Goal: Information Seeking & Learning: Learn about a topic

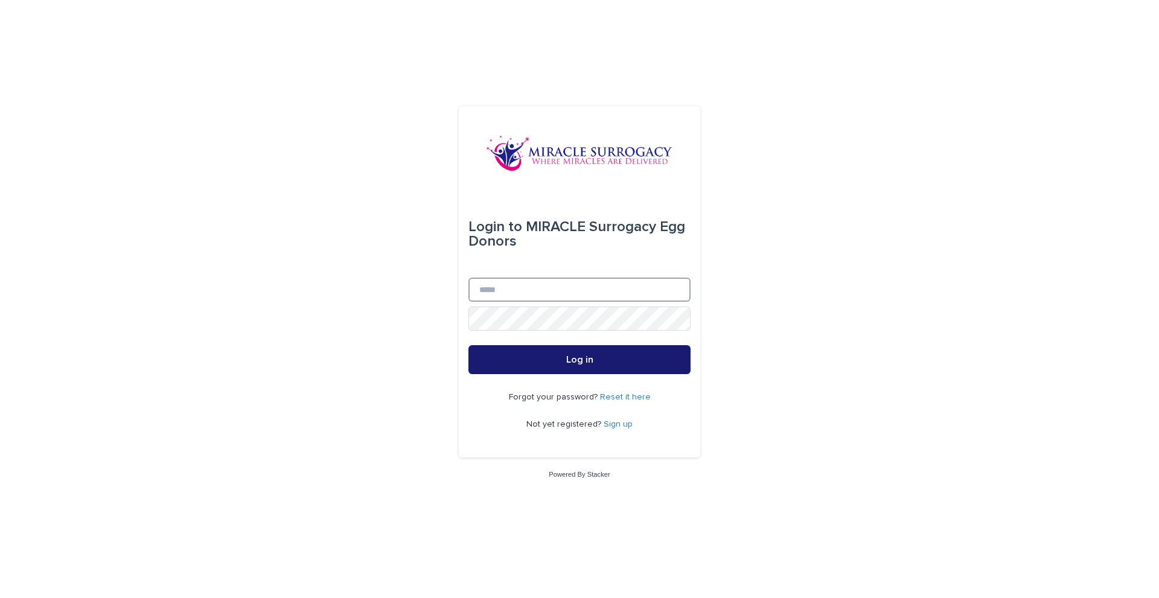
type input "**********"
click at [603, 364] on button "Log in" at bounding box center [579, 359] width 222 height 29
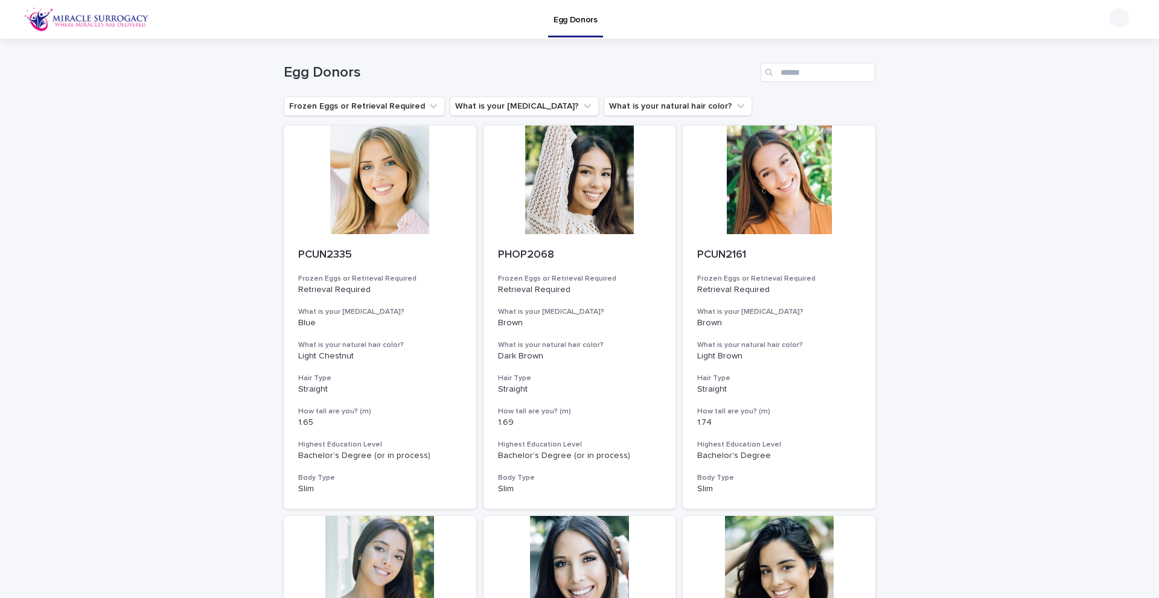
drag, startPoint x: 371, startPoint y: 193, endPoint x: 198, endPoint y: 247, distance: 180.8
click at [347, 186] on div at bounding box center [380, 180] width 193 height 109
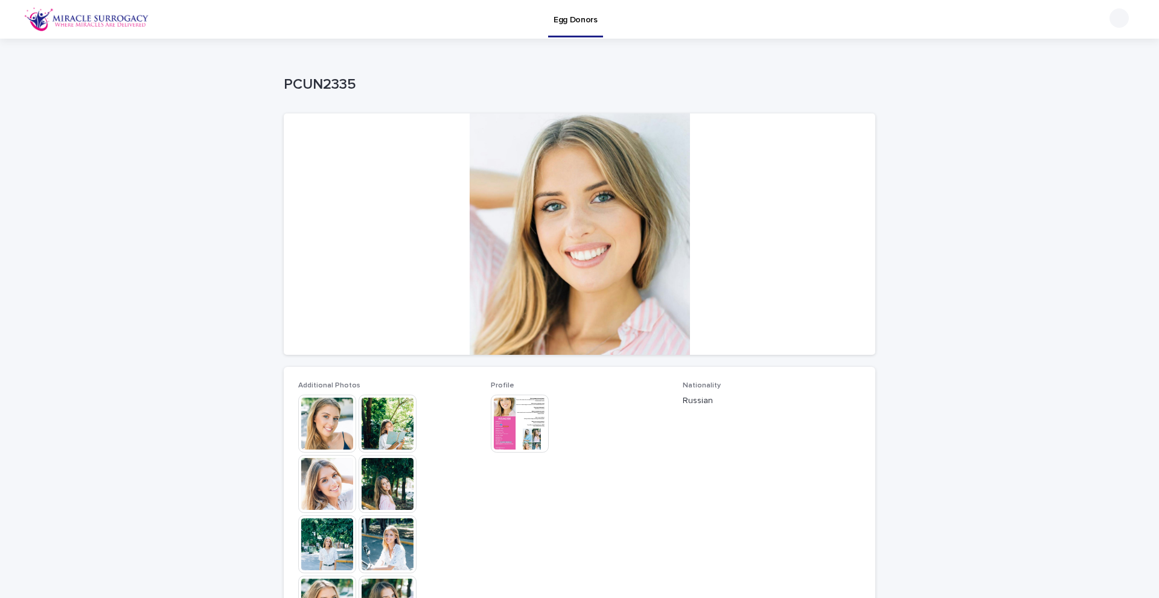
drag, startPoint x: 622, startPoint y: 238, endPoint x: 513, endPoint y: 422, distance: 213.6
click at [513, 422] on img at bounding box center [520, 424] width 58 height 58
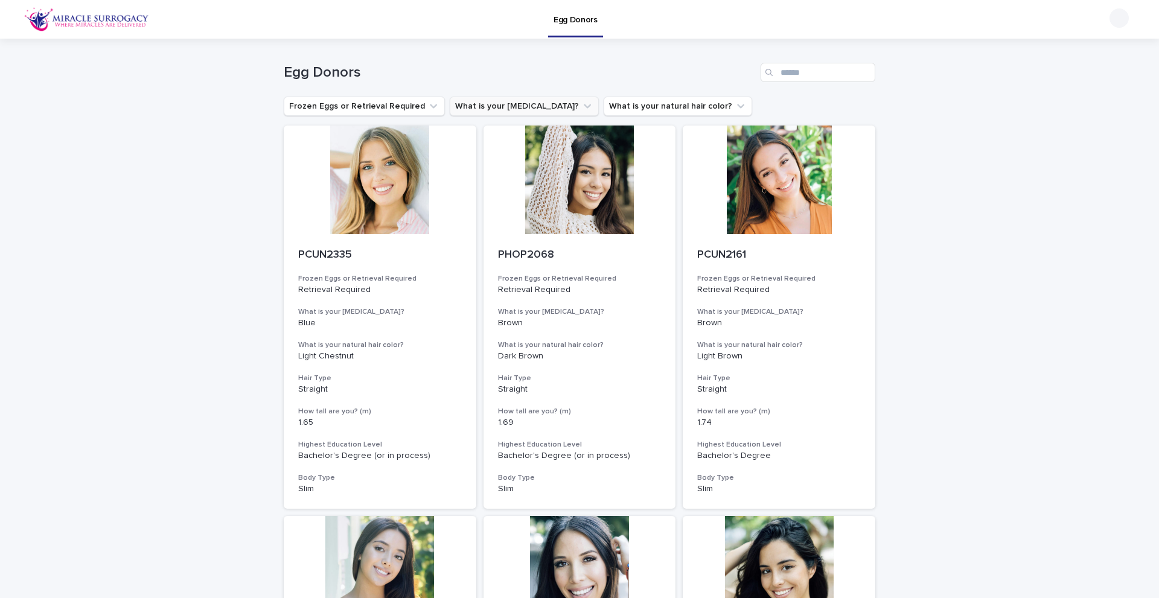
click at [497, 107] on button "What is your [MEDICAL_DATA]?" at bounding box center [524, 106] width 149 height 19
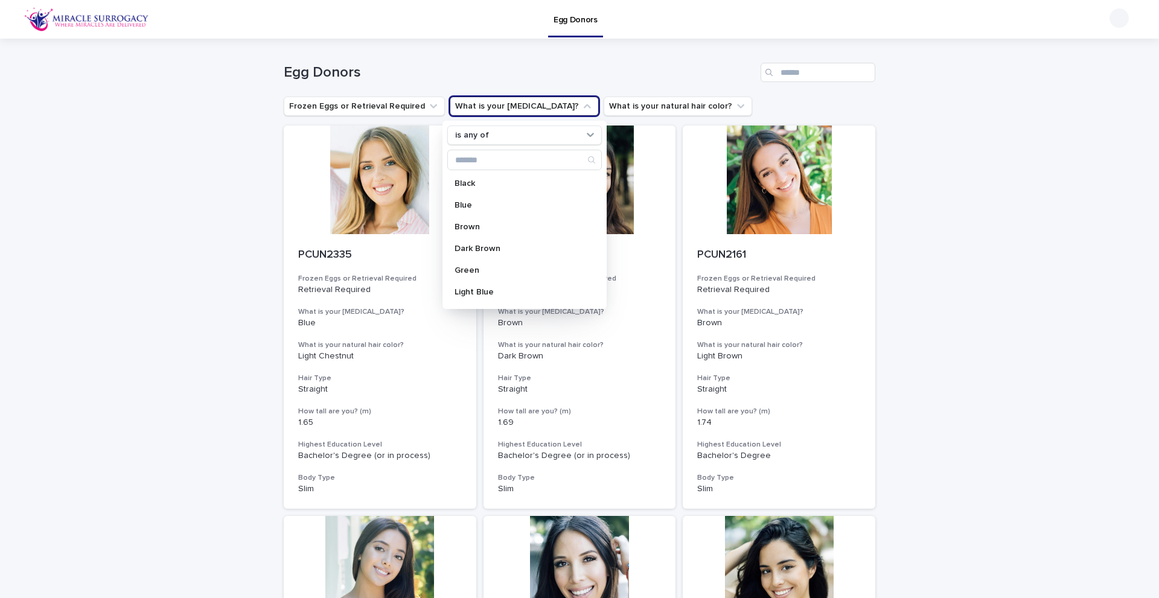
click at [497, 107] on button "What is your [MEDICAL_DATA]?" at bounding box center [524, 106] width 149 height 19
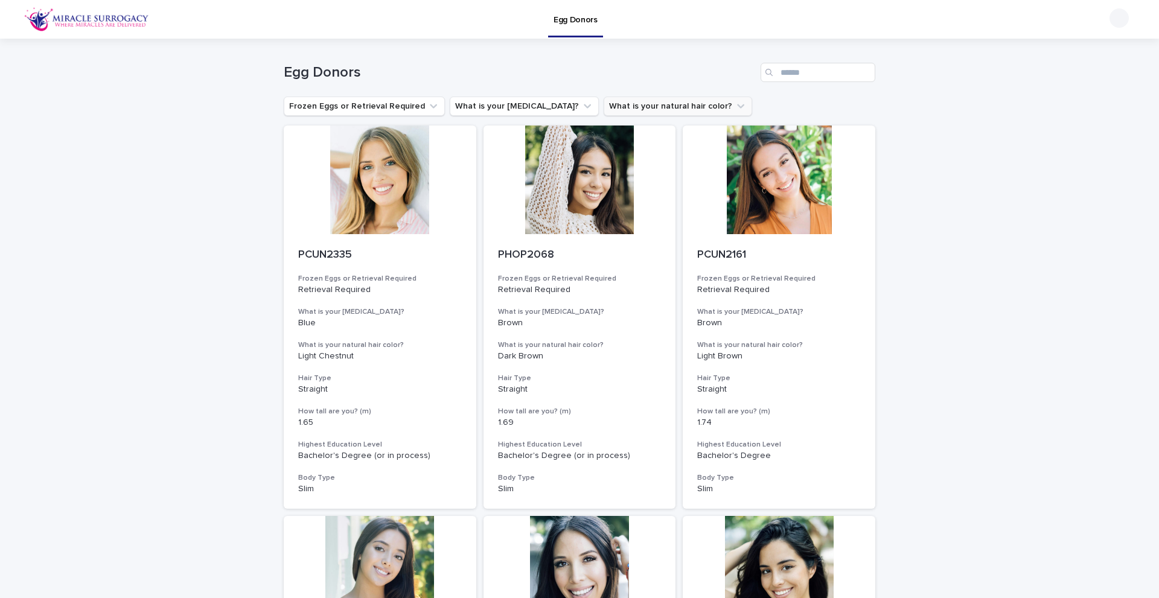
click at [609, 102] on button "What is your natural hair color?" at bounding box center [678, 106] width 149 height 19
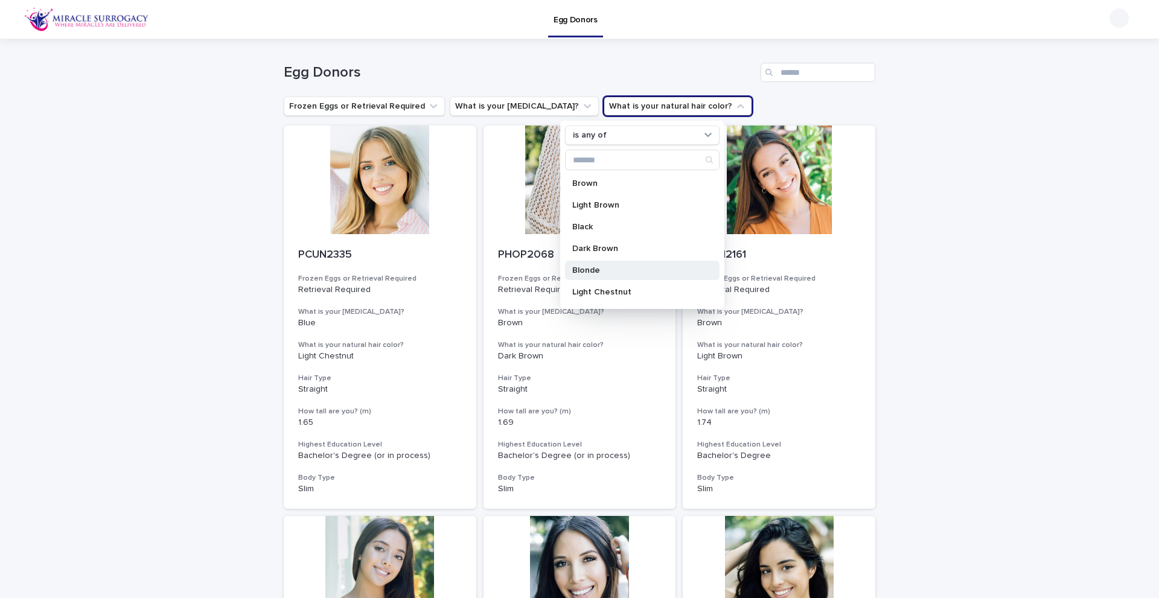
click at [594, 277] on div "Blonde" at bounding box center [642, 270] width 155 height 19
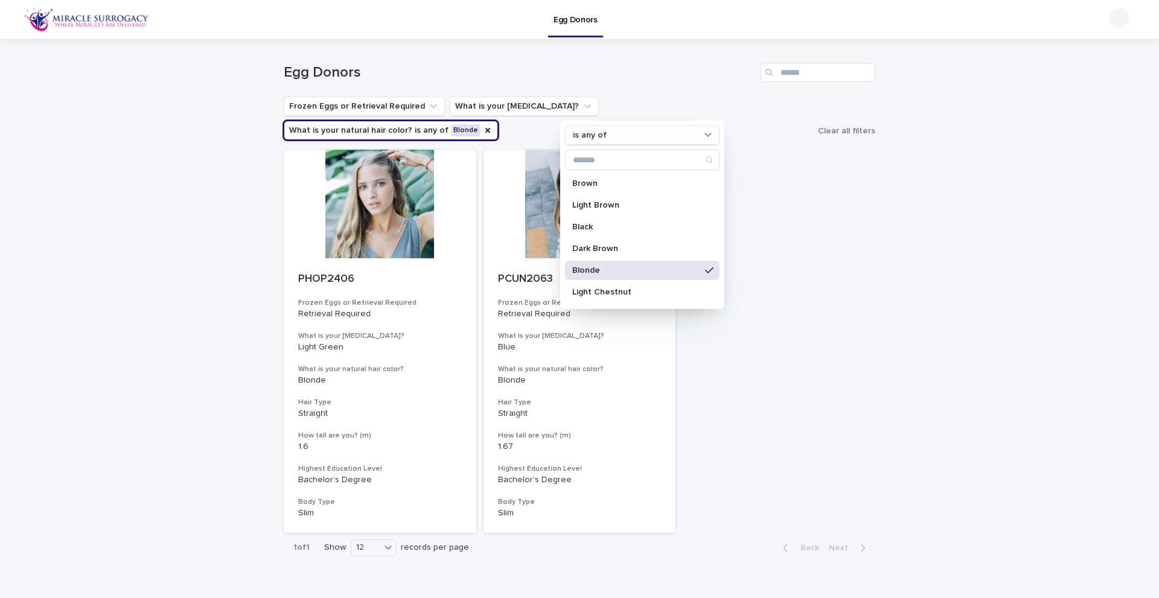
click at [204, 254] on div "Loading... Saving… Loading... Saving… Egg Donors Frozen Eggs or Retrieval Requi…" at bounding box center [579, 331] width 1159 height 585
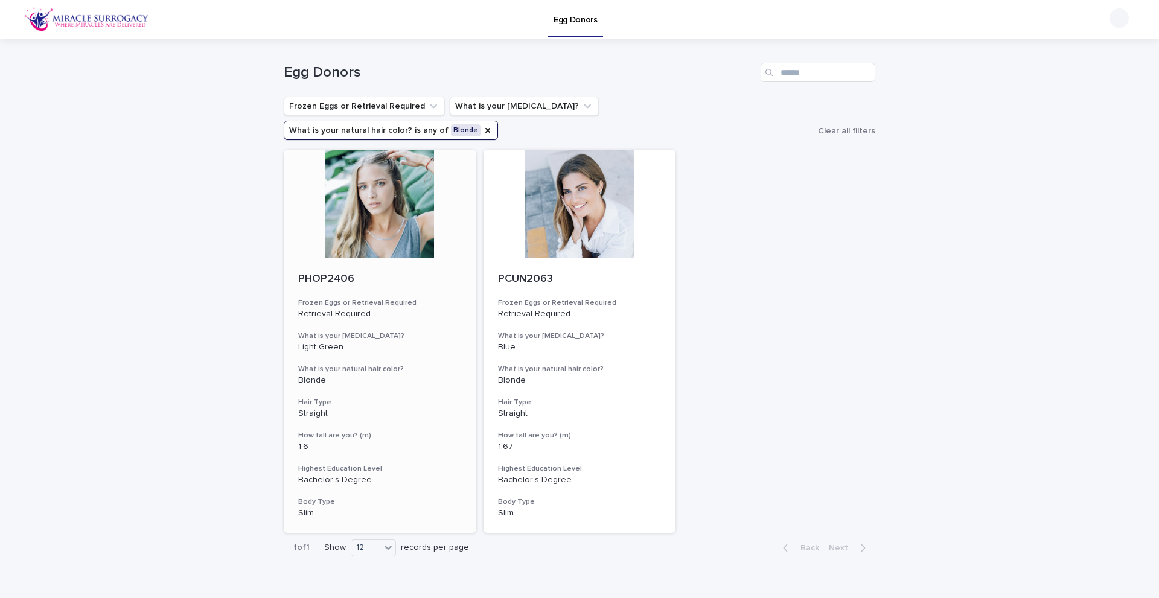
click at [362, 179] on div at bounding box center [380, 204] width 193 height 109
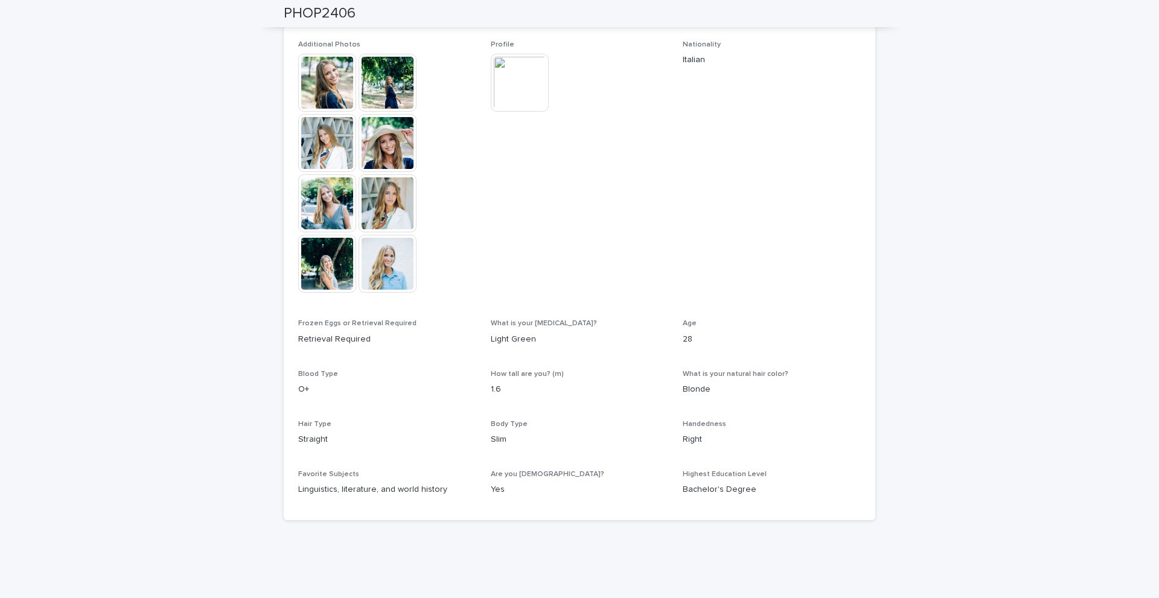
scroll to position [362, 0]
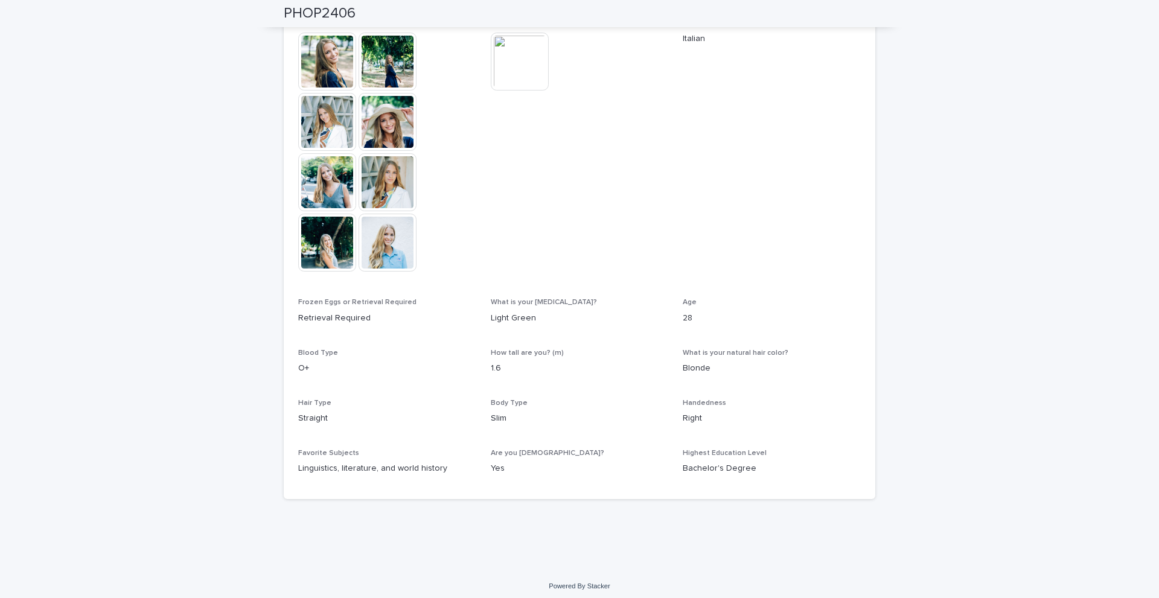
click at [510, 60] on img at bounding box center [520, 62] width 58 height 58
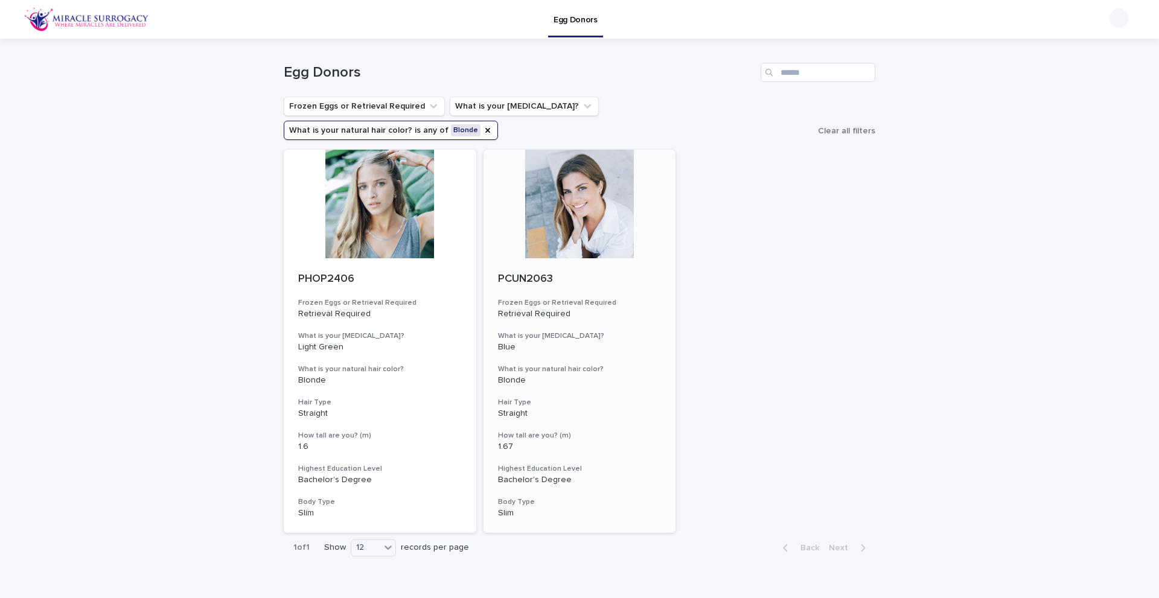
click at [611, 168] on div at bounding box center [580, 204] width 193 height 109
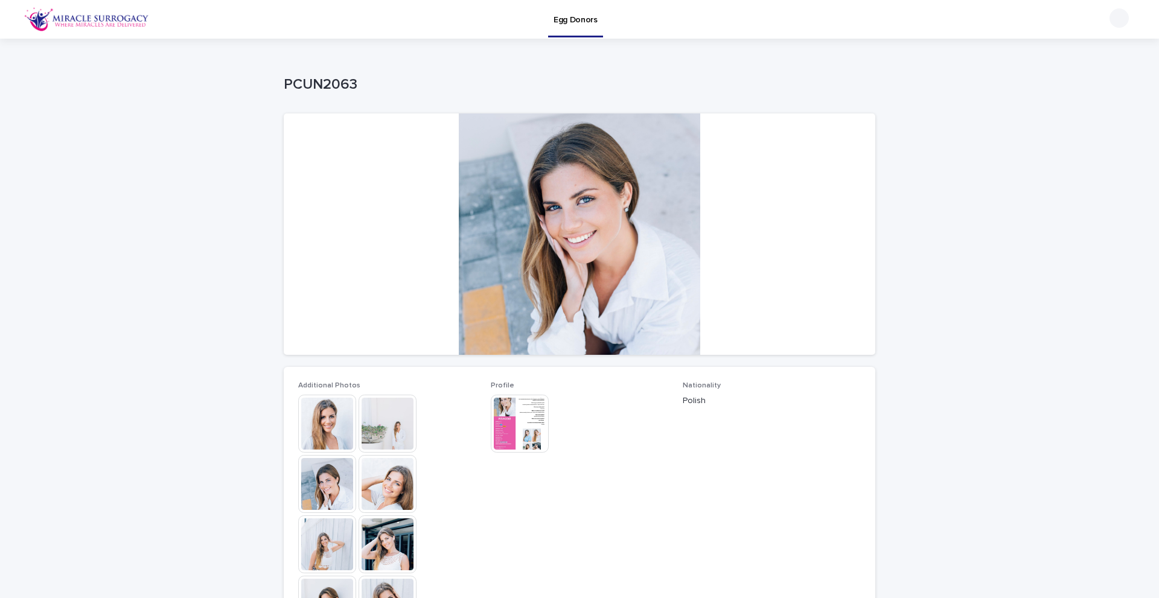
click at [531, 417] on img at bounding box center [520, 424] width 58 height 58
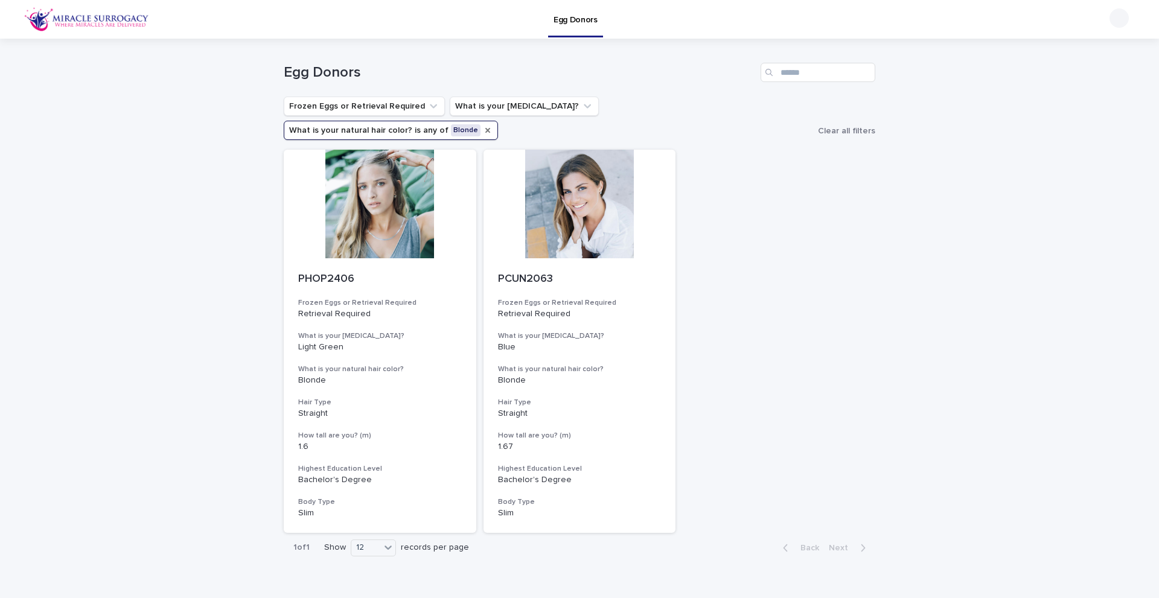
click at [490, 128] on icon "What is your natural hair color?" at bounding box center [487, 130] width 5 height 5
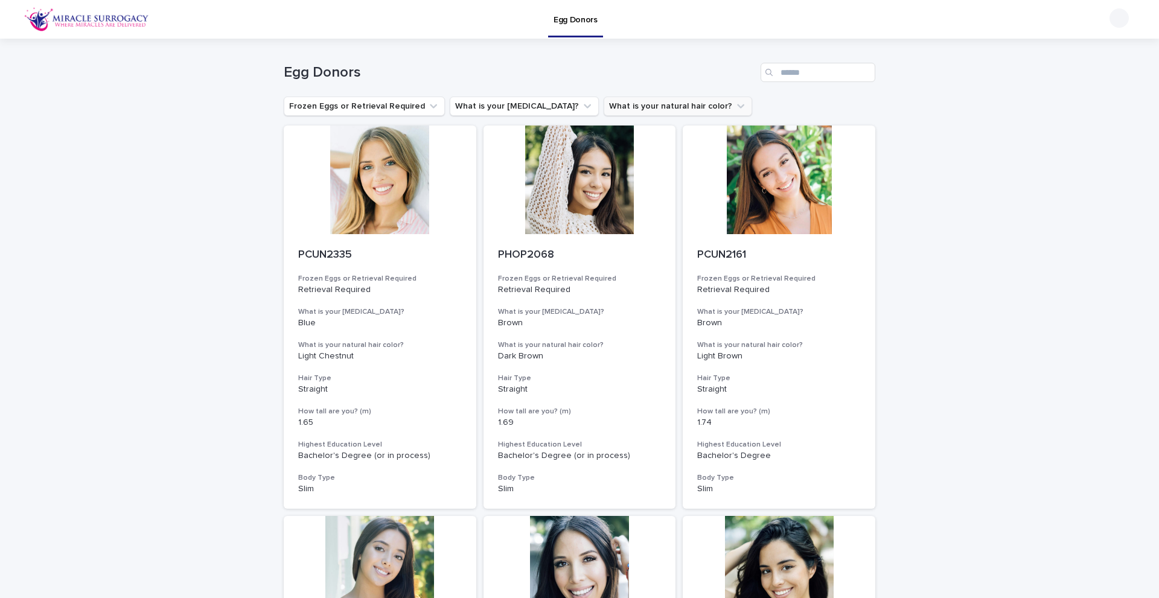
click at [735, 109] on icon "What is your natural hair color?" at bounding box center [741, 106] width 12 height 12
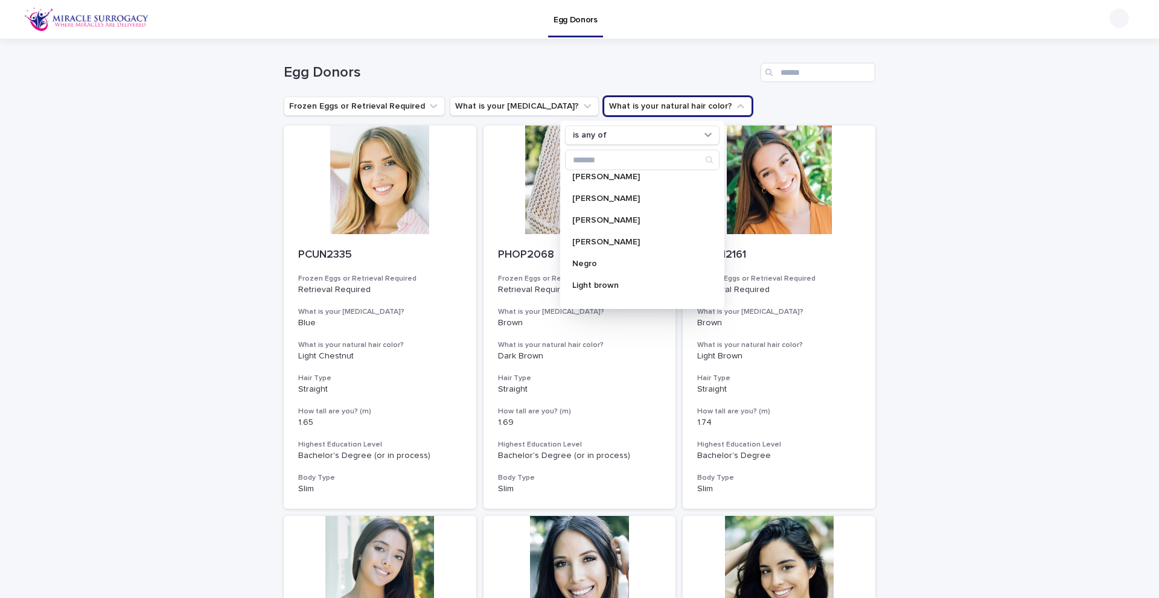
scroll to position [193, 0]
click at [604, 206] on p "Rubio Castano" at bounding box center [636, 207] width 128 height 8
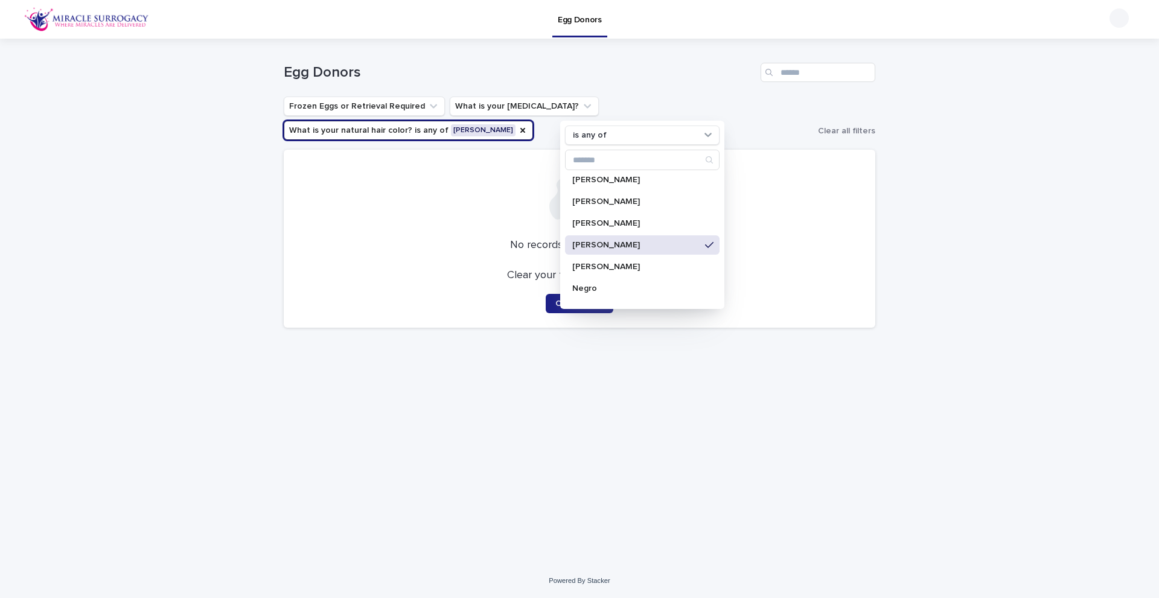
scroll to position [145, 0]
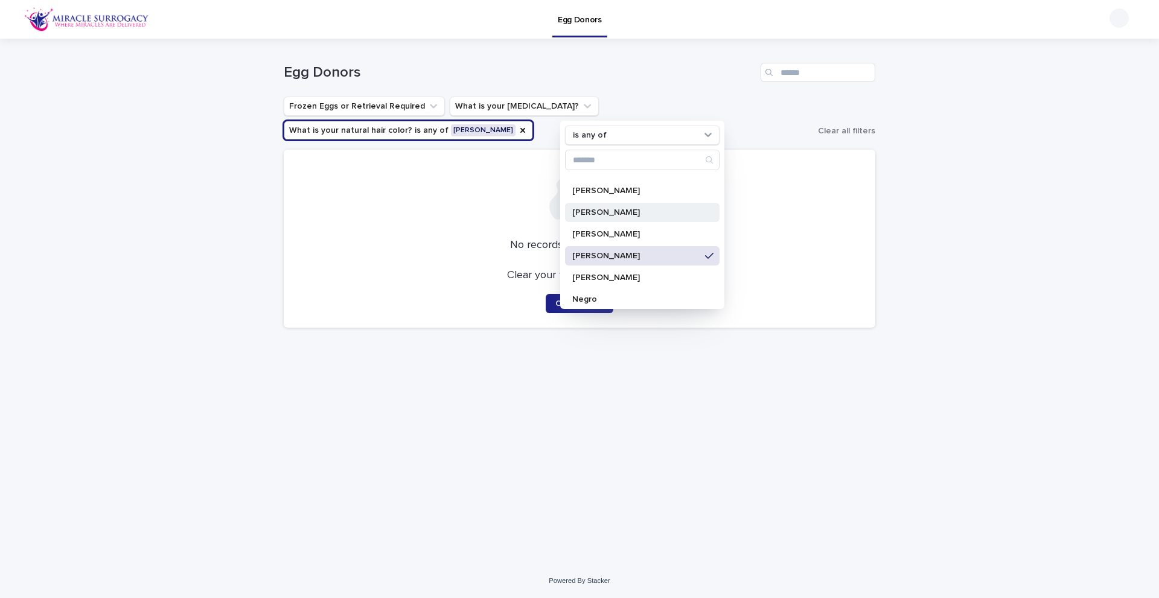
click at [676, 215] on p "Rubio" at bounding box center [636, 212] width 128 height 8
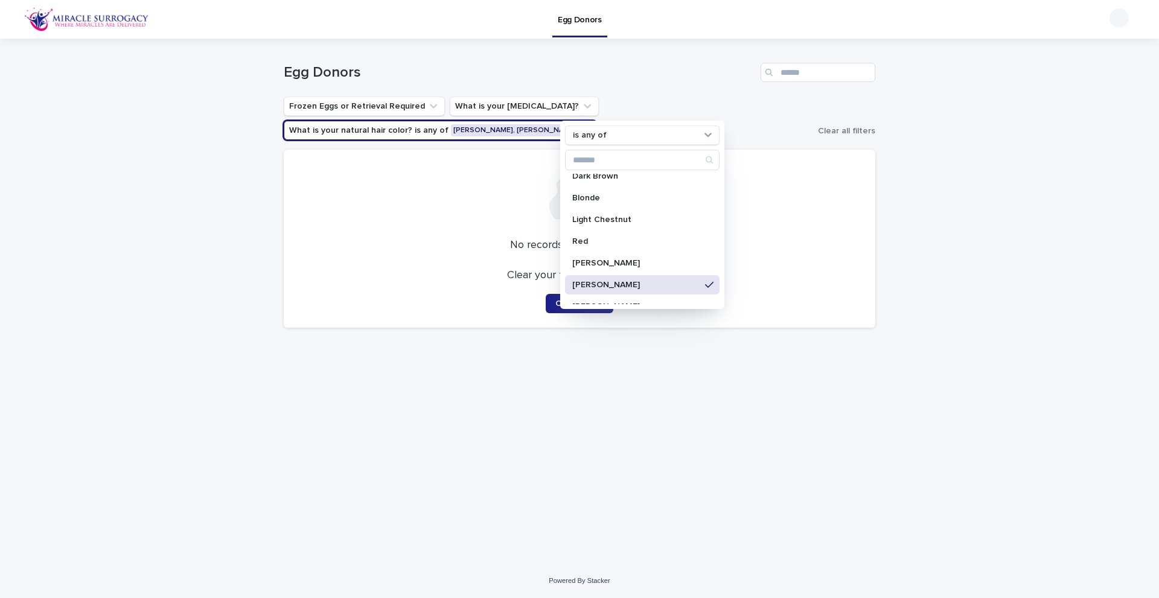
scroll to position [48, 0]
click at [640, 219] on p "Blonde" at bounding box center [636, 222] width 128 height 8
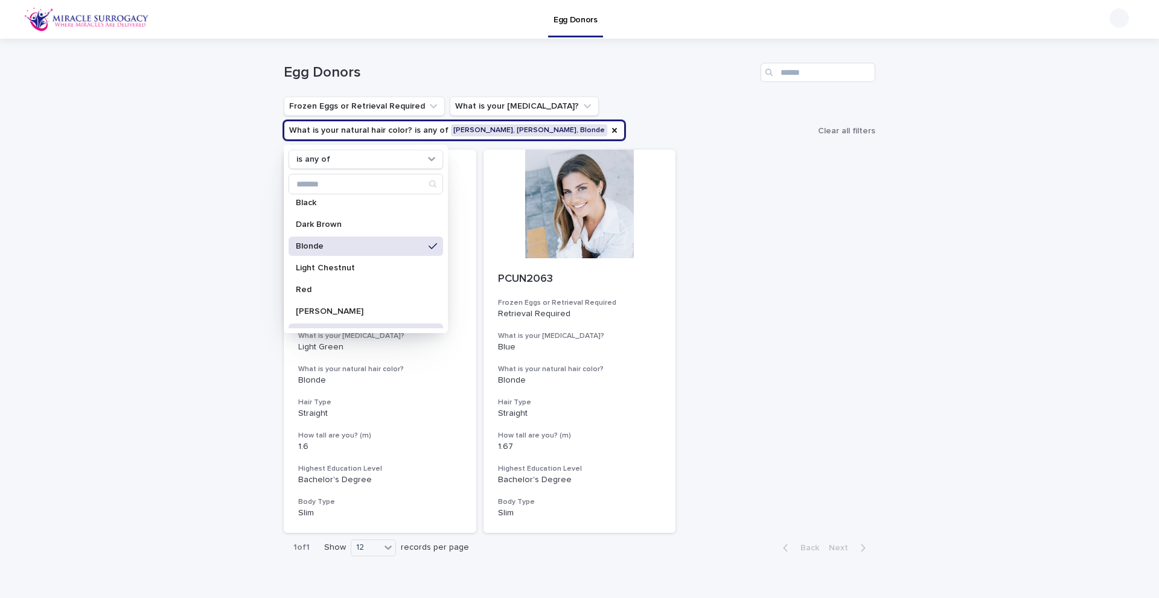
click at [533, 130] on button "What is your natural hair color? is any of Rubio Castano, Rubio, Blonde" at bounding box center [454, 130] width 341 height 19
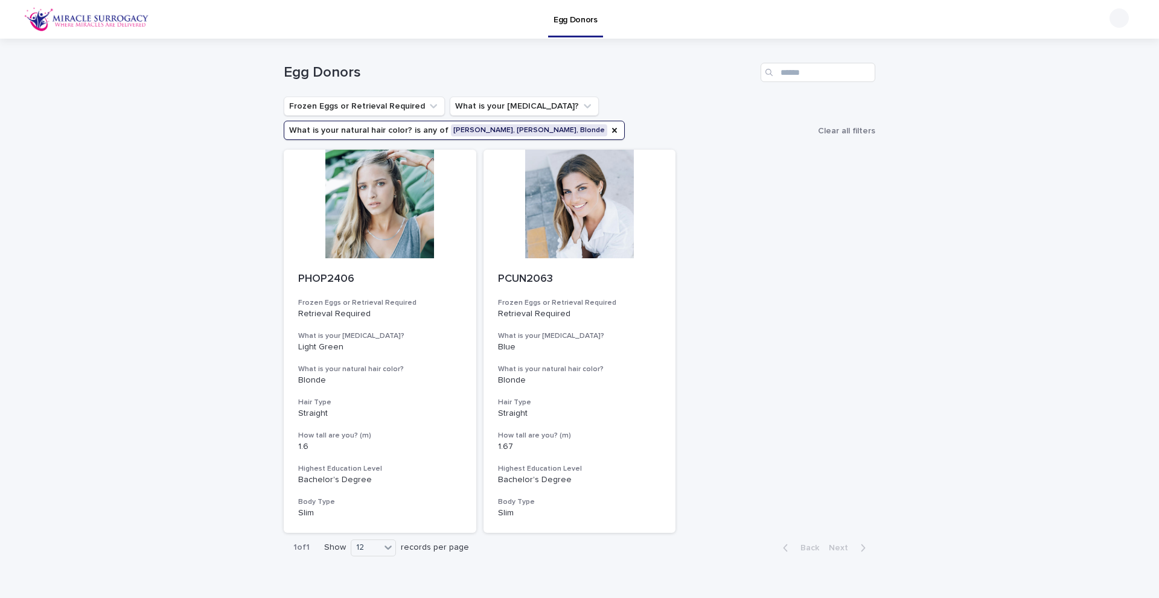
click at [531, 129] on button "What is your natural hair color? is any of Rubio Castano, Rubio, Blonde" at bounding box center [454, 130] width 341 height 19
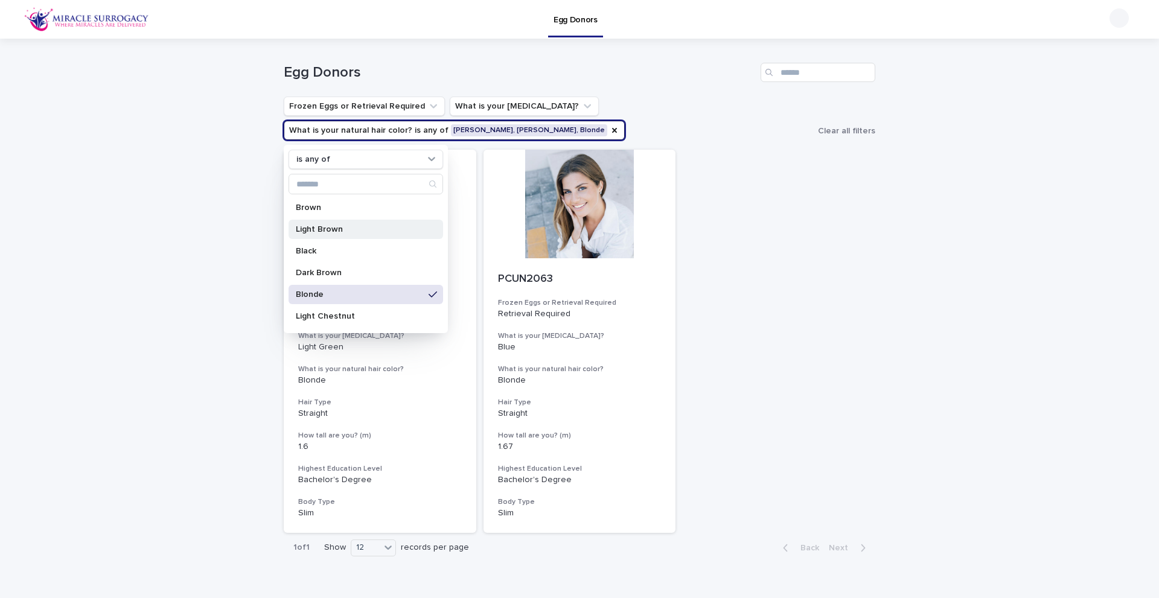
click at [383, 220] on div "Light Brown" at bounding box center [366, 229] width 155 height 19
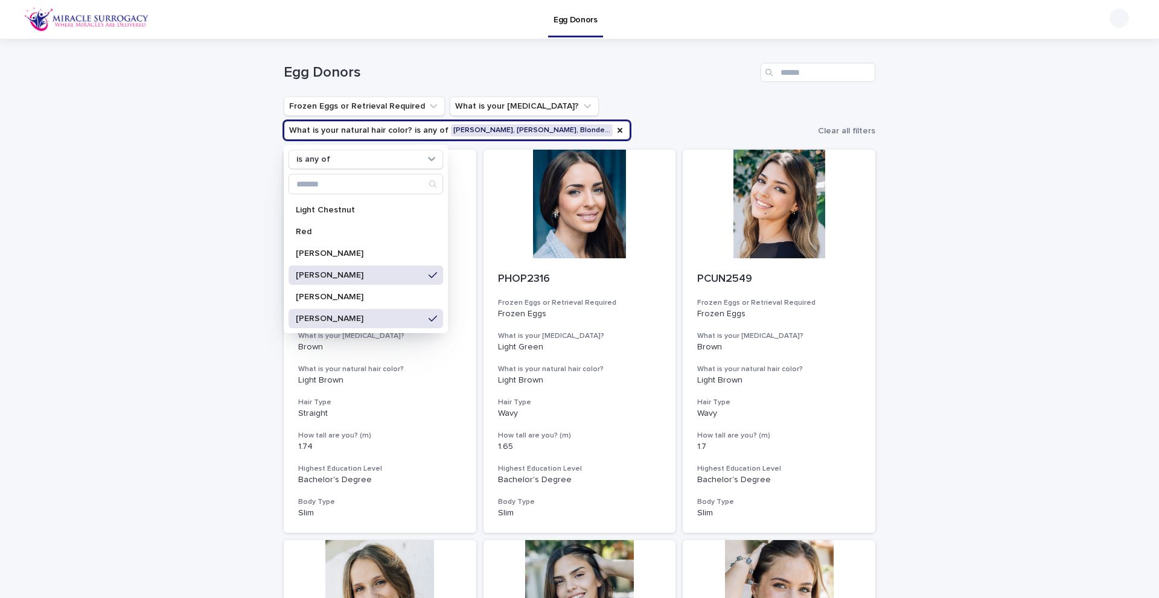
scroll to position [112, 0]
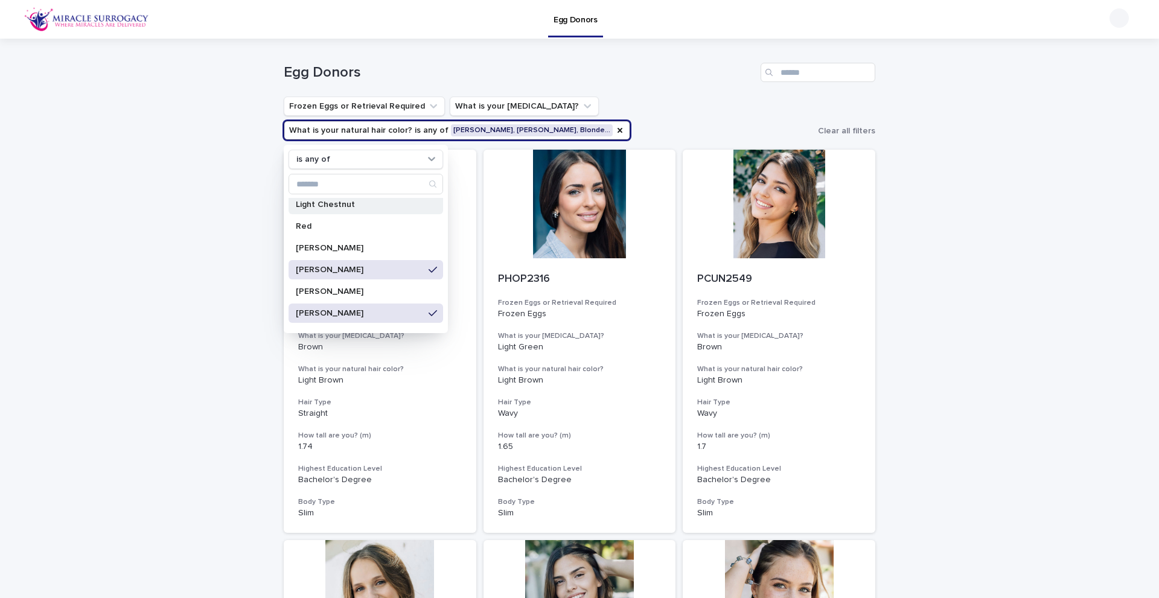
click at [361, 206] on p "Light Chestnut" at bounding box center [360, 204] width 128 height 8
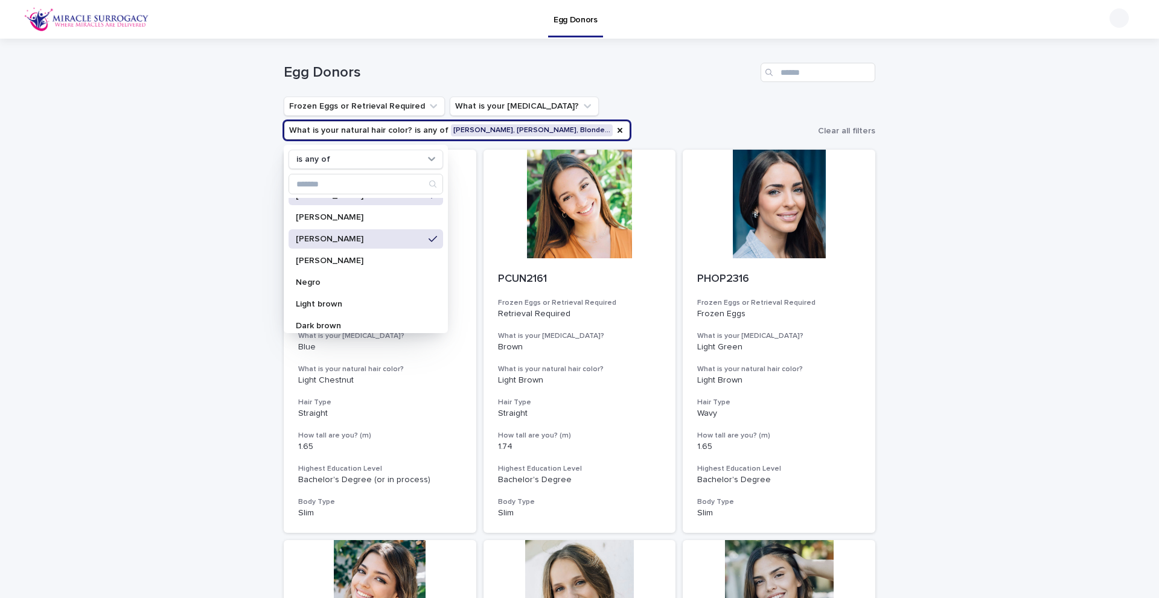
scroll to position [193, 0]
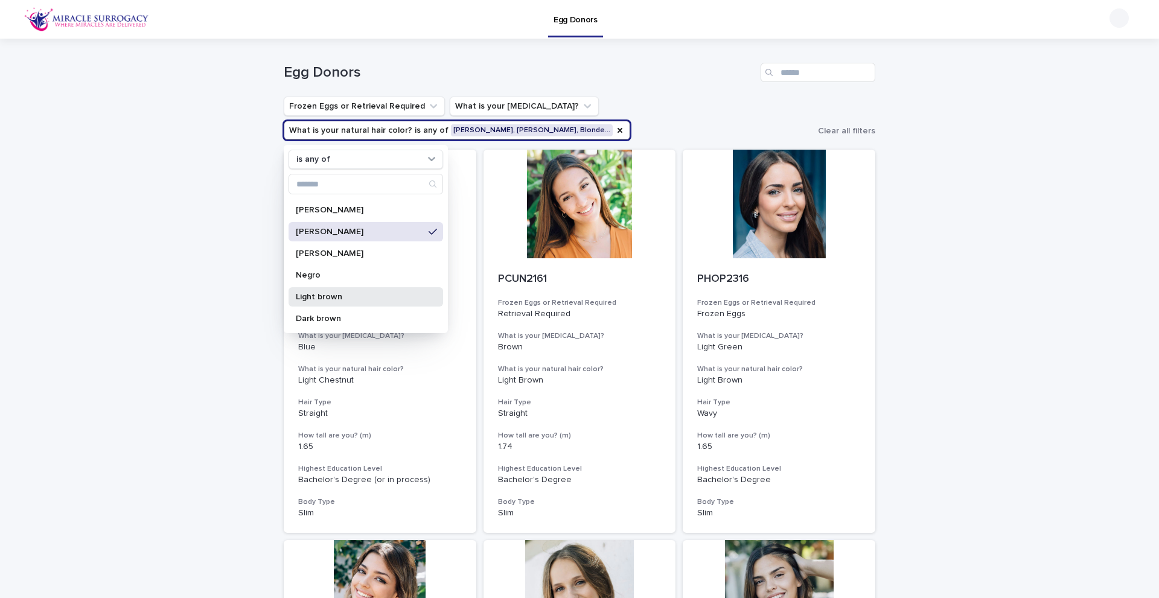
click at [372, 295] on p "Light brown" at bounding box center [360, 297] width 128 height 8
click at [581, 100] on icon "What is your eye color?" at bounding box center [587, 106] width 12 height 12
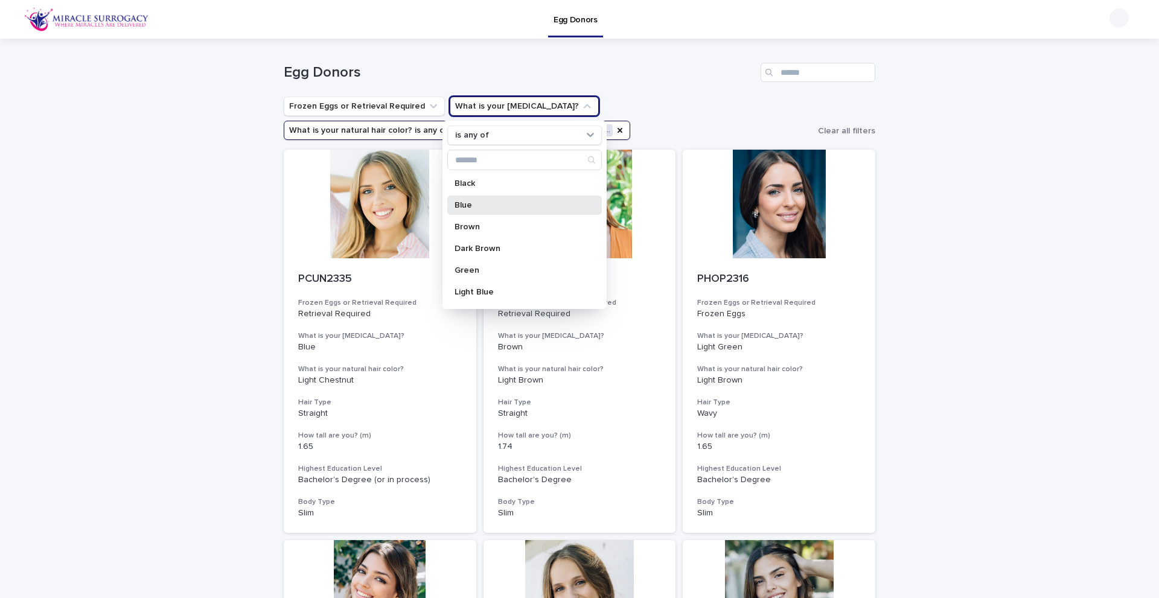
click at [479, 207] on p "Blue" at bounding box center [519, 205] width 128 height 8
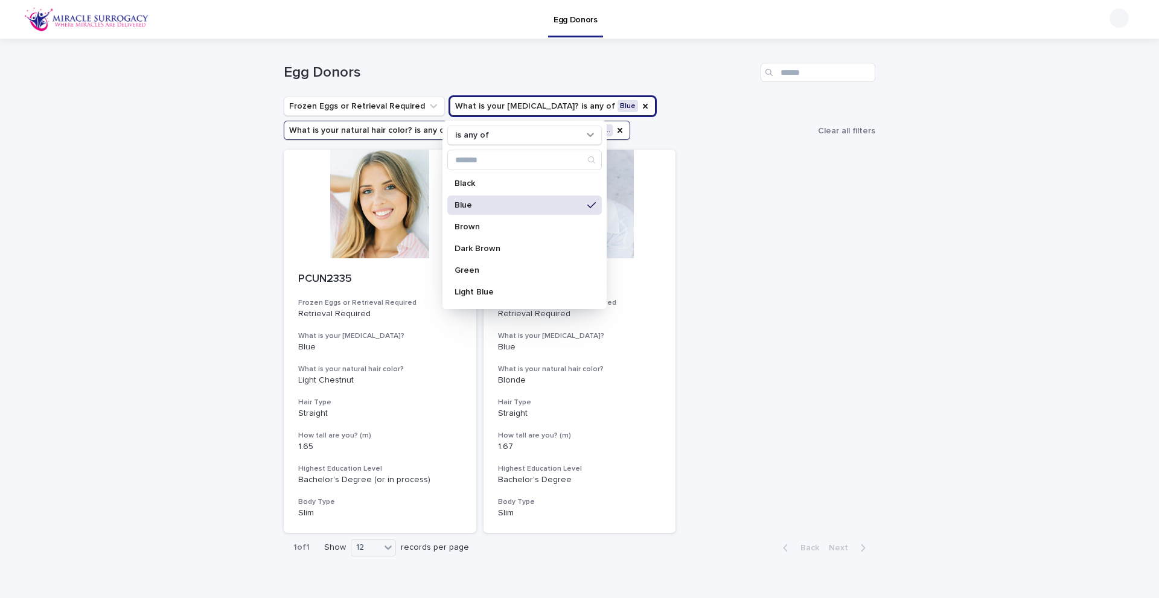
click at [701, 66] on h1 "Egg Donors" at bounding box center [520, 73] width 472 height 18
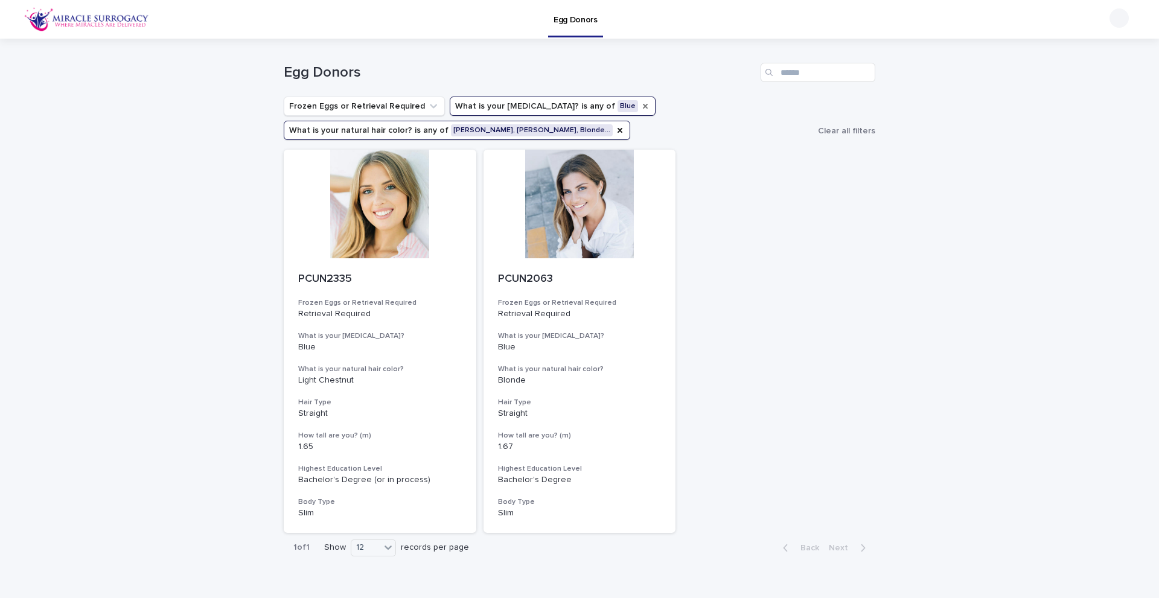
click at [641, 109] on icon "What is your eye color?" at bounding box center [646, 106] width 10 height 10
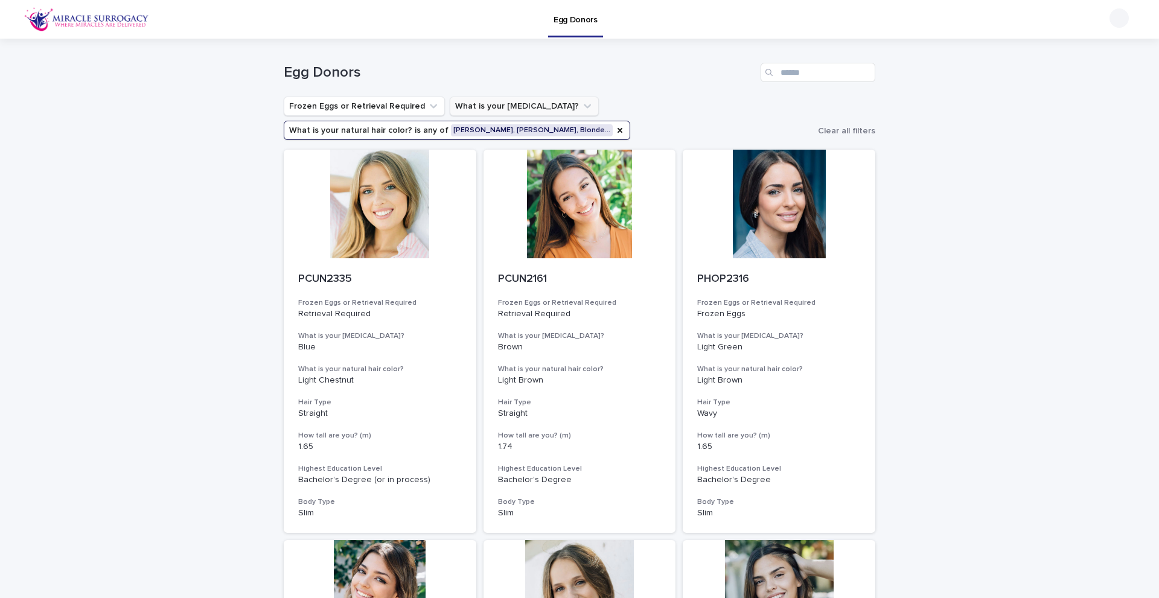
click at [519, 111] on button "What is your [MEDICAL_DATA]?" at bounding box center [524, 106] width 149 height 19
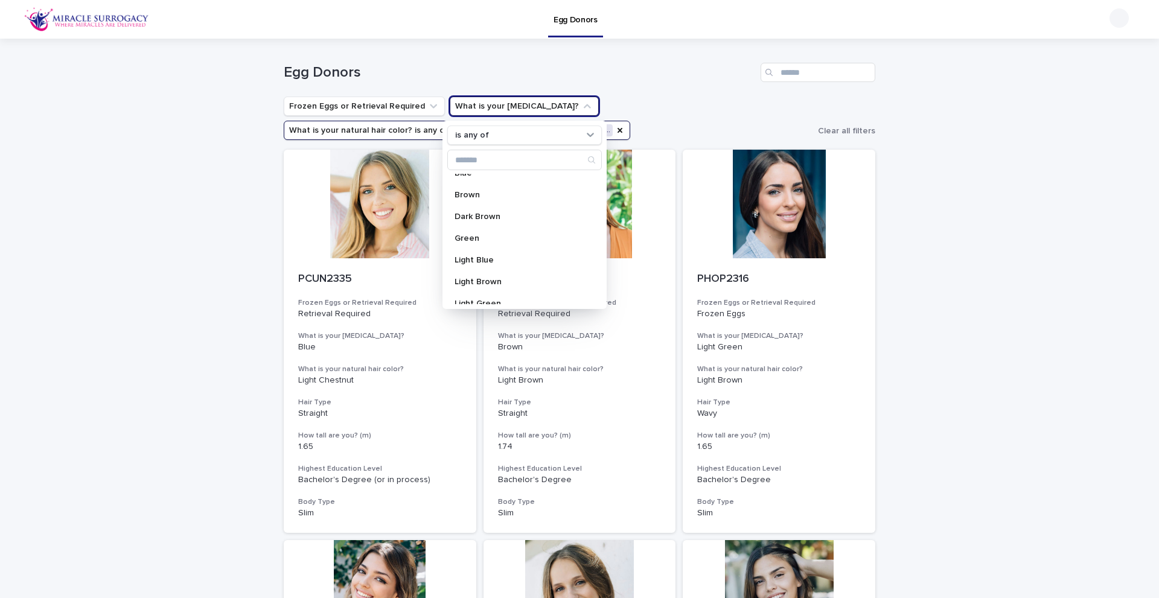
scroll to position [39, 0]
click at [492, 249] on p "Light Blue" at bounding box center [519, 253] width 128 height 8
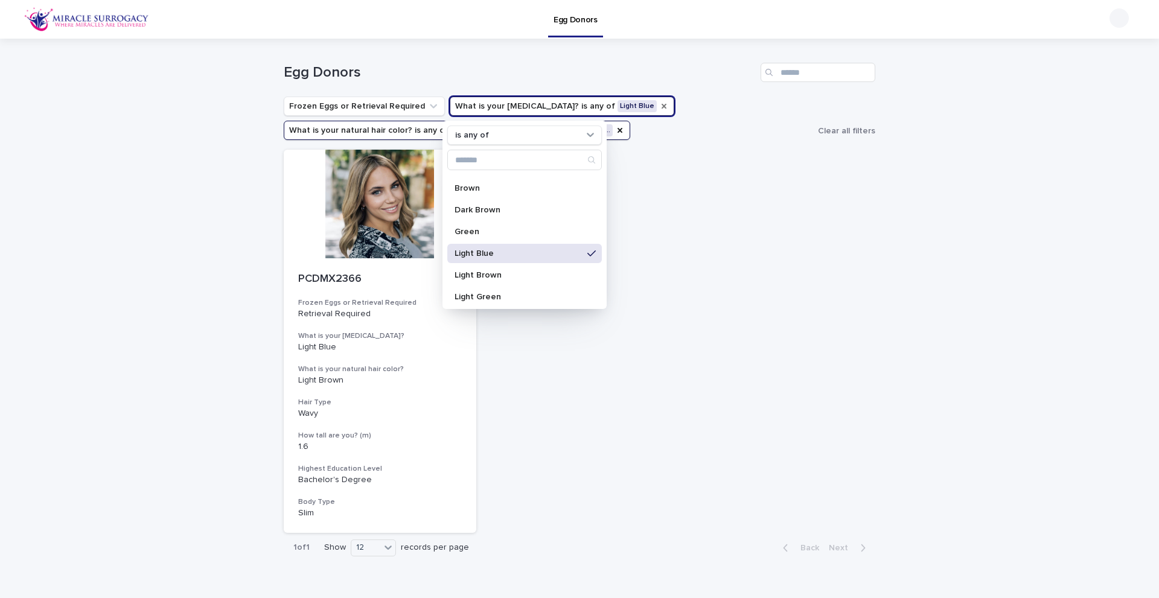
click at [150, 288] on div "Loading... Saving… Loading... Saving… Egg Donors Frozen Eggs or Retrieval Requi…" at bounding box center [579, 331] width 1159 height 585
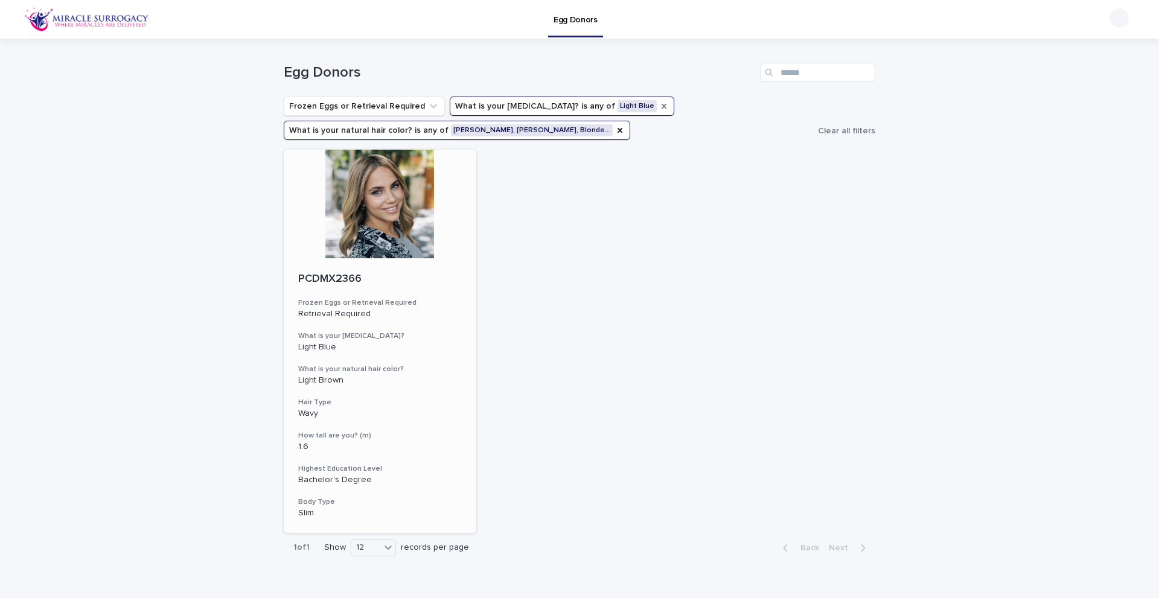
click at [377, 196] on div at bounding box center [380, 204] width 193 height 109
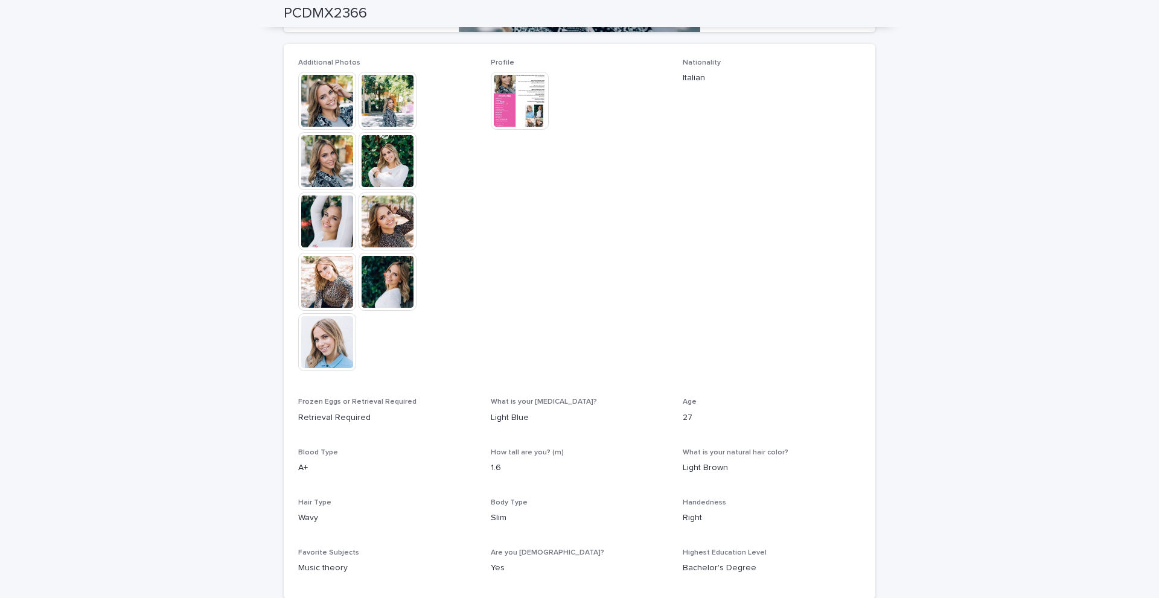
scroll to position [302, 0]
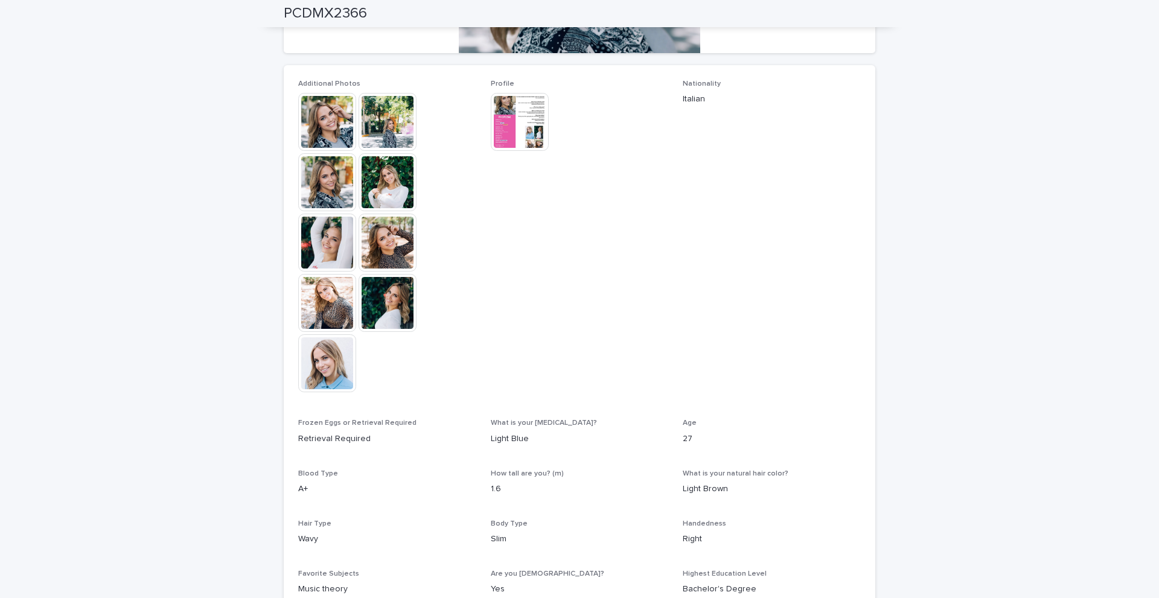
click at [520, 113] on img at bounding box center [520, 122] width 58 height 58
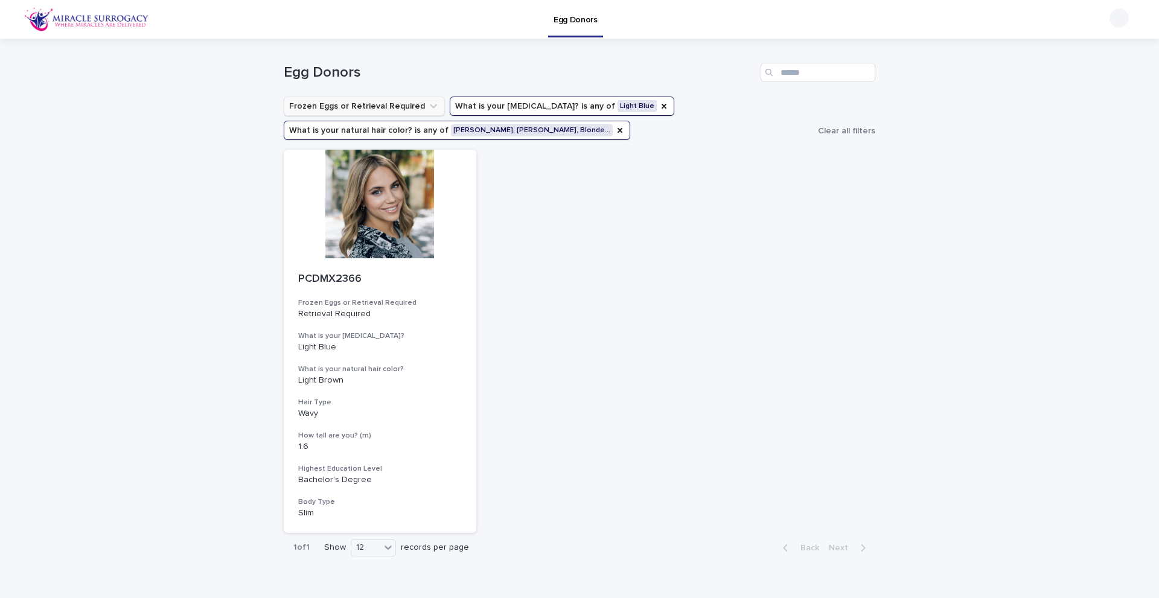
click at [385, 107] on button "Frozen Eggs or Retrieval Required" at bounding box center [364, 106] width 161 height 19
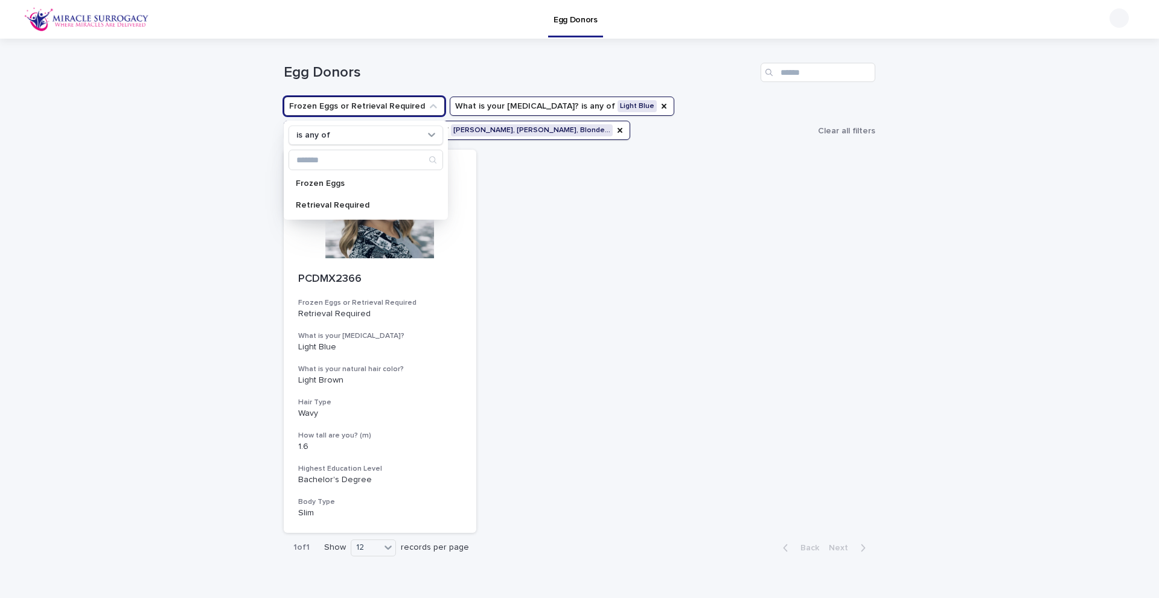
click at [383, 104] on button "Frozen Eggs or Retrieval Required" at bounding box center [364, 106] width 161 height 19
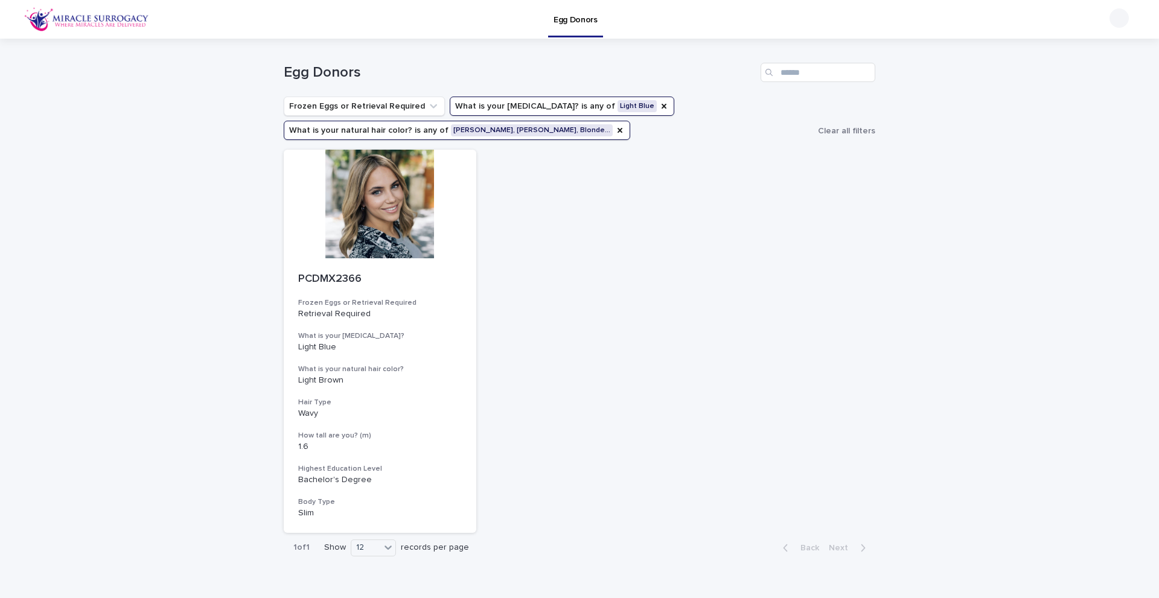
click at [473, 103] on button "What is your eye color? is any of Light Blue" at bounding box center [562, 106] width 225 height 19
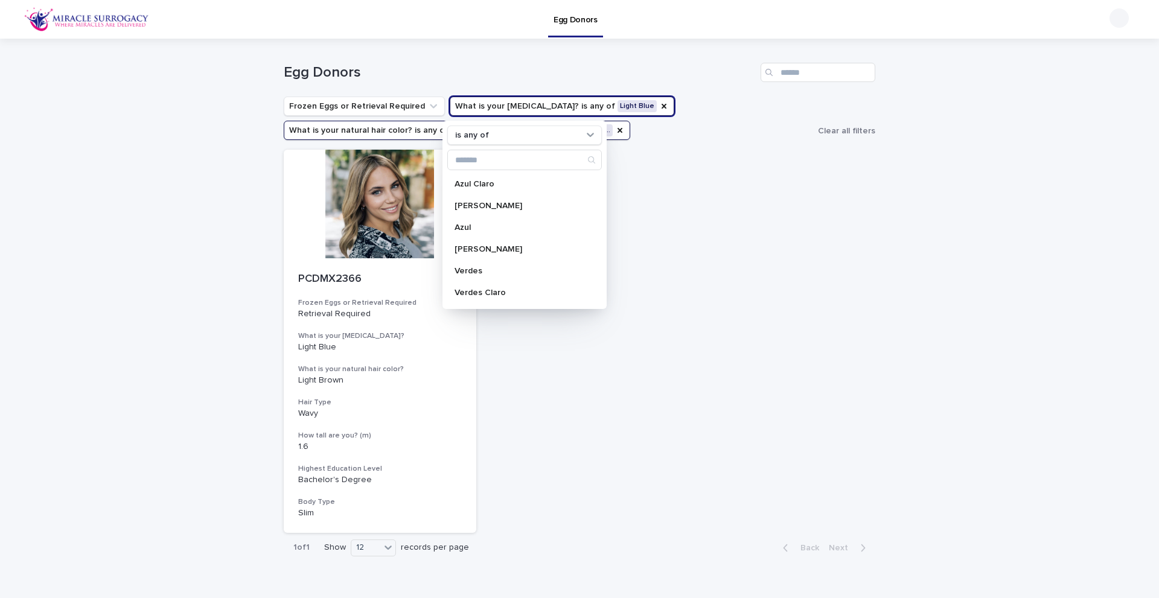
scroll to position [184, 0]
click at [523, 232] on div "Azul" at bounding box center [524, 238] width 155 height 19
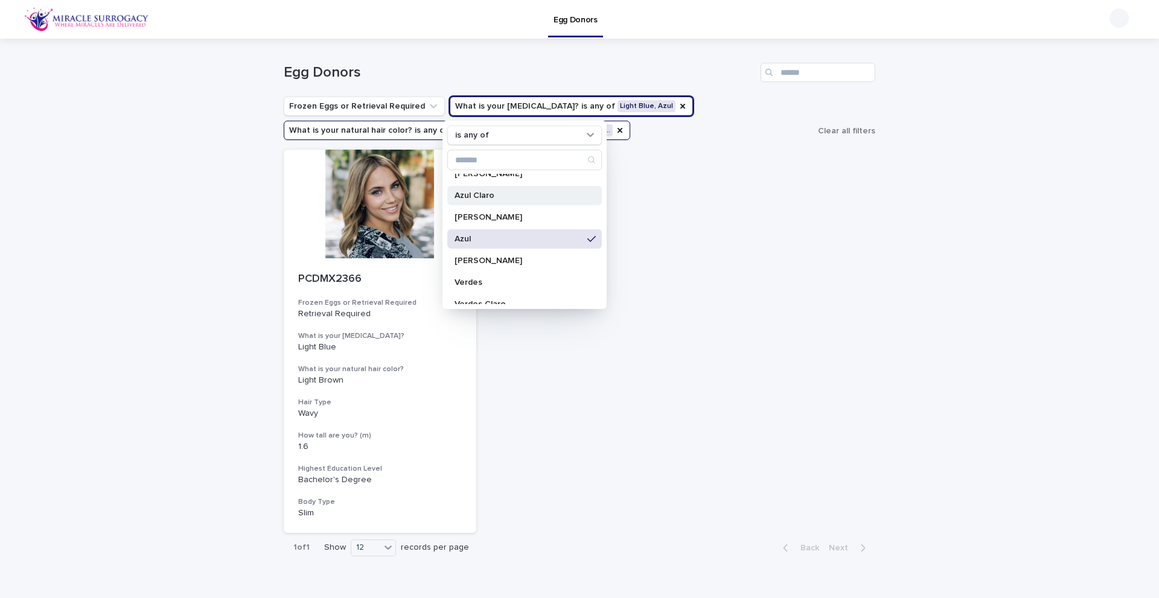
click at [549, 190] on div "Azul Claro" at bounding box center [524, 195] width 155 height 19
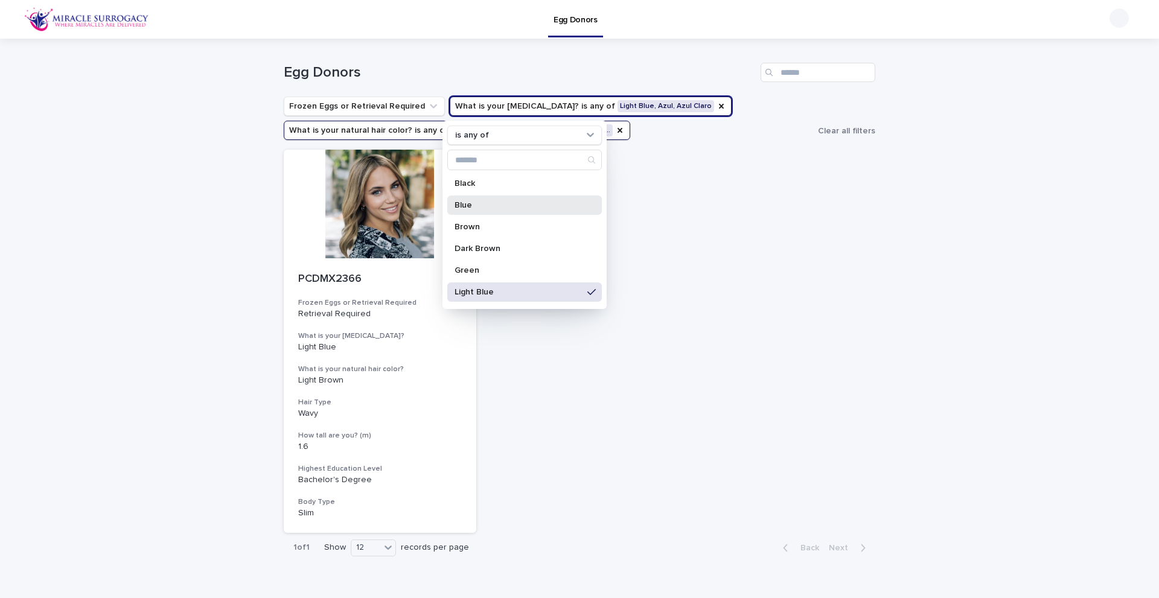
click at [535, 201] on p "Blue" at bounding box center [519, 205] width 128 height 8
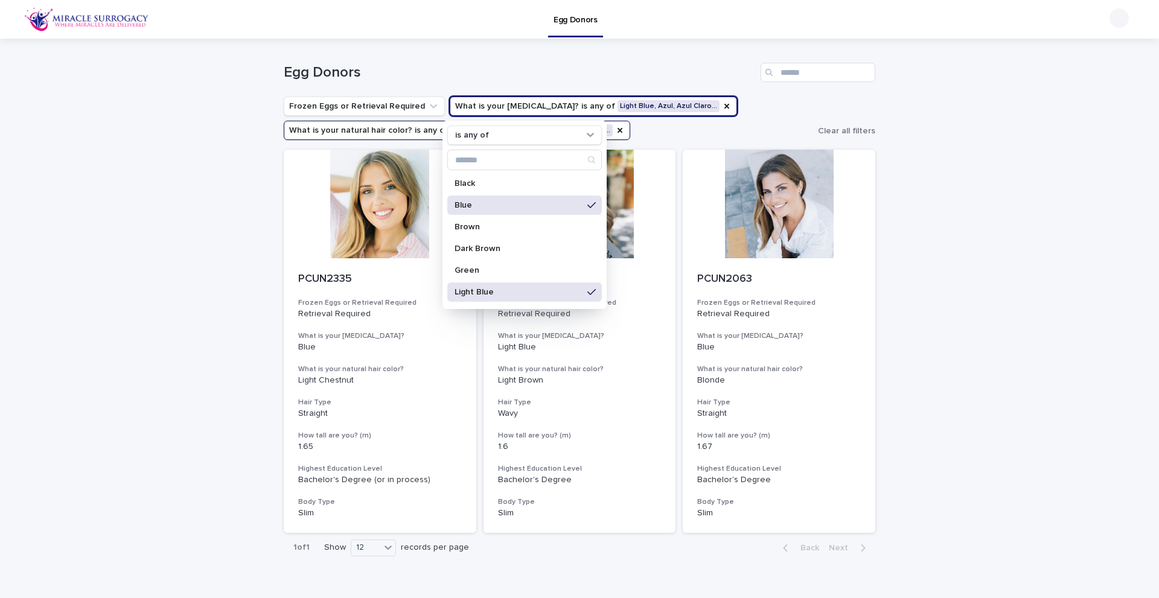
click at [104, 158] on div "Loading... Saving… Loading... Saving… Egg Donors Frozen Eggs or Retrieval Requi…" at bounding box center [579, 331] width 1159 height 585
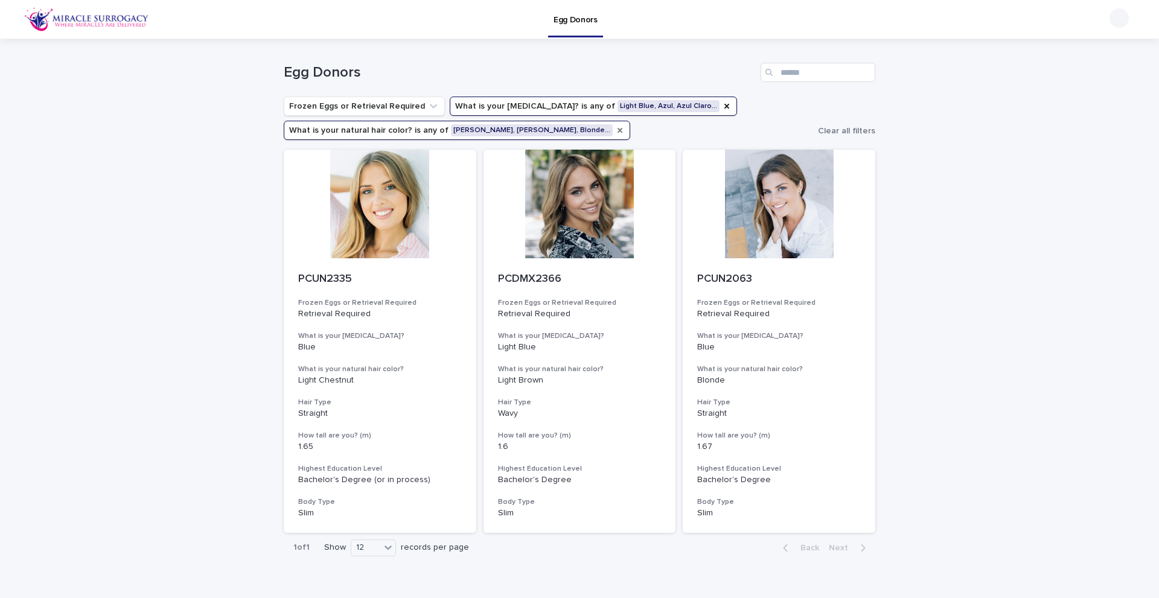
click at [615, 132] on icon "What is your natural hair color?" at bounding box center [620, 131] width 10 height 10
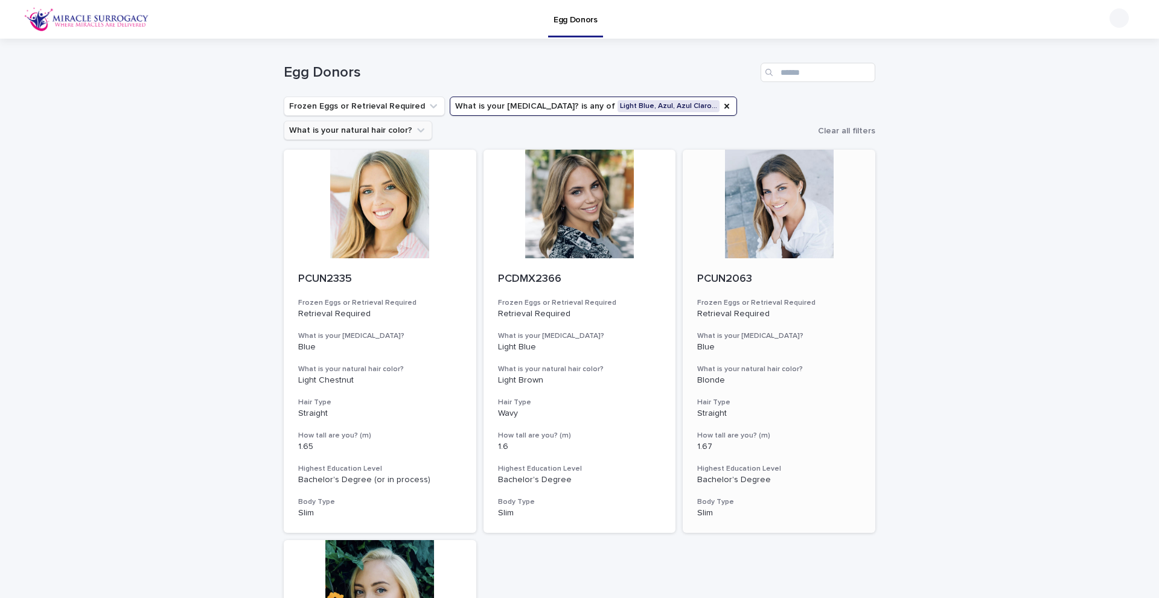
click at [770, 229] on div at bounding box center [779, 204] width 193 height 109
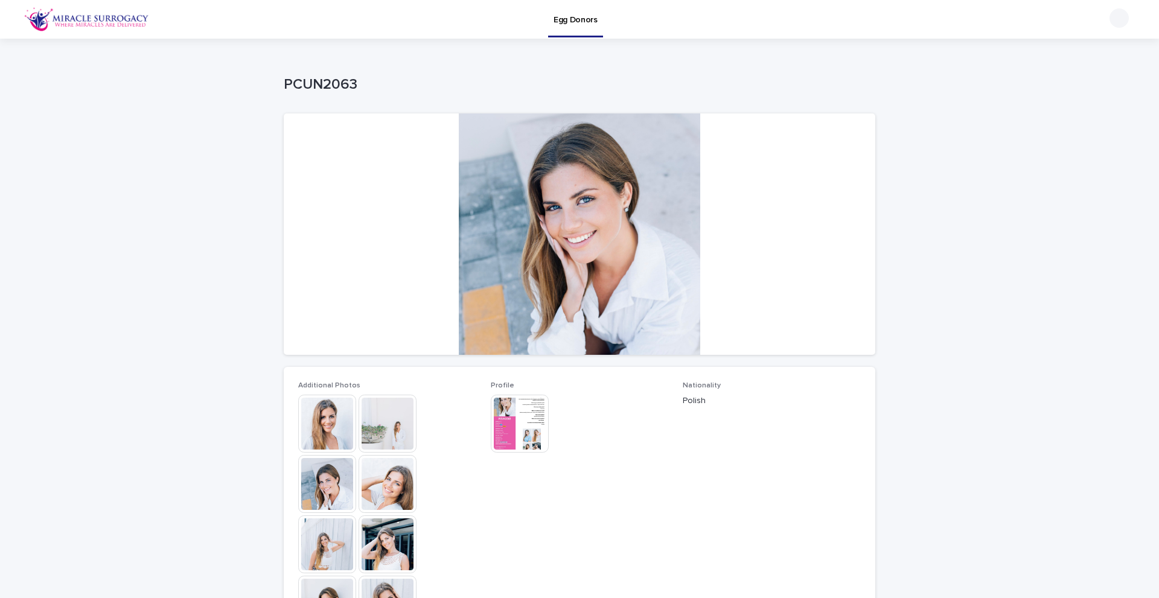
click at [391, 418] on img at bounding box center [388, 424] width 58 height 58
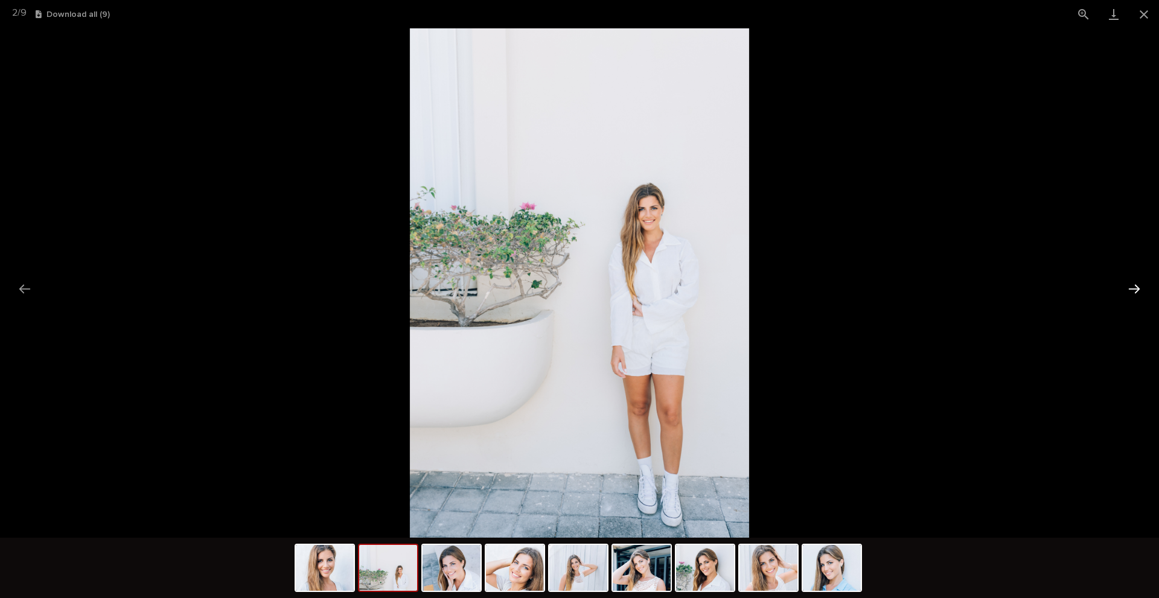
click at [1136, 292] on button "Next slide" at bounding box center [1134, 289] width 25 height 24
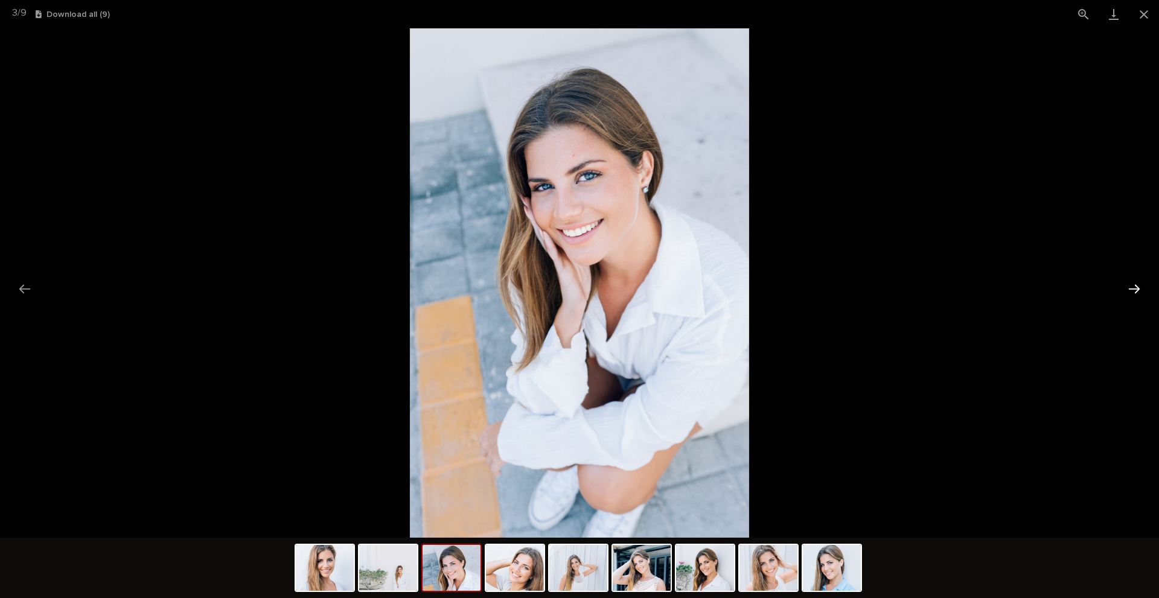
click at [1136, 292] on button "Next slide" at bounding box center [1134, 289] width 25 height 24
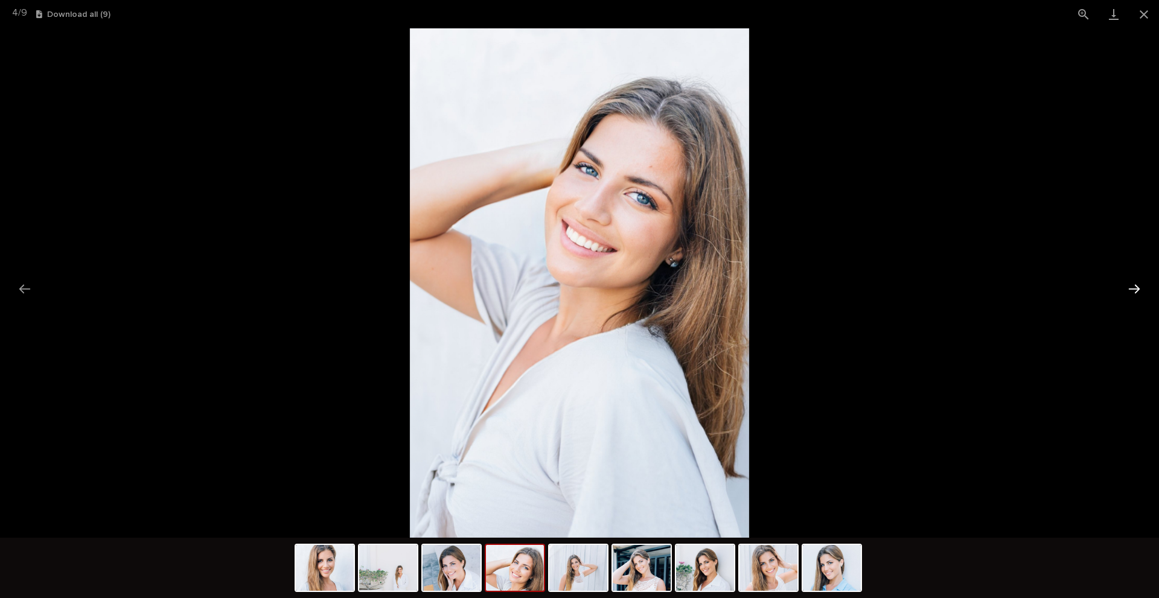
click at [1135, 292] on button "Next slide" at bounding box center [1134, 289] width 25 height 24
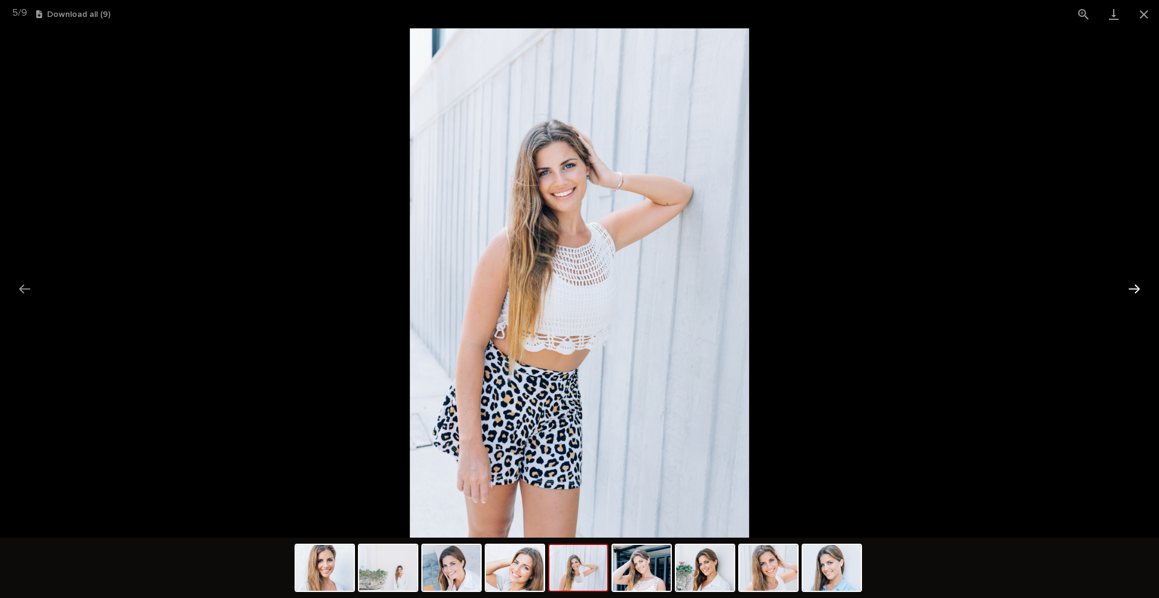
click at [1135, 292] on button "Next slide" at bounding box center [1134, 289] width 25 height 24
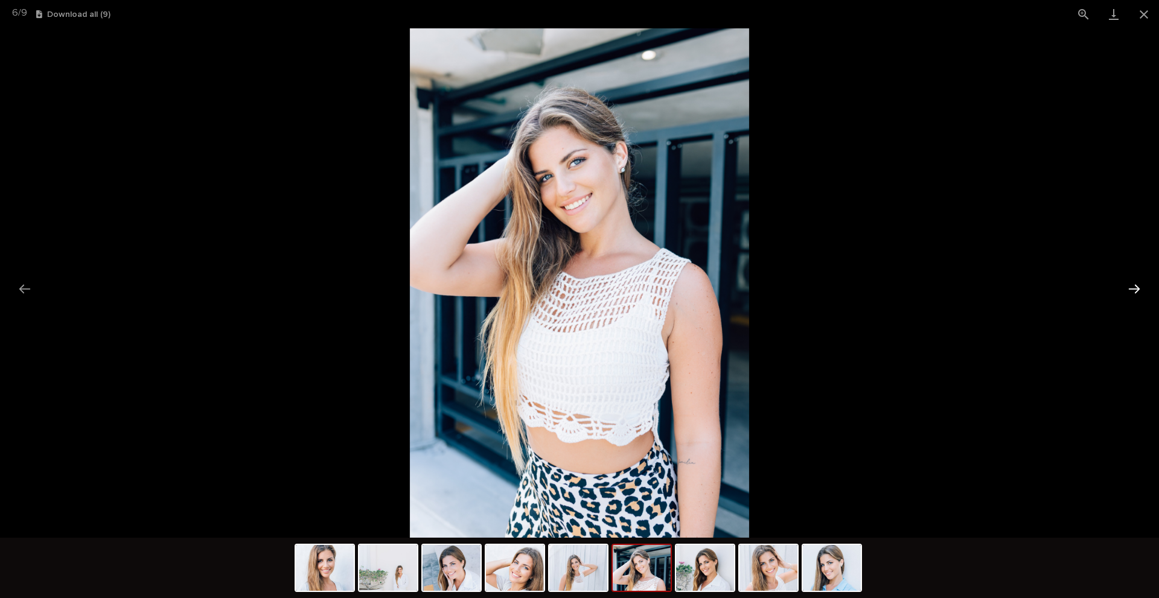
click at [1135, 292] on button "Next slide" at bounding box center [1134, 289] width 25 height 24
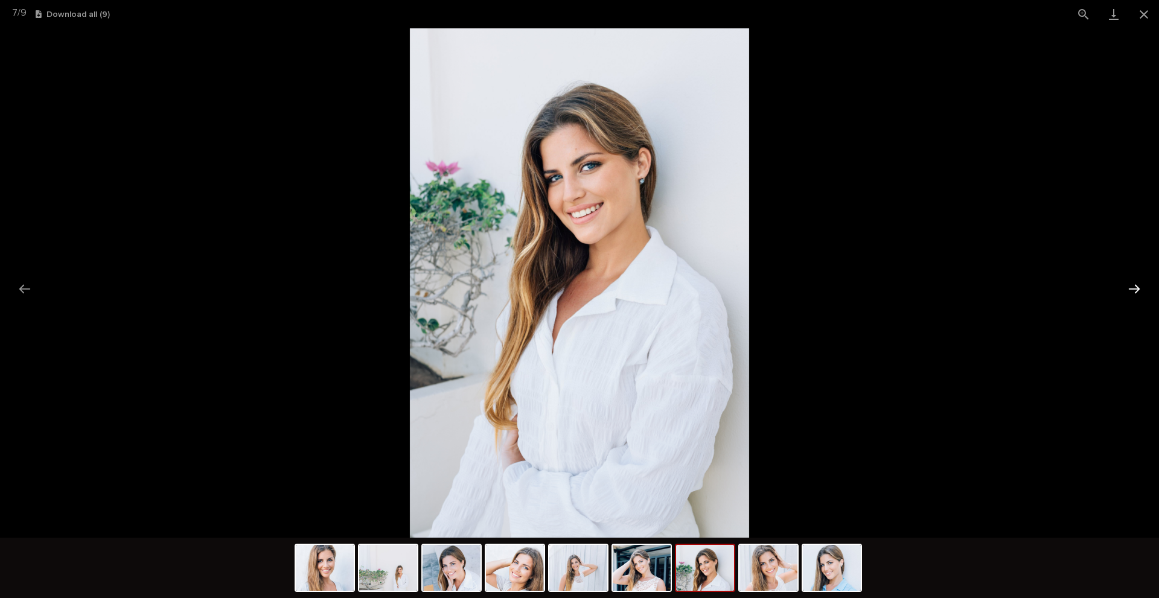
click at [1135, 292] on button "Next slide" at bounding box center [1134, 289] width 25 height 24
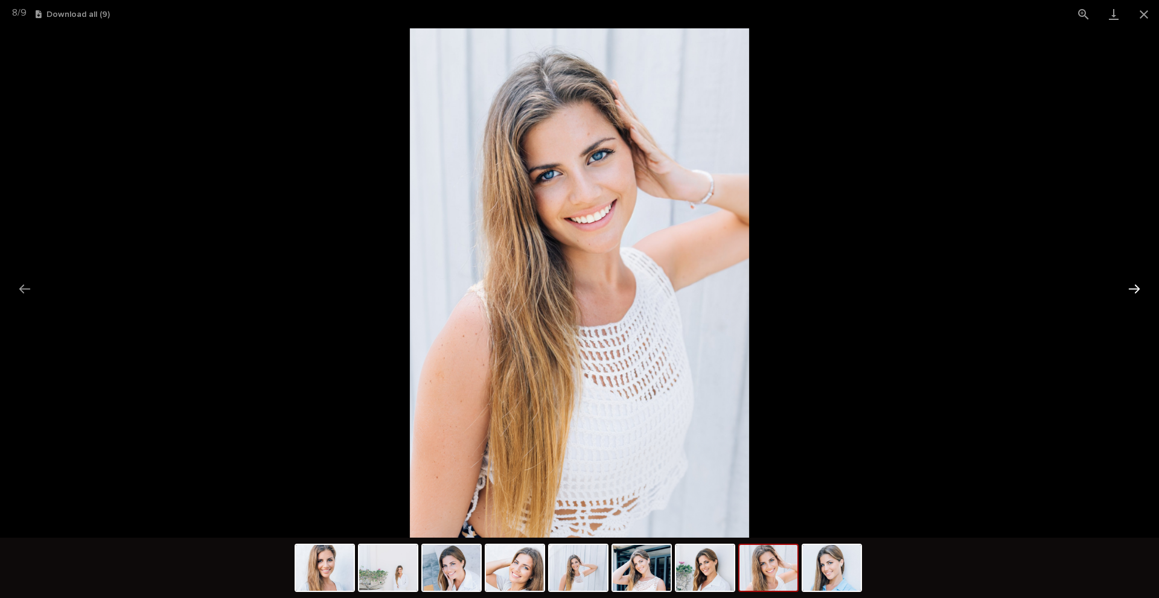
click at [1135, 292] on button "Next slide" at bounding box center [1134, 289] width 25 height 24
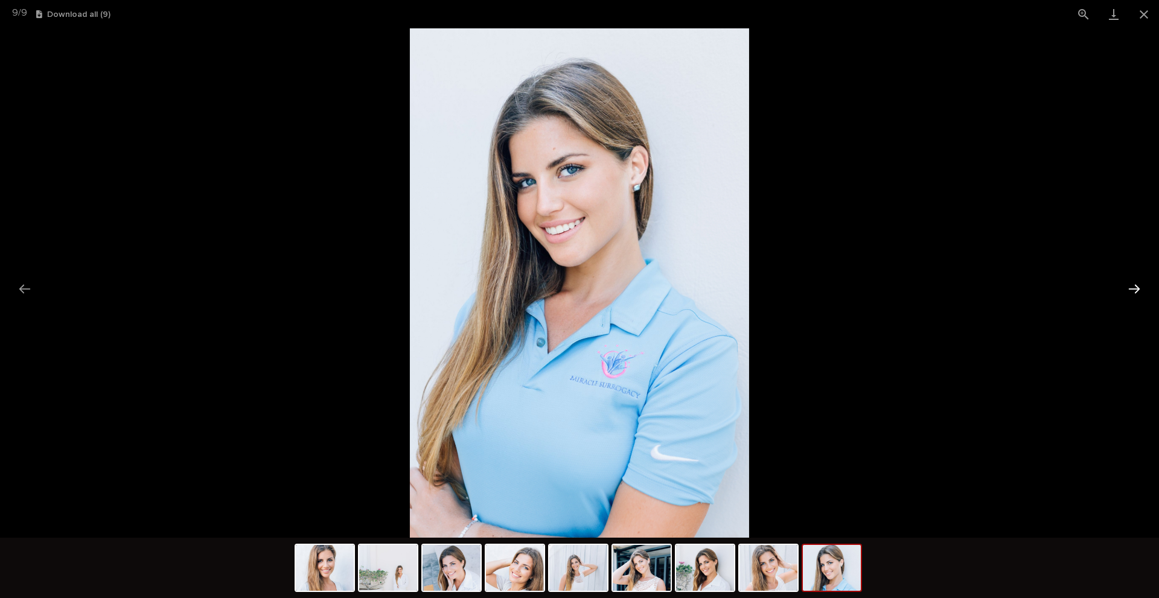
click at [1135, 292] on button "Next slide" at bounding box center [1134, 289] width 25 height 24
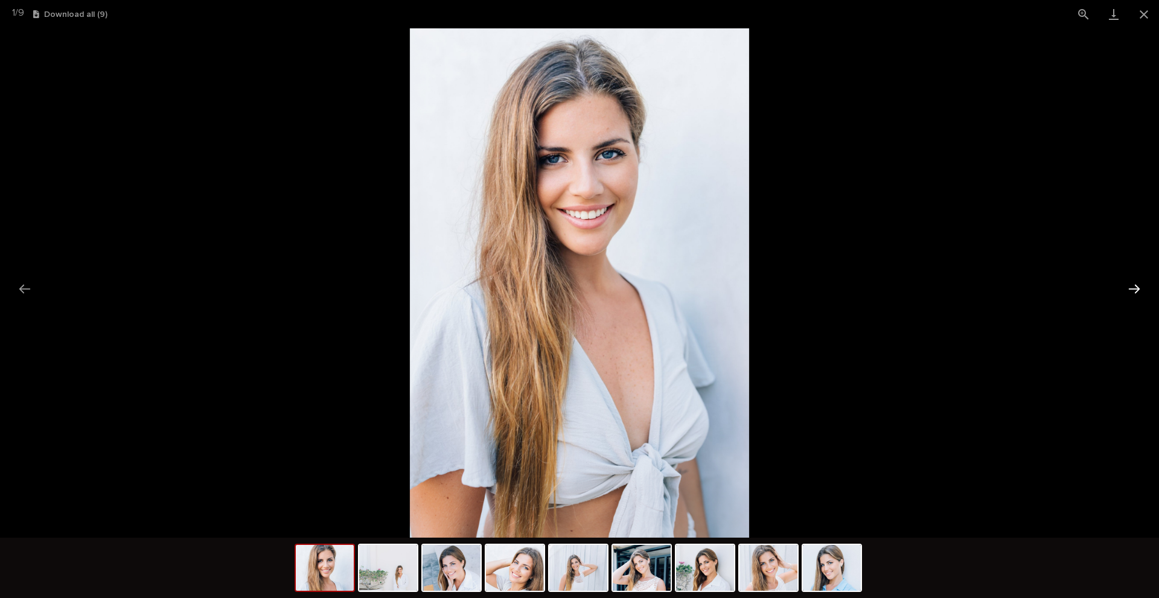
click at [1135, 292] on button "Next slide" at bounding box center [1134, 289] width 25 height 24
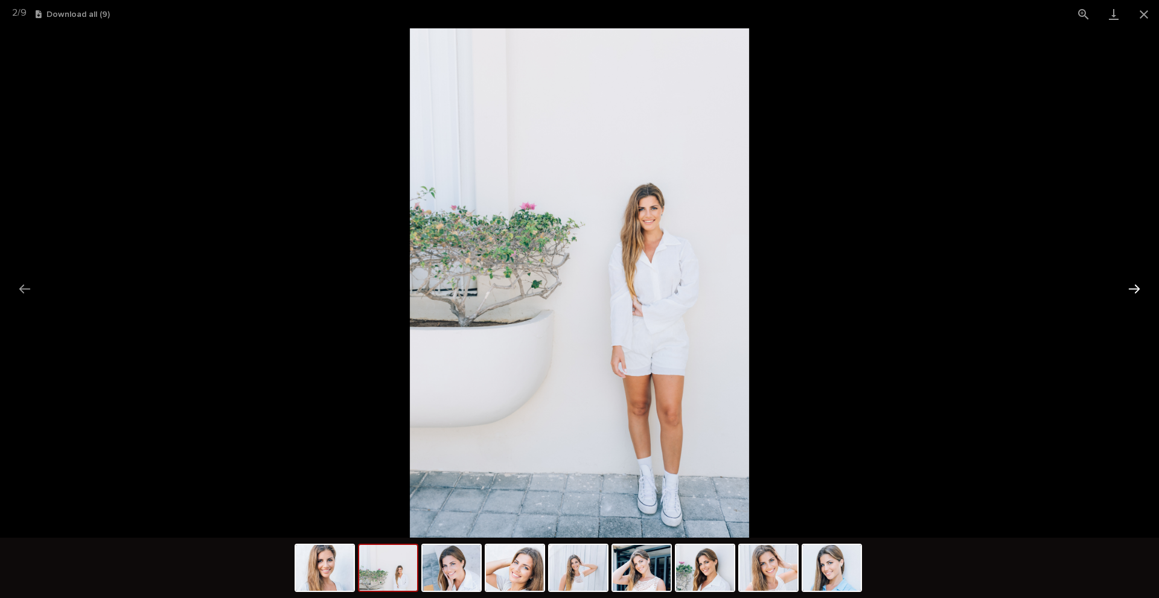
click at [1135, 292] on button "Next slide" at bounding box center [1134, 289] width 25 height 24
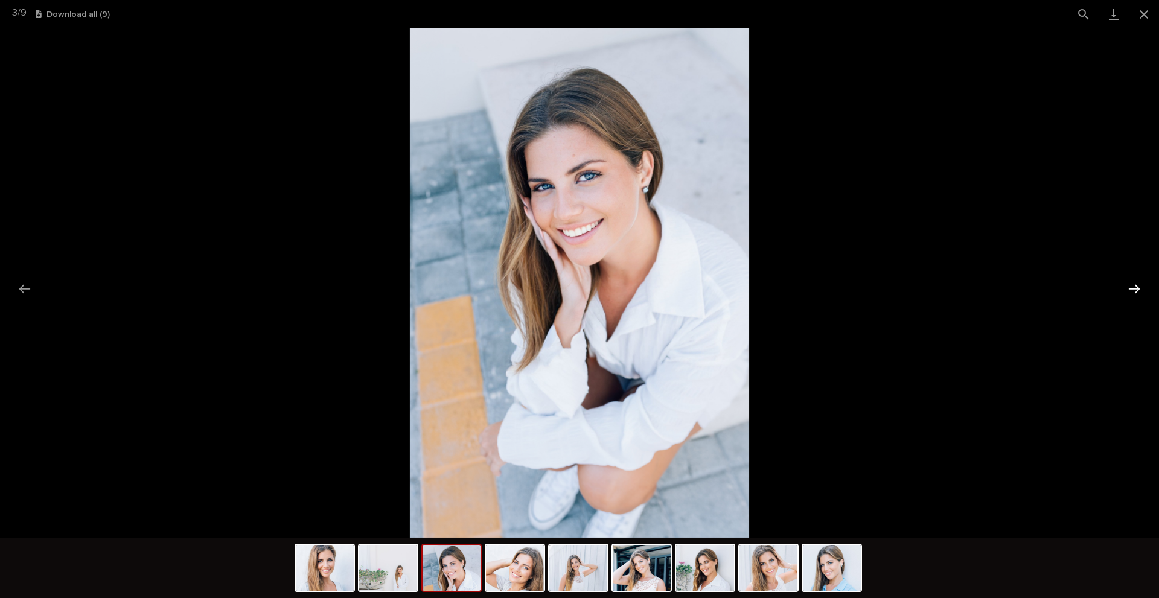
click at [1135, 292] on button "Next slide" at bounding box center [1134, 289] width 25 height 24
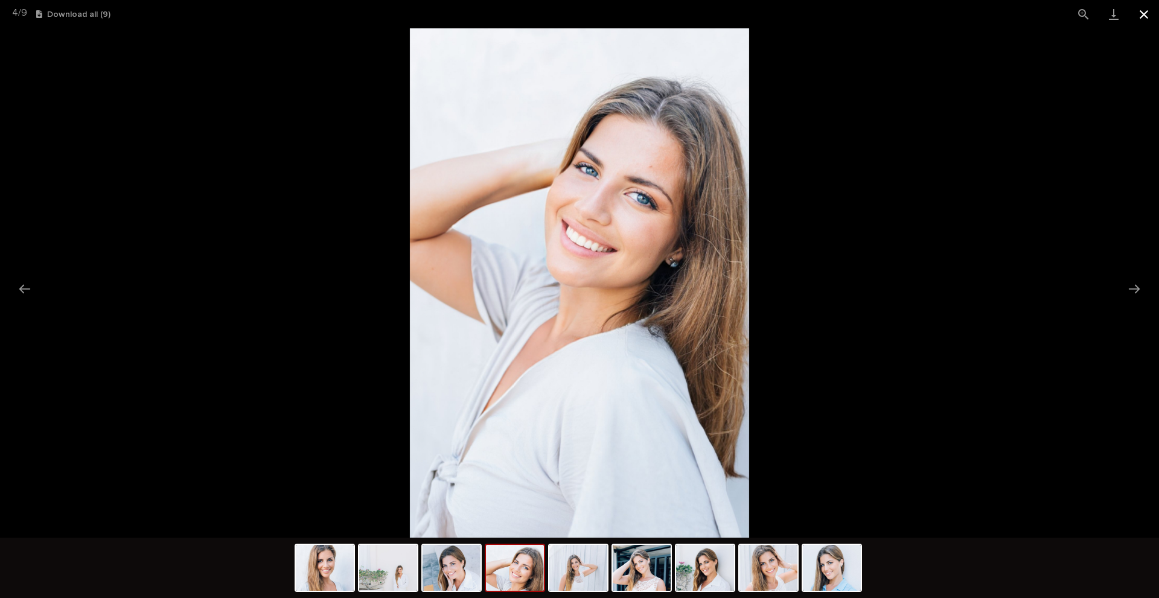
click at [1143, 18] on button "Close gallery" at bounding box center [1144, 14] width 30 height 28
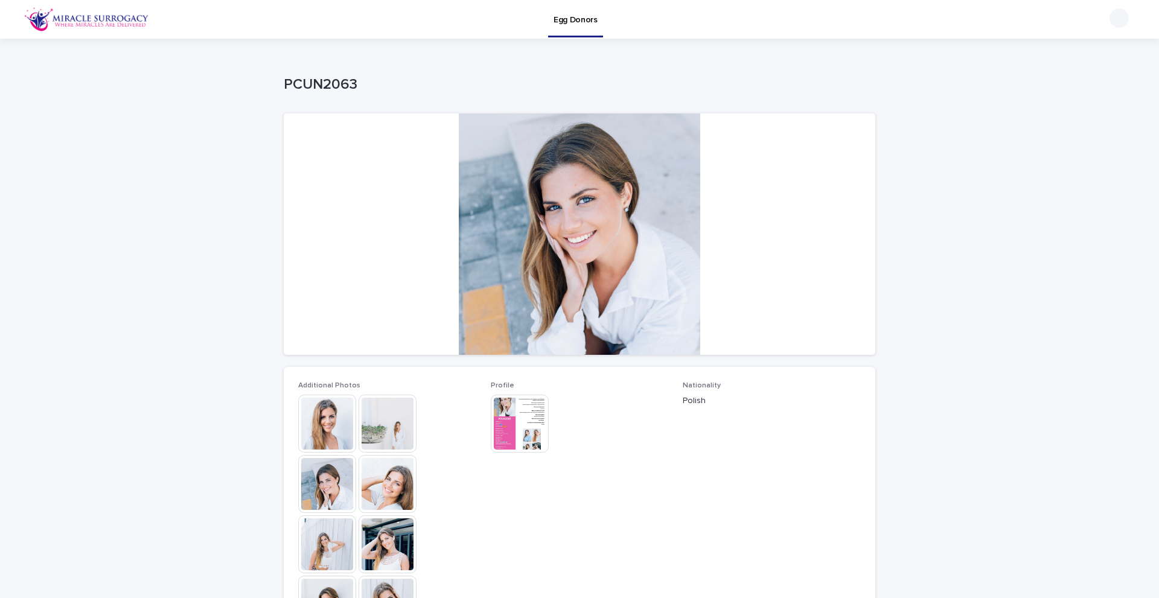
click at [516, 409] on img at bounding box center [520, 424] width 58 height 58
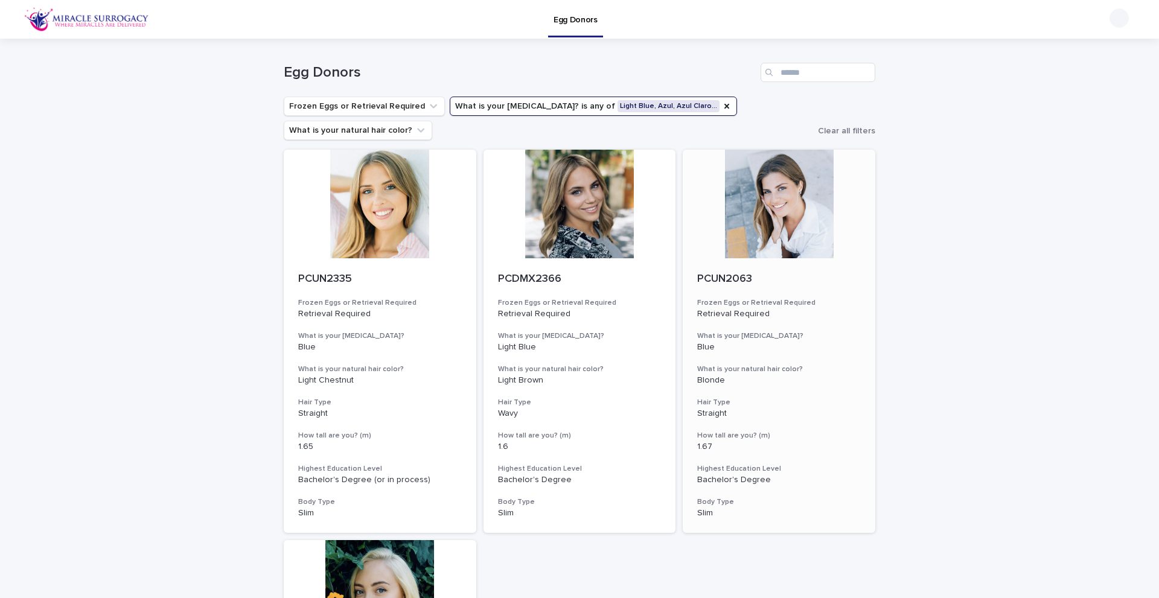
click at [769, 214] on div at bounding box center [779, 204] width 193 height 109
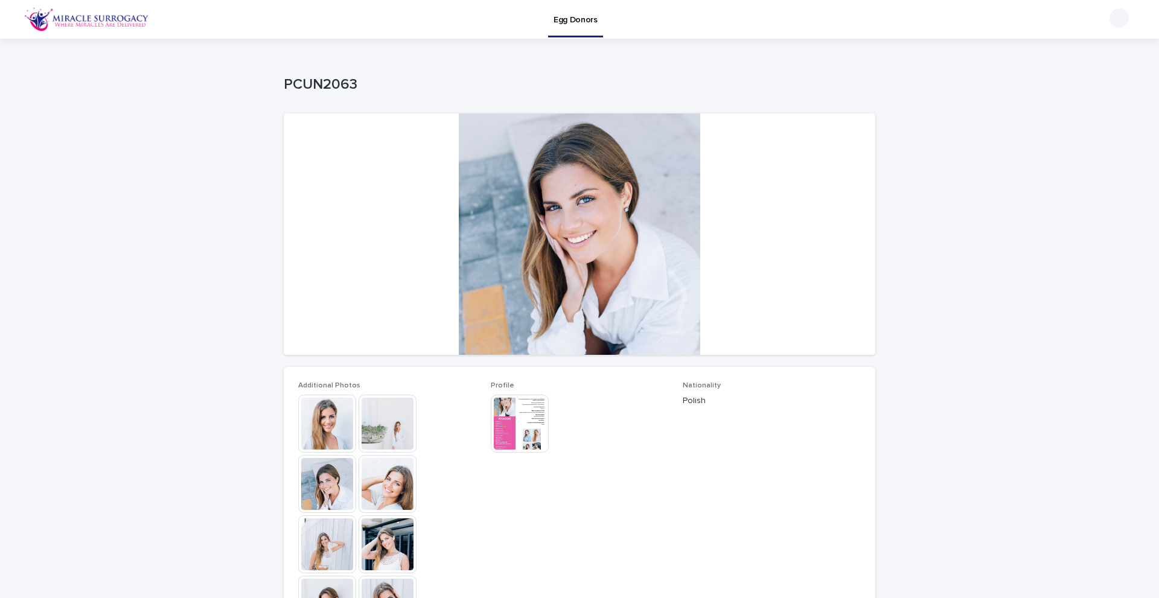
click at [522, 415] on img at bounding box center [520, 424] width 58 height 58
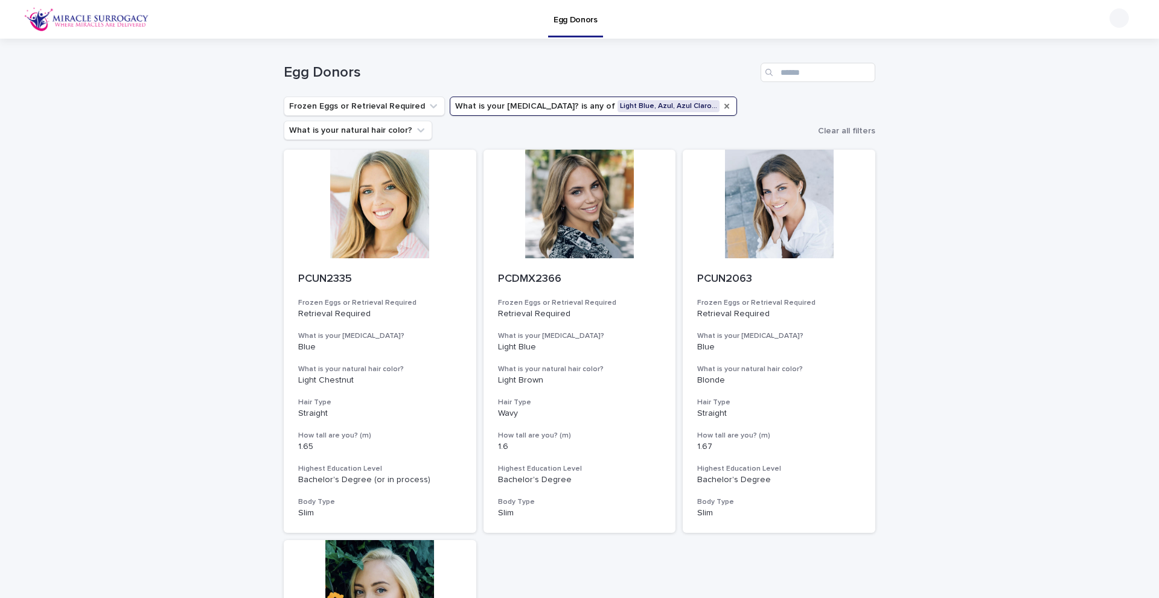
click at [724, 108] on icon "What is your eye color?" at bounding box center [726, 106] width 5 height 5
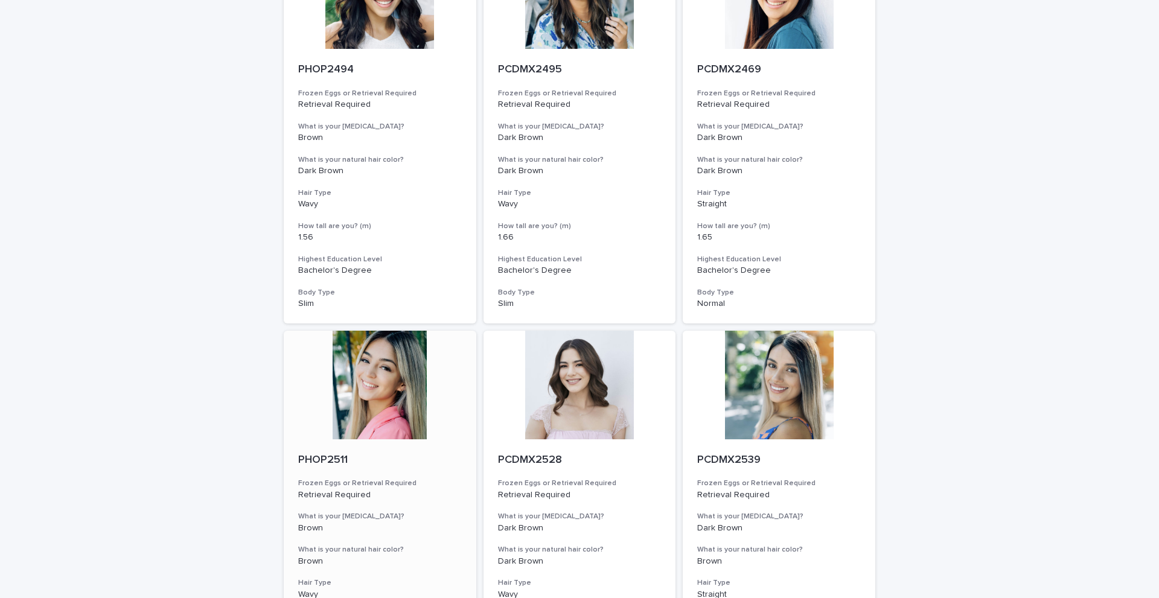
scroll to position [1206, 0]
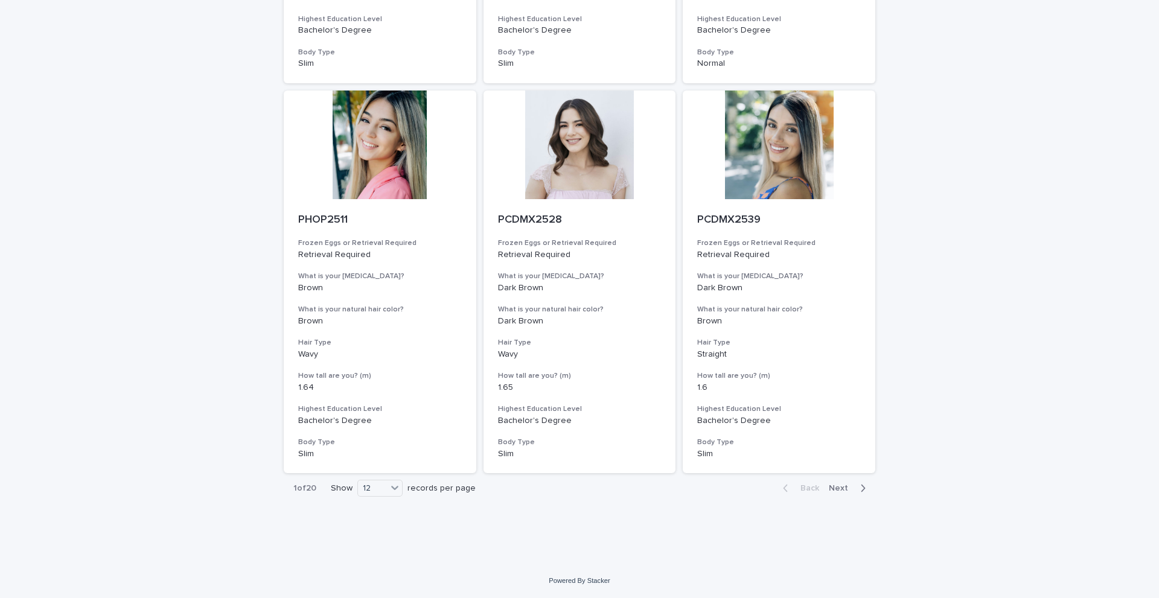
click at [845, 488] on span "Next" at bounding box center [842, 488] width 27 height 8
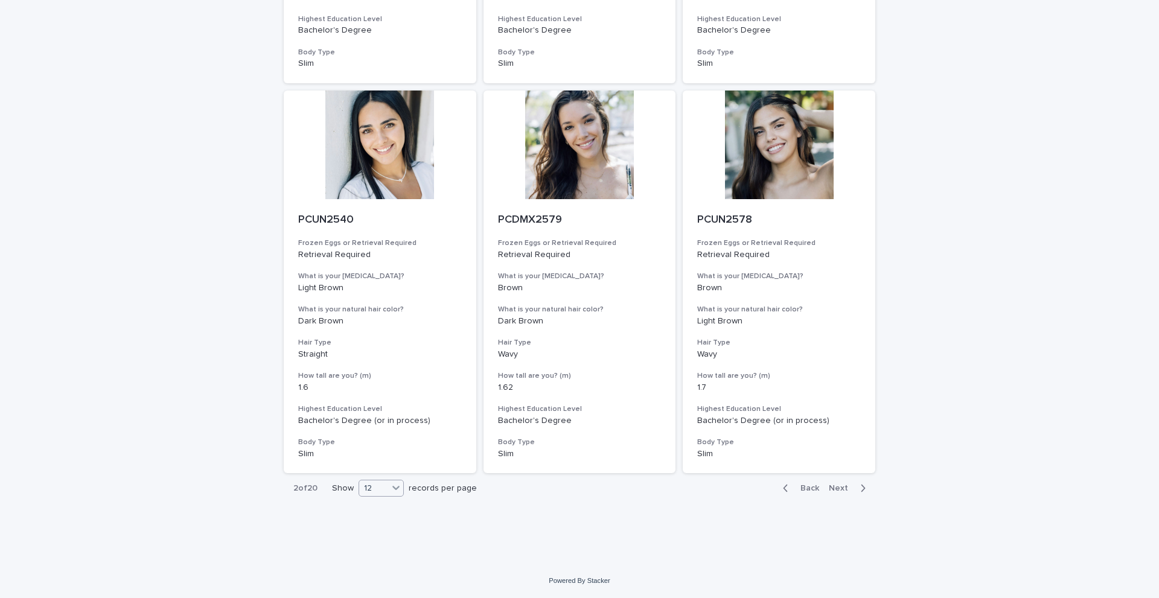
click at [394, 484] on icon at bounding box center [396, 488] width 12 height 12
click at [382, 535] on div "36" at bounding box center [379, 533] width 44 height 14
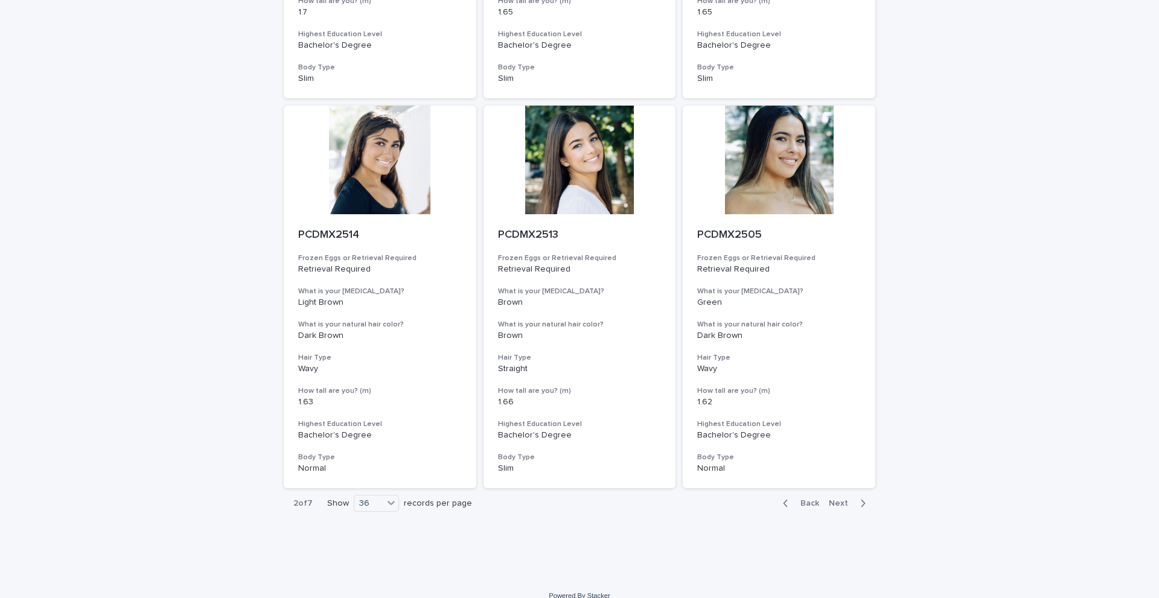
scroll to position [4329, 0]
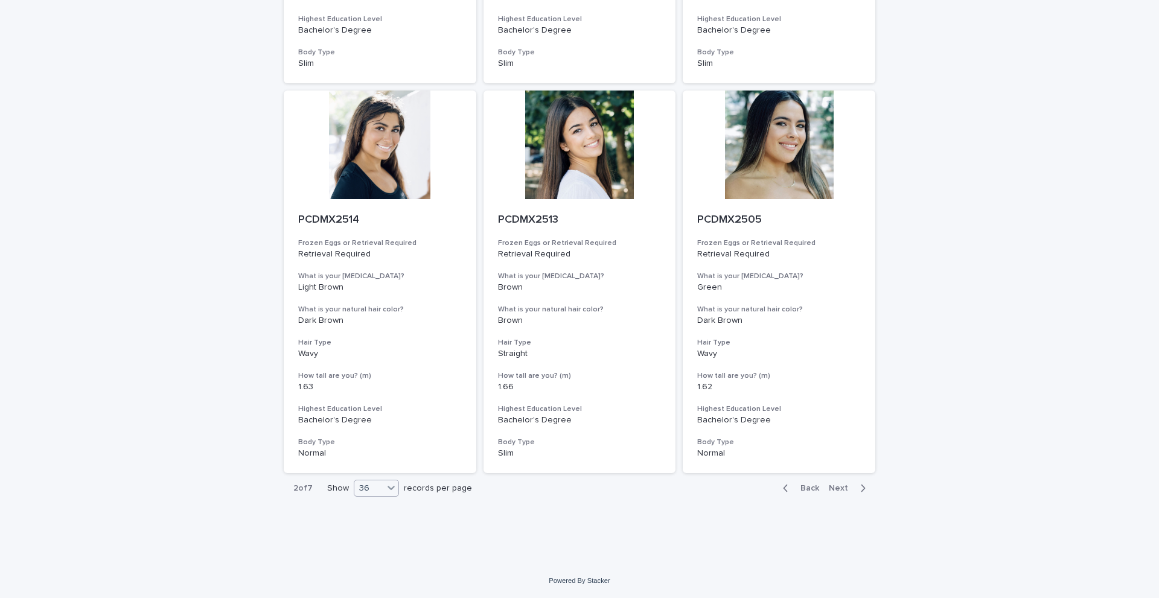
click at [390, 488] on icon at bounding box center [391, 488] width 12 height 12
click at [388, 490] on icon at bounding box center [391, 488] width 7 height 4
click at [845, 490] on span "Next" at bounding box center [842, 488] width 27 height 8
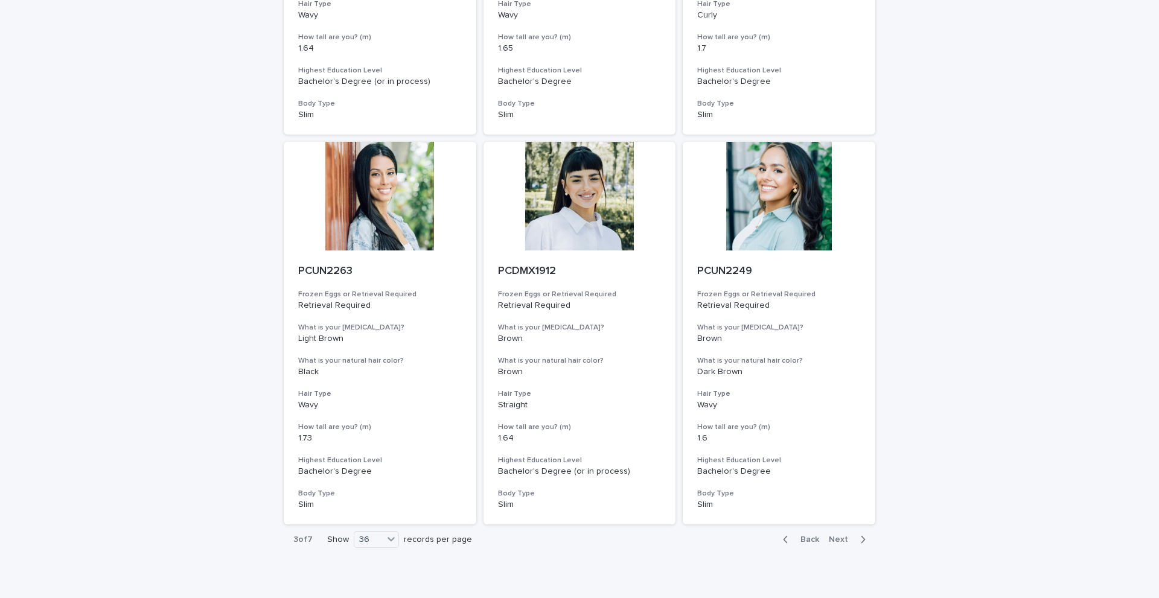
scroll to position [4329, 0]
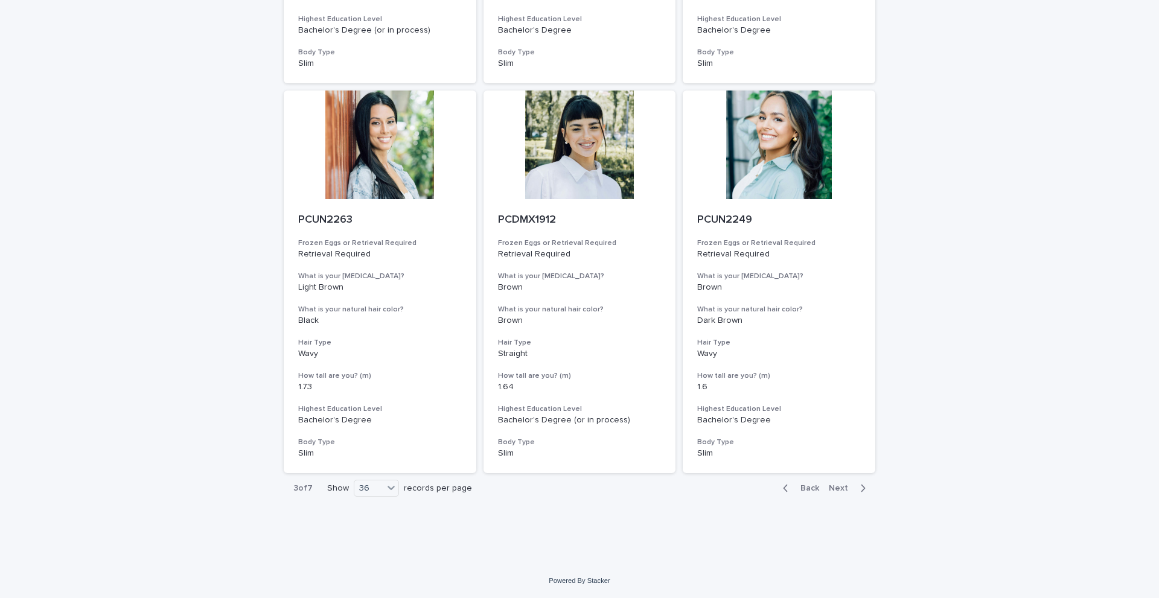
click at [829, 488] on span "Next" at bounding box center [842, 488] width 27 height 8
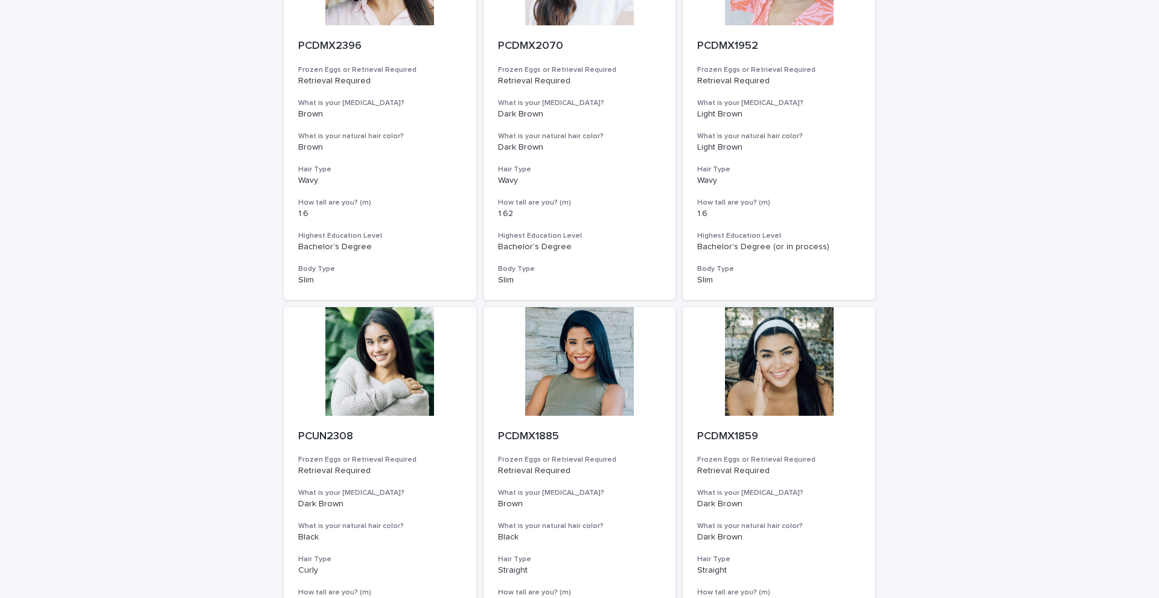
scroll to position [4329, 0]
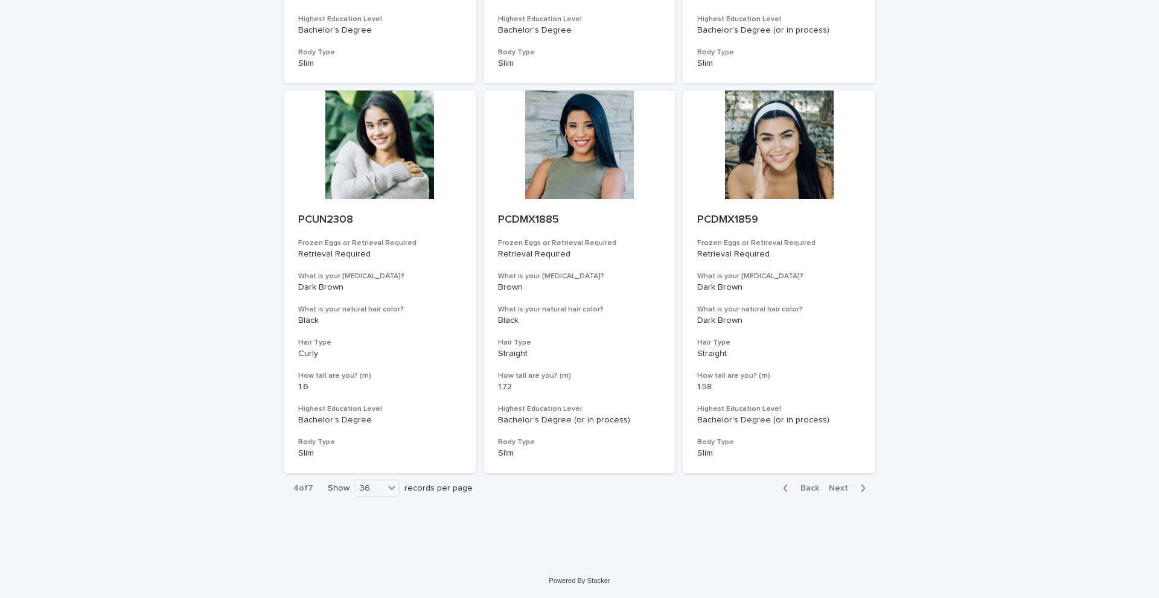
click at [837, 487] on span "Next" at bounding box center [842, 488] width 27 height 8
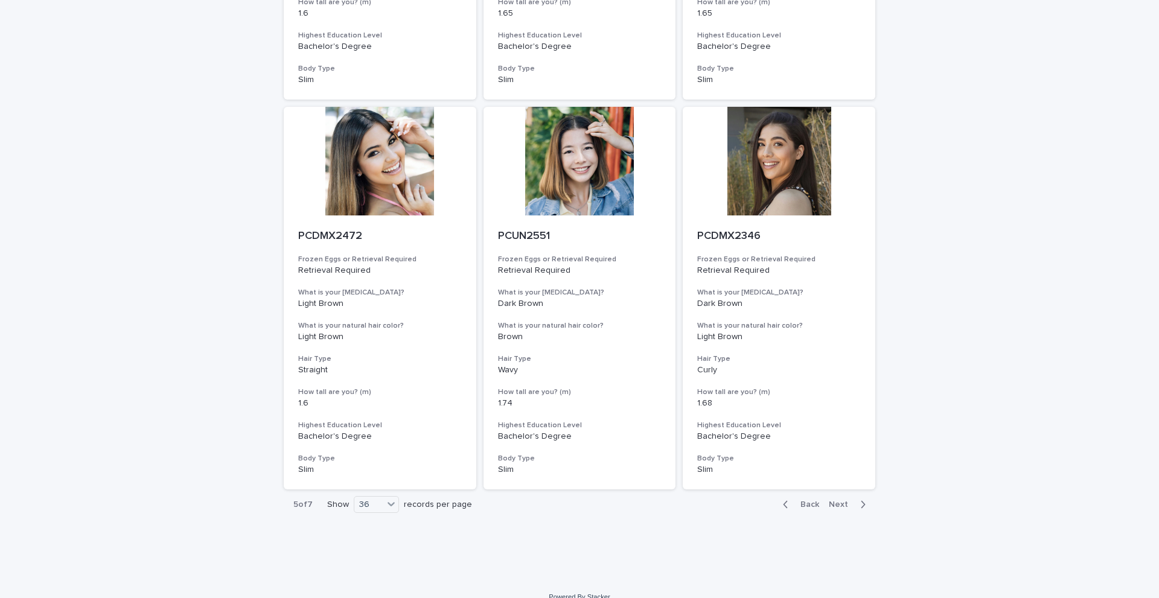
scroll to position [4323, 0]
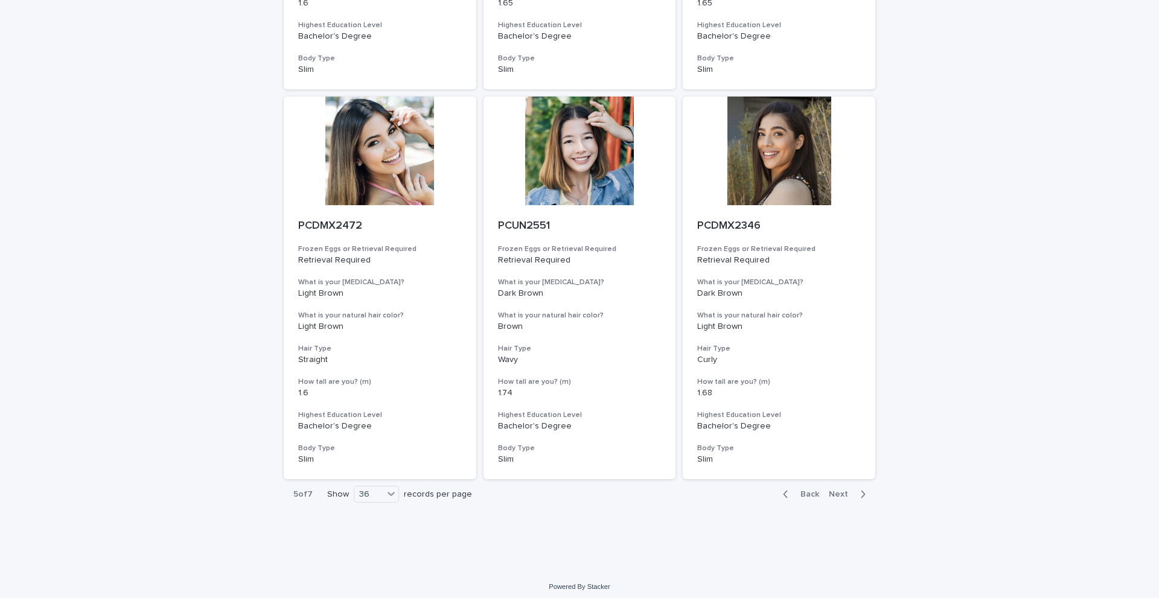
click at [845, 491] on span "Next" at bounding box center [842, 494] width 27 height 8
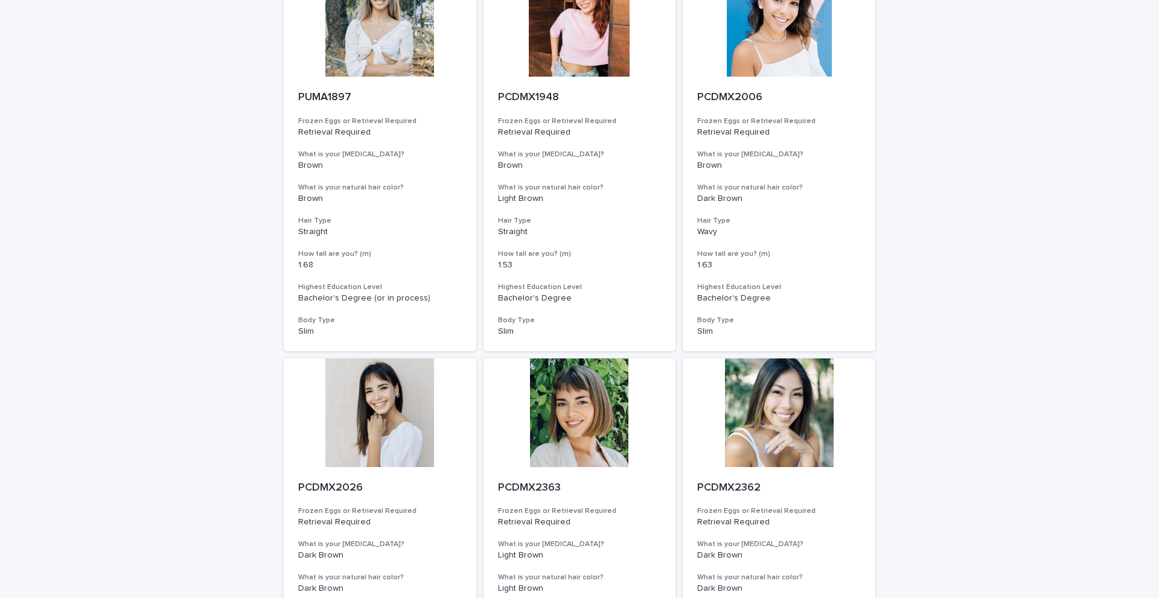
scroll to position [4329, 0]
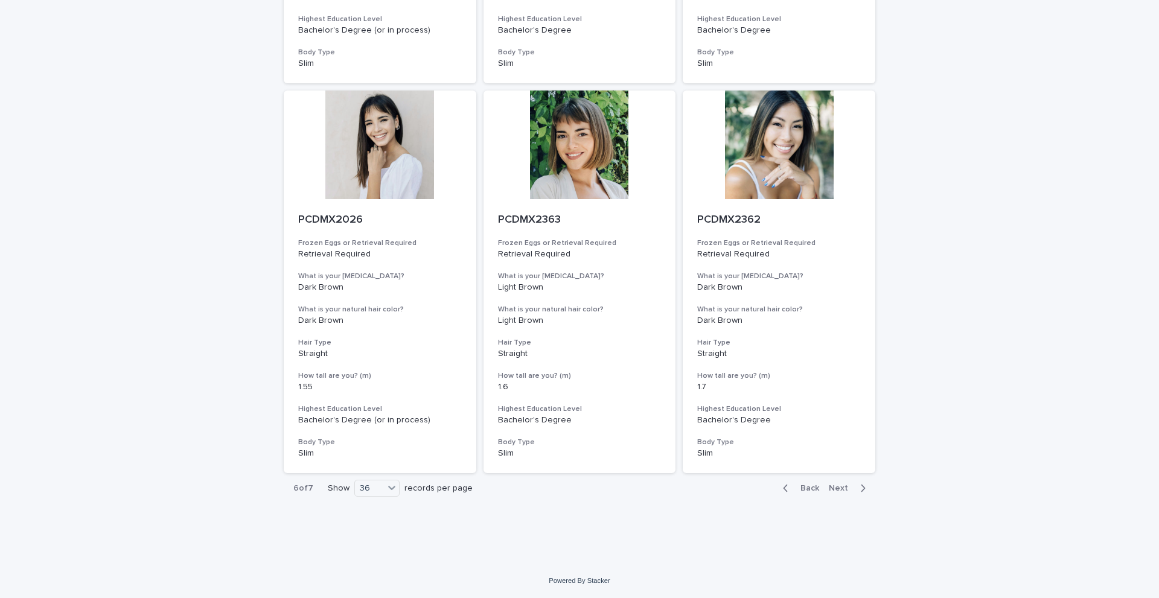
click at [790, 489] on div "button" at bounding box center [788, 488] width 10 height 11
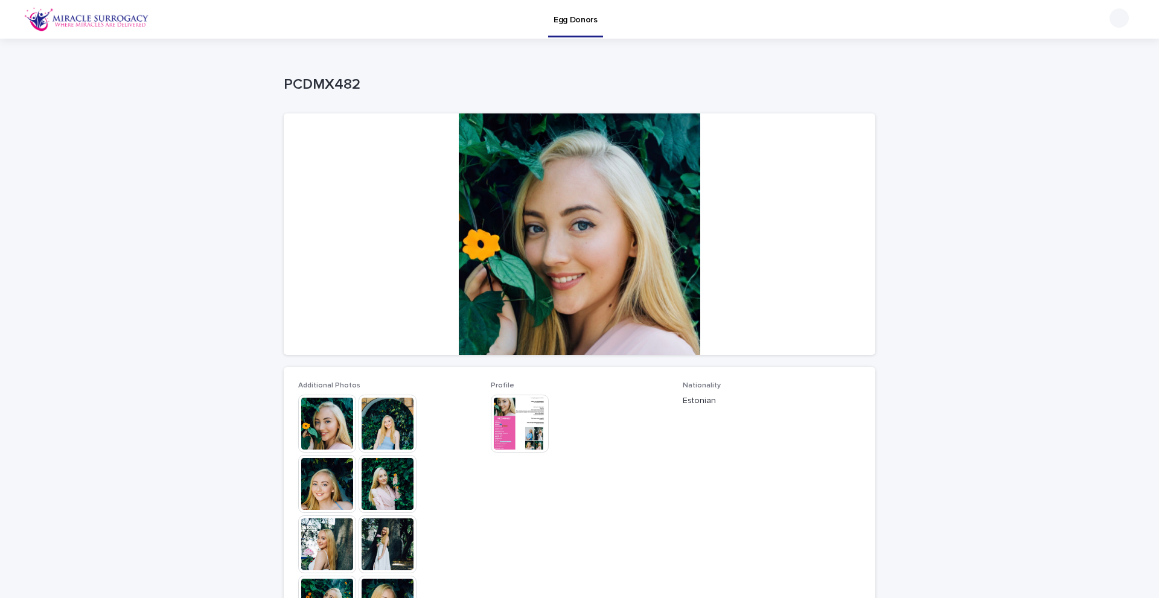
click at [386, 433] on img at bounding box center [388, 424] width 58 height 58
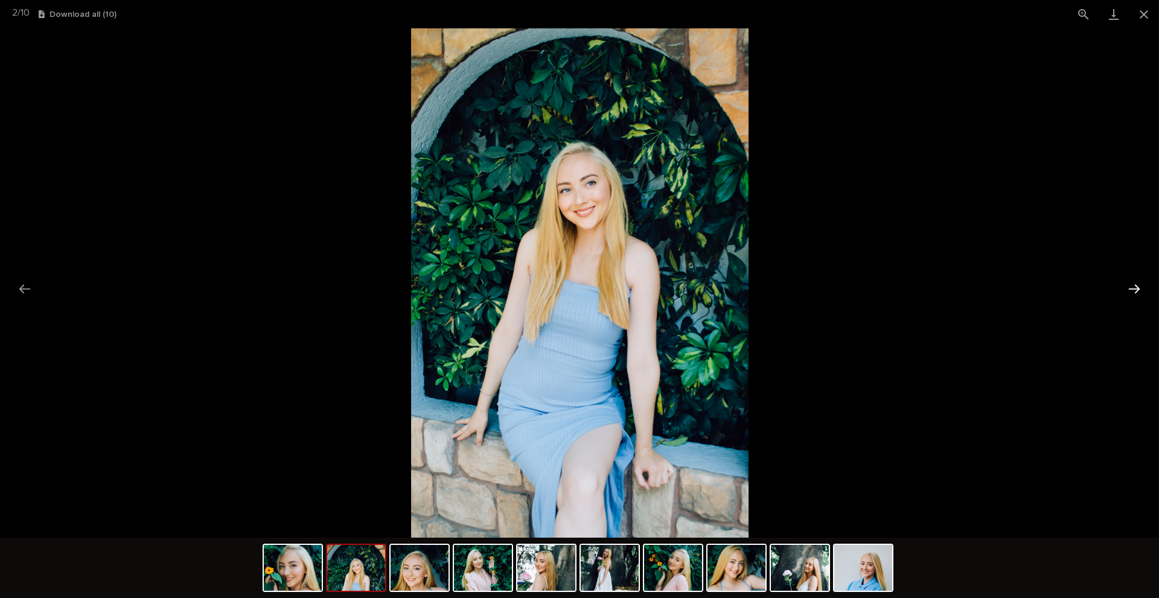
click at [1135, 285] on button "Next slide" at bounding box center [1134, 289] width 25 height 24
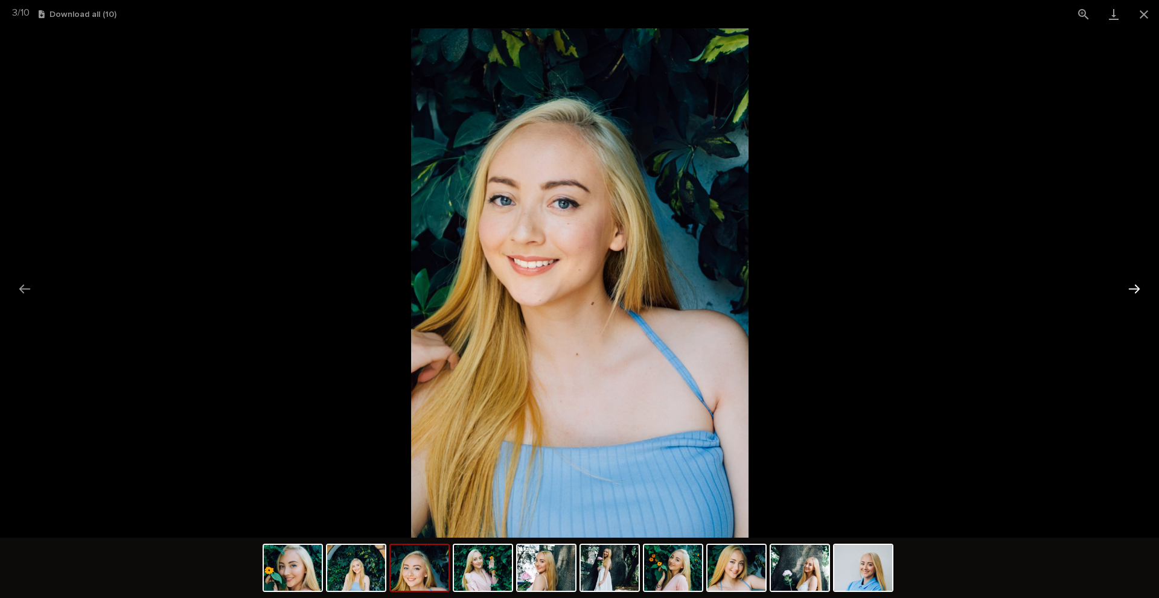
click at [1135, 285] on button "Next slide" at bounding box center [1134, 289] width 25 height 24
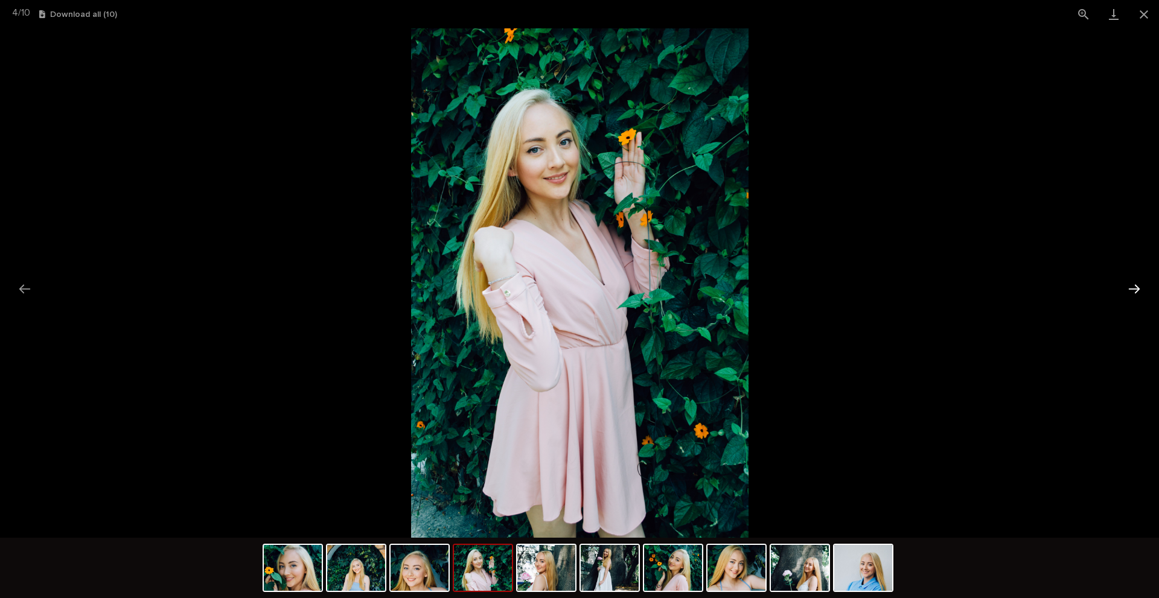
click at [1135, 285] on button "Next slide" at bounding box center [1134, 289] width 25 height 24
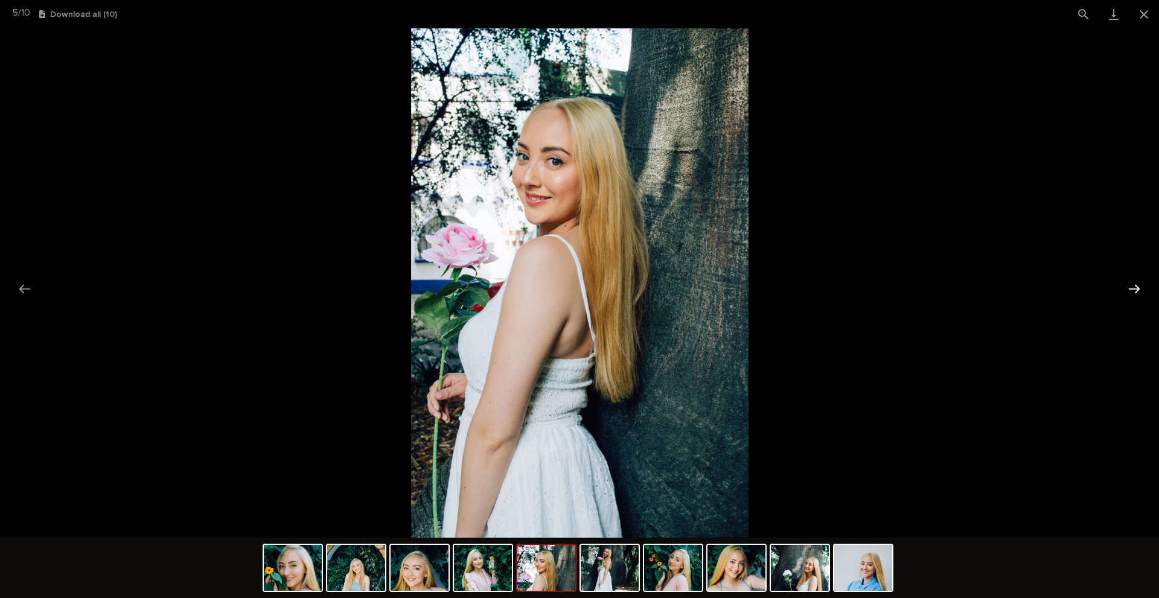
click at [1135, 285] on button "Next slide" at bounding box center [1134, 289] width 25 height 24
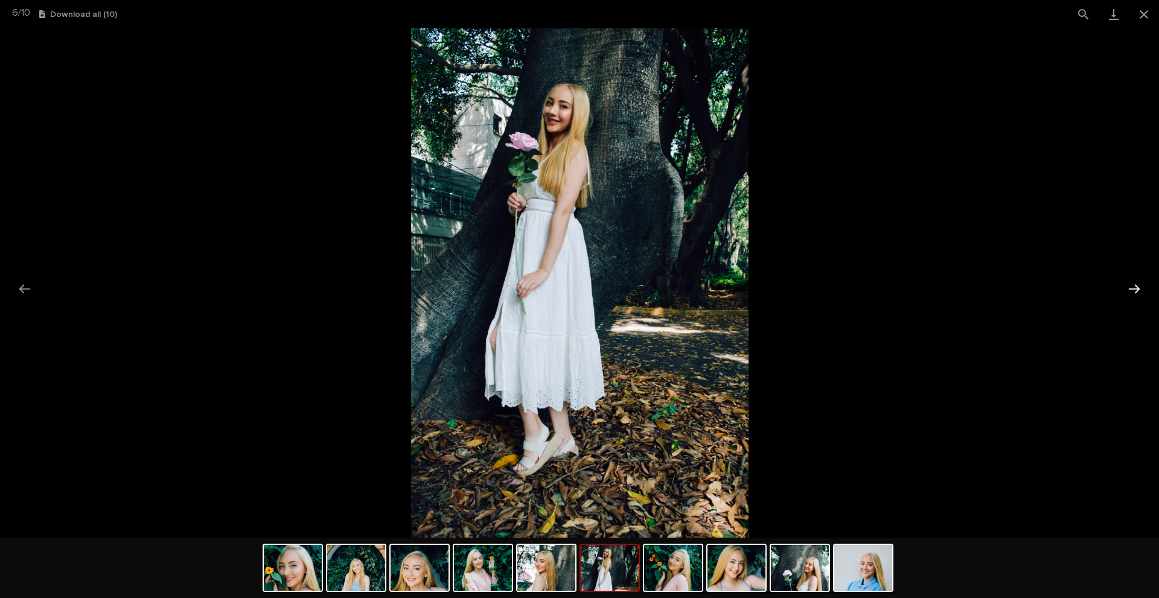
click at [1135, 285] on button "Next slide" at bounding box center [1134, 289] width 25 height 24
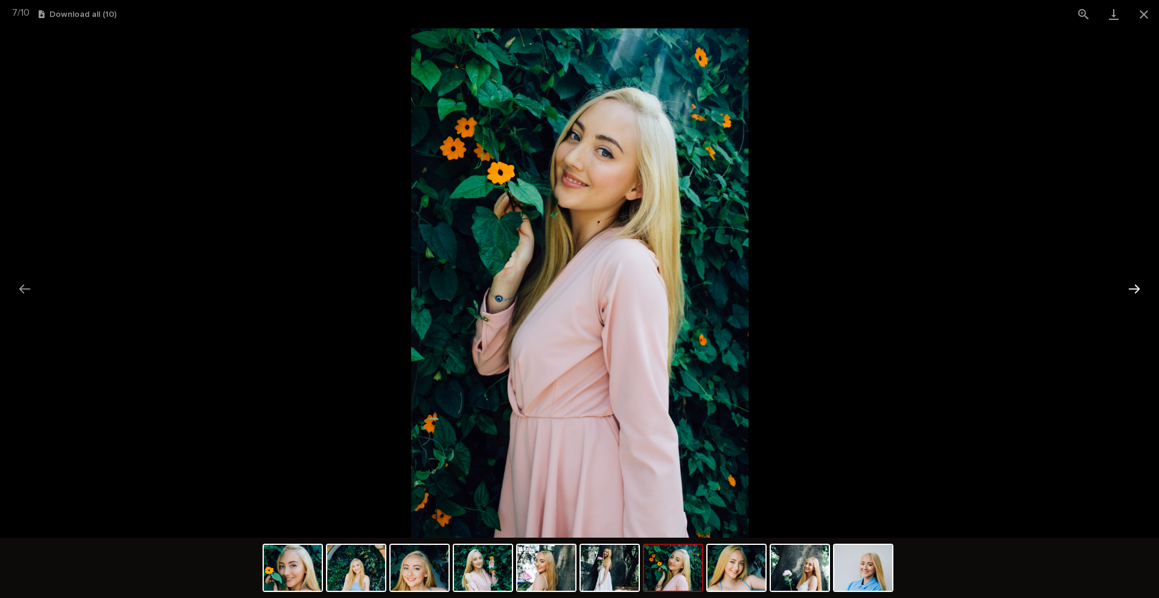
click at [1135, 285] on button "Next slide" at bounding box center [1134, 289] width 25 height 24
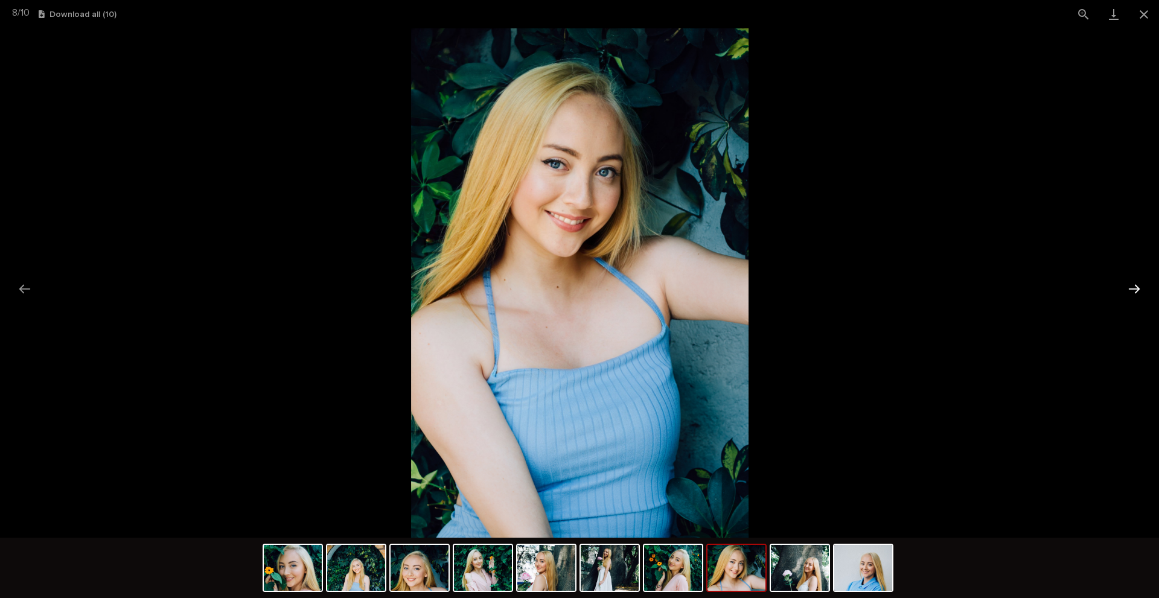
click at [1135, 285] on button "Next slide" at bounding box center [1134, 289] width 25 height 24
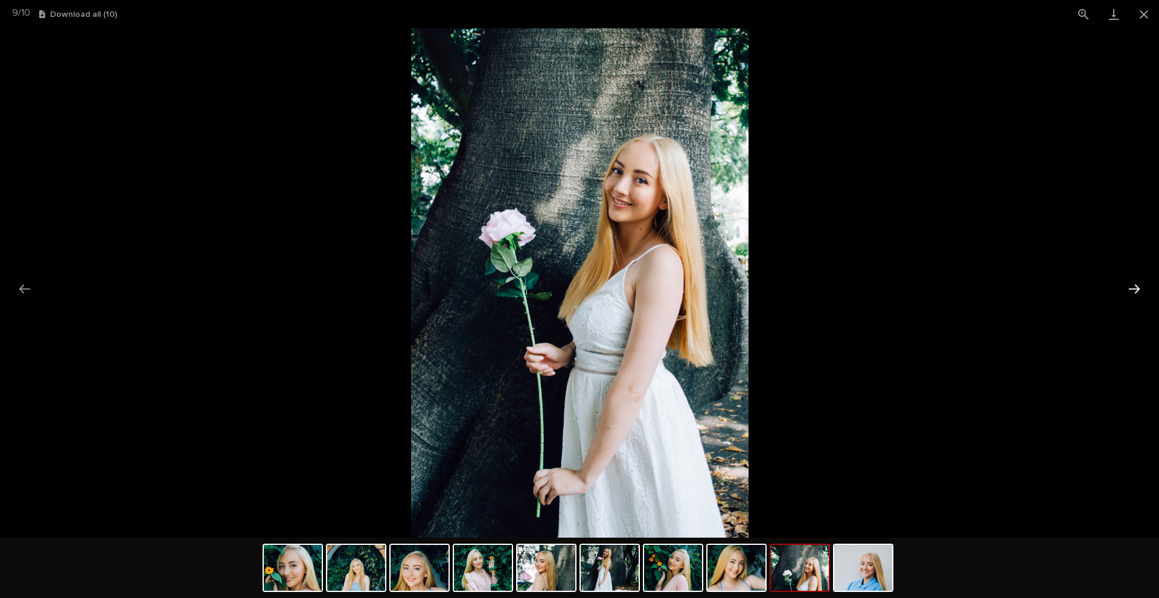
click at [1135, 285] on button "Next slide" at bounding box center [1134, 289] width 25 height 24
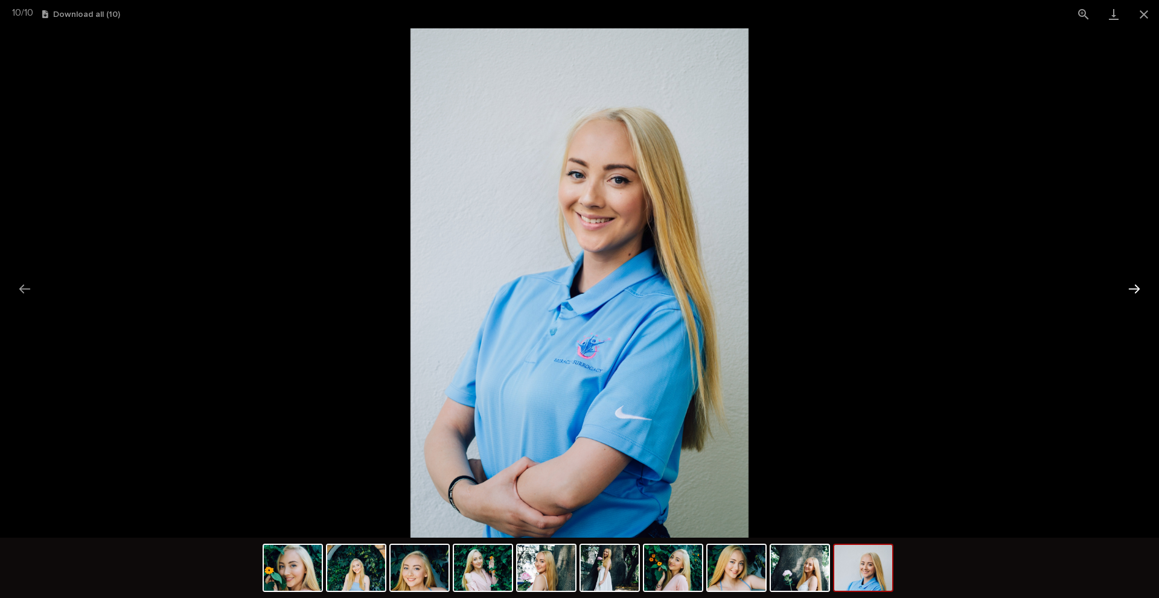
click at [1135, 285] on button "Next slide" at bounding box center [1134, 289] width 25 height 24
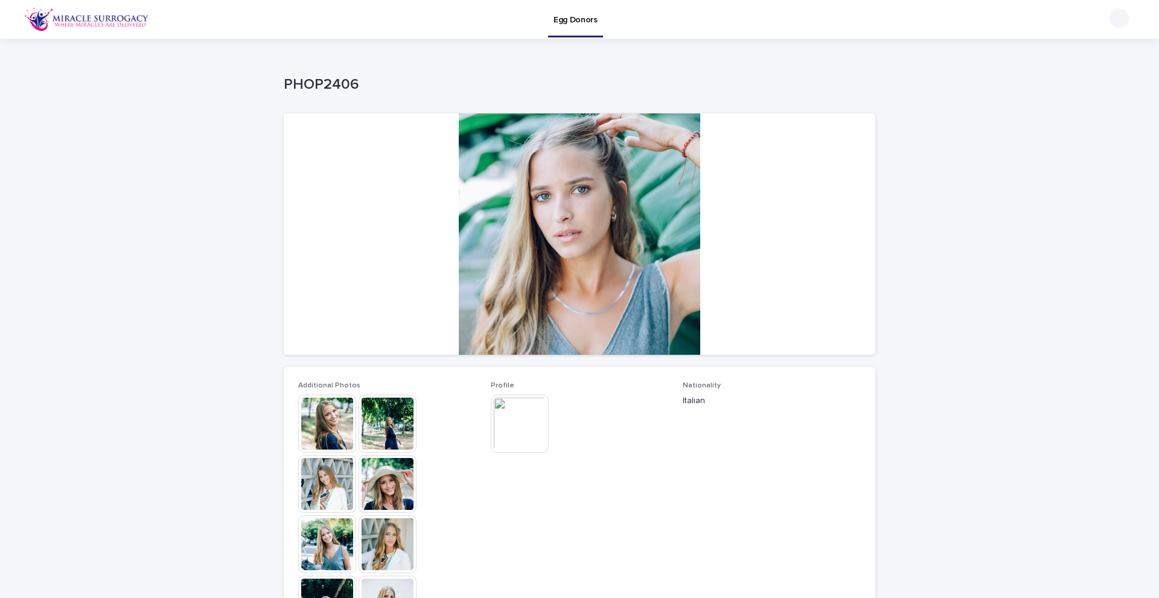
click at [655, 223] on div at bounding box center [580, 233] width 592 height 241
click at [389, 409] on img at bounding box center [388, 424] width 58 height 58
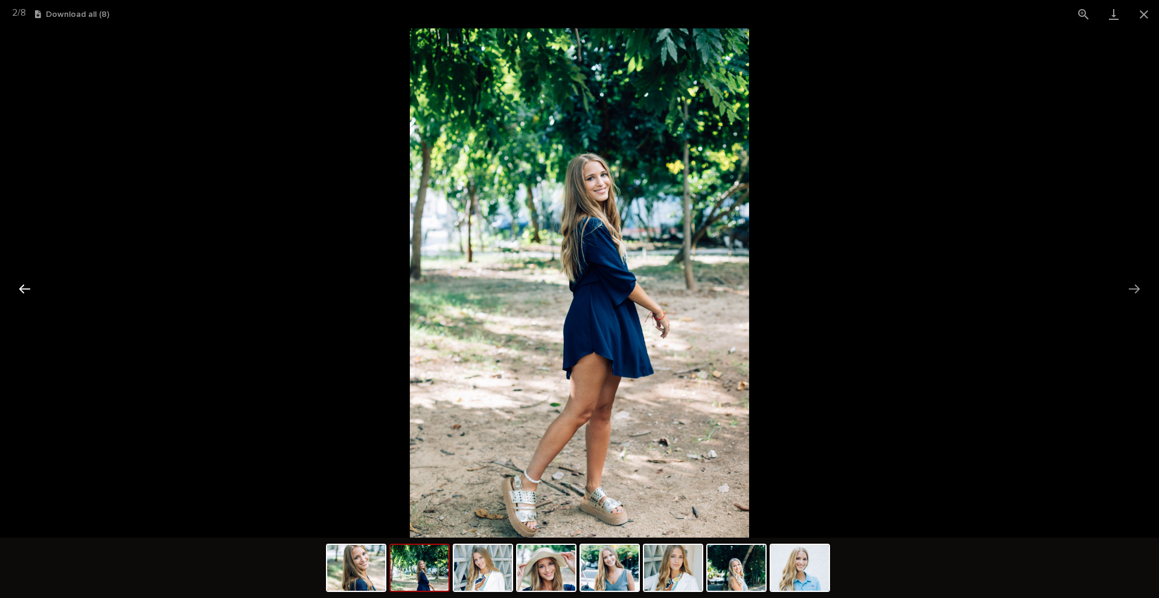
click at [22, 292] on button "Previous slide" at bounding box center [24, 289] width 25 height 24
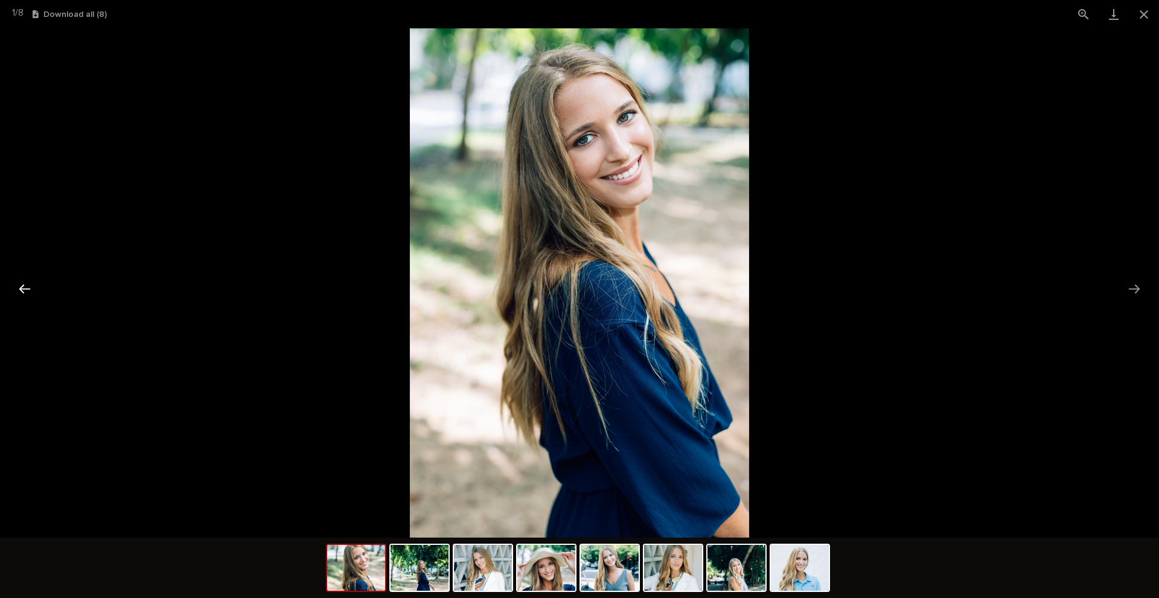
click at [22, 292] on button "Previous slide" at bounding box center [24, 289] width 25 height 24
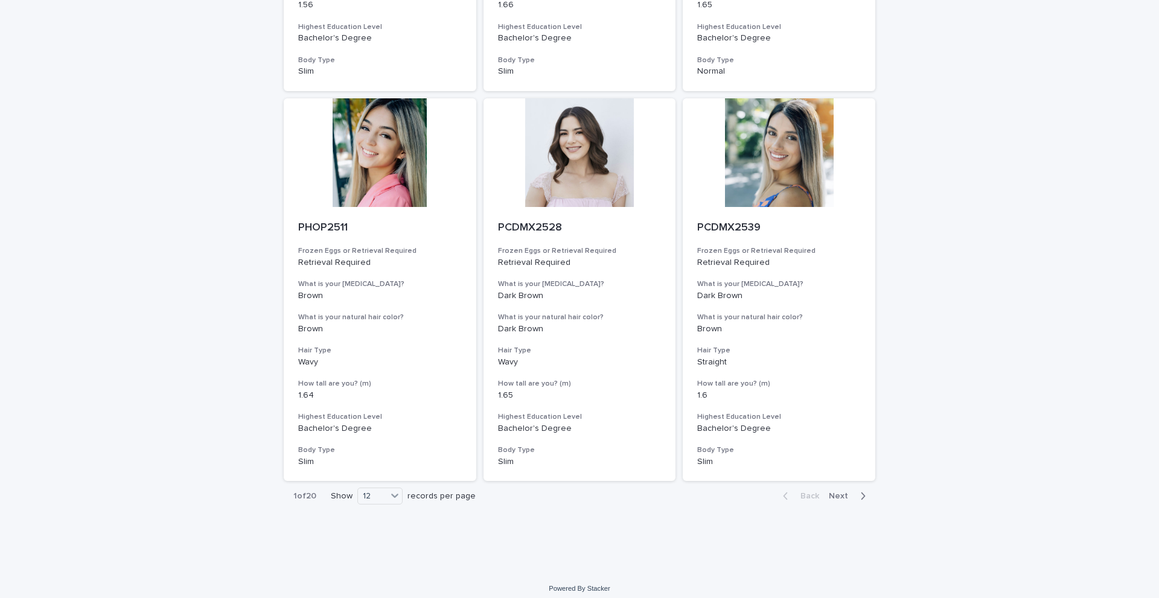
scroll to position [1206, 0]
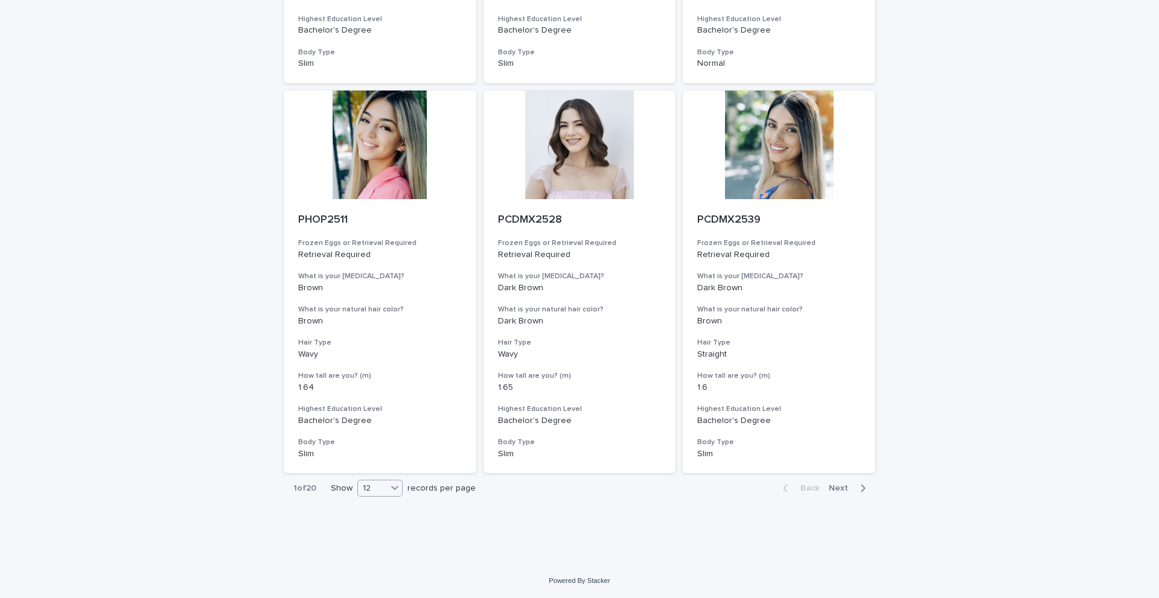
click at [391, 491] on icon at bounding box center [395, 488] width 12 height 12
click at [387, 533] on div "36" at bounding box center [377, 533] width 44 height 14
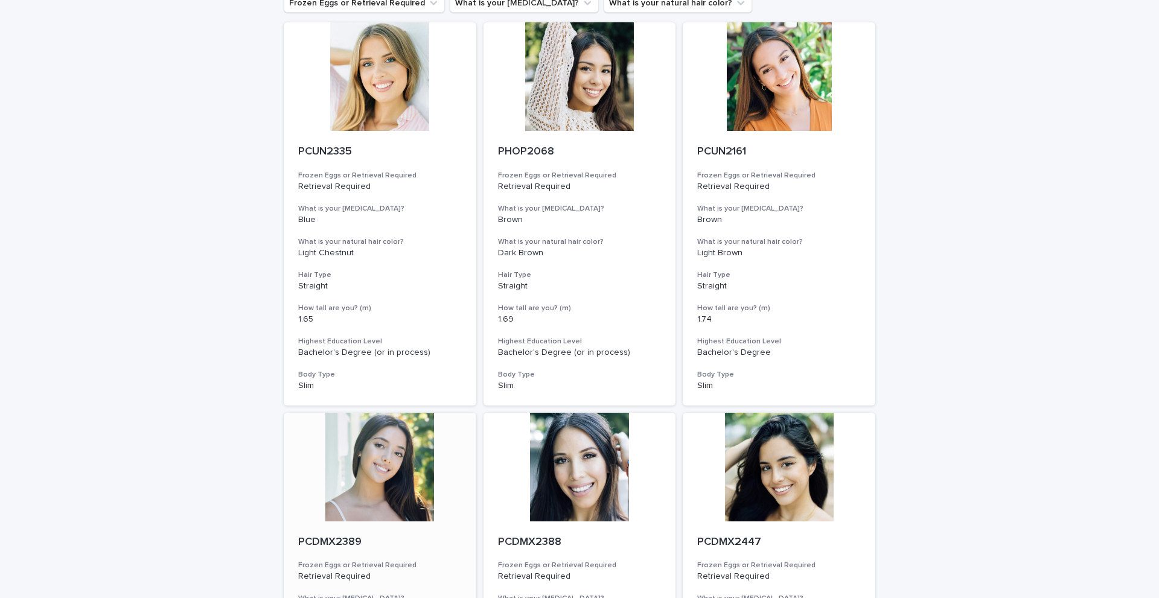
scroll to position [0, 0]
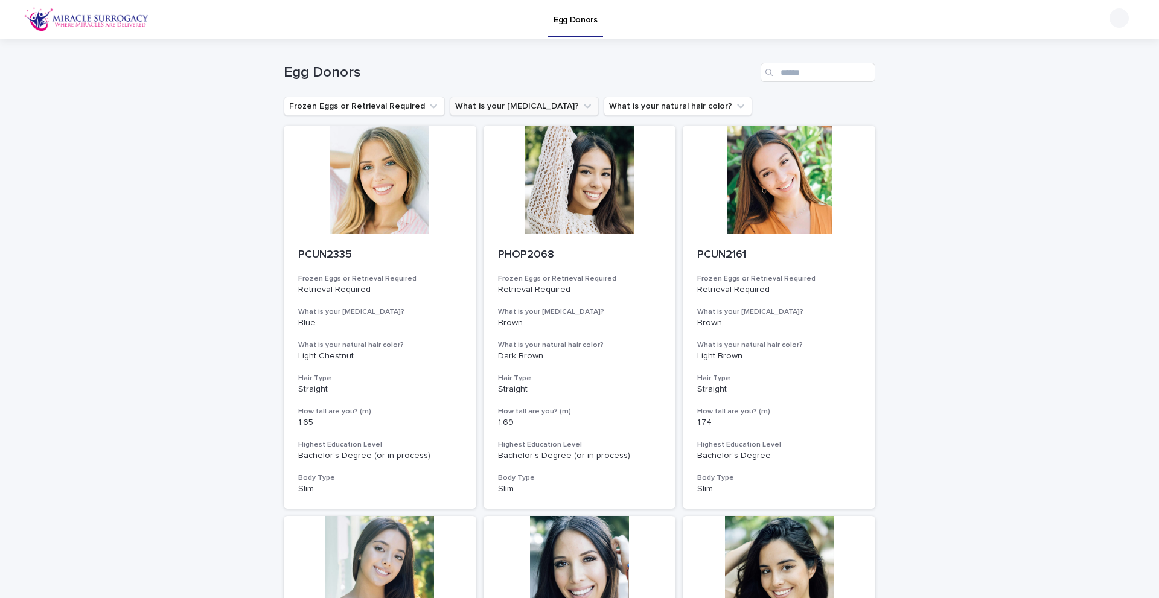
click at [491, 110] on button "What is your [MEDICAL_DATA]?" at bounding box center [524, 106] width 149 height 19
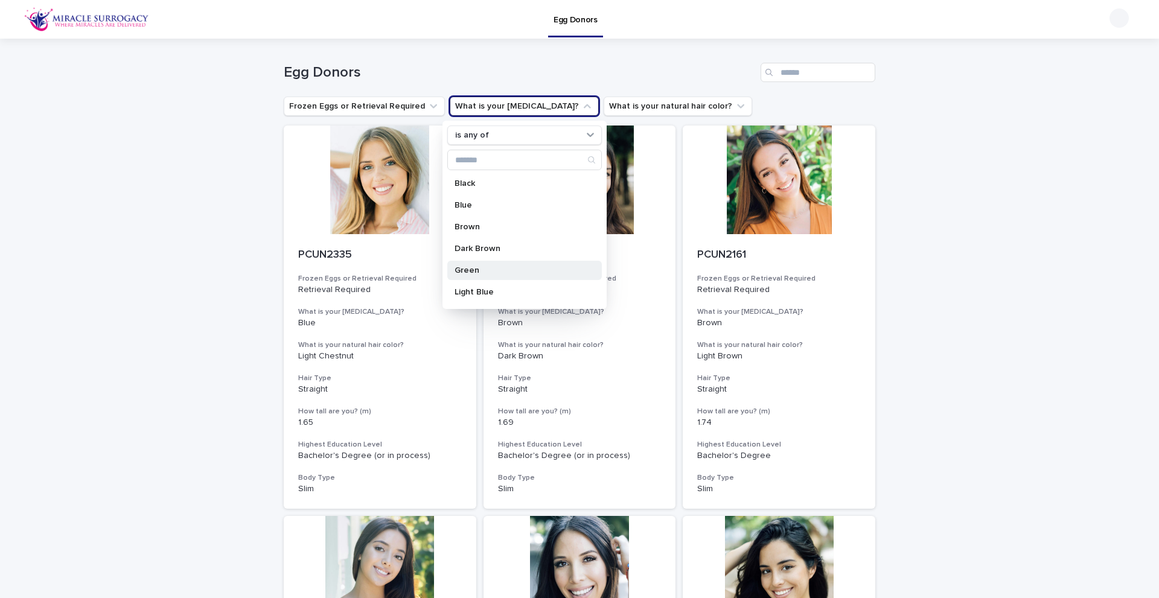
click at [477, 267] on p "Green" at bounding box center [519, 270] width 128 height 8
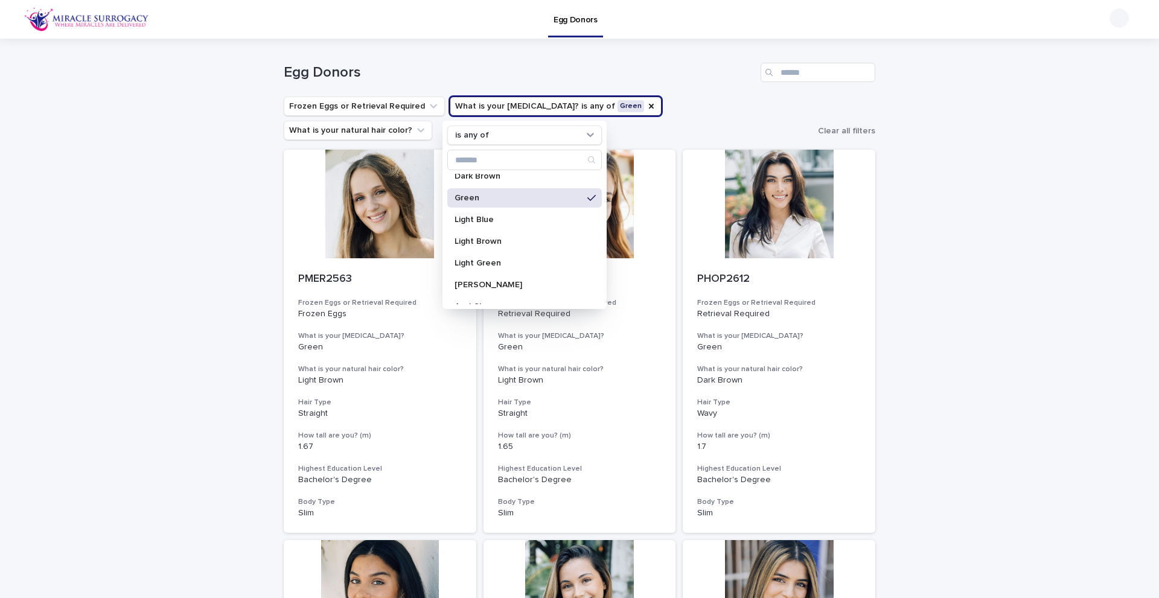
scroll to position [77, 0]
click at [521, 252] on div "Light Green" at bounding box center [524, 258] width 155 height 19
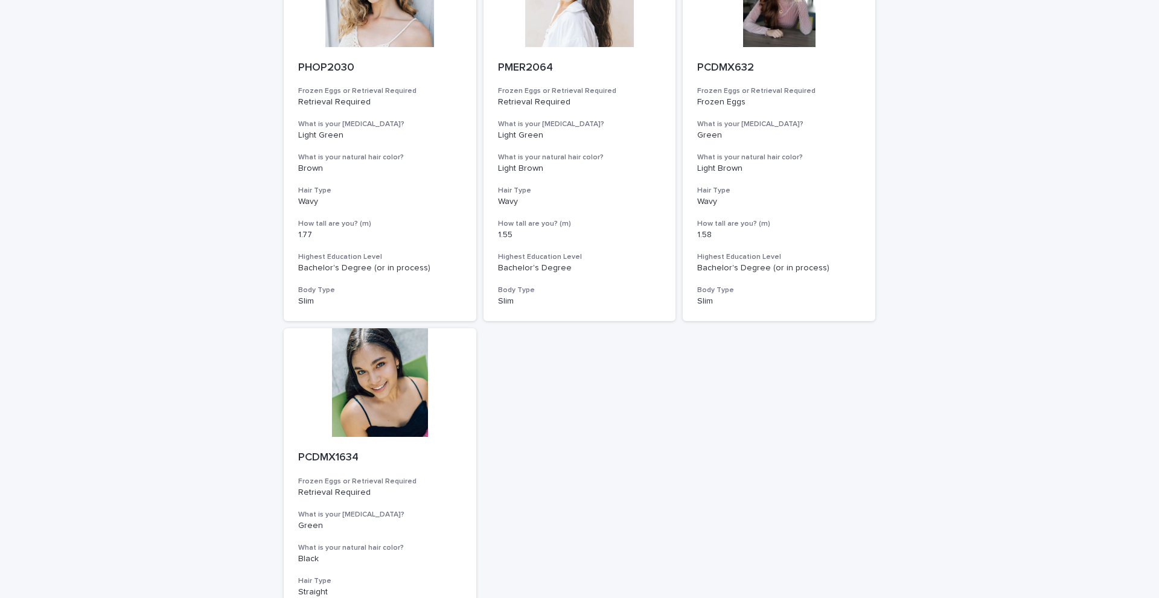
scroll to position [2536, 0]
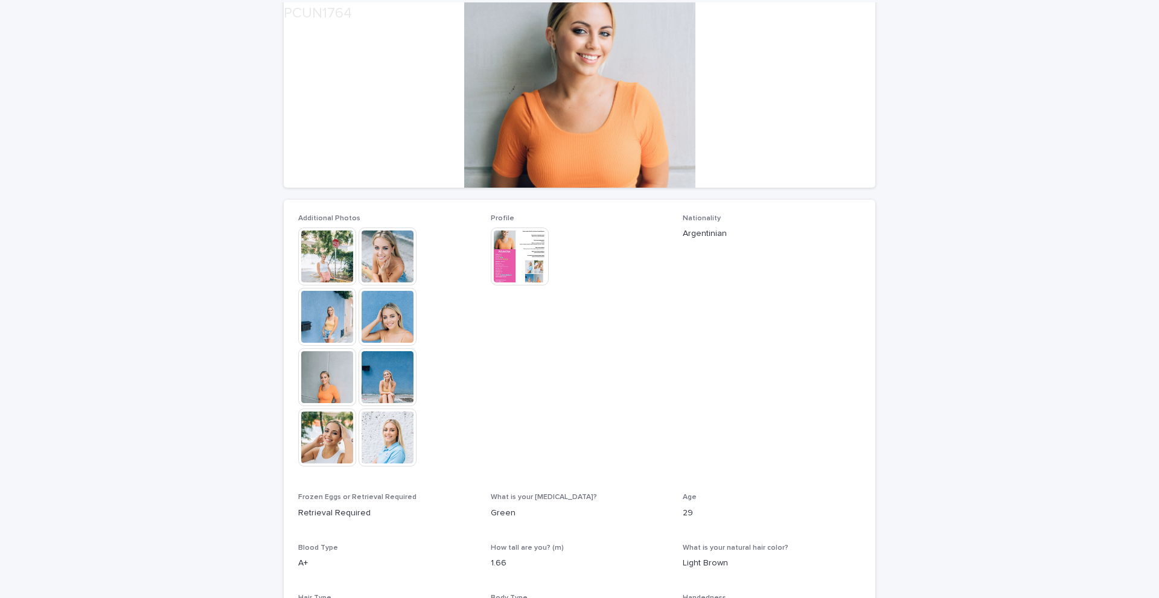
scroll to position [181, 0]
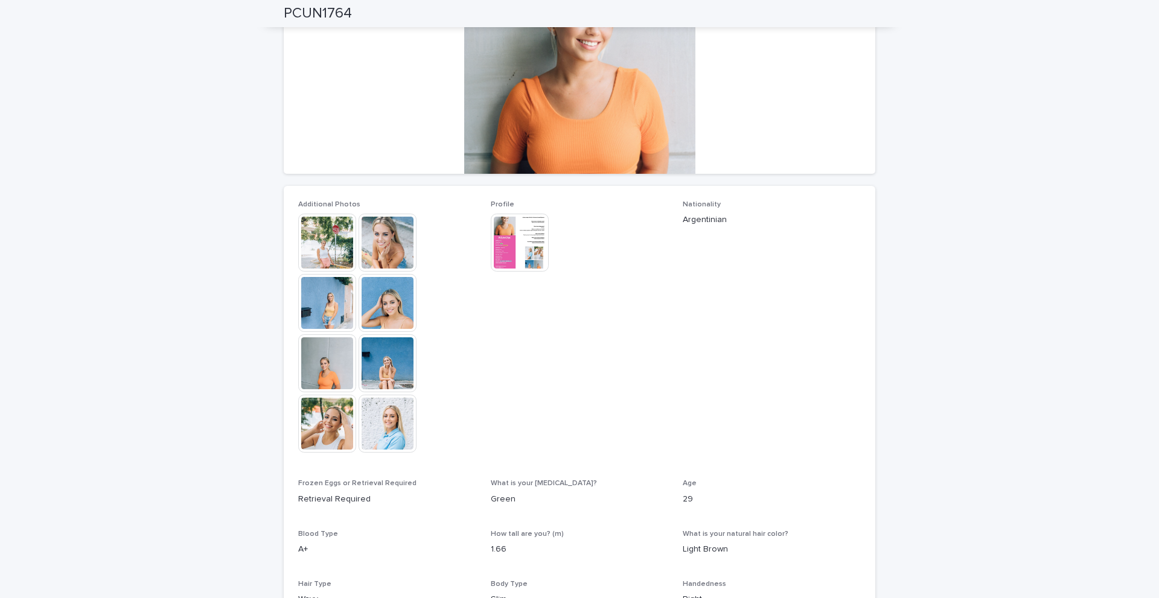
click at [381, 241] on img at bounding box center [388, 243] width 58 height 58
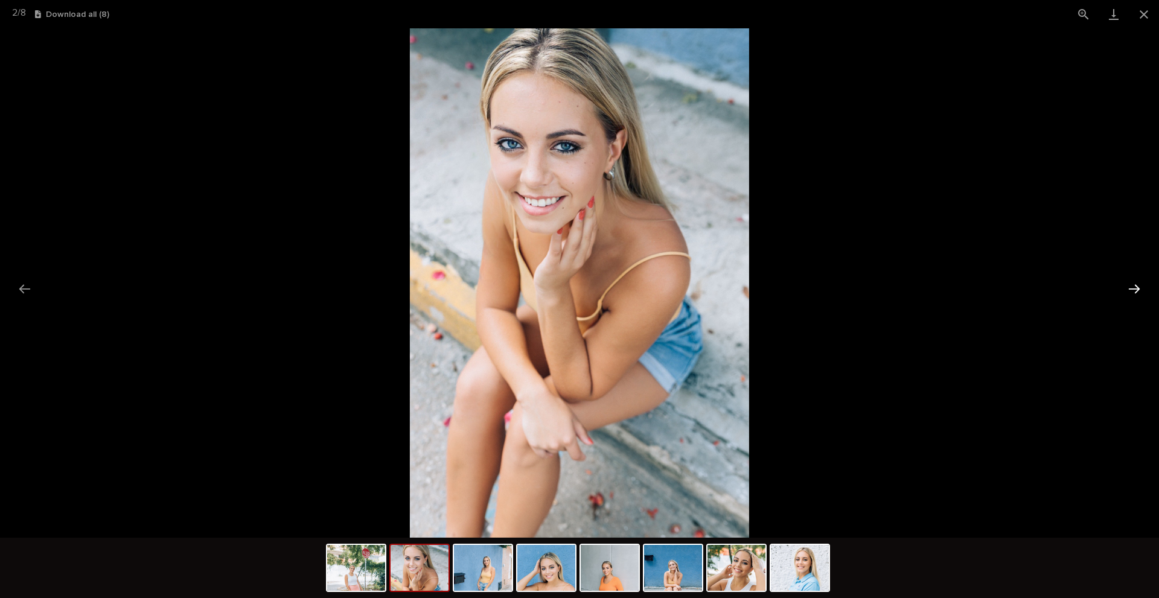
click at [1134, 292] on button "Next slide" at bounding box center [1134, 289] width 25 height 24
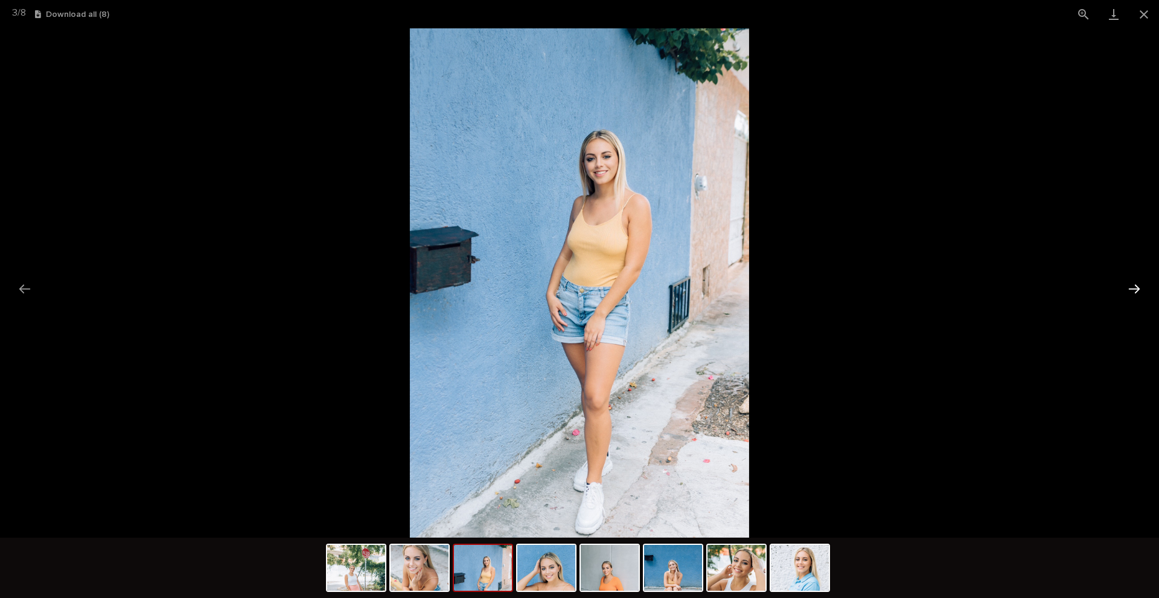
click at [1134, 292] on button "Next slide" at bounding box center [1134, 289] width 25 height 24
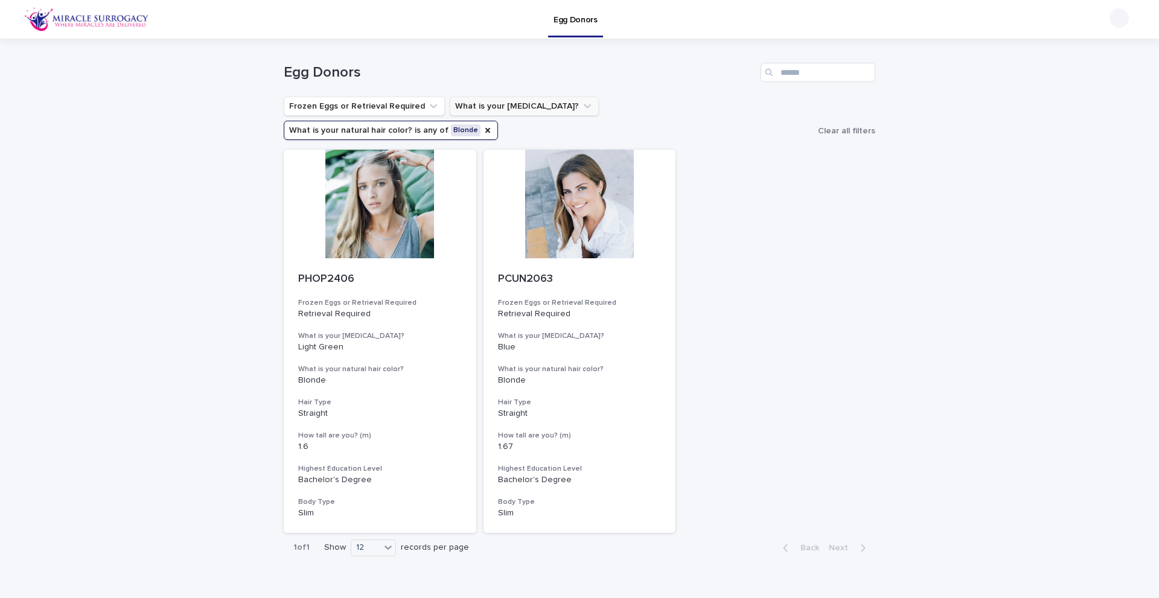
click at [584, 105] on icon "What is your eye color?" at bounding box center [587, 106] width 7 height 4
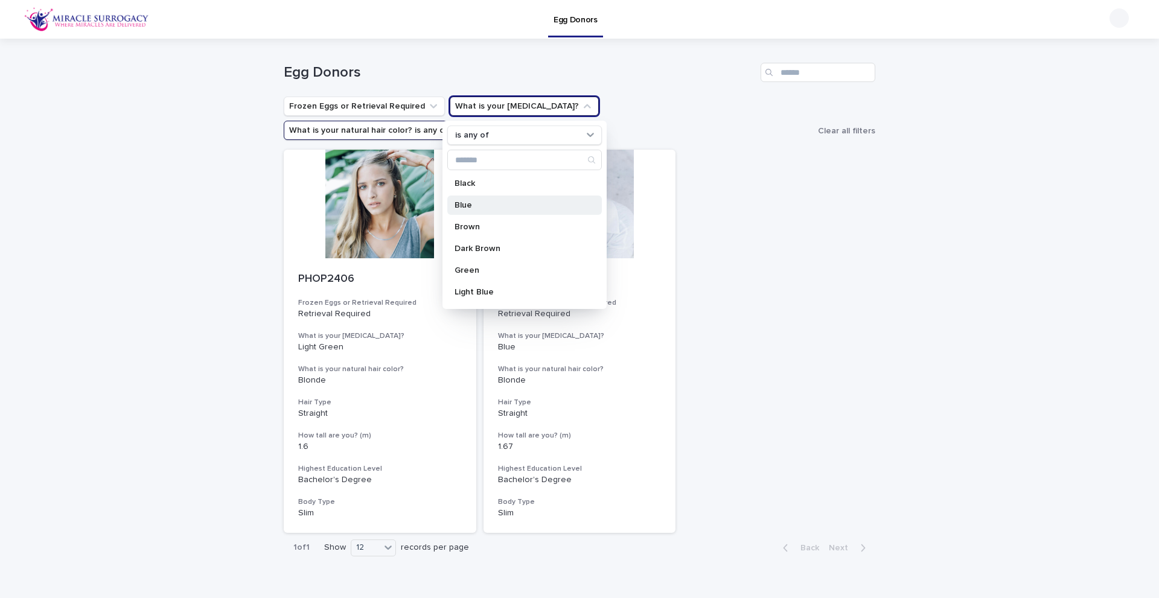
click at [478, 205] on p "Blue" at bounding box center [519, 205] width 128 height 8
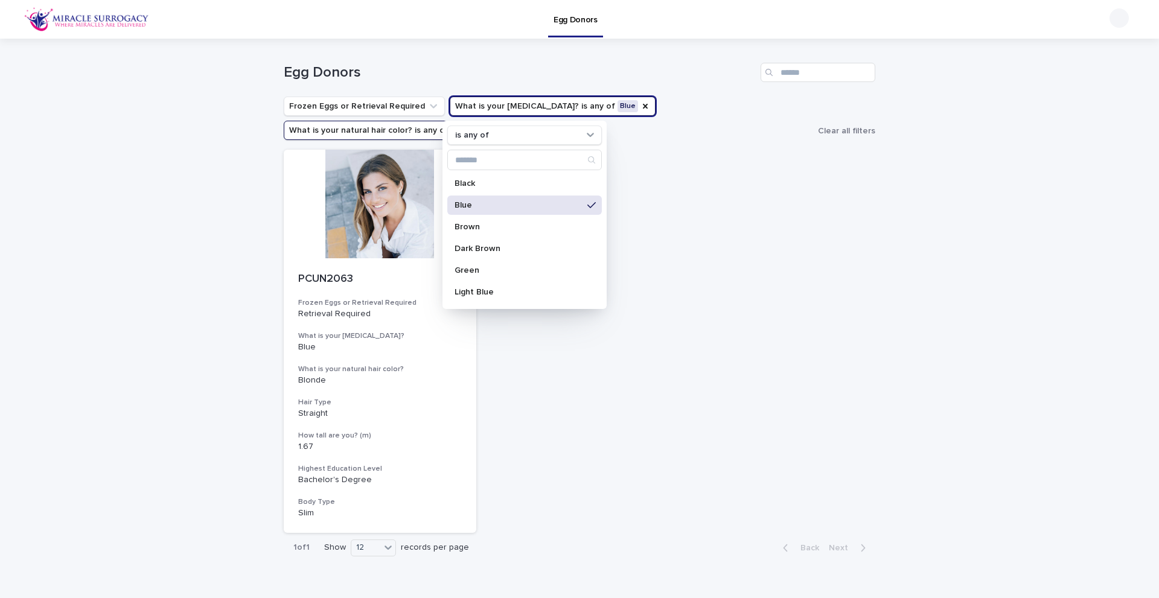
click at [174, 177] on div "Loading... Saving… Loading... Saving… Egg Donors Frozen Eggs or Retrieval Requi…" at bounding box center [579, 331] width 1159 height 585
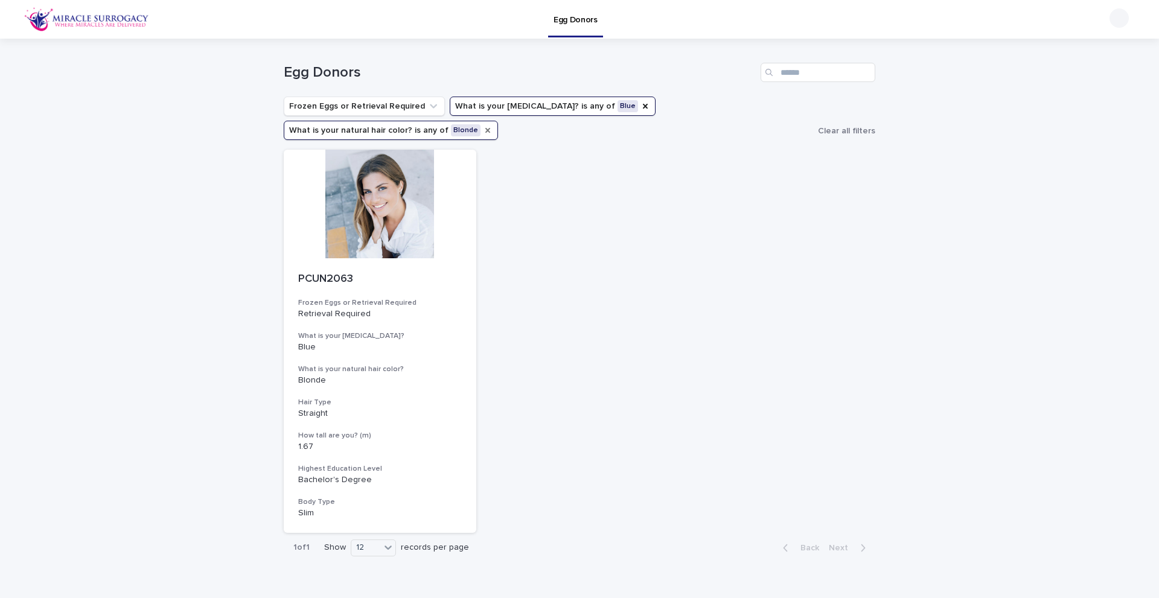
click at [483, 127] on icon "What is your natural hair color?" at bounding box center [488, 131] width 10 height 10
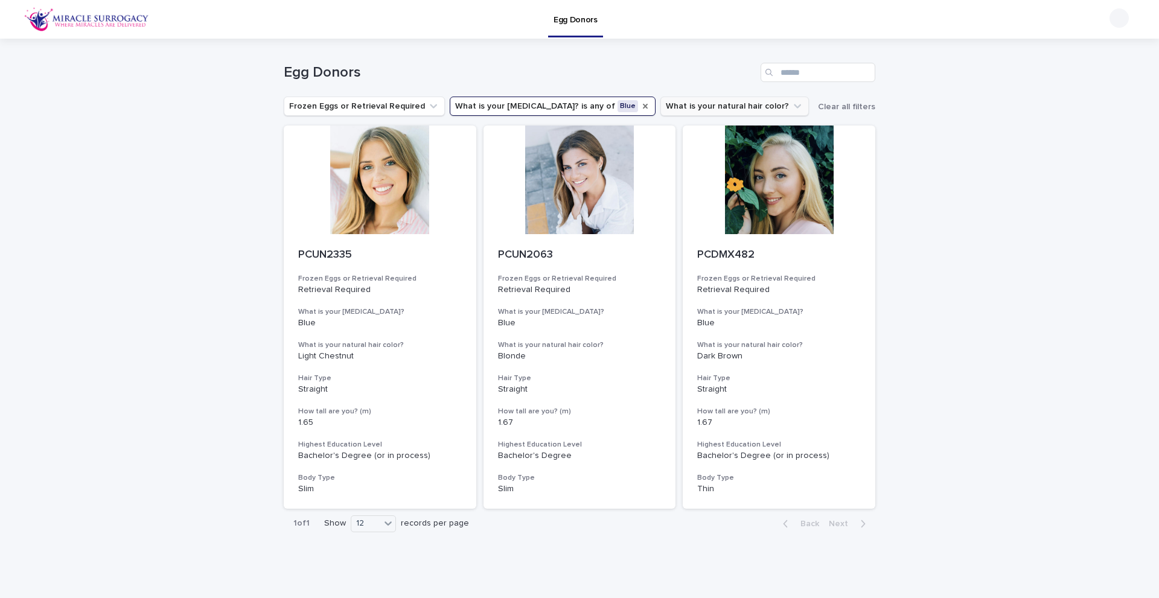
click at [641, 106] on icon "What is your eye color?" at bounding box center [646, 106] width 10 height 10
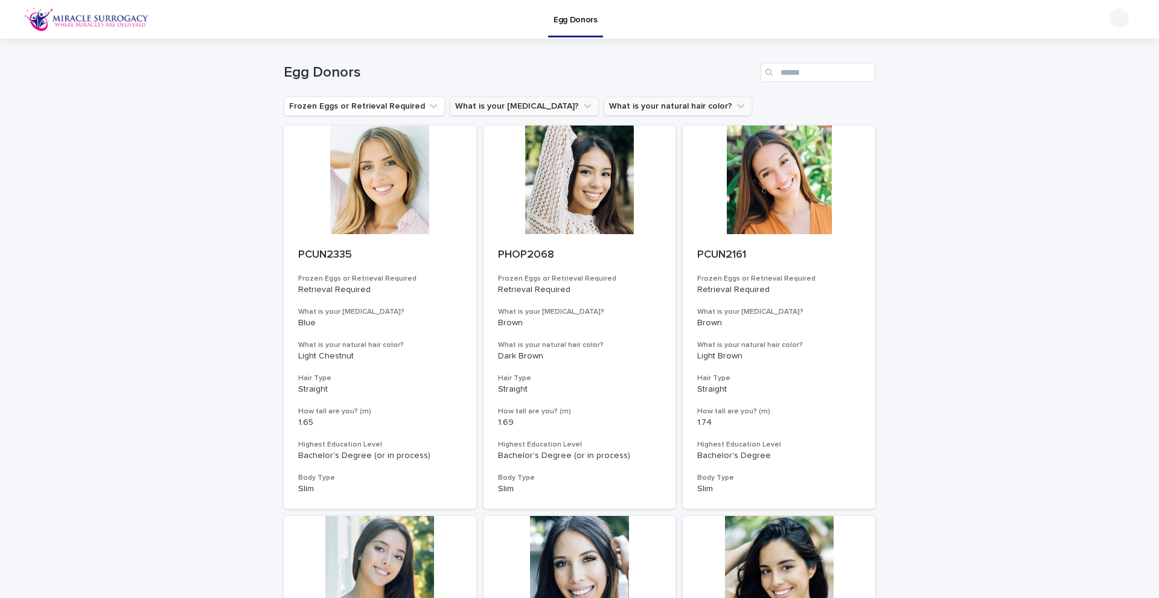
click at [581, 108] on icon "What is your eye color?" at bounding box center [587, 106] width 12 height 12
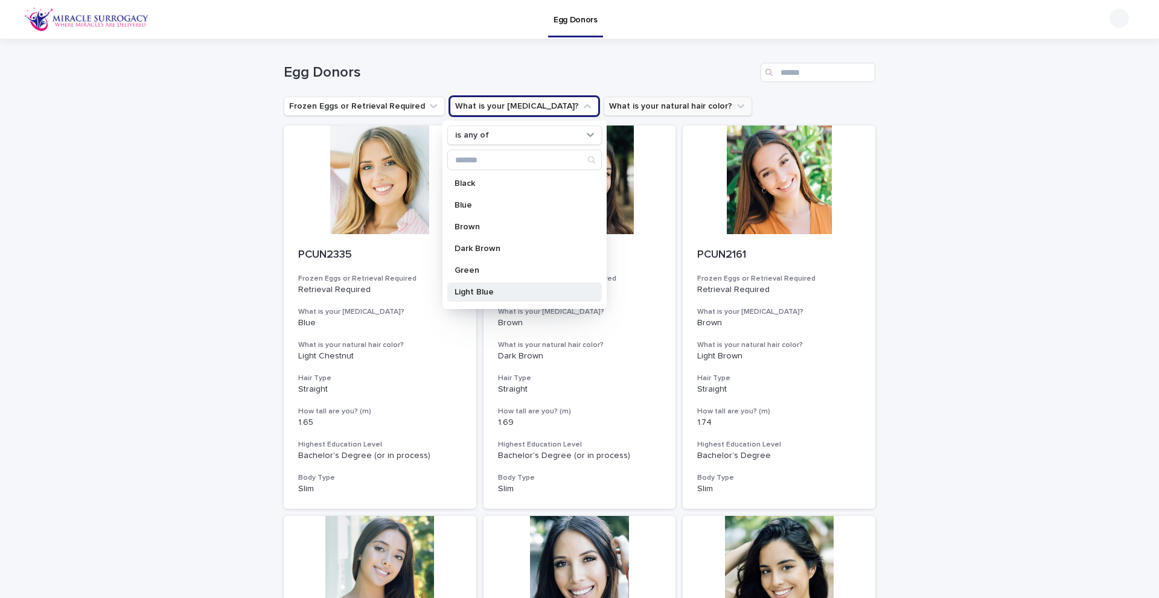
click at [502, 293] on p "Light Blue" at bounding box center [519, 292] width 128 height 8
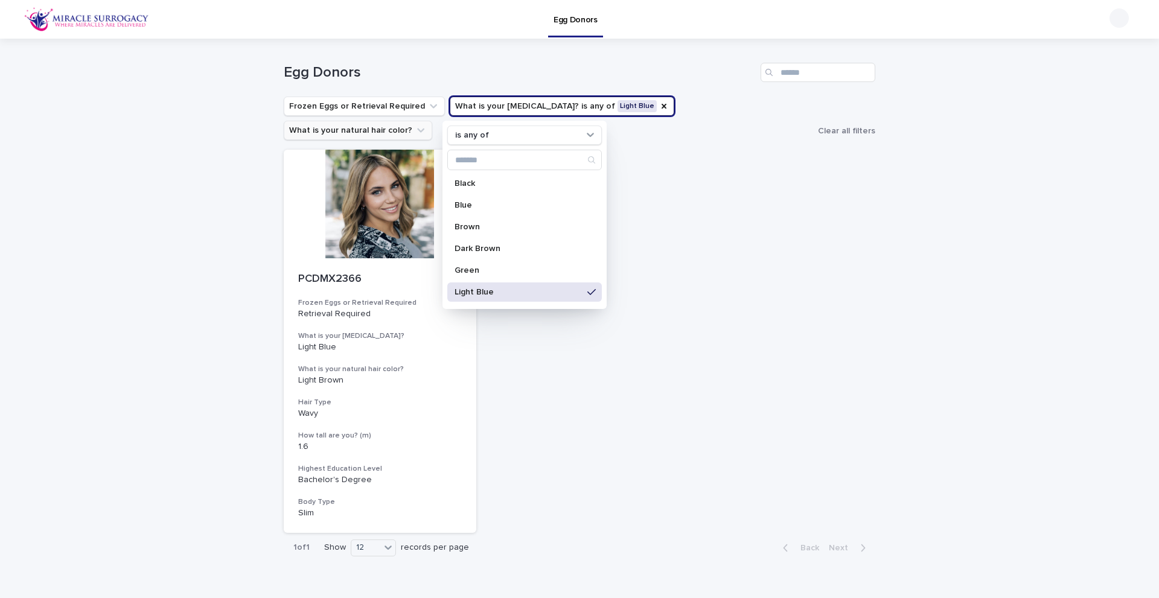
click at [149, 149] on div "Loading... Saving… Loading... Saving… Egg Donors Frozen Eggs or Retrieval Requi…" at bounding box center [579, 331] width 1159 height 585
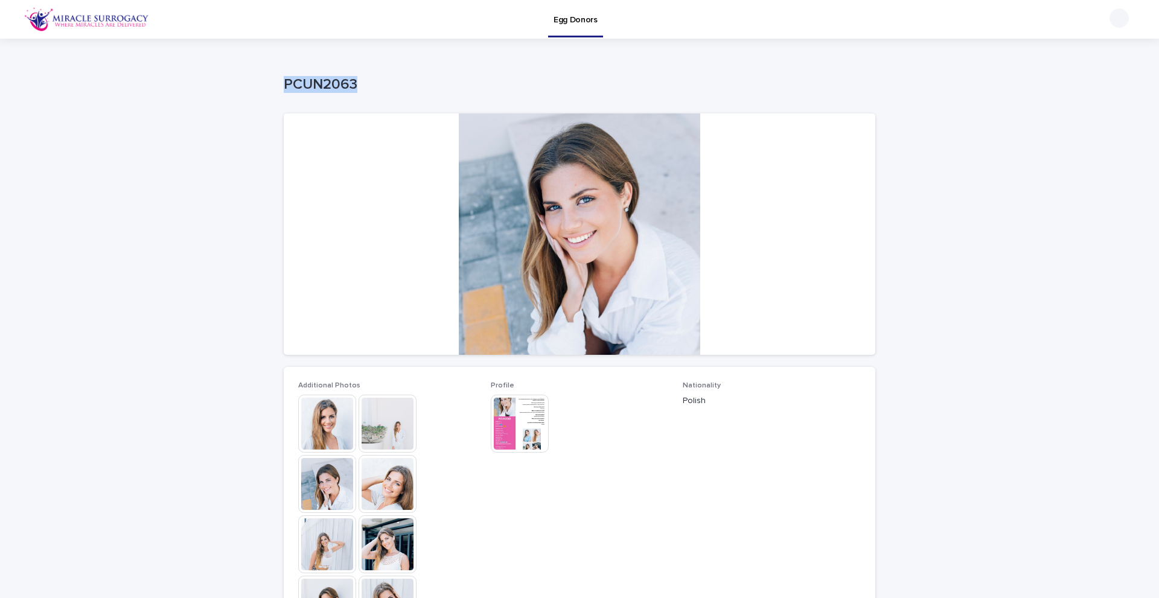
drag, startPoint x: 280, startPoint y: 85, endPoint x: 351, endPoint y: 85, distance: 71.2
click at [351, 85] on p "PCUN2063" at bounding box center [577, 85] width 587 height 18
copy p "PCUN2063"
click at [568, 220] on div at bounding box center [580, 233] width 592 height 241
click at [385, 418] on img at bounding box center [388, 424] width 58 height 58
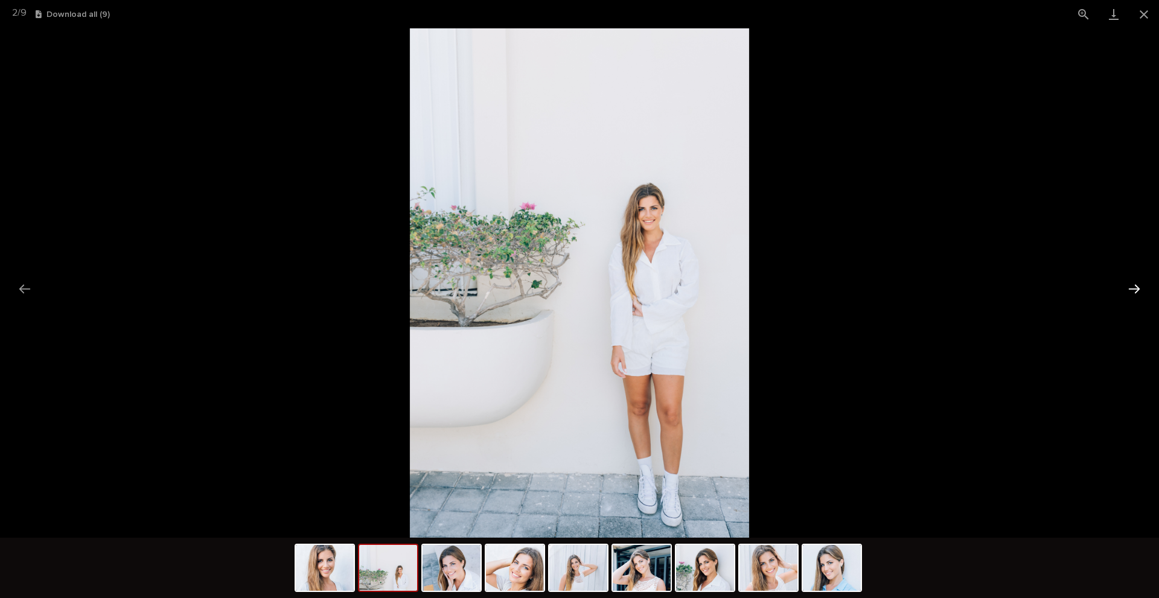
click at [1137, 290] on button "Next slide" at bounding box center [1134, 289] width 25 height 24
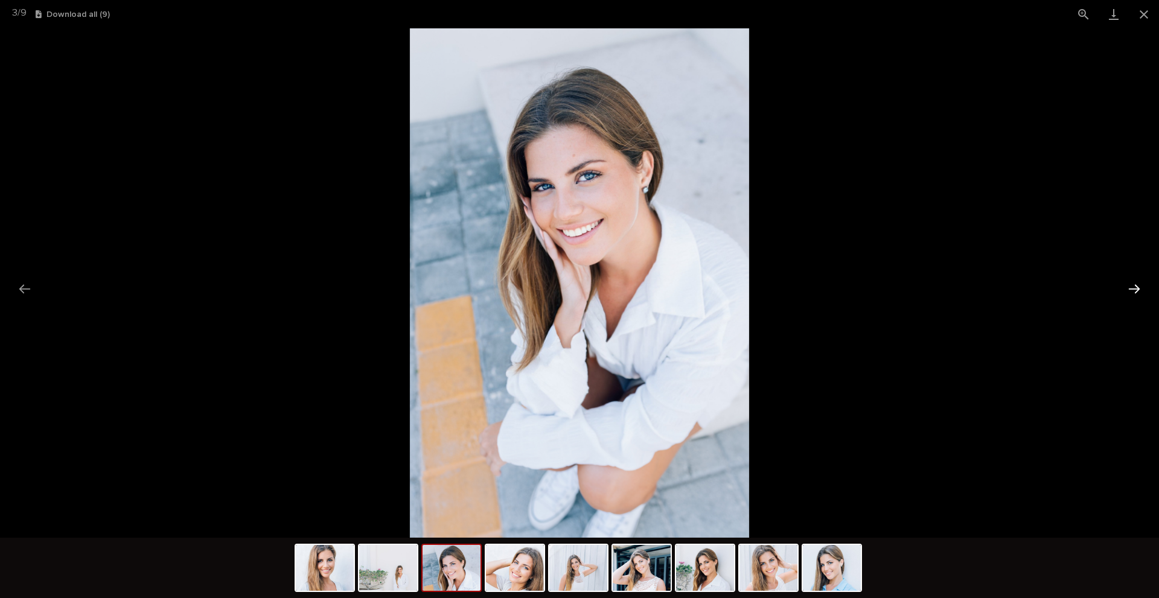
click at [1137, 290] on button "Next slide" at bounding box center [1134, 289] width 25 height 24
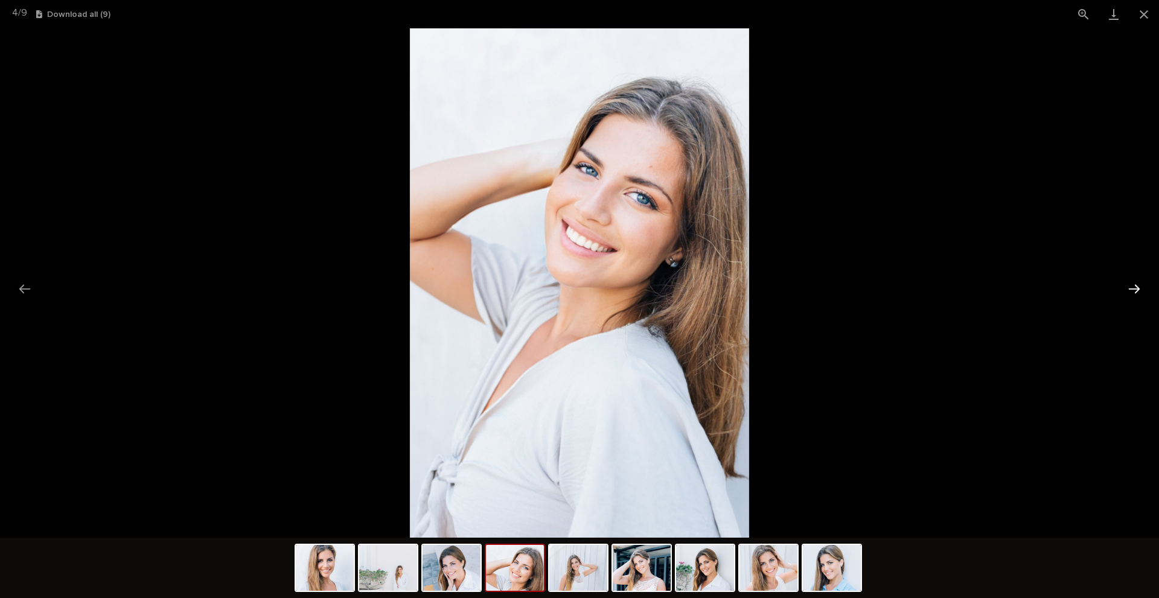
click at [1137, 290] on button "Next slide" at bounding box center [1134, 289] width 25 height 24
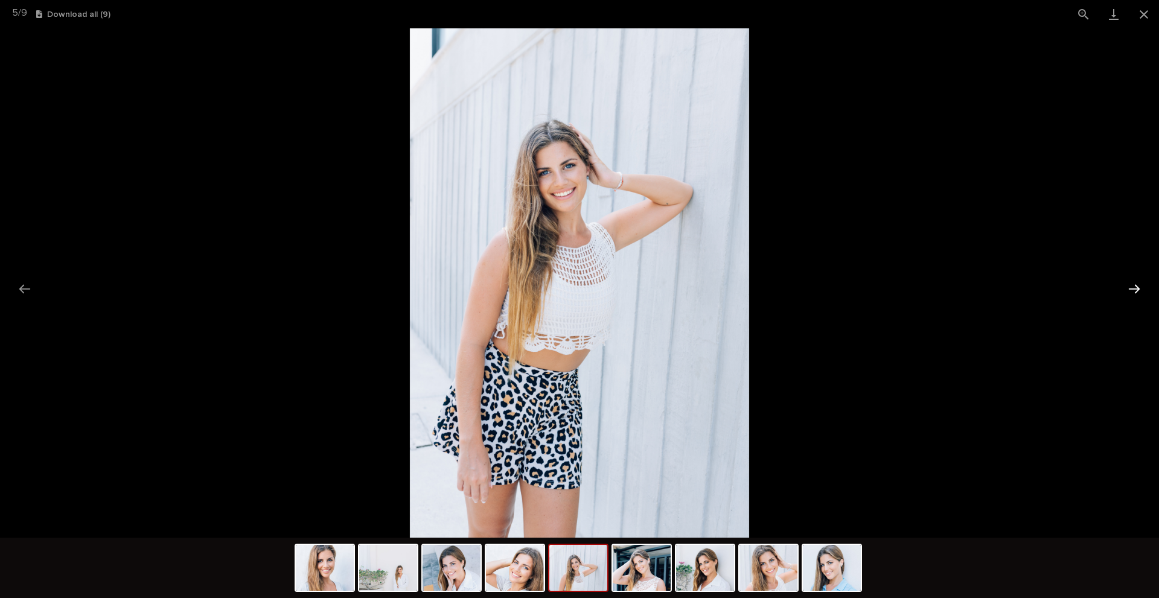
click at [1137, 290] on button "Next slide" at bounding box center [1134, 289] width 25 height 24
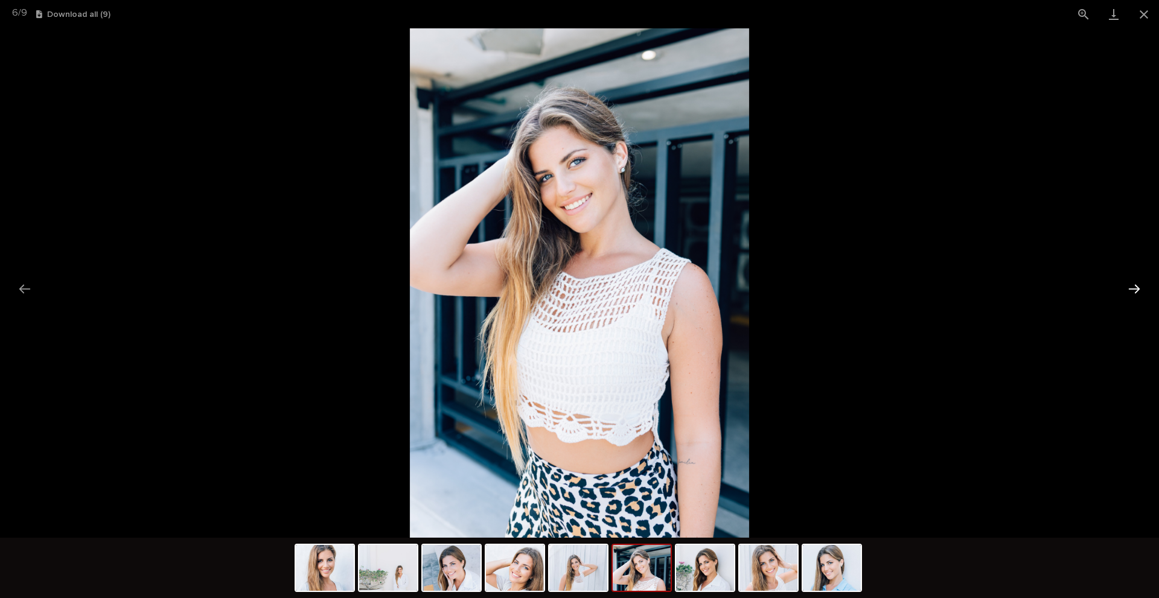
click at [1137, 290] on button "Next slide" at bounding box center [1134, 289] width 25 height 24
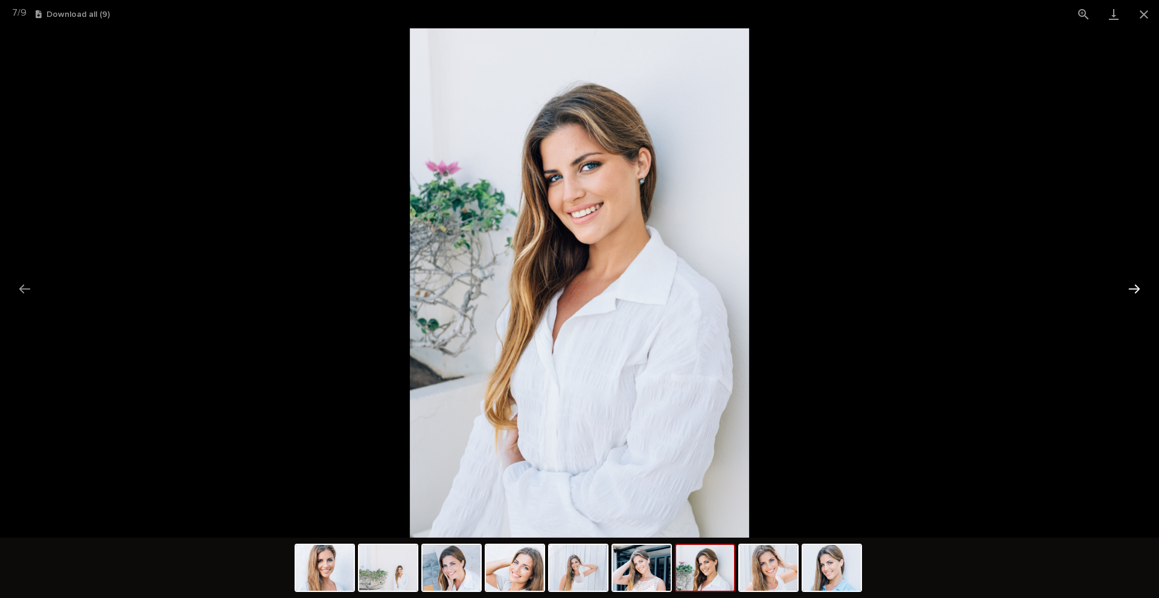
click at [1137, 290] on button "Next slide" at bounding box center [1134, 289] width 25 height 24
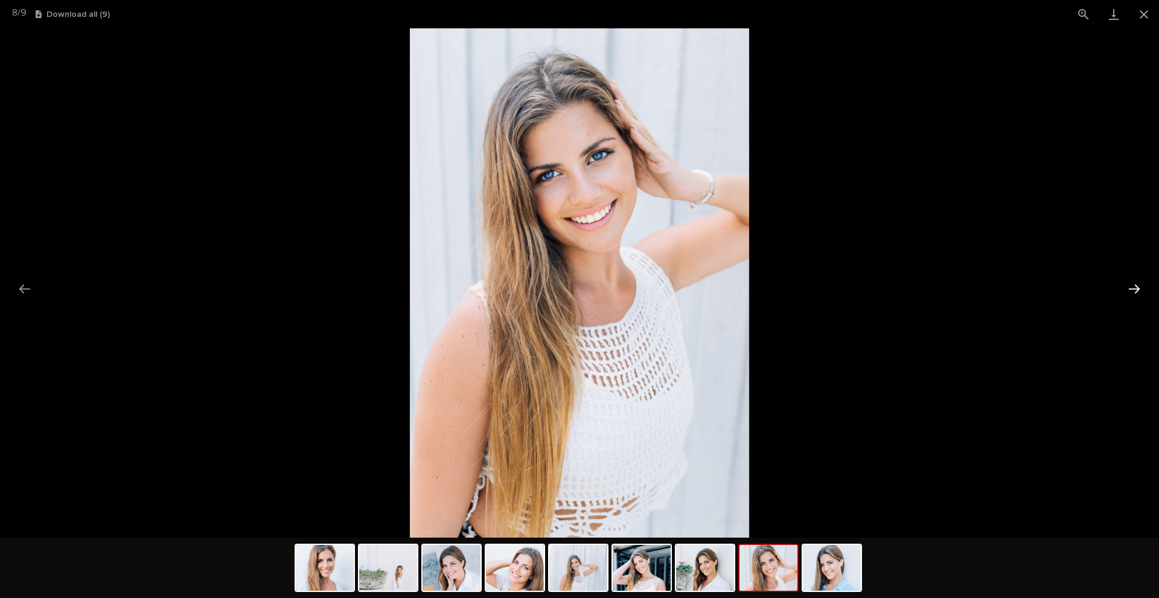
click at [1137, 290] on button "Next slide" at bounding box center [1134, 289] width 25 height 24
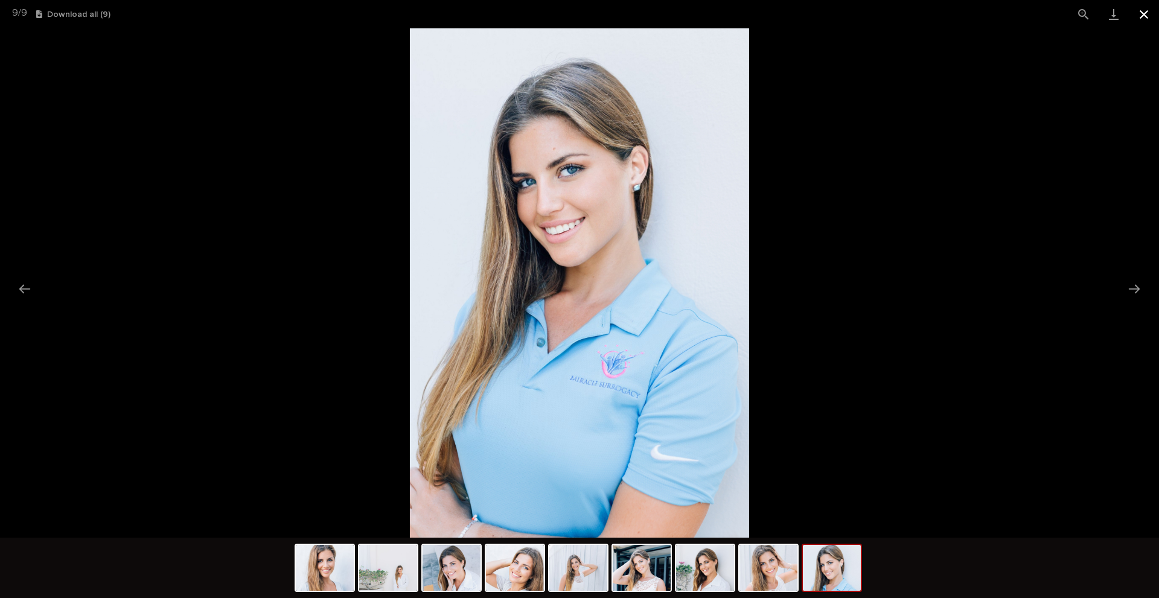
click at [1145, 14] on button "Close gallery" at bounding box center [1144, 14] width 30 height 28
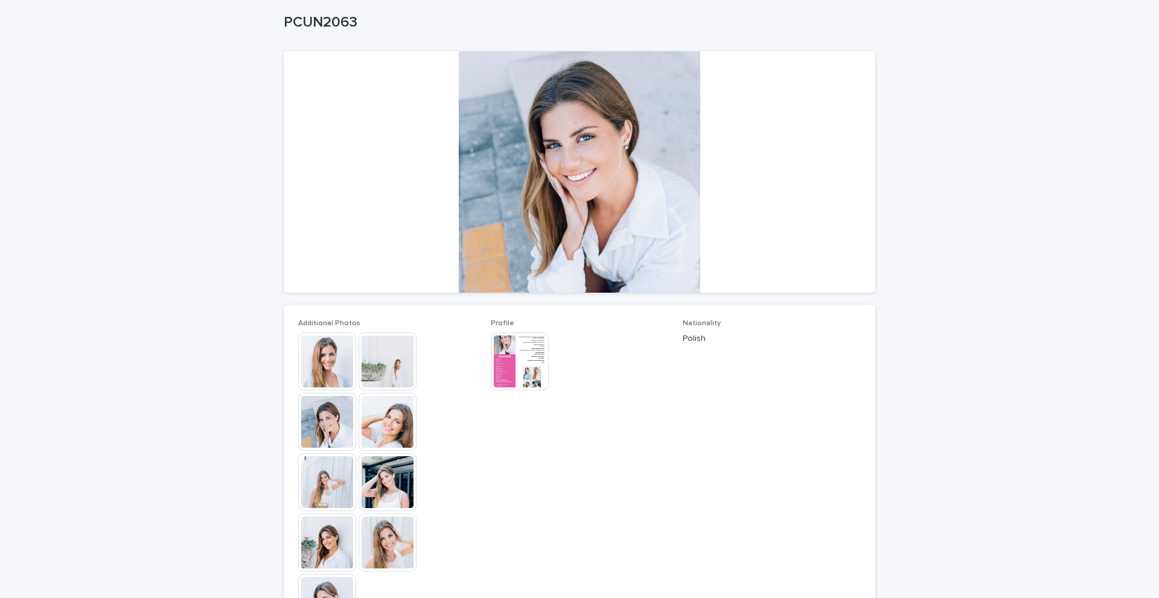
scroll to position [181, 0]
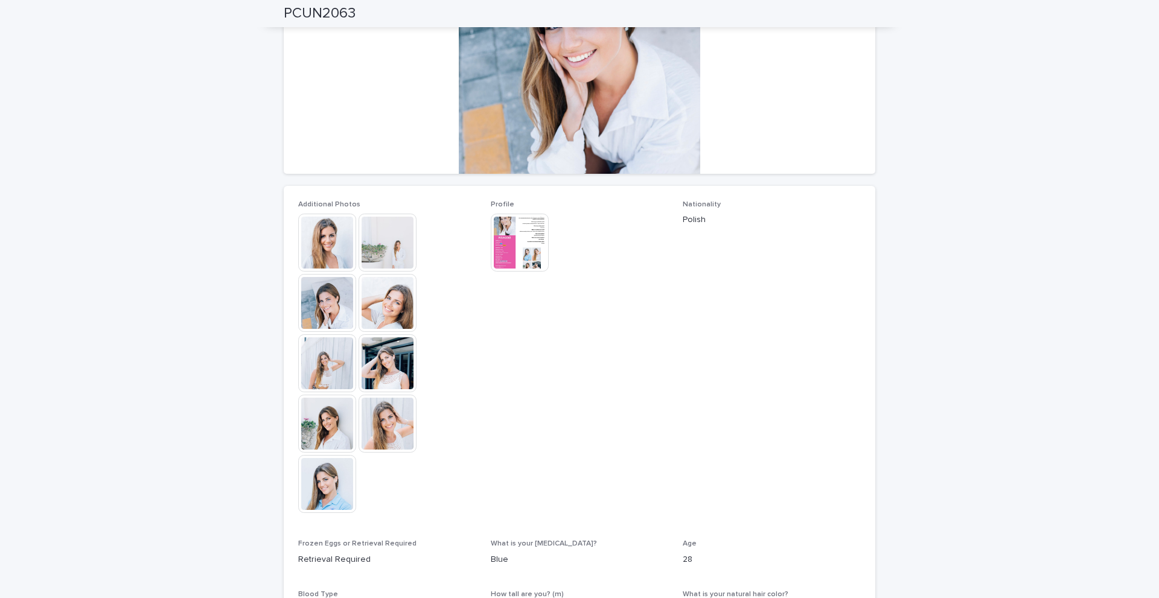
click at [514, 245] on img at bounding box center [520, 243] width 58 height 58
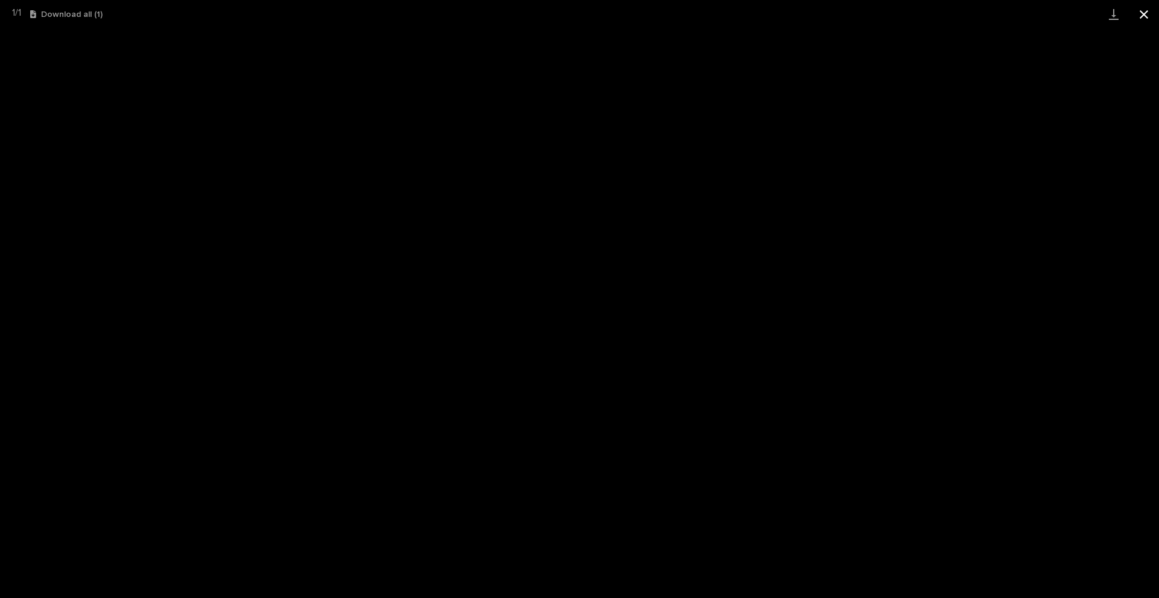
click at [1142, 18] on button "Close gallery" at bounding box center [1144, 14] width 30 height 28
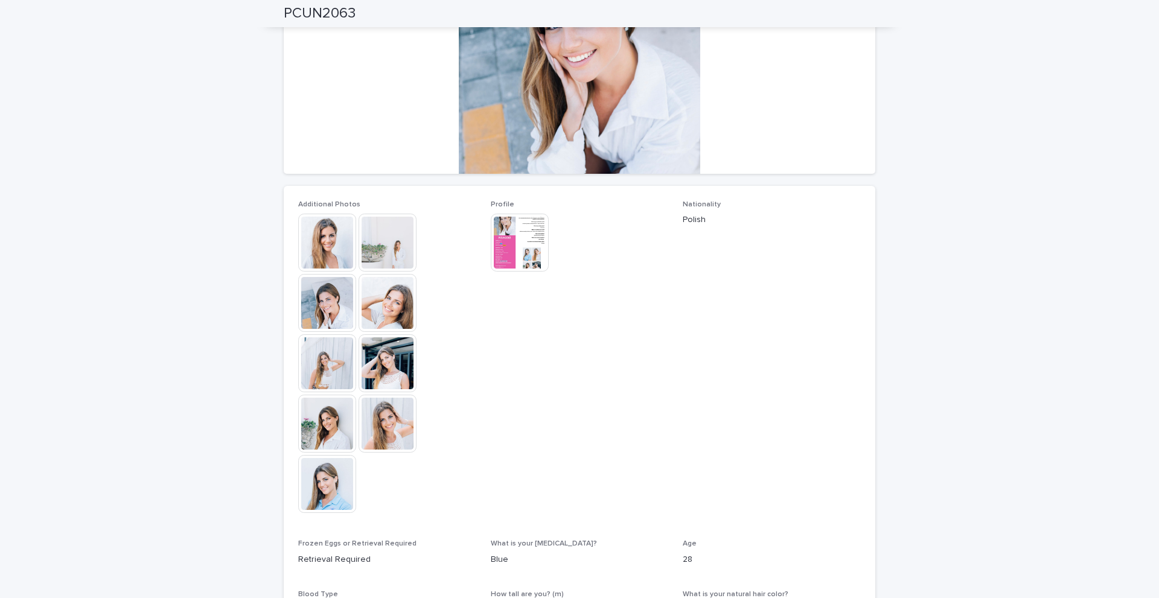
click at [316, 246] on img at bounding box center [327, 243] width 58 height 58
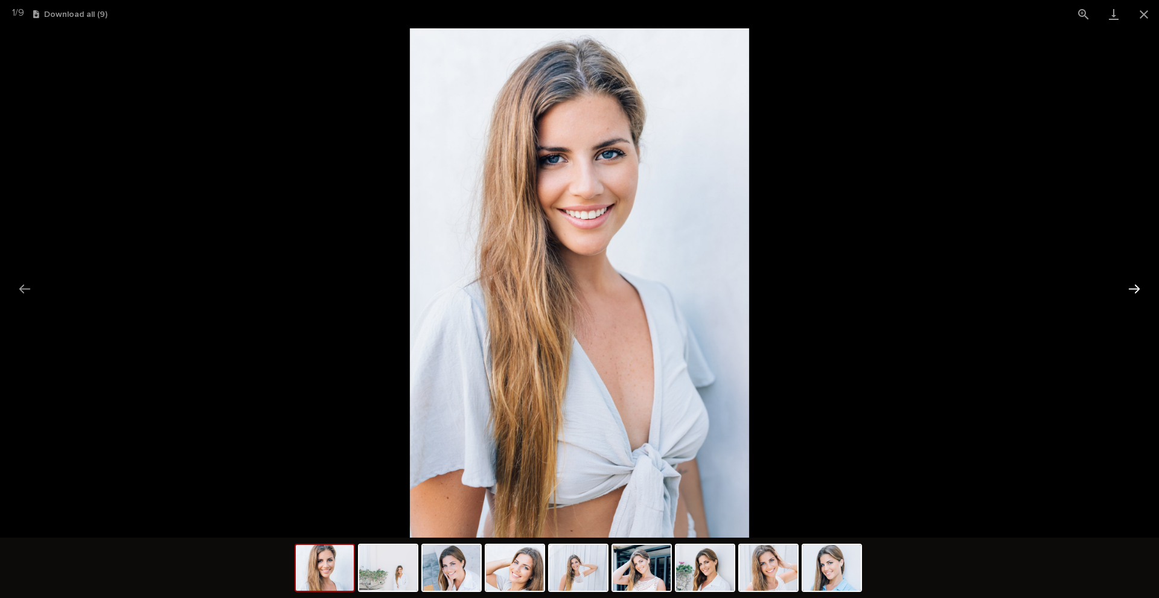
click at [1142, 292] on button "Next slide" at bounding box center [1134, 289] width 25 height 24
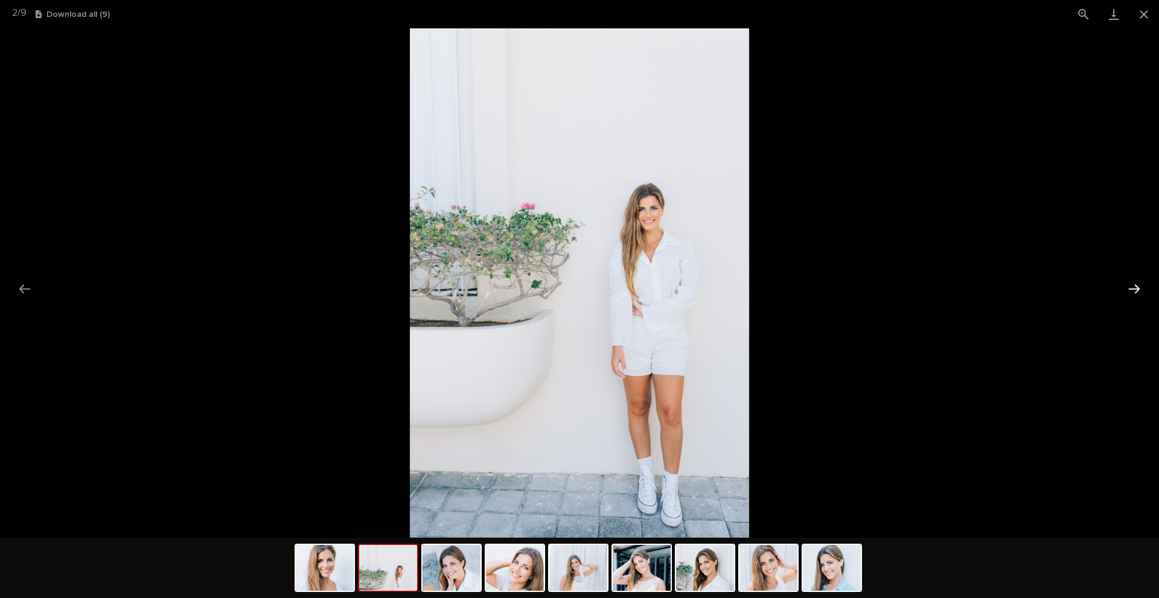
click at [1145, 292] on button "Next slide" at bounding box center [1134, 289] width 25 height 24
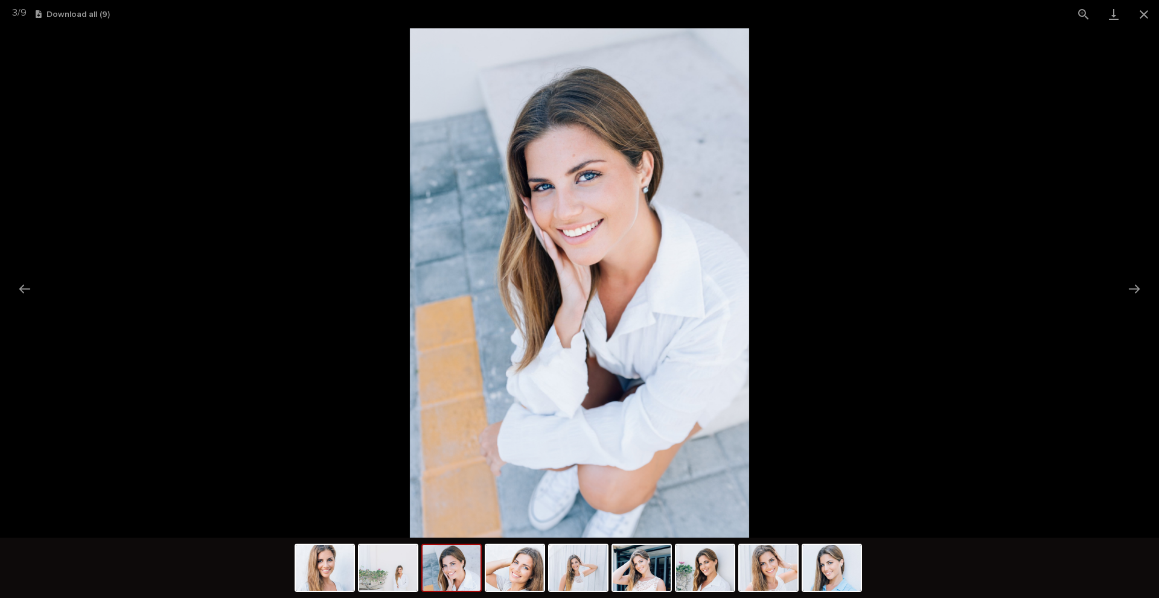
scroll to position [0, 0]
click at [1148, 292] on picture at bounding box center [579, 283] width 1159 height 510
click at [1135, 284] on button "Next slide" at bounding box center [1134, 289] width 25 height 24
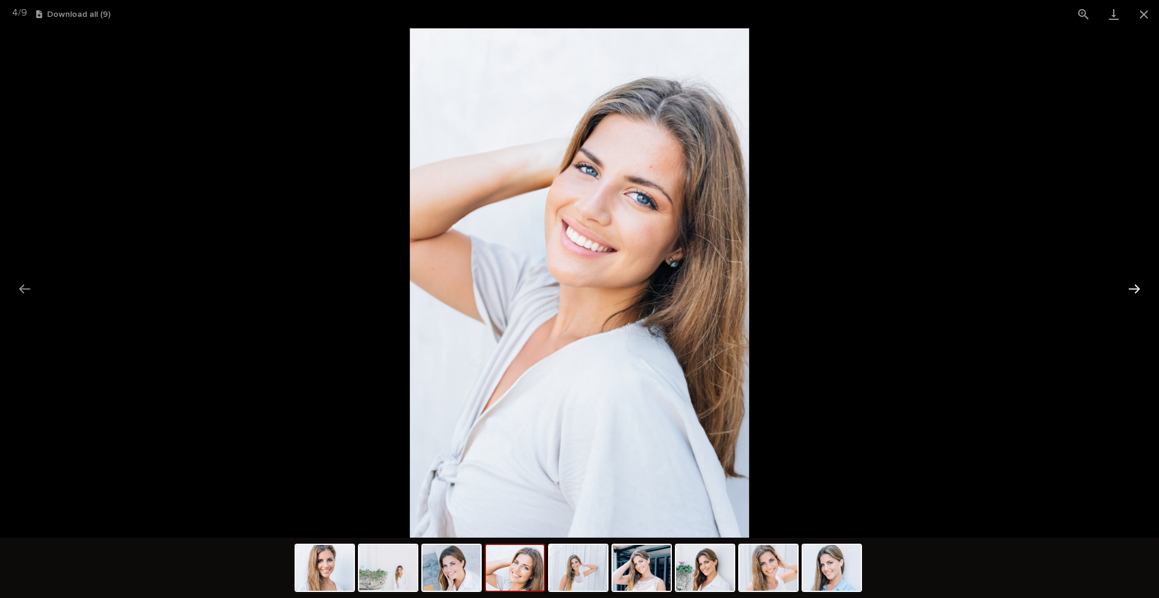
click at [1137, 284] on button "Next slide" at bounding box center [1134, 289] width 25 height 24
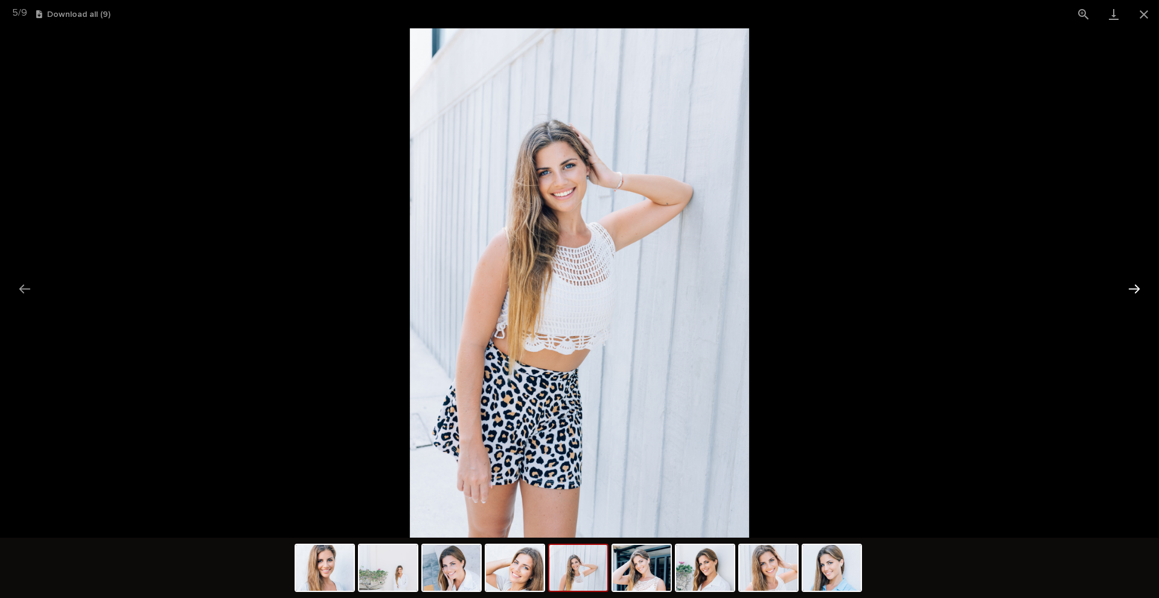
click at [1137, 284] on button "Next slide" at bounding box center [1134, 289] width 25 height 24
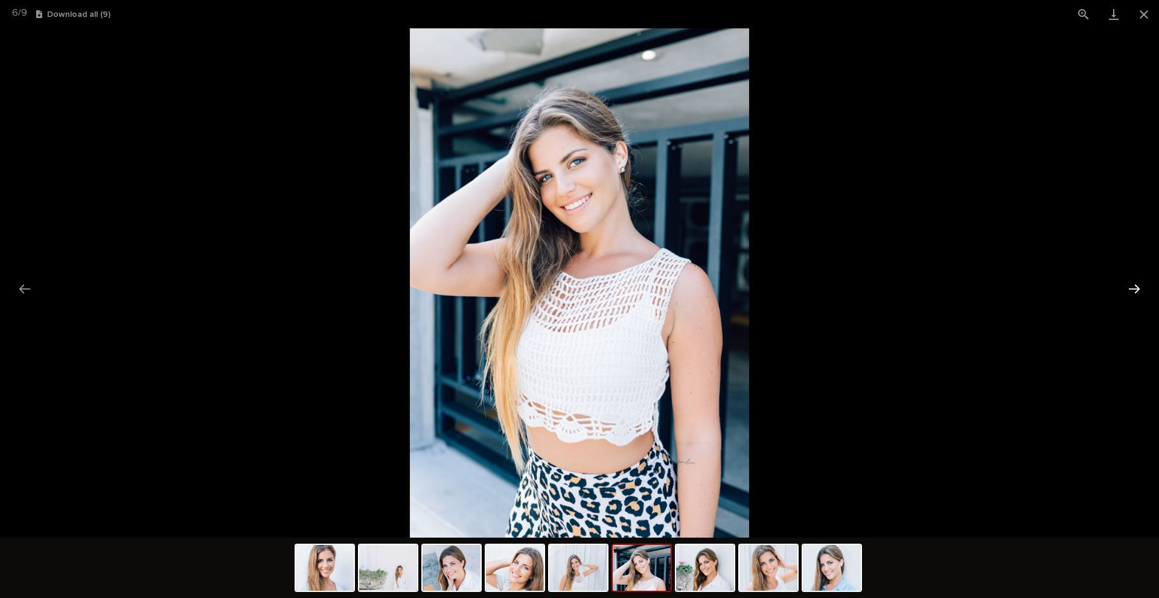
click at [1137, 284] on button "Next slide" at bounding box center [1134, 289] width 25 height 24
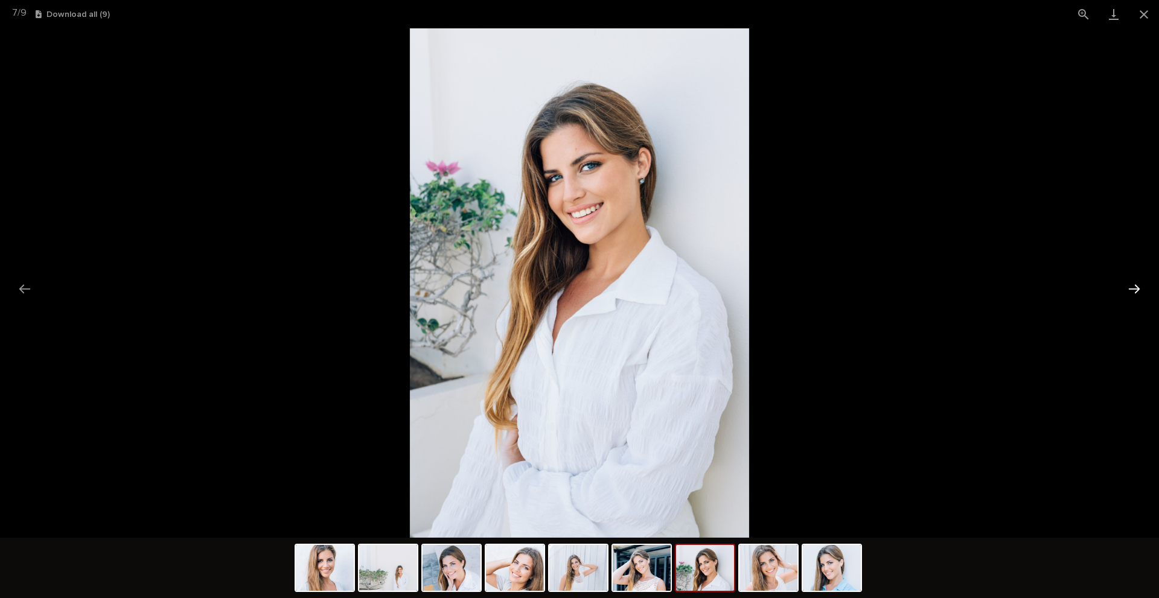
click at [1137, 284] on button "Next slide" at bounding box center [1134, 289] width 25 height 24
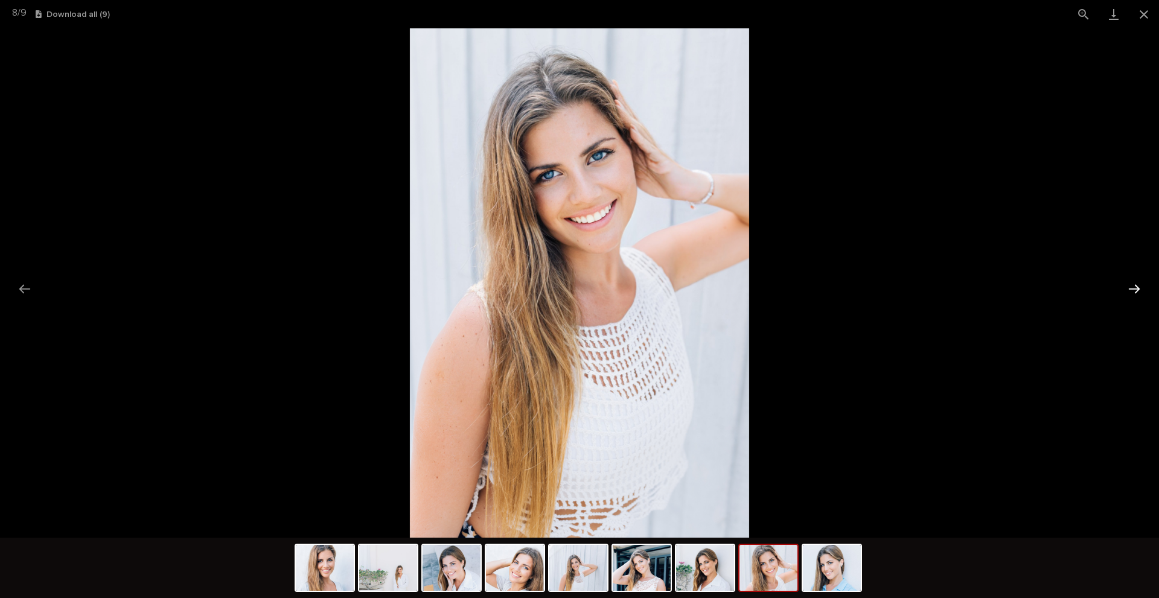
click at [1137, 284] on button "Next slide" at bounding box center [1134, 289] width 25 height 24
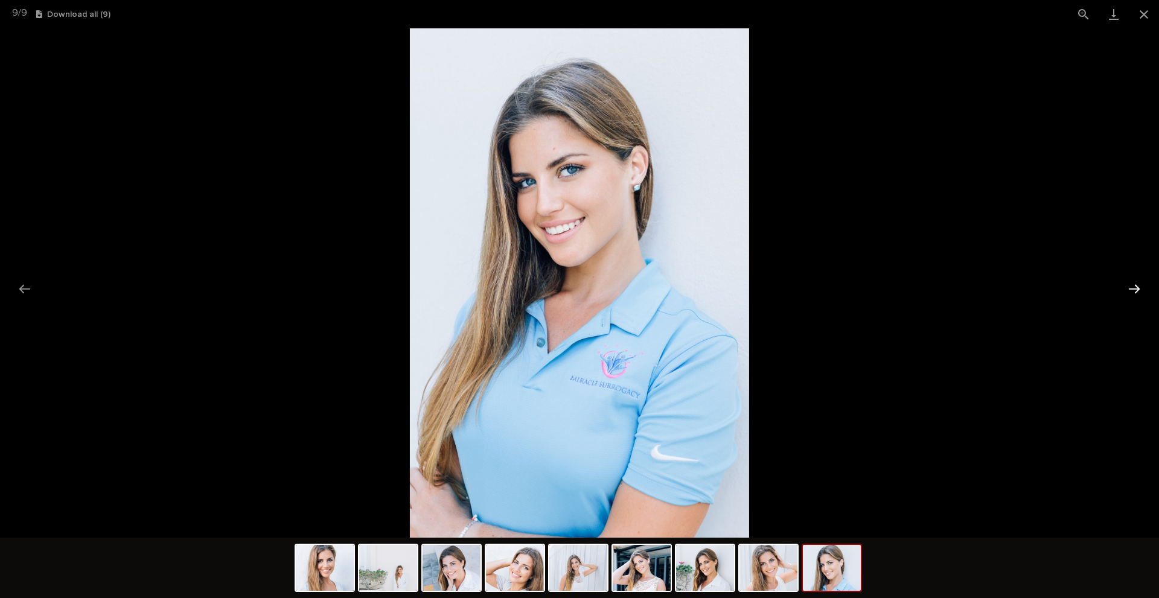
click at [1137, 293] on button "Next slide" at bounding box center [1134, 289] width 25 height 24
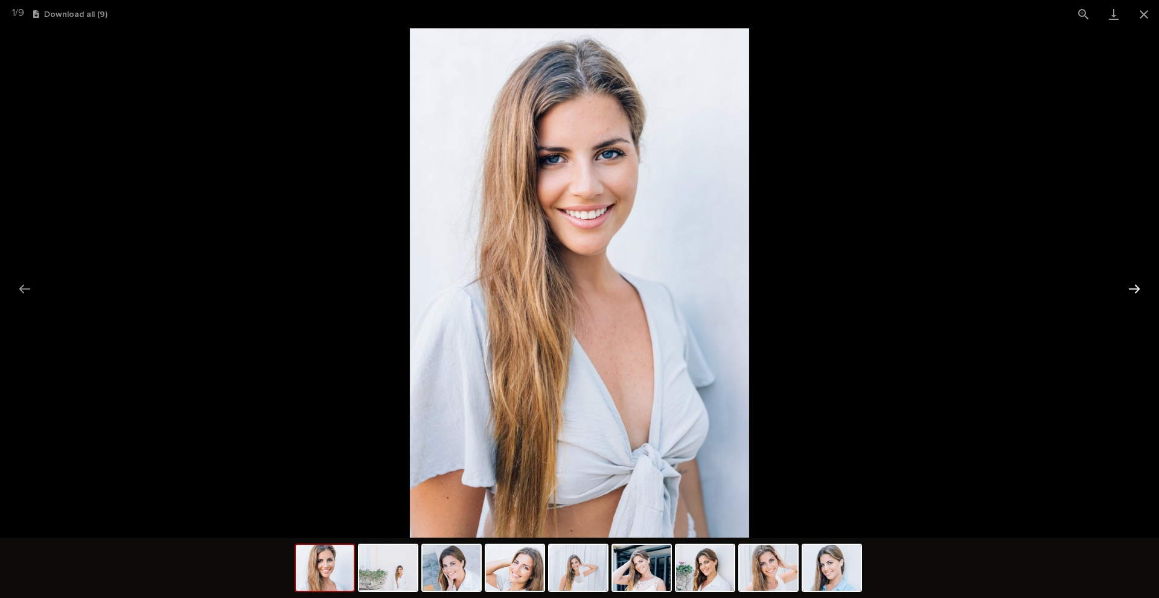
click at [1134, 291] on button "Next slide" at bounding box center [1134, 289] width 25 height 24
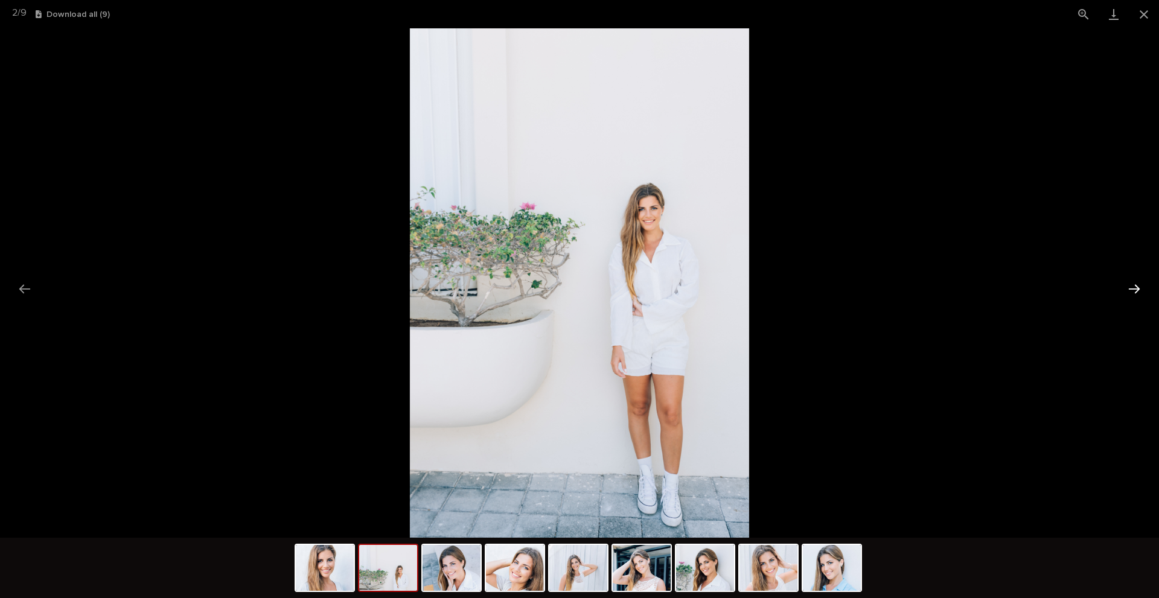
click at [1134, 291] on button "Next slide" at bounding box center [1134, 289] width 25 height 24
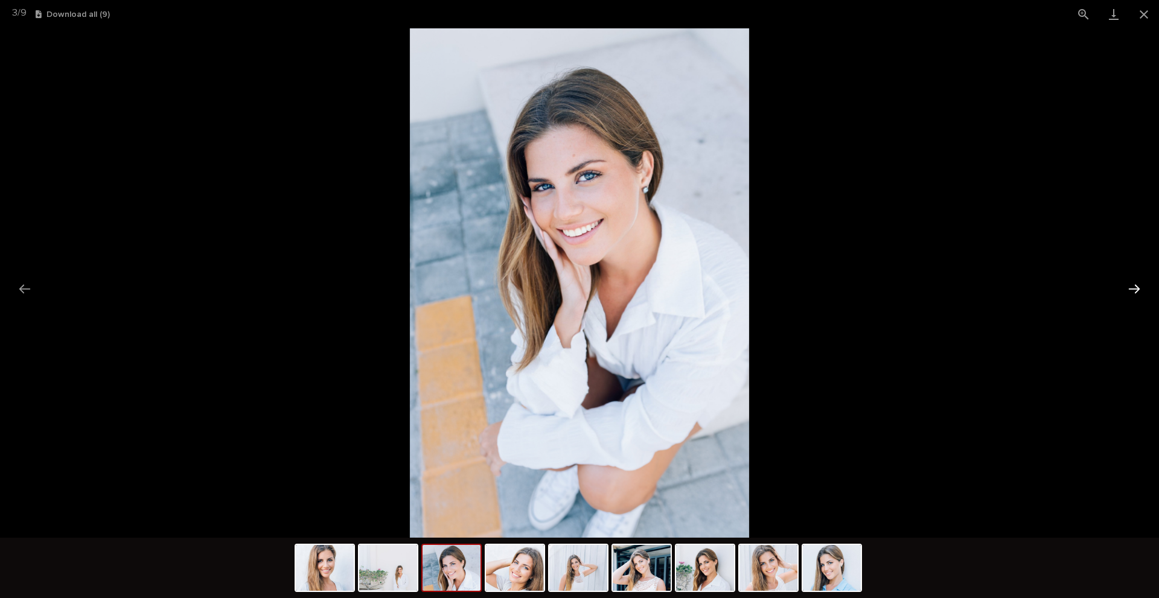
click at [1134, 291] on button "Next slide" at bounding box center [1134, 289] width 25 height 24
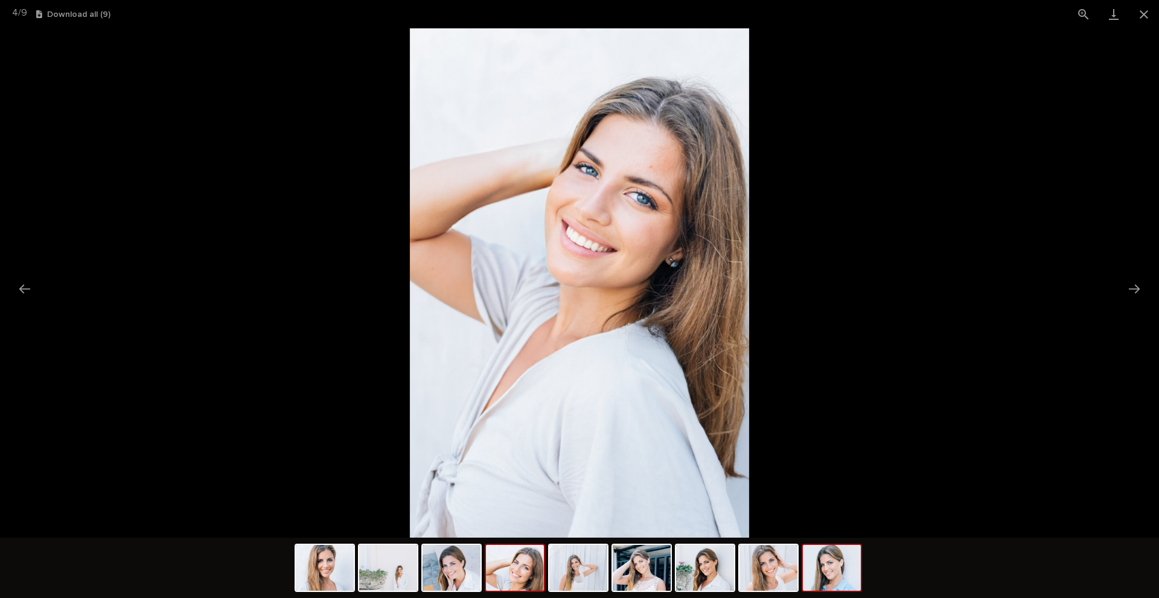
click at [833, 577] on img at bounding box center [832, 568] width 58 height 46
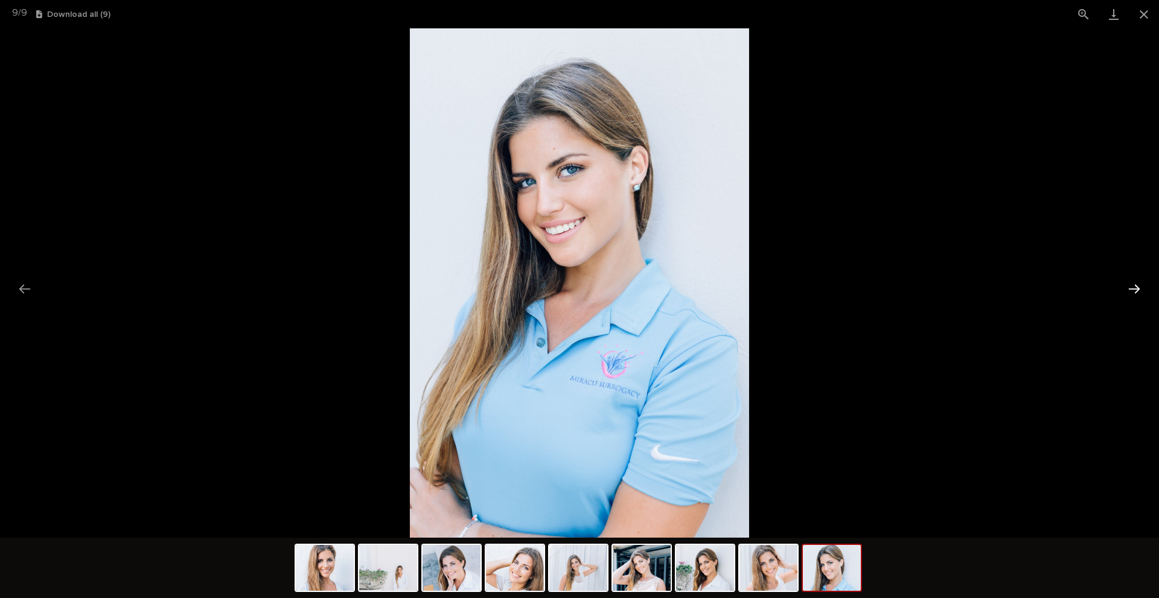
click at [1131, 294] on button "Next slide" at bounding box center [1134, 289] width 25 height 24
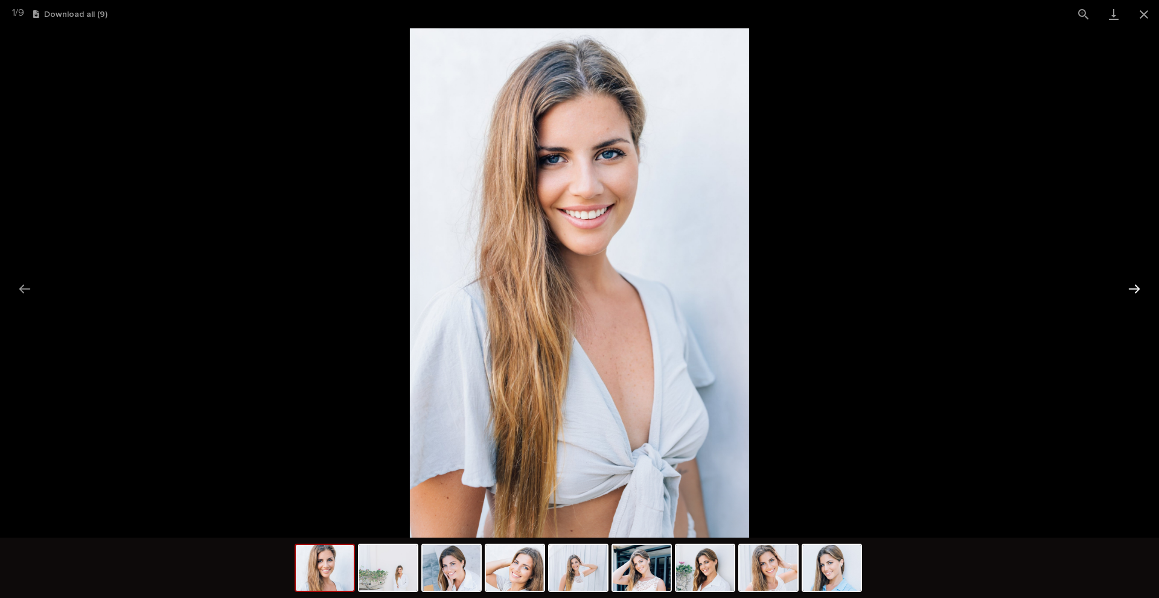
click at [1128, 294] on button "Next slide" at bounding box center [1134, 289] width 25 height 24
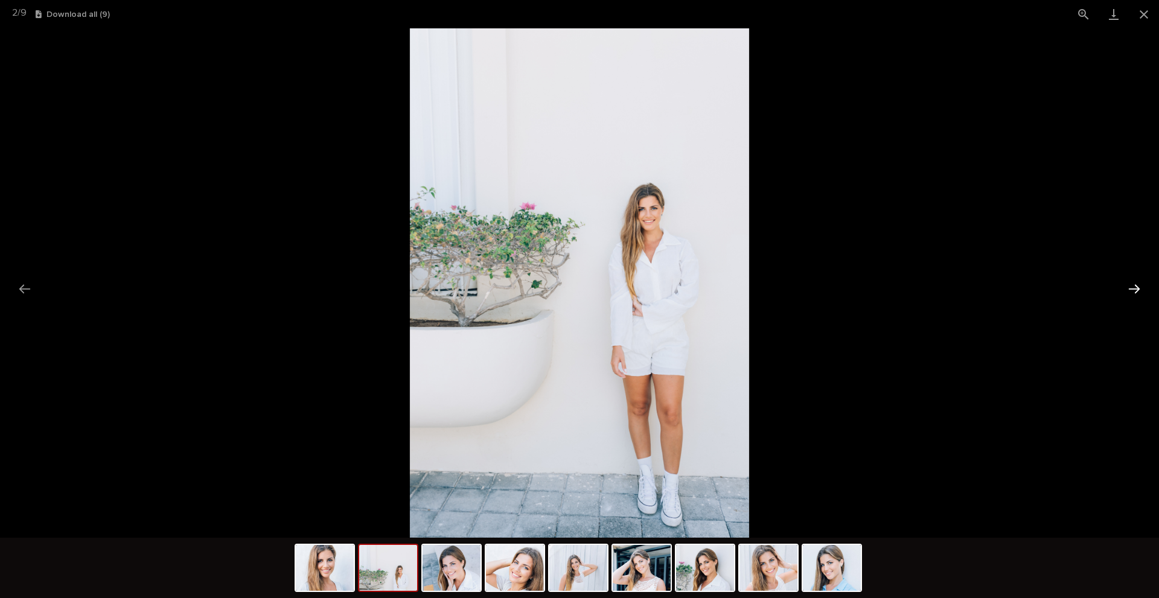
click at [1128, 294] on button "Next slide" at bounding box center [1134, 289] width 25 height 24
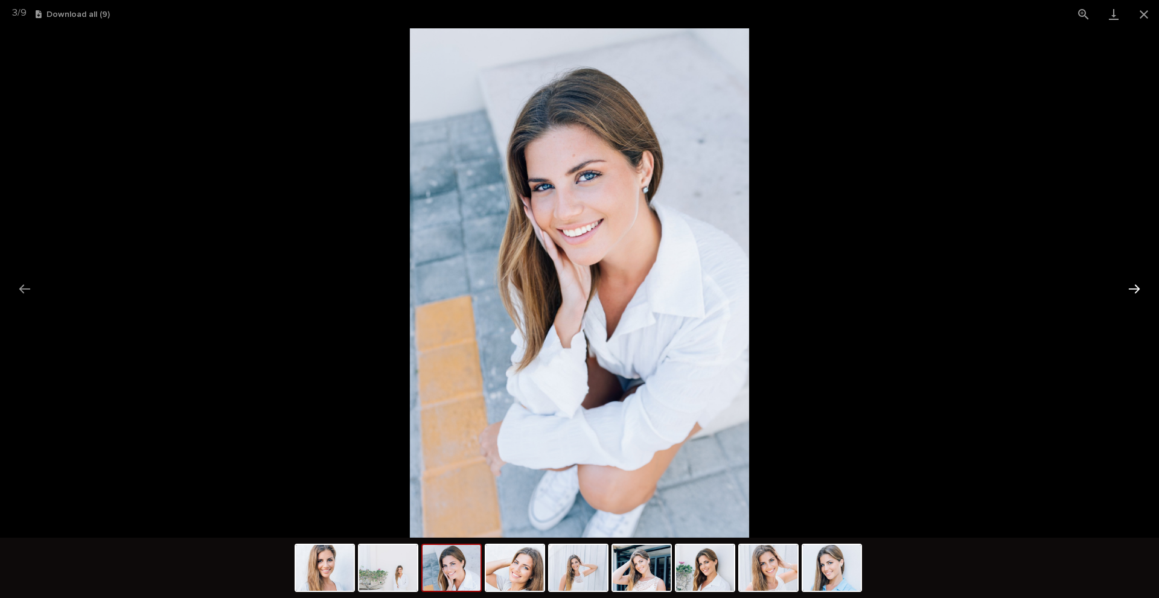
click at [1128, 294] on button "Next slide" at bounding box center [1134, 289] width 25 height 24
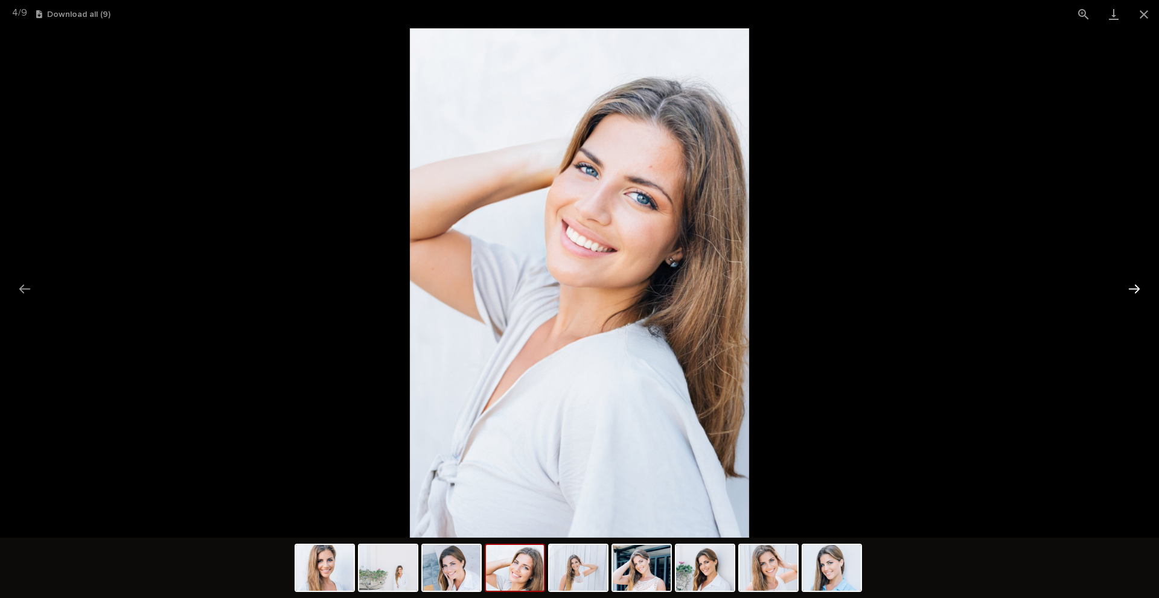
click at [1128, 294] on button "Next slide" at bounding box center [1134, 289] width 25 height 24
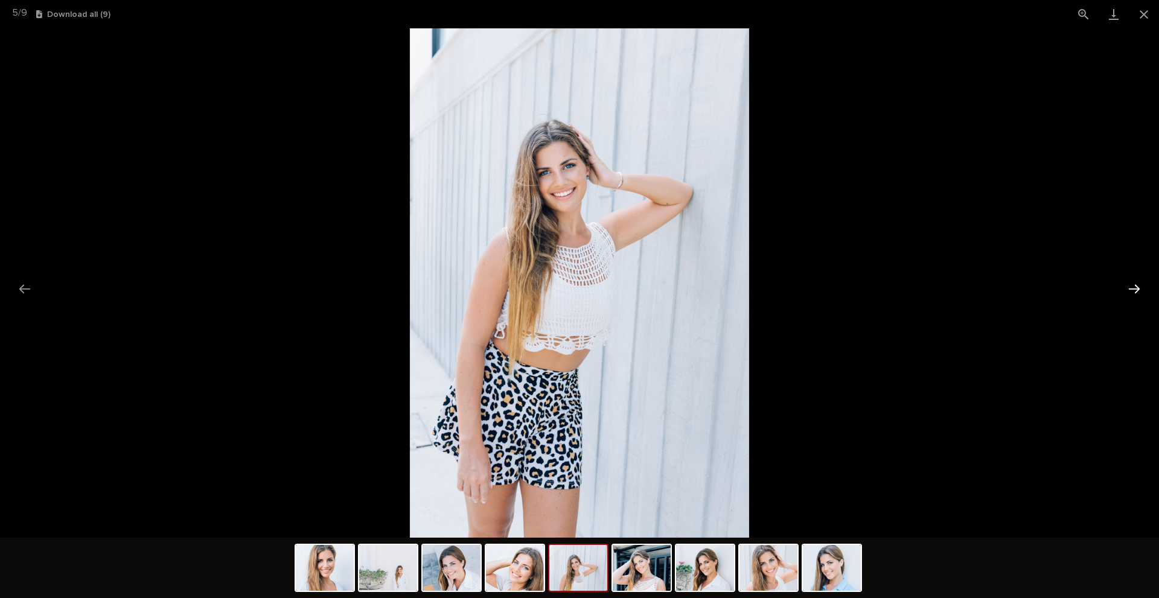
click at [1128, 294] on button "Next slide" at bounding box center [1134, 289] width 25 height 24
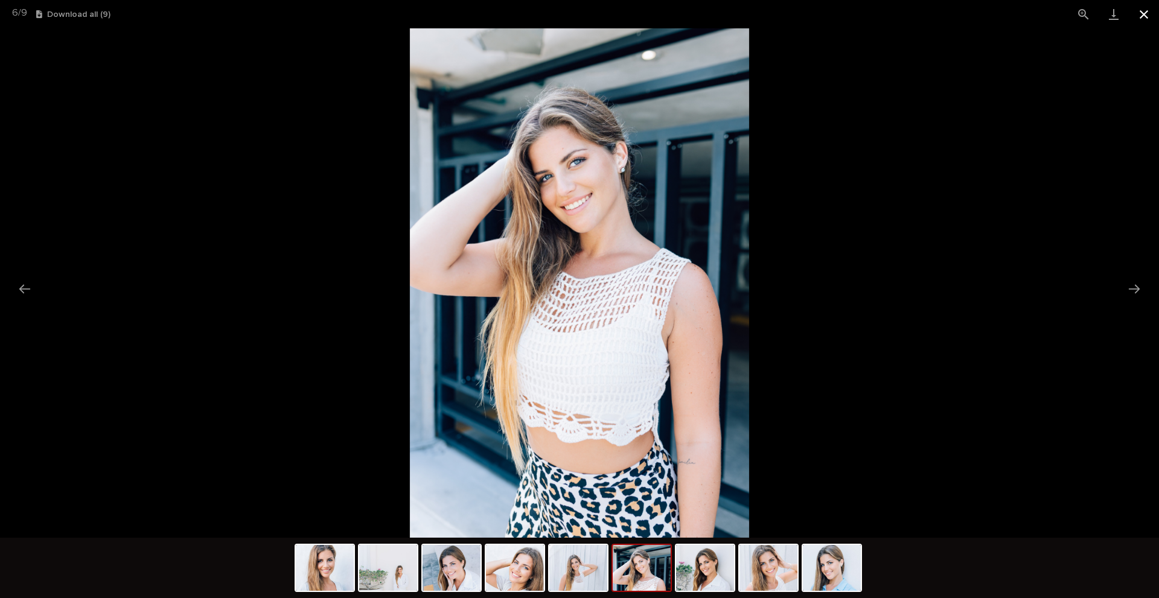
click at [1142, 11] on button "Close gallery" at bounding box center [1144, 14] width 30 height 28
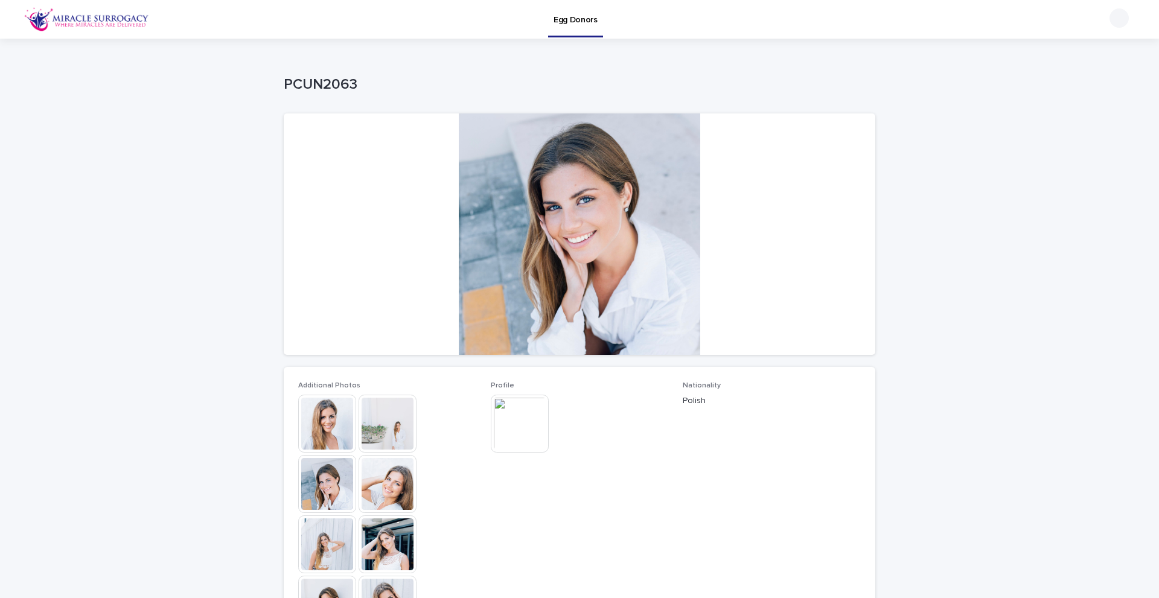
click at [525, 429] on img at bounding box center [520, 424] width 58 height 58
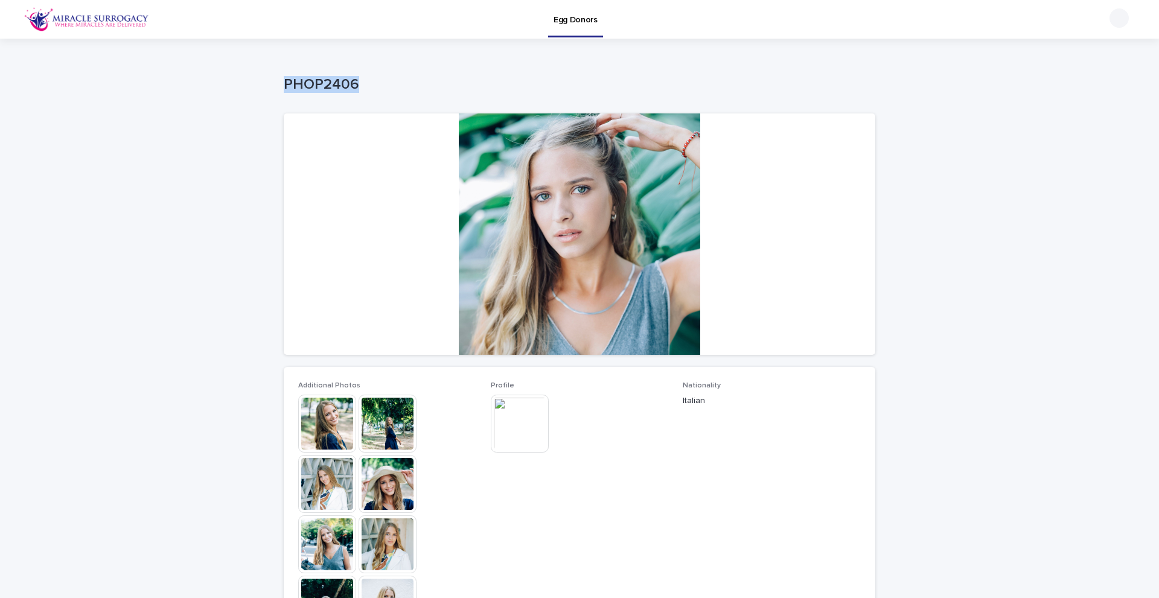
drag, startPoint x: 277, startPoint y: 84, endPoint x: 351, endPoint y: 86, distance: 73.7
click at [351, 86] on div "Loading... Saving… Loading... Saving… PHOP2406 PHOP2406 Sorry, there was an err…" at bounding box center [580, 470] width 604 height 863
copy p "PHOP2406"
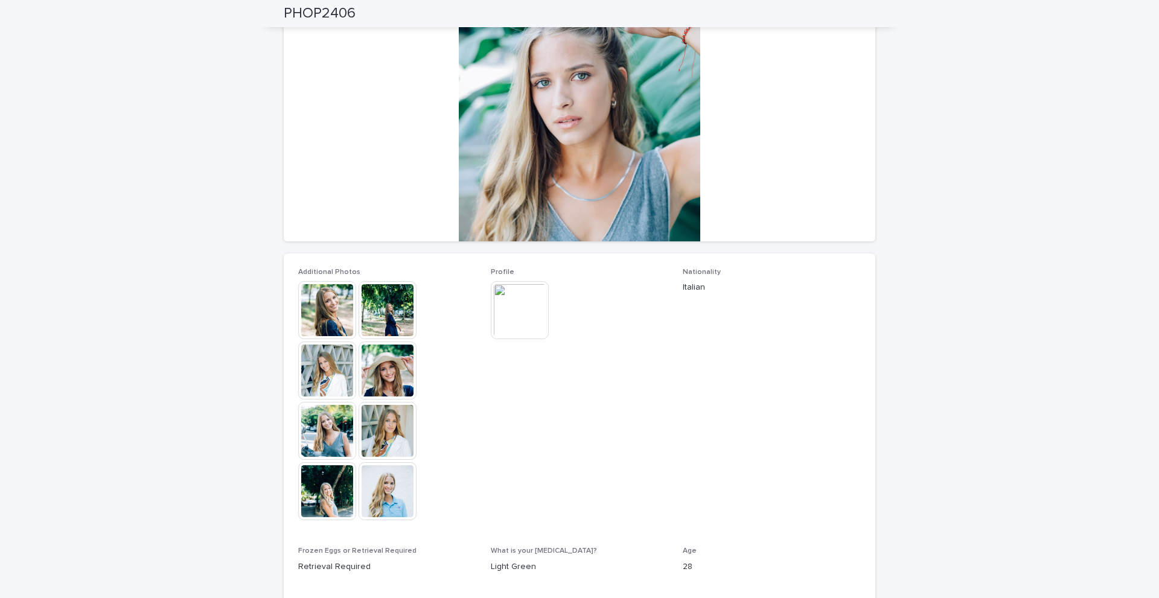
scroll to position [66, 0]
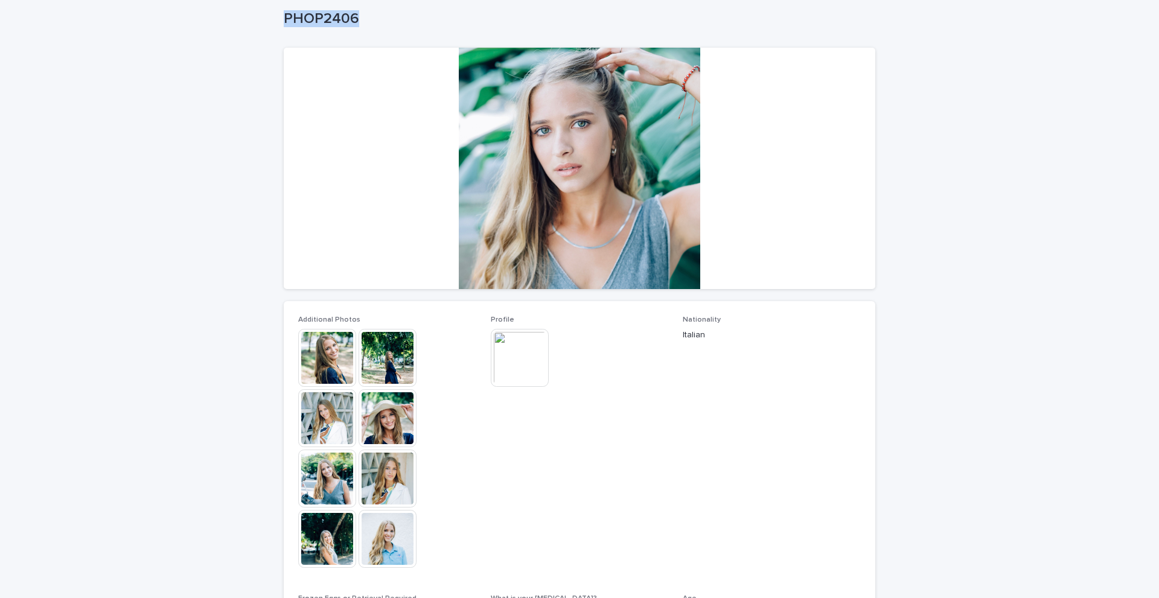
click at [333, 352] on img at bounding box center [327, 358] width 58 height 58
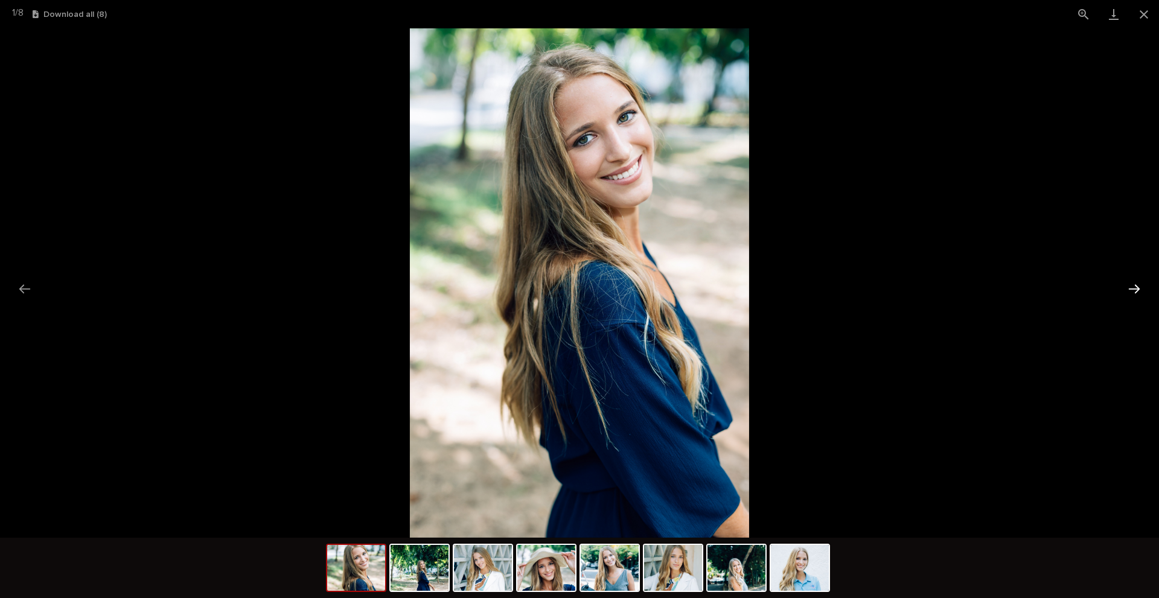
click at [1133, 294] on button "Next slide" at bounding box center [1134, 289] width 25 height 24
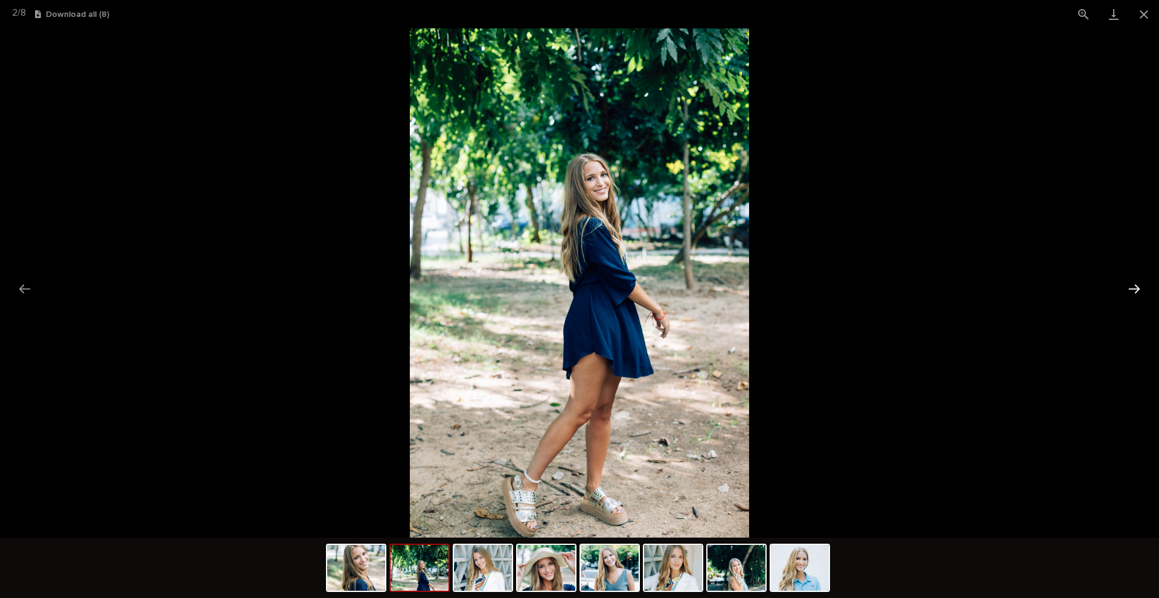
click at [1133, 294] on button "Next slide" at bounding box center [1134, 289] width 25 height 24
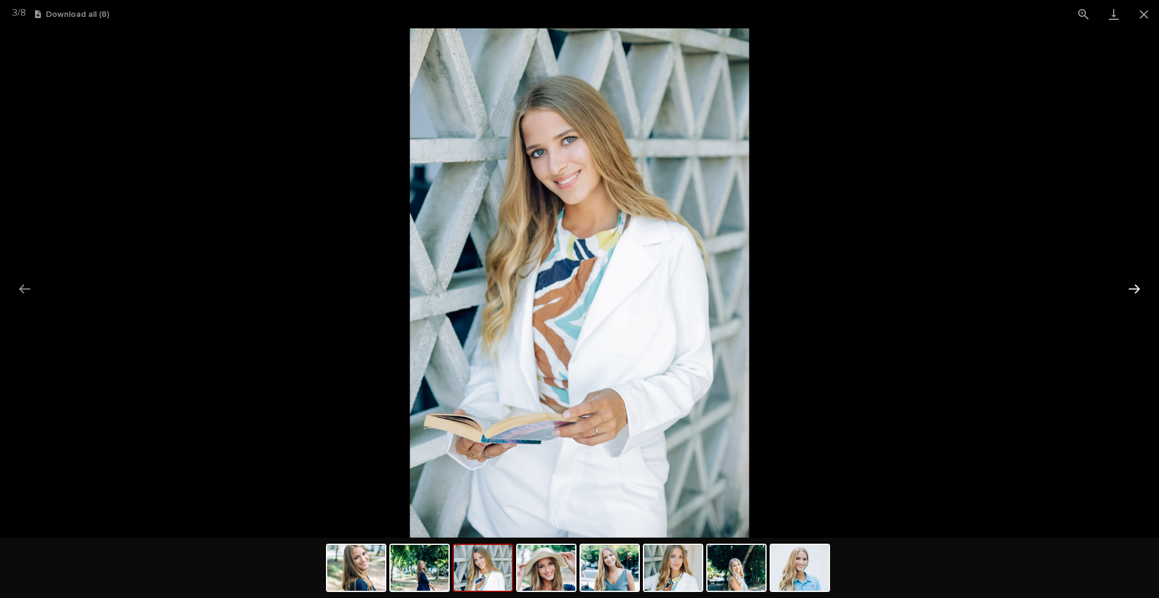
click at [1133, 294] on button "Next slide" at bounding box center [1134, 289] width 25 height 24
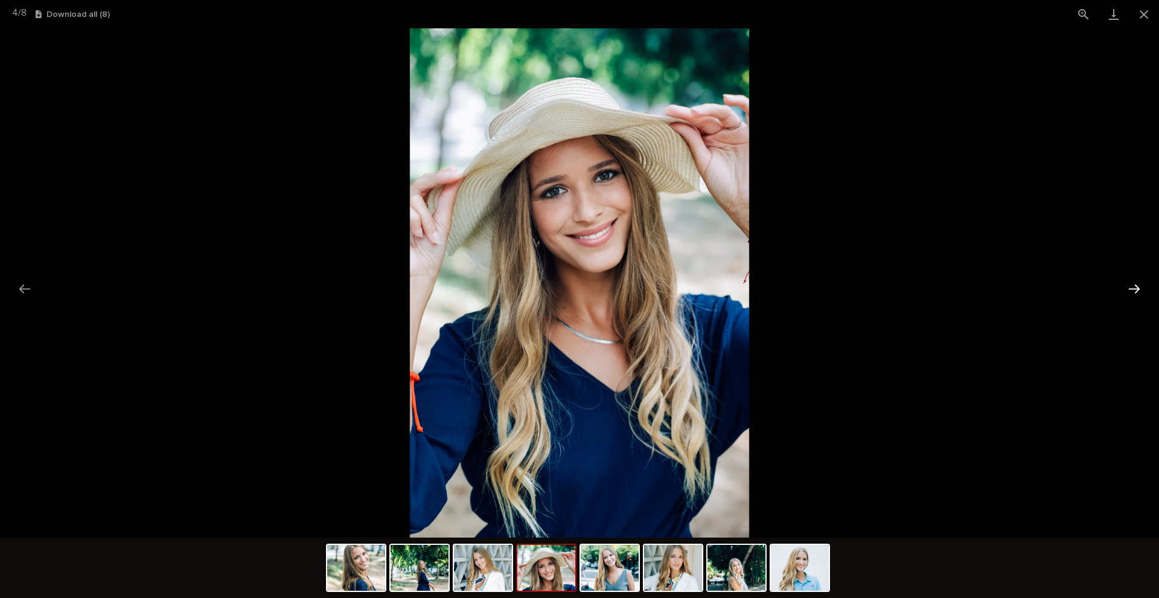
click at [1133, 294] on button "Next slide" at bounding box center [1134, 289] width 25 height 24
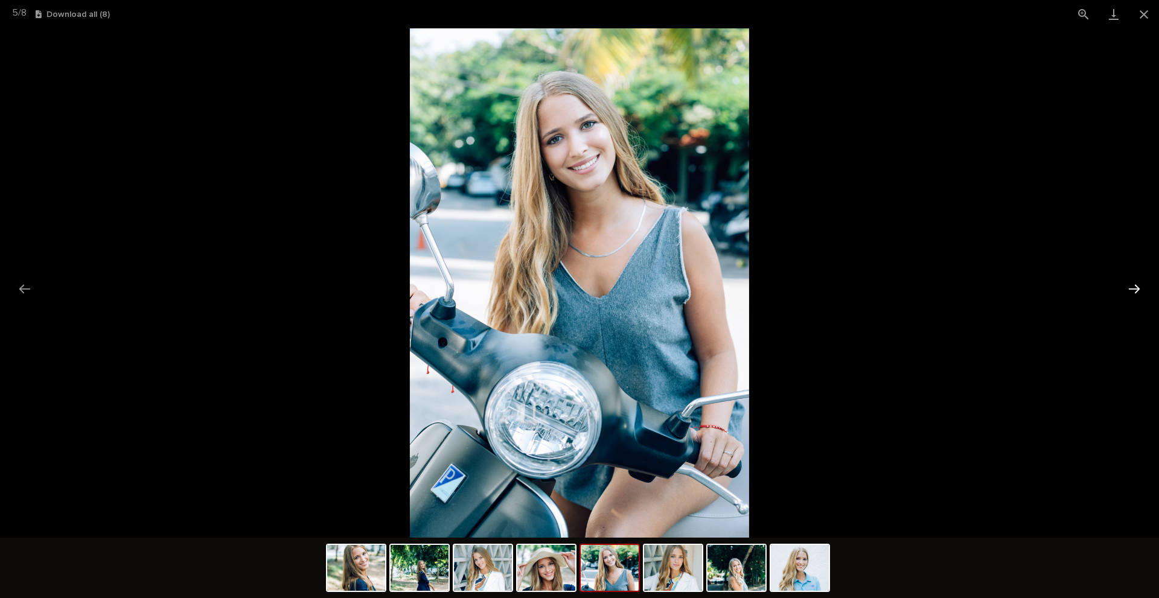
click at [1133, 294] on button "Next slide" at bounding box center [1134, 289] width 25 height 24
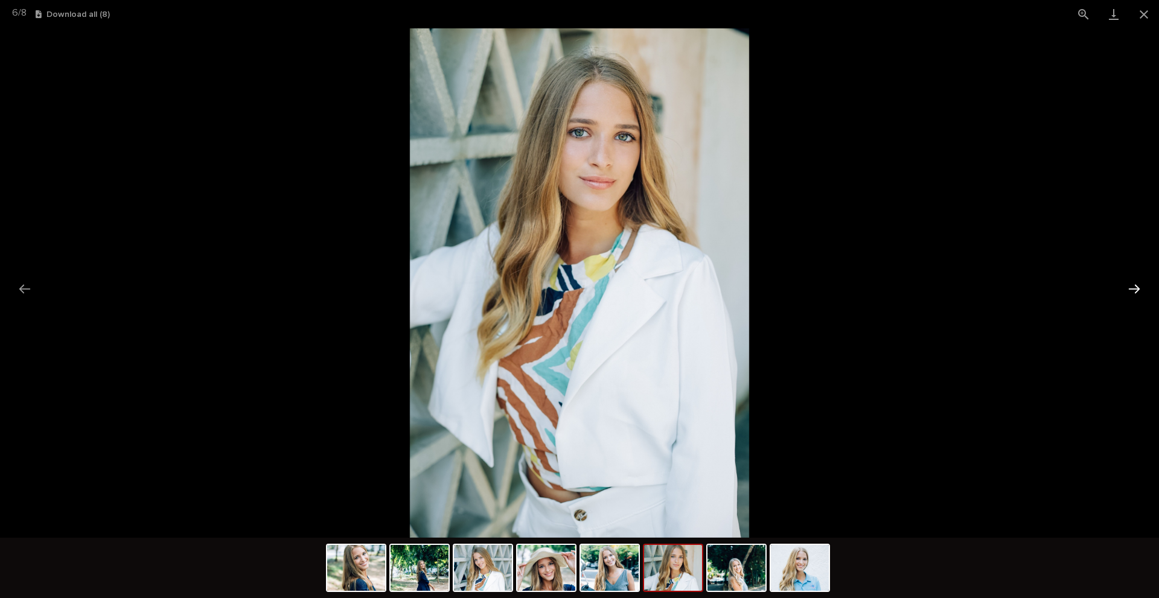
click at [1133, 294] on button "Next slide" at bounding box center [1134, 289] width 25 height 24
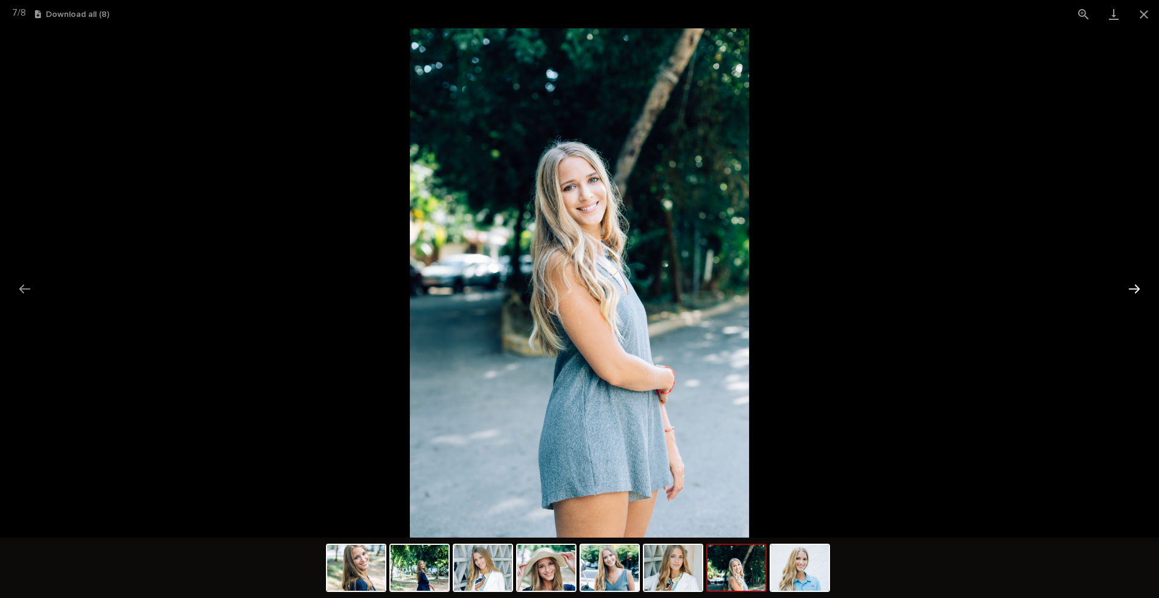
click at [1133, 294] on button "Next slide" at bounding box center [1134, 289] width 25 height 24
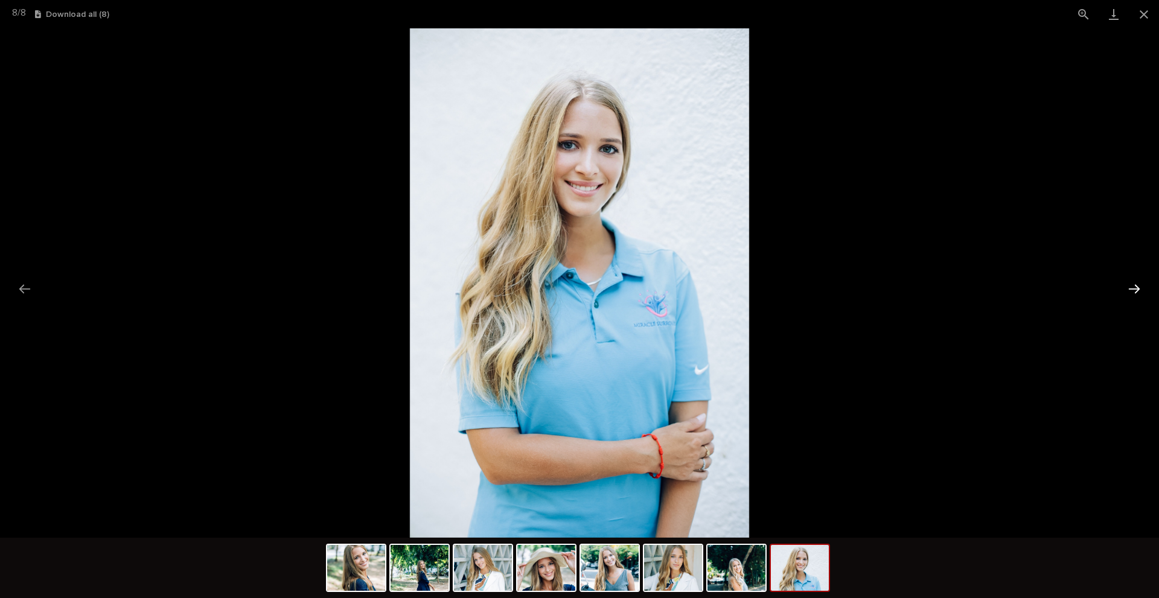
click at [1133, 294] on button "Next slide" at bounding box center [1134, 289] width 25 height 24
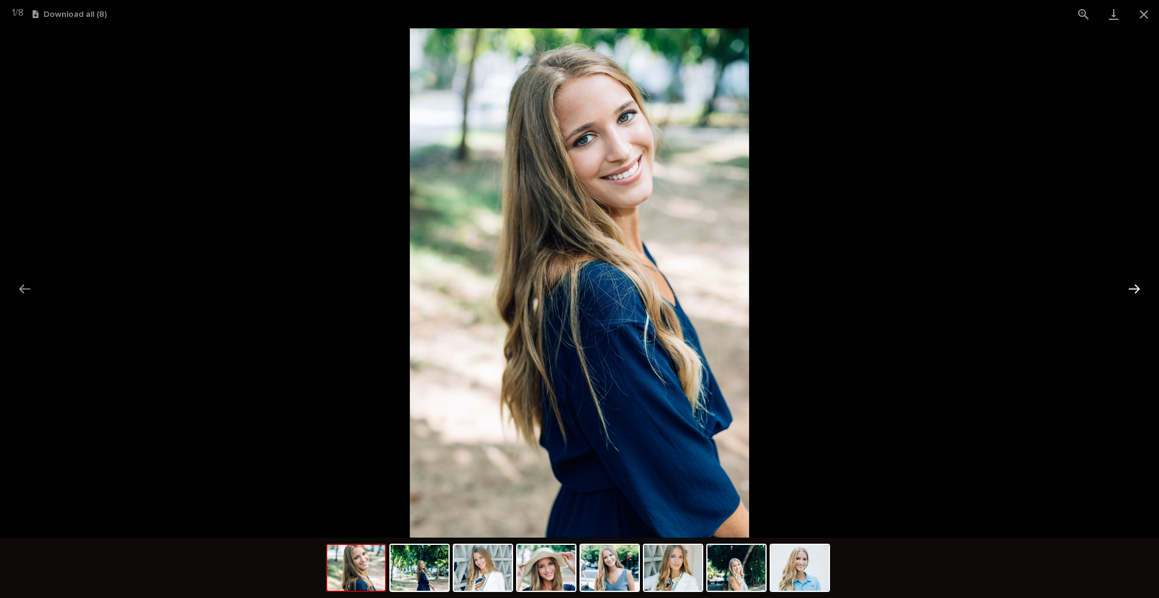
click at [1133, 294] on button "Next slide" at bounding box center [1134, 289] width 25 height 24
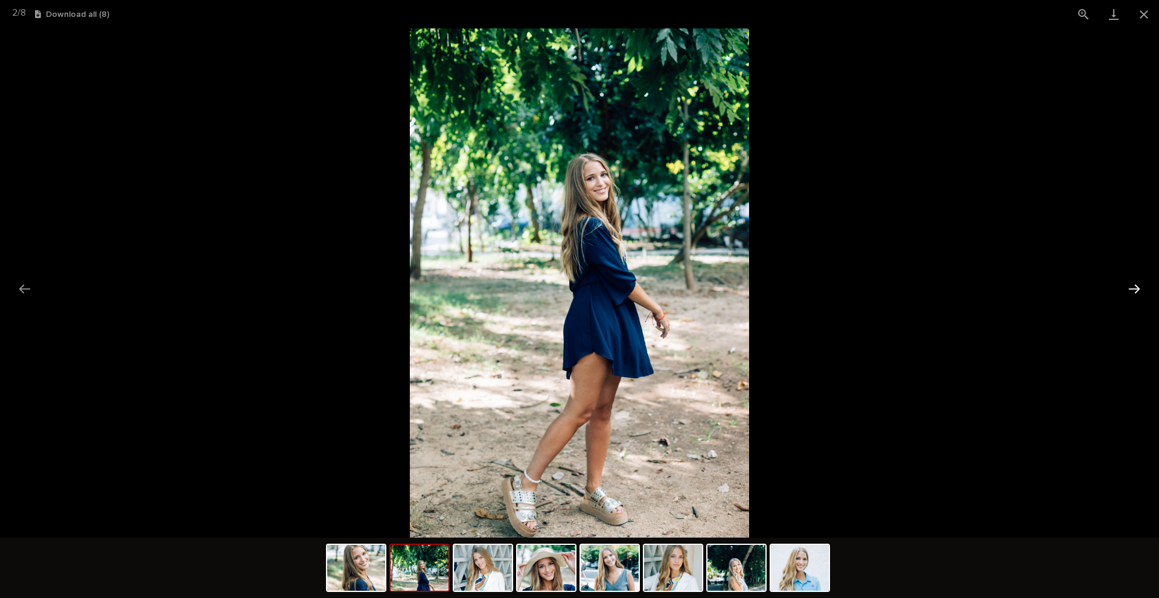
click at [1133, 294] on button "Next slide" at bounding box center [1134, 289] width 25 height 24
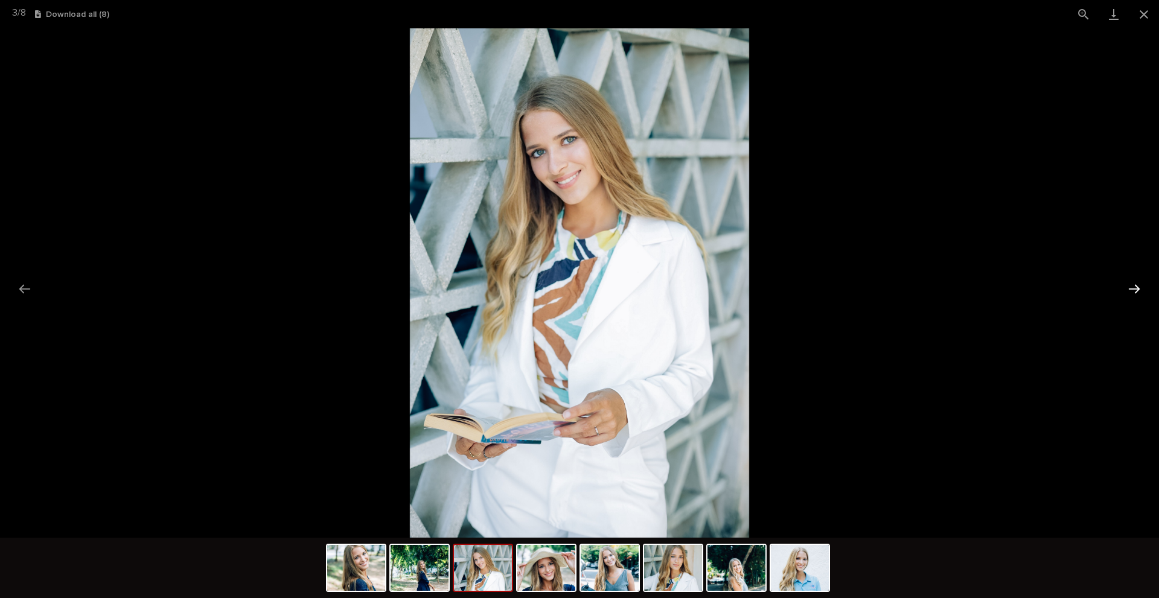
click at [1133, 294] on button "Next slide" at bounding box center [1134, 289] width 25 height 24
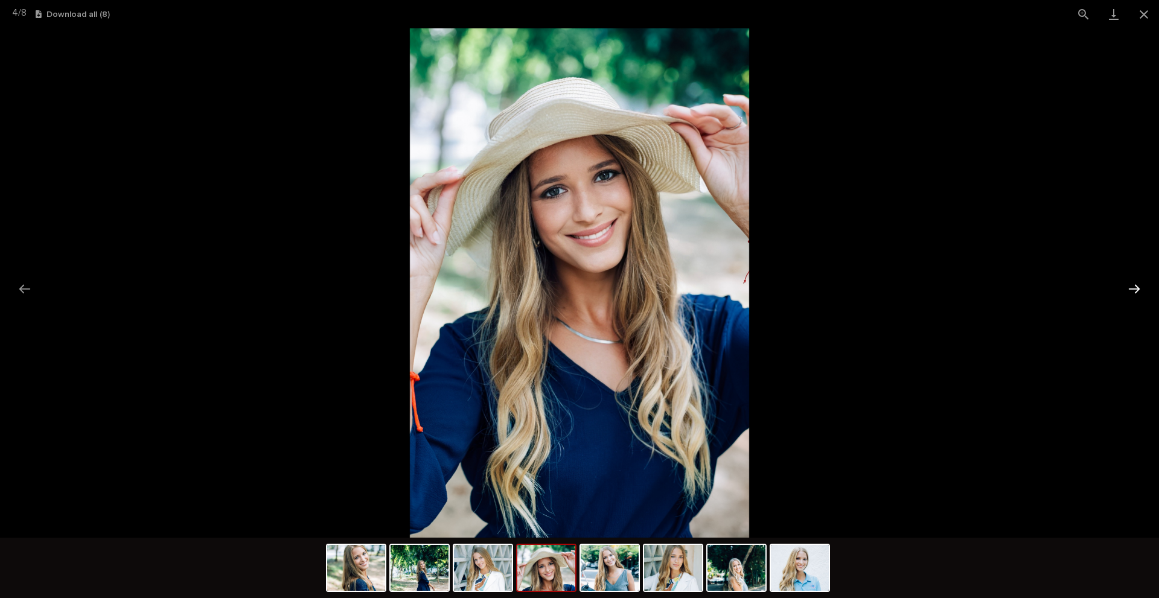
click at [1133, 294] on button "Next slide" at bounding box center [1134, 289] width 25 height 24
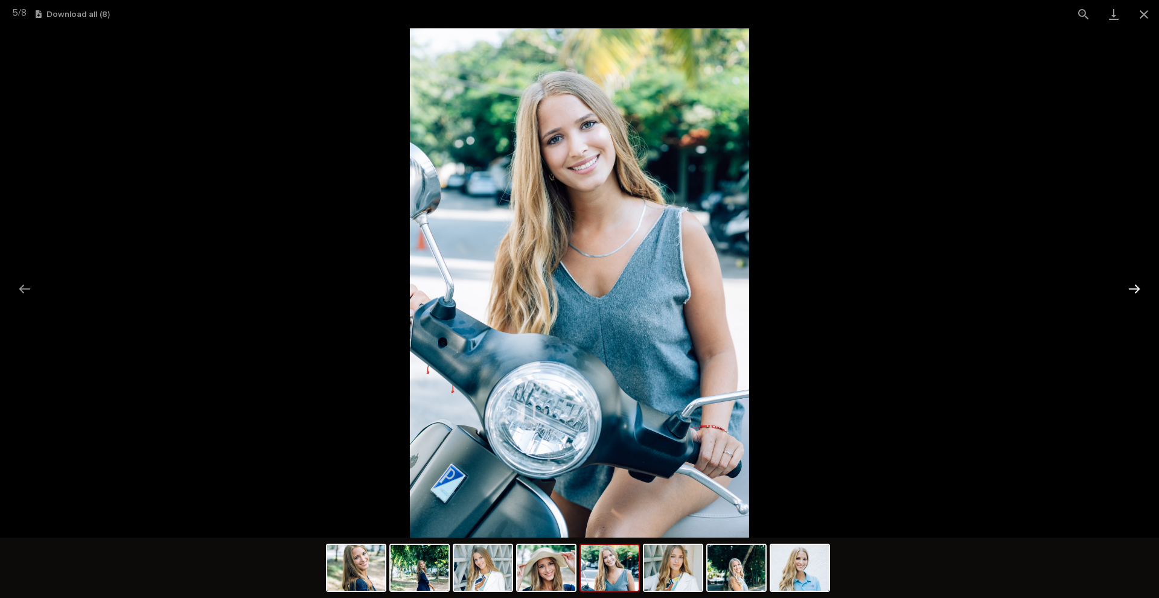
click at [1133, 294] on button "Next slide" at bounding box center [1134, 289] width 25 height 24
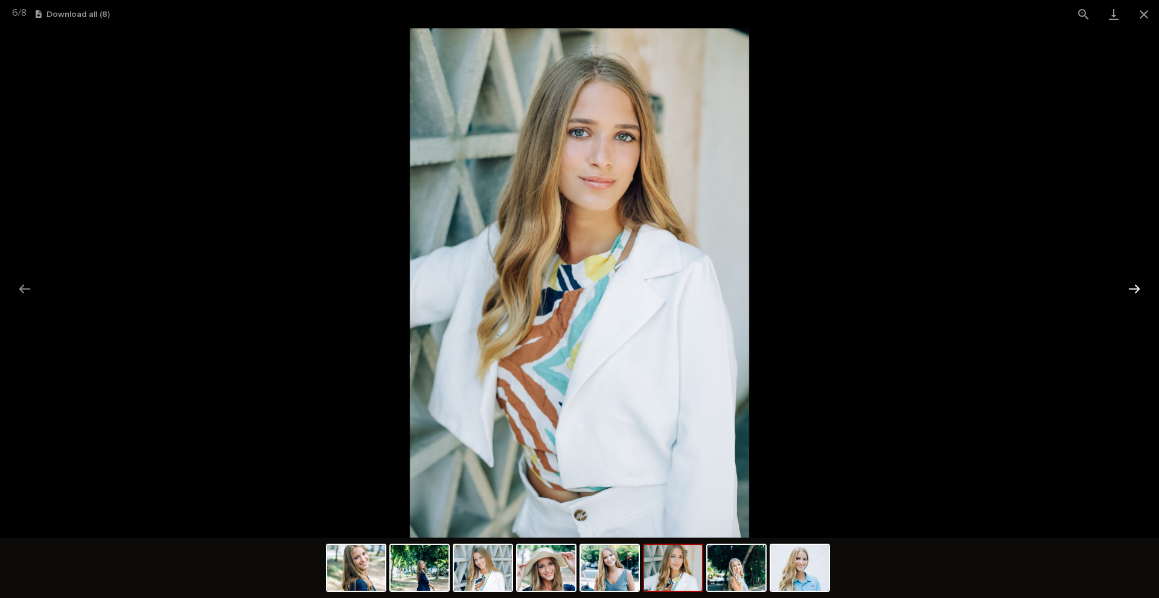
click at [1133, 294] on button "Next slide" at bounding box center [1134, 289] width 25 height 24
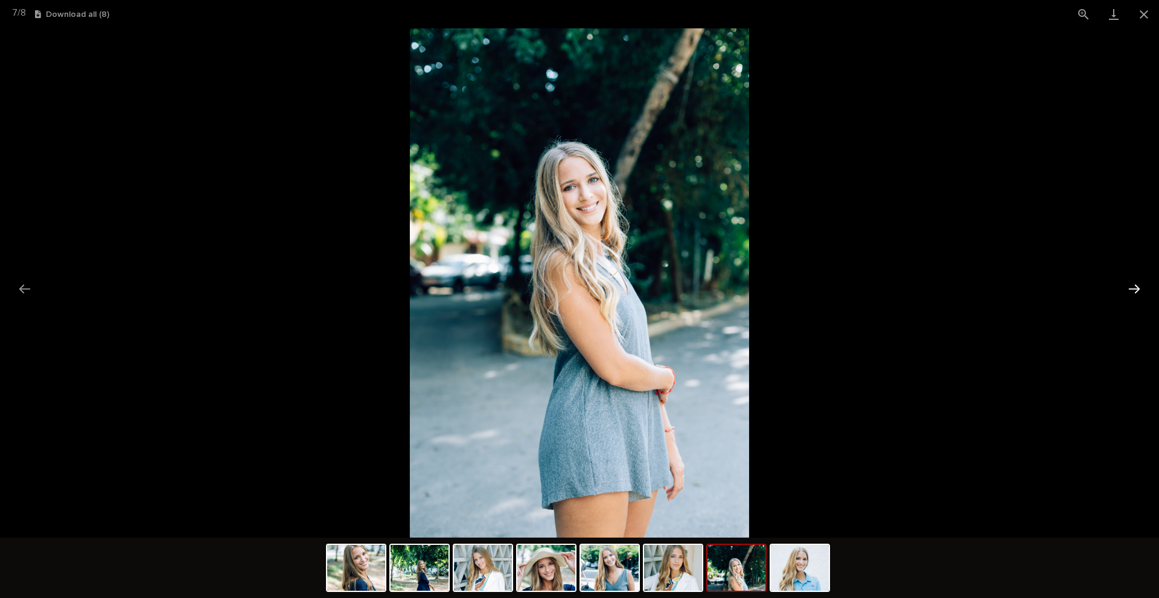
click at [1133, 294] on button "Next slide" at bounding box center [1134, 289] width 25 height 24
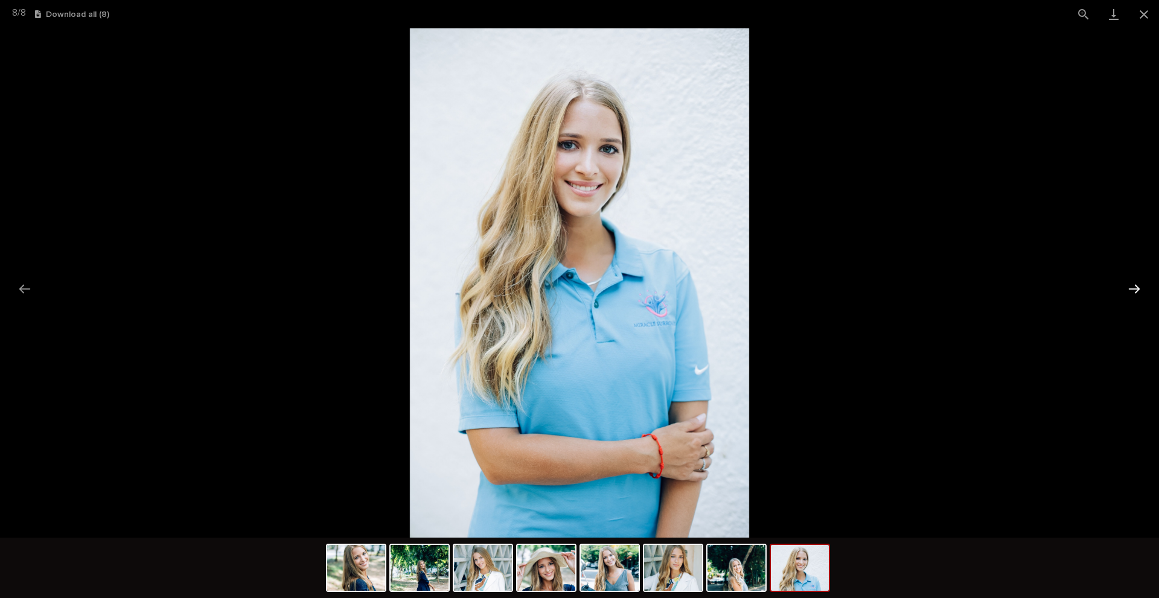
click at [1133, 294] on button "Next slide" at bounding box center [1134, 289] width 25 height 24
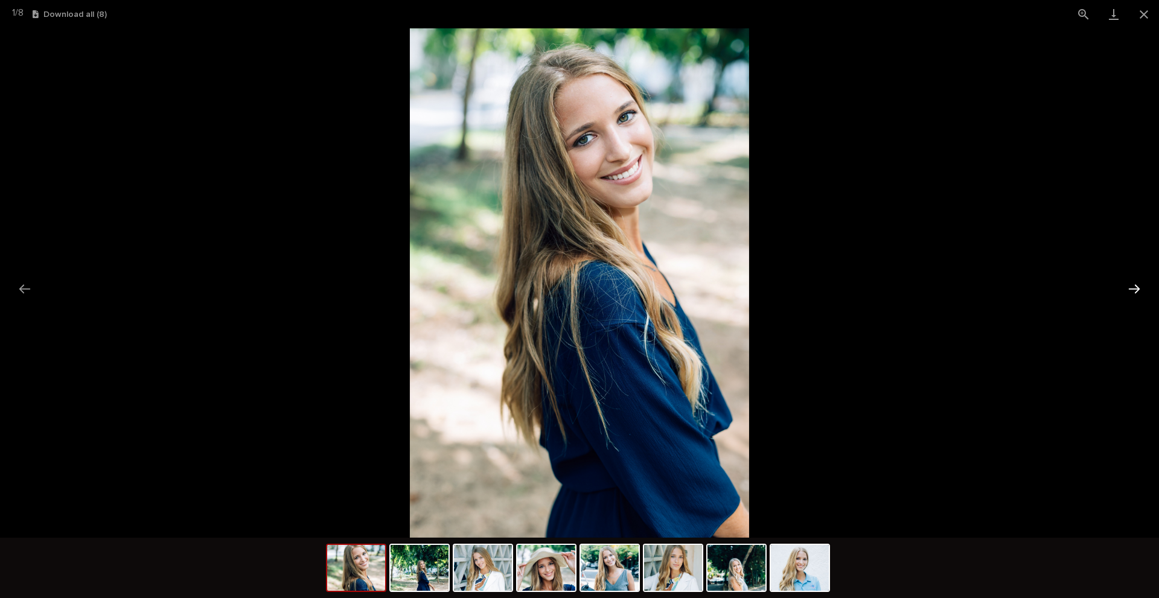
click at [1133, 294] on button "Next slide" at bounding box center [1134, 289] width 25 height 24
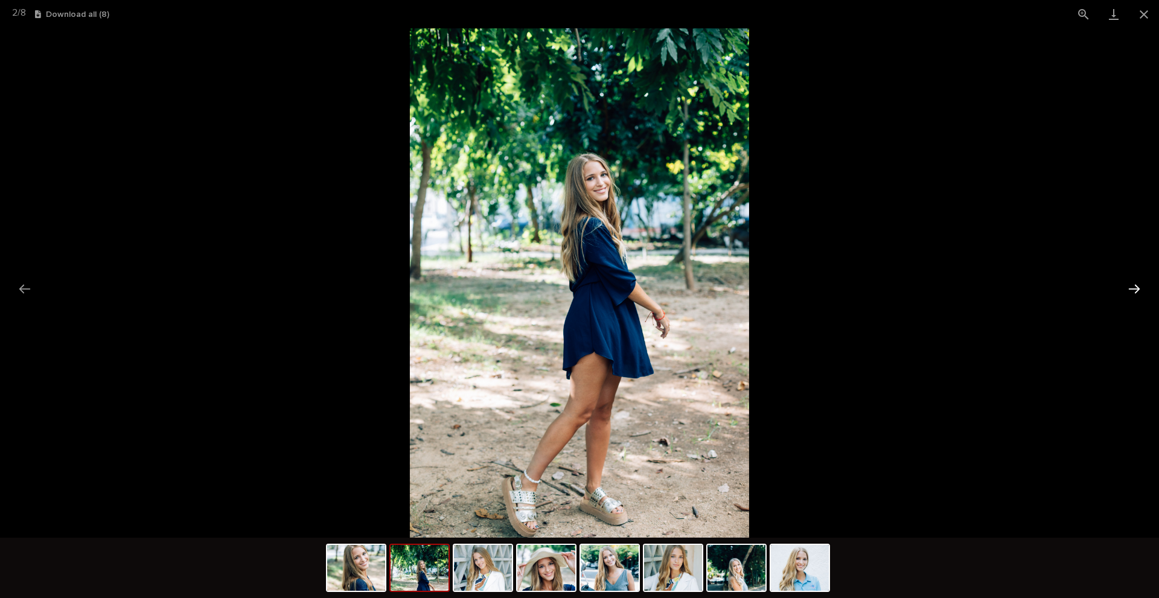
click at [1133, 294] on button "Next slide" at bounding box center [1134, 289] width 25 height 24
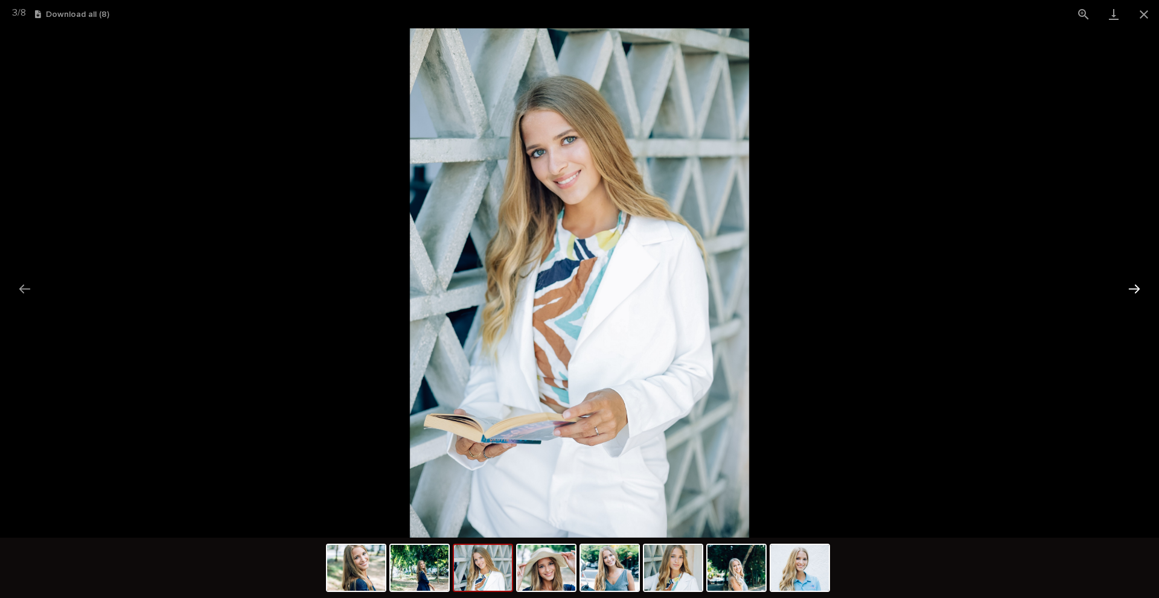
click at [1133, 294] on button "Next slide" at bounding box center [1134, 289] width 25 height 24
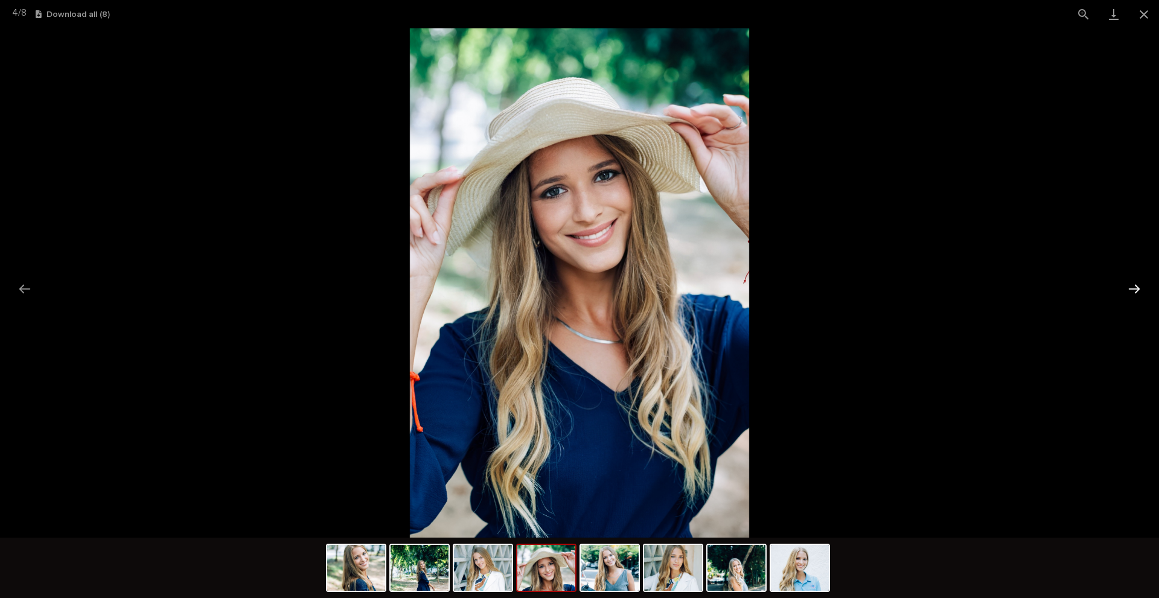
click at [1133, 294] on button "Next slide" at bounding box center [1134, 289] width 25 height 24
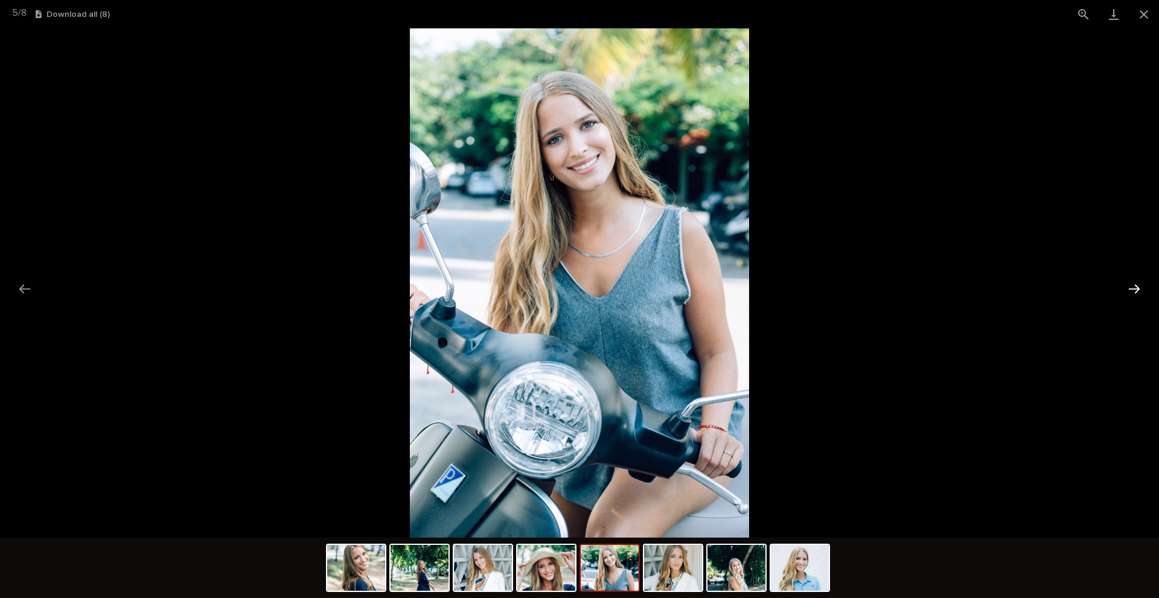
click at [1133, 294] on button "Next slide" at bounding box center [1134, 289] width 25 height 24
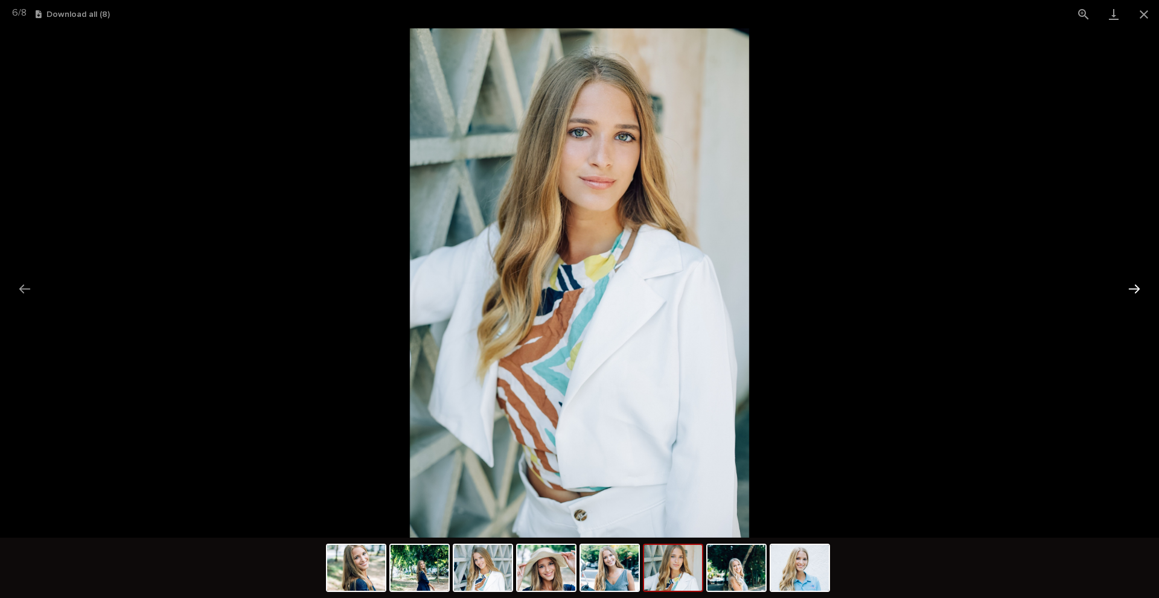
click at [1133, 294] on button "Next slide" at bounding box center [1134, 289] width 25 height 24
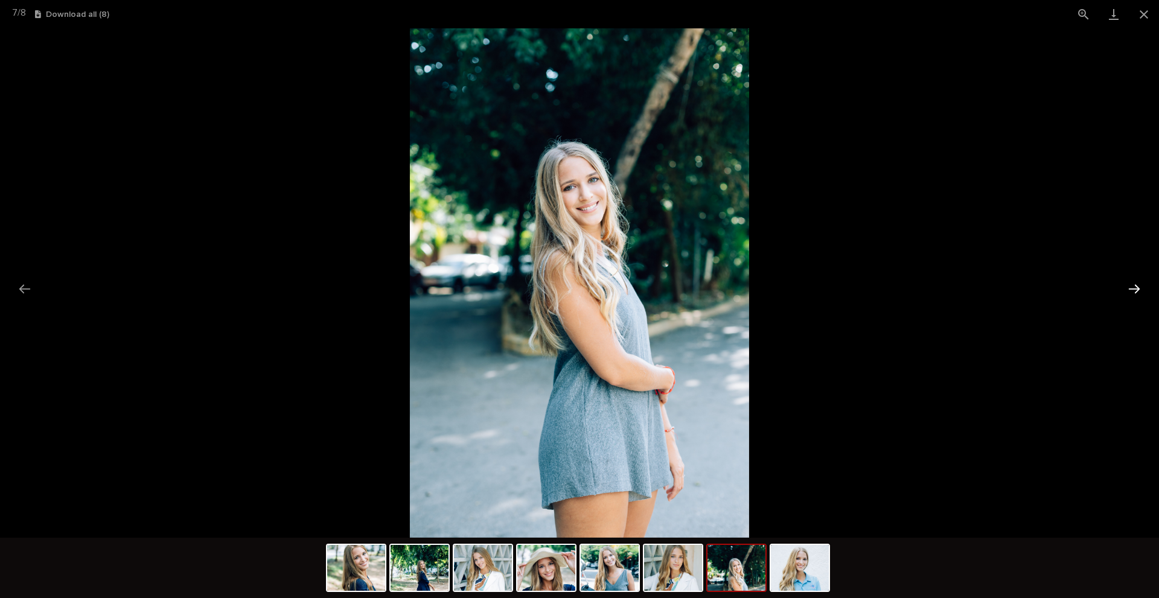
click at [1133, 294] on button "Next slide" at bounding box center [1134, 289] width 25 height 24
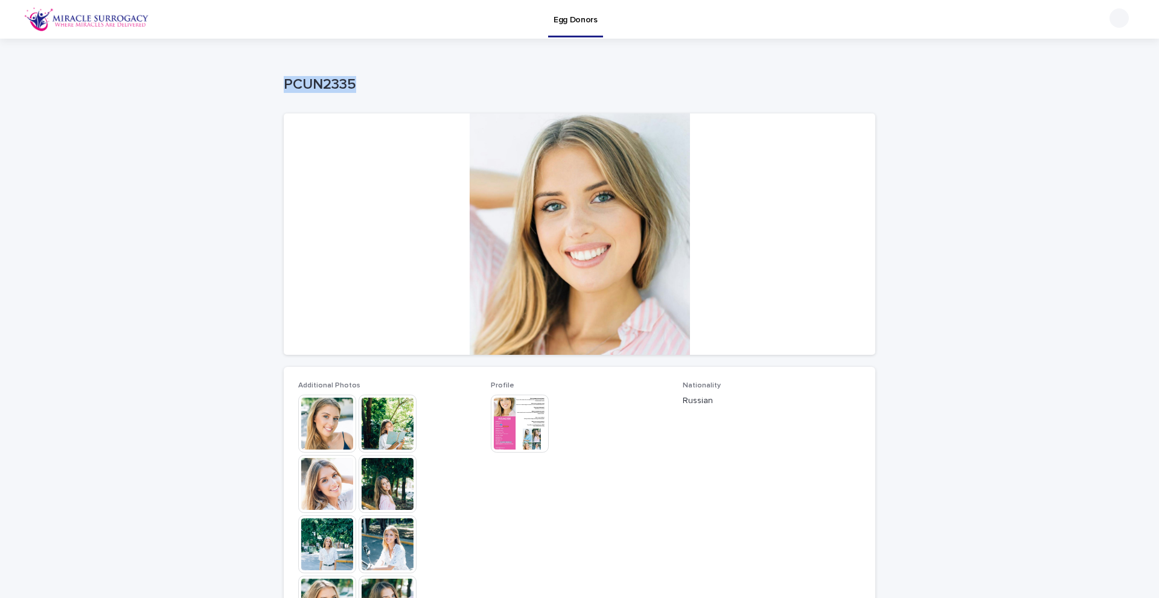
drag, startPoint x: 277, startPoint y: 86, endPoint x: 354, endPoint y: 88, distance: 76.7
click at [356, 88] on div "Loading... Saving… Loading... Saving… PCUN2335 PCUN2335 Sorry, there was an err…" at bounding box center [580, 500] width 604 height 923
copy p "PCUN2335"
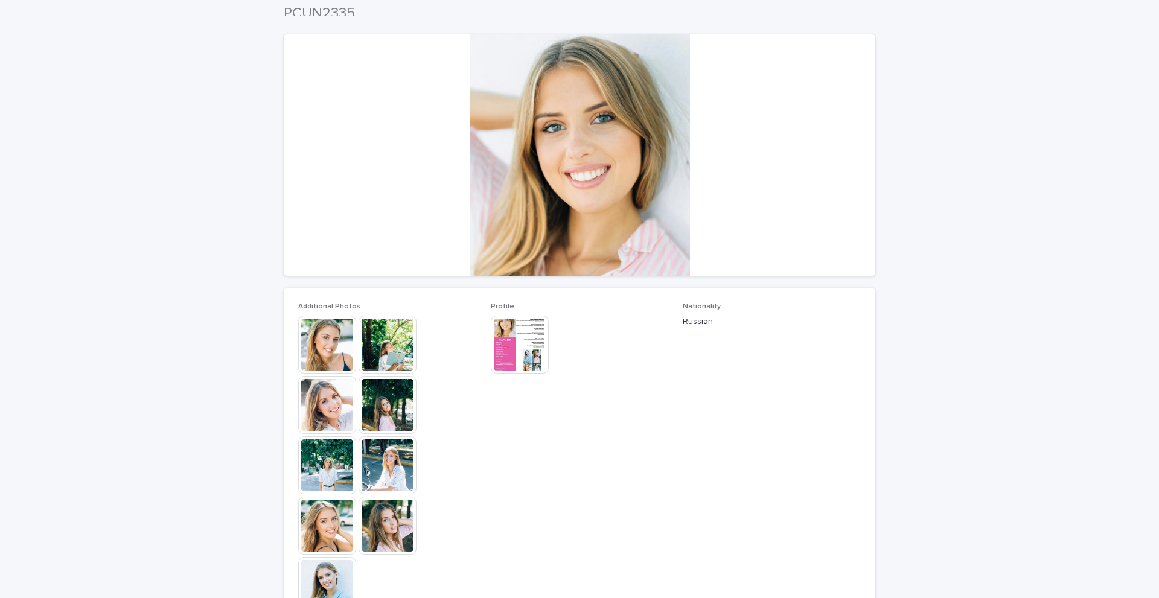
scroll to position [60, 0]
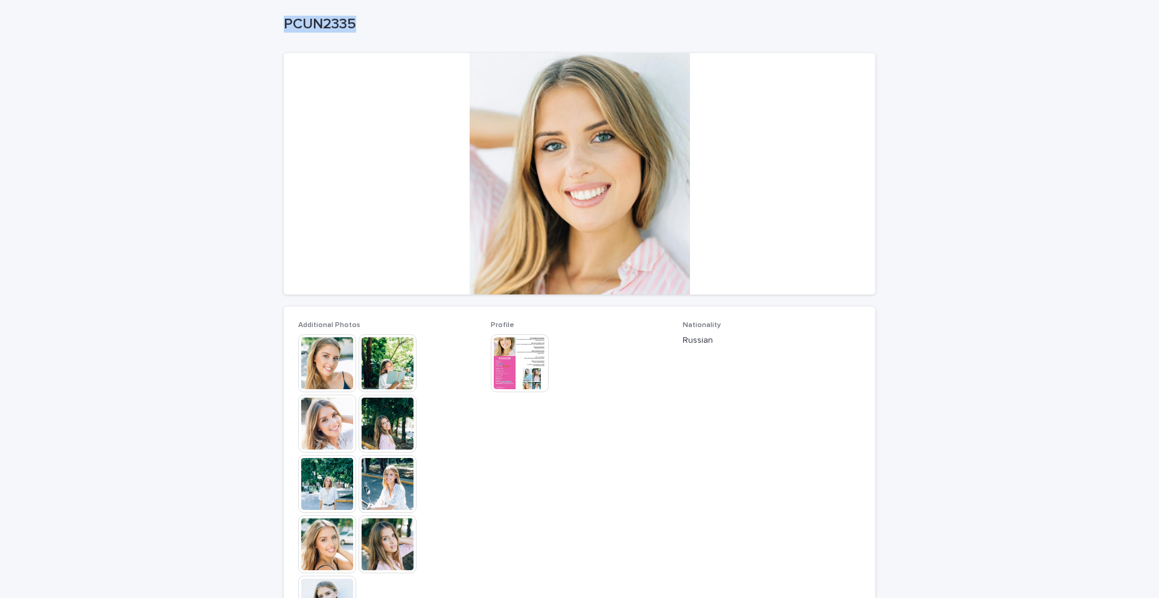
click at [374, 367] on img at bounding box center [388, 363] width 58 height 58
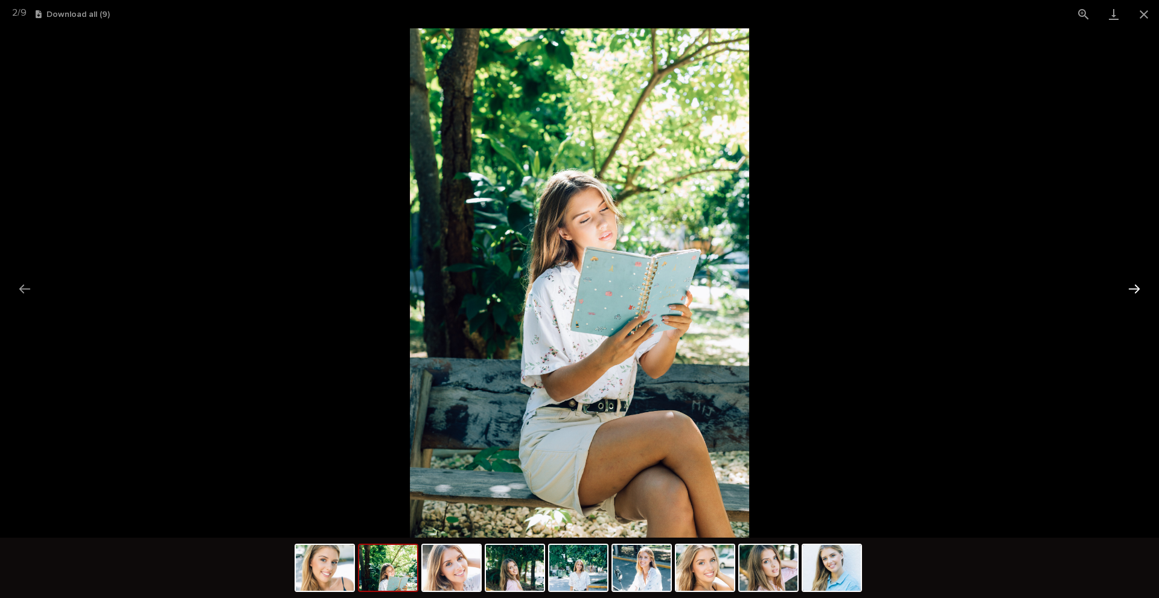
click at [1132, 292] on button "Next slide" at bounding box center [1134, 289] width 25 height 24
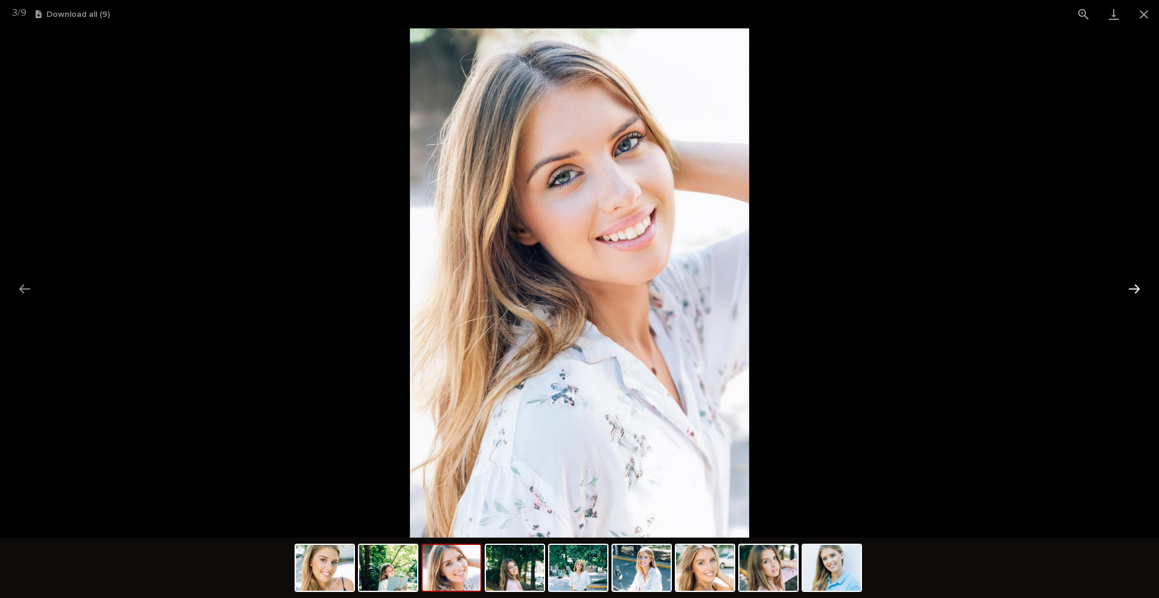
click at [1131, 292] on button "Next slide" at bounding box center [1134, 289] width 25 height 24
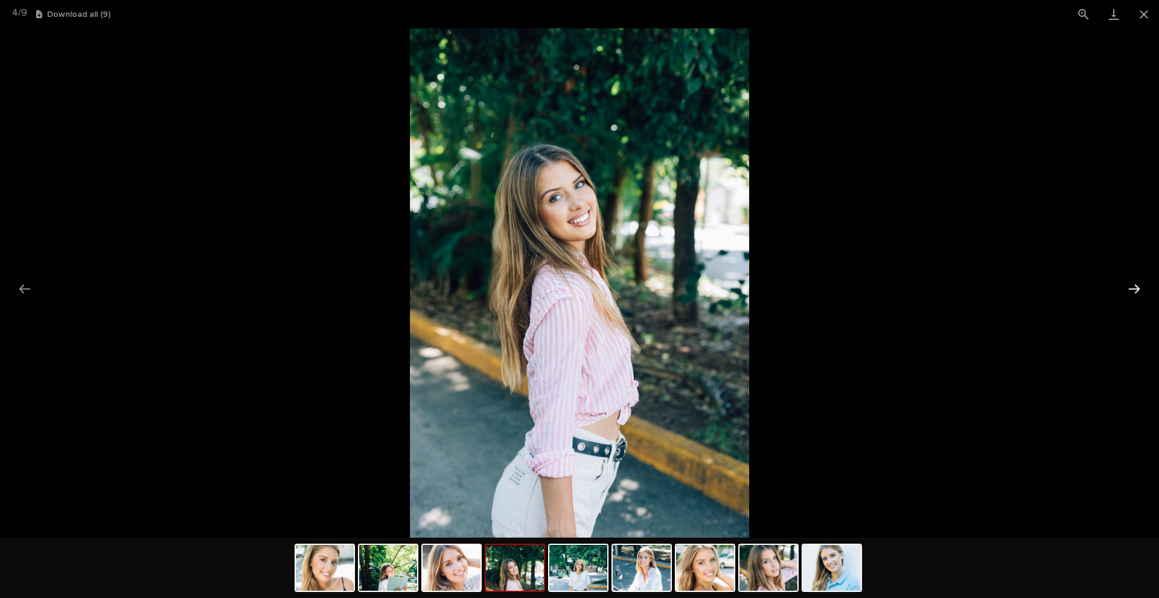
click at [1130, 292] on button "Next slide" at bounding box center [1134, 289] width 25 height 24
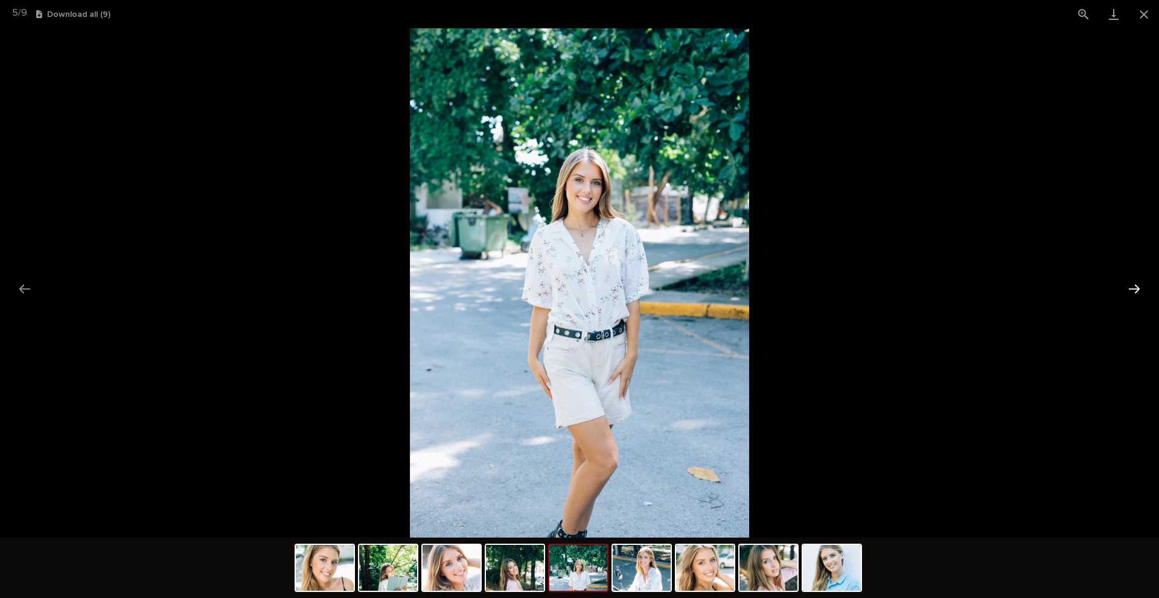
click at [1130, 292] on button "Next slide" at bounding box center [1134, 289] width 25 height 24
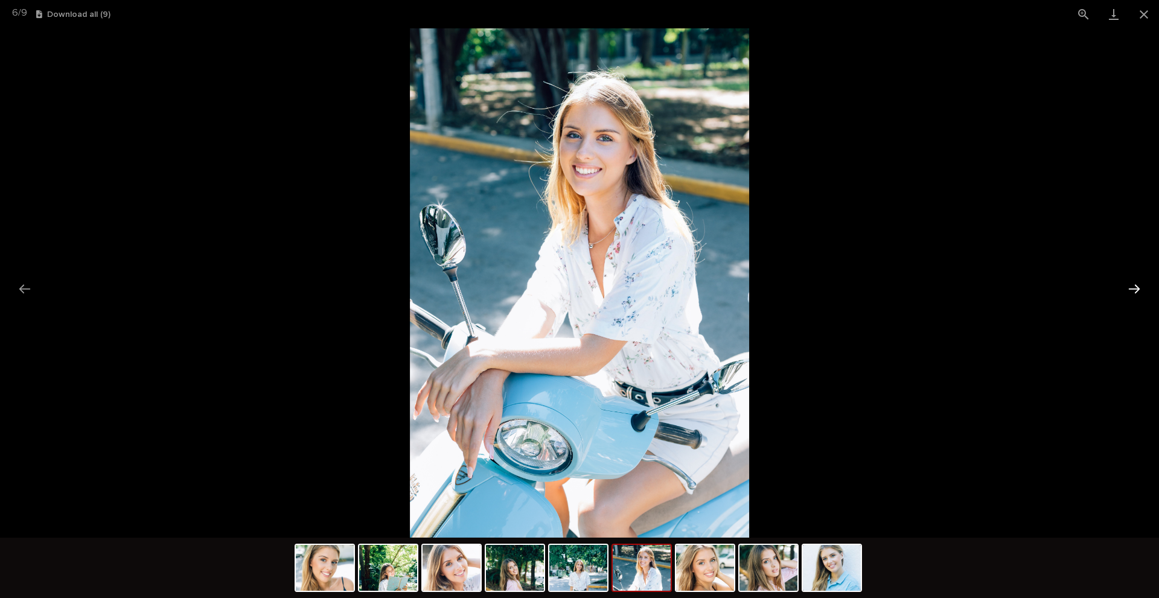
click at [1130, 292] on button "Next slide" at bounding box center [1134, 289] width 25 height 24
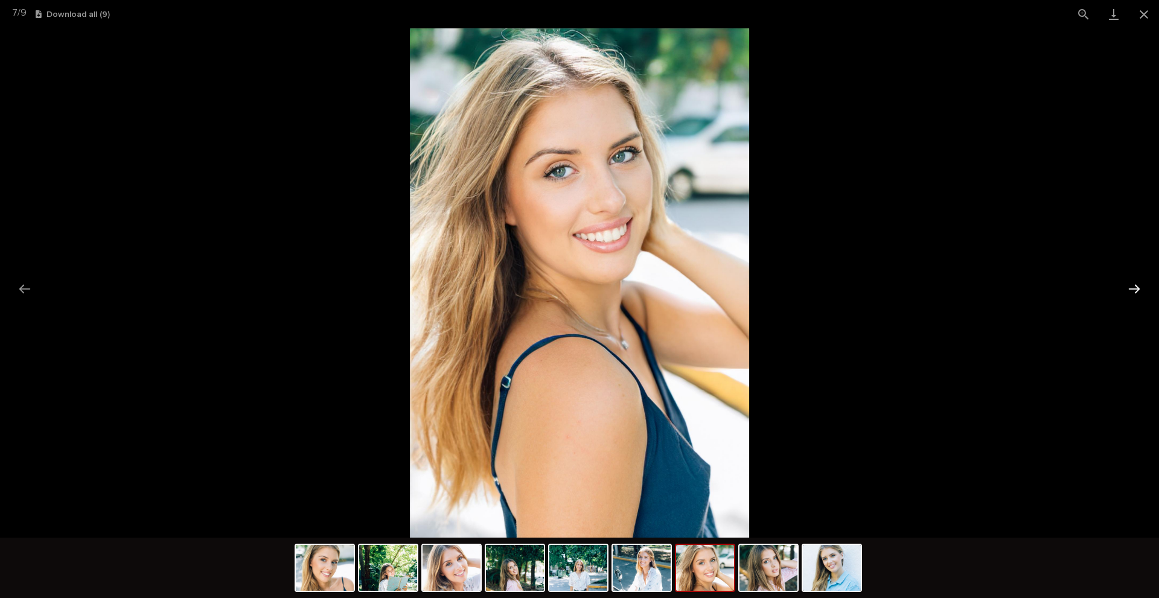
click at [1130, 292] on button "Next slide" at bounding box center [1134, 289] width 25 height 24
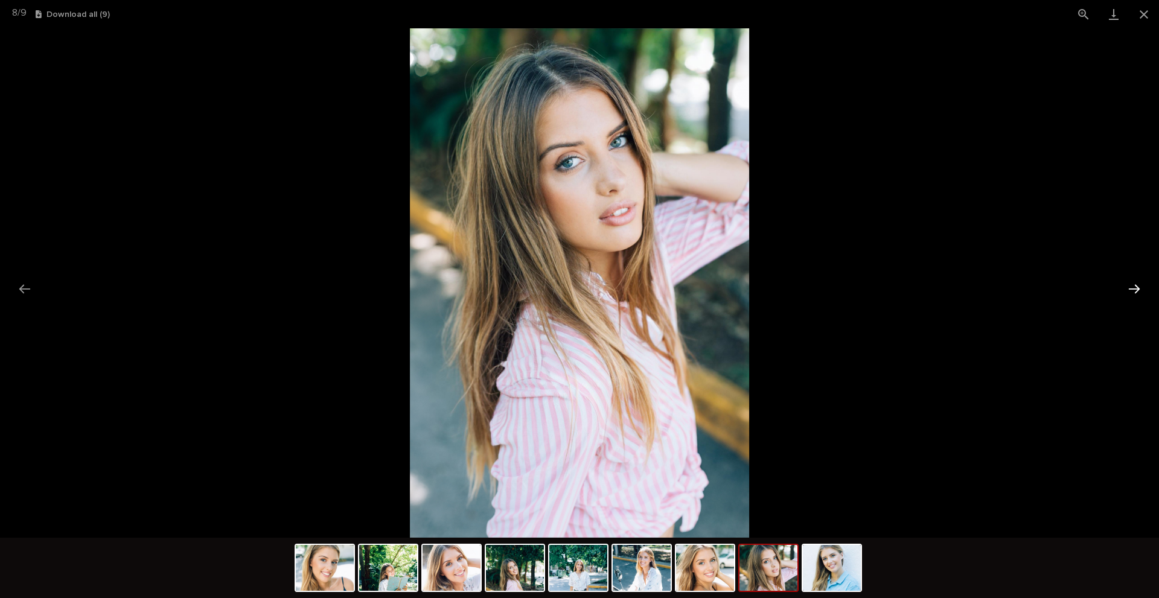
click at [1130, 292] on button "Next slide" at bounding box center [1134, 289] width 25 height 24
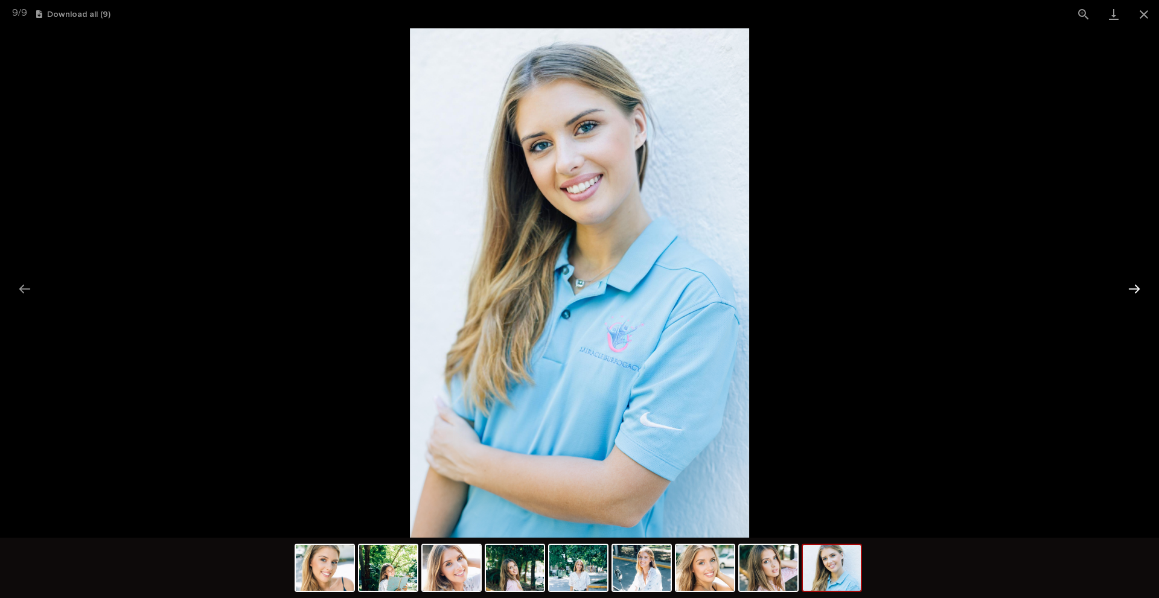
click at [1130, 292] on button "Next slide" at bounding box center [1134, 289] width 25 height 24
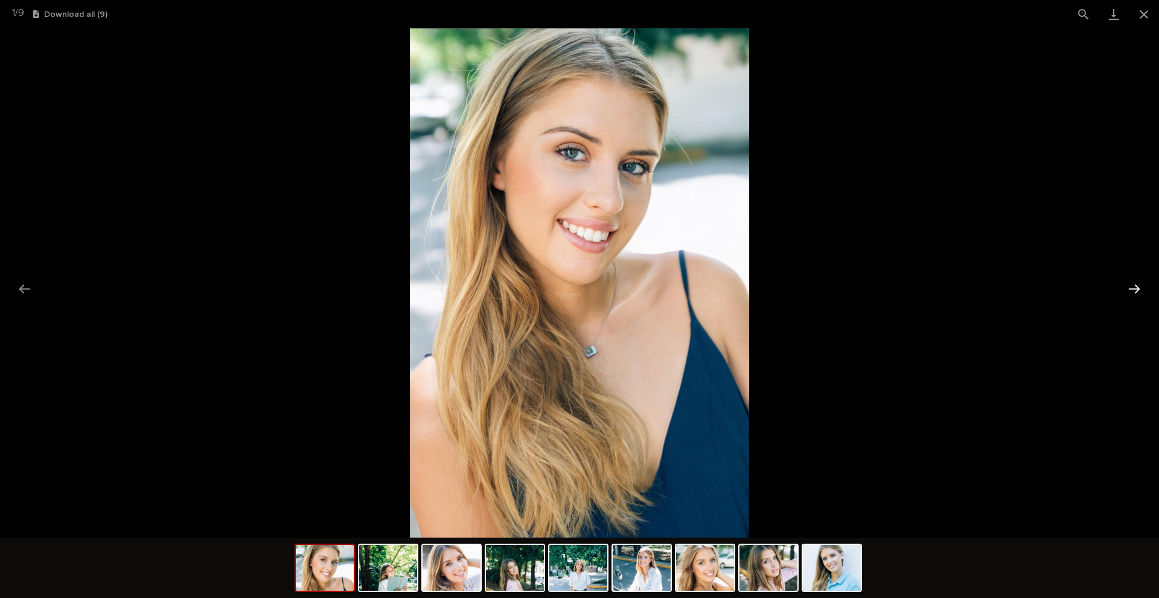
click at [1130, 292] on button "Next slide" at bounding box center [1134, 289] width 25 height 24
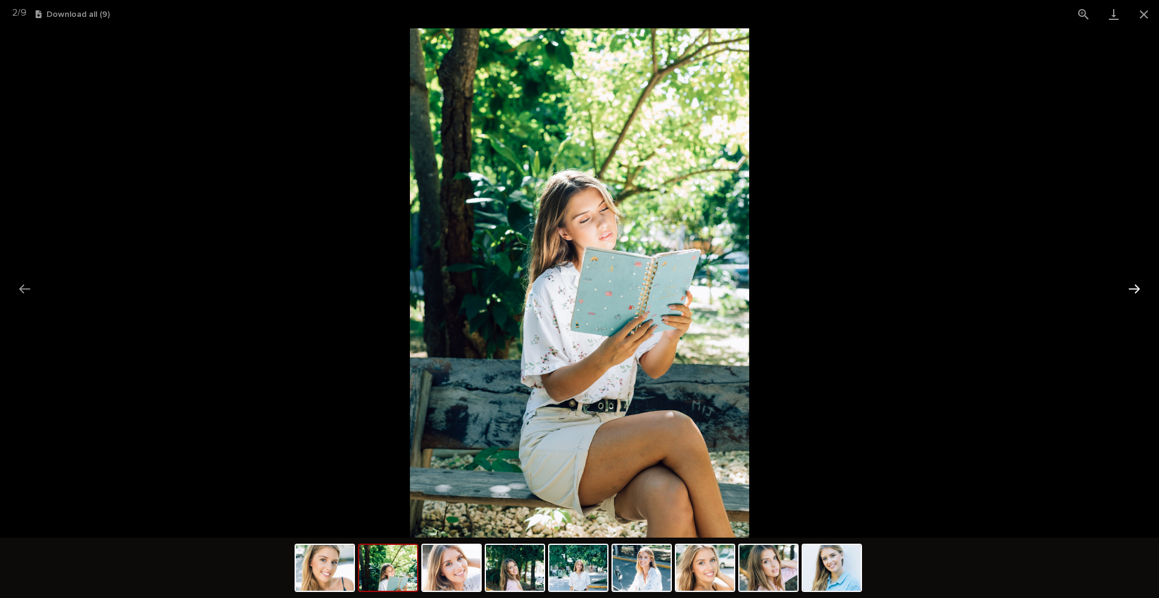
click at [1130, 292] on button "Next slide" at bounding box center [1134, 289] width 25 height 24
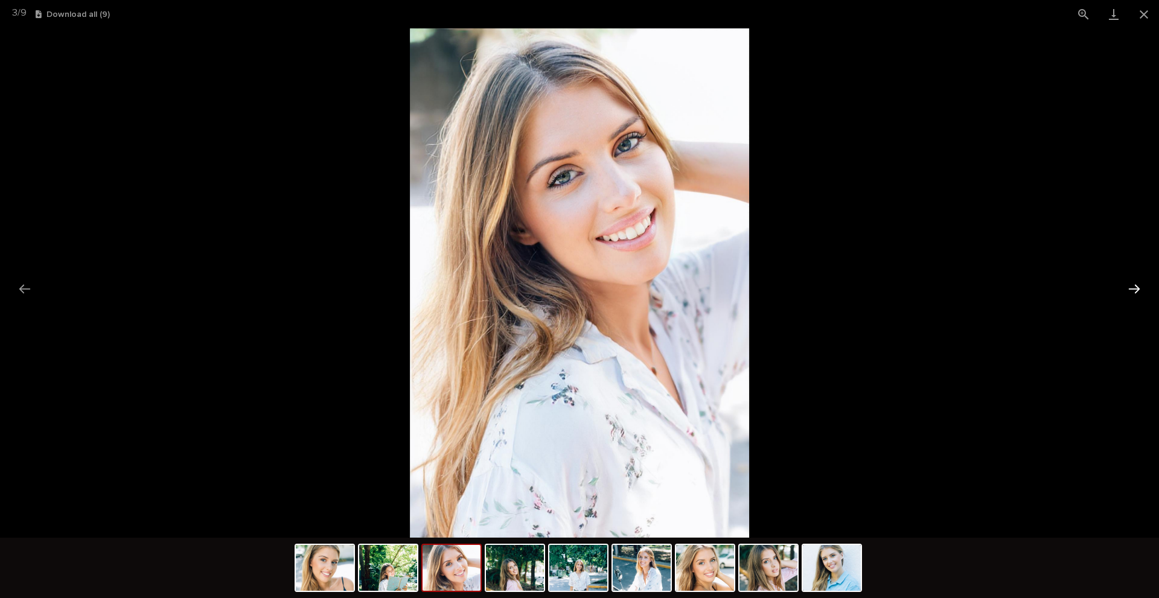
click at [1130, 292] on button "Next slide" at bounding box center [1134, 289] width 25 height 24
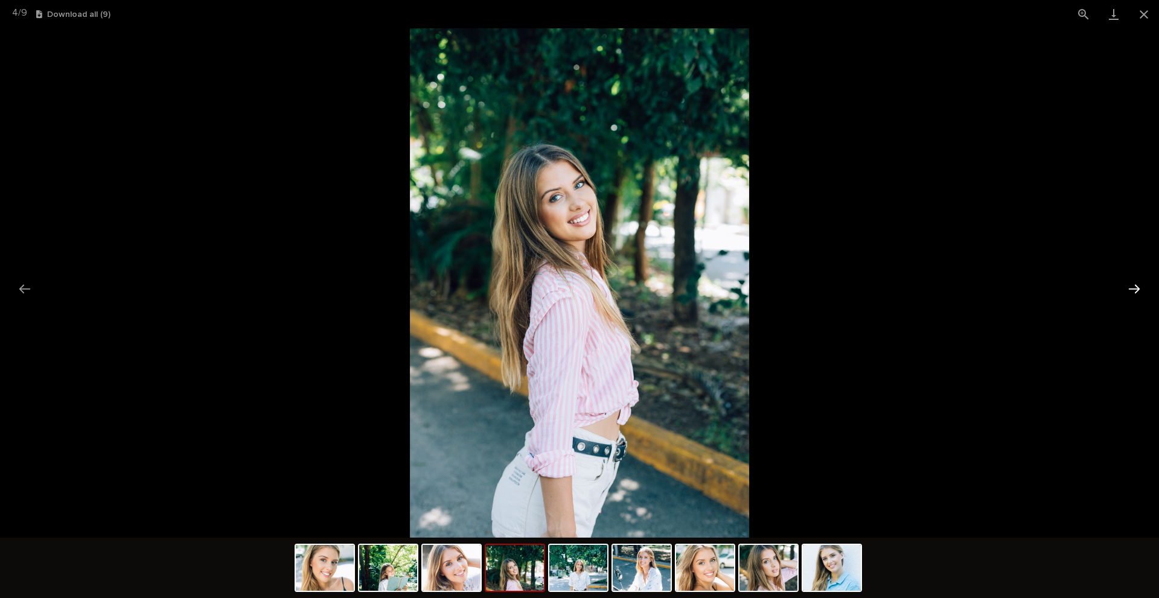
click at [1132, 294] on button "Next slide" at bounding box center [1134, 289] width 25 height 24
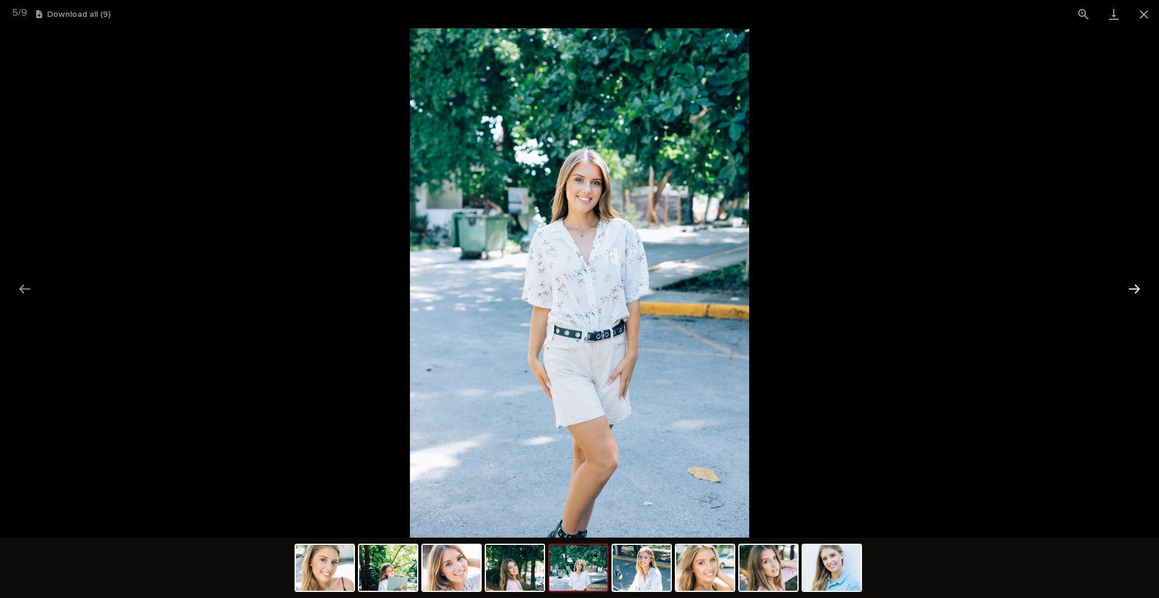
click at [1132, 294] on button "Next slide" at bounding box center [1134, 289] width 25 height 24
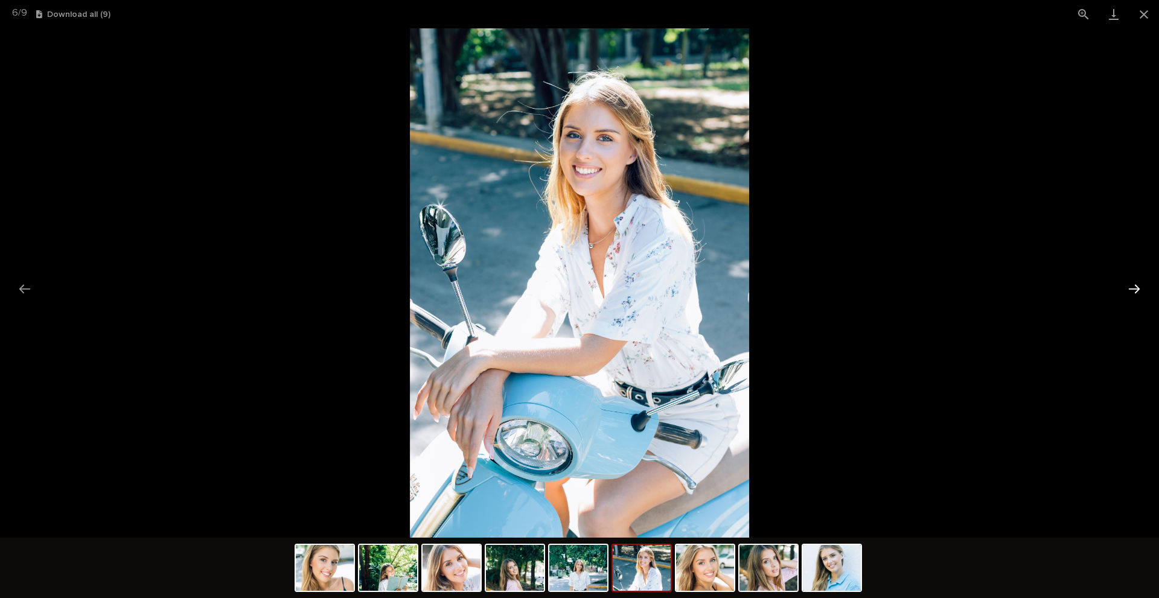
click at [1131, 294] on button "Next slide" at bounding box center [1134, 289] width 25 height 24
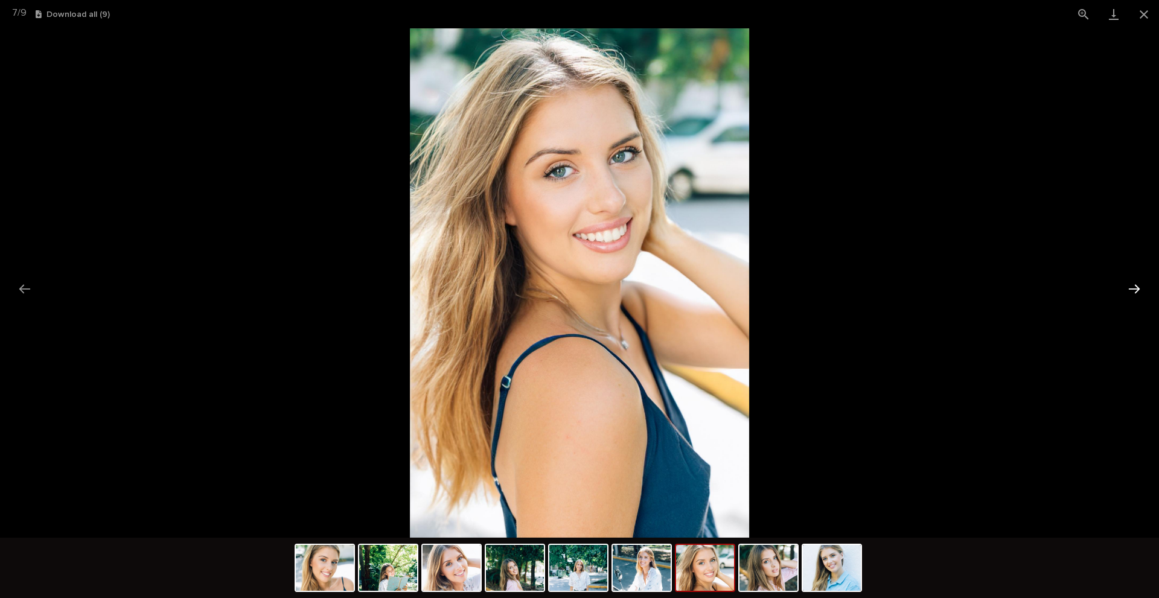
click at [1131, 294] on button "Next slide" at bounding box center [1134, 289] width 25 height 24
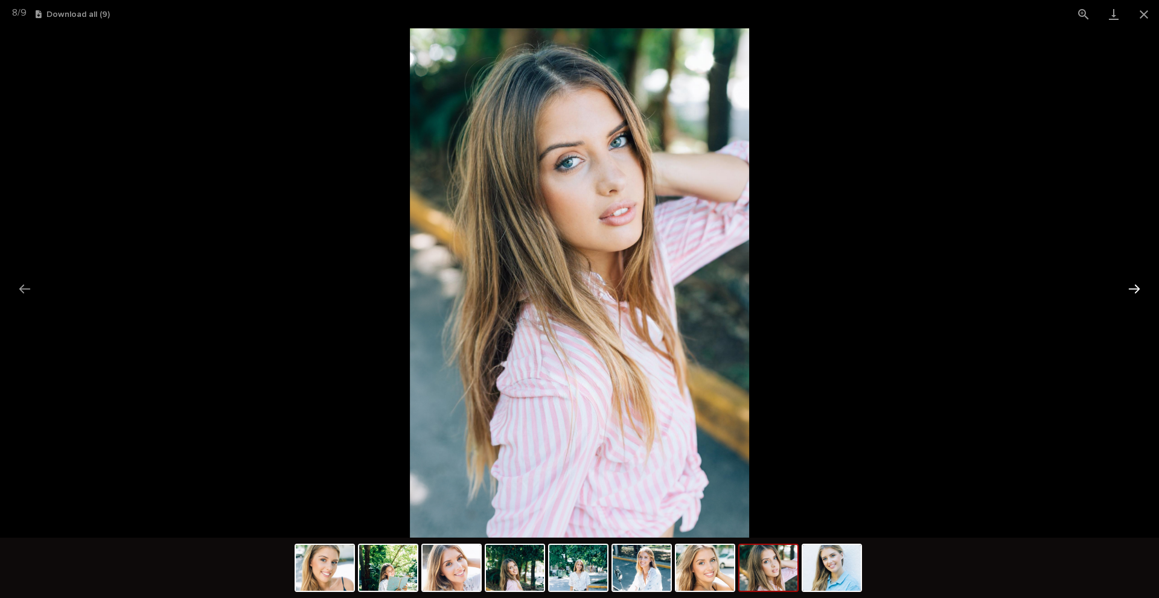
click at [1131, 294] on button "Next slide" at bounding box center [1134, 289] width 25 height 24
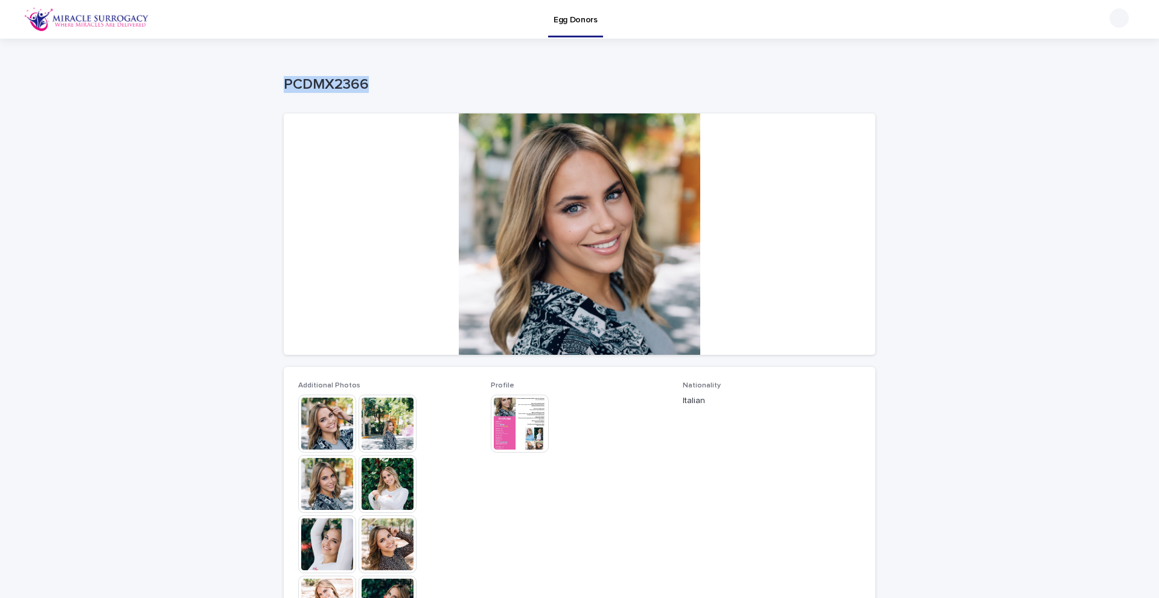
drag, startPoint x: 276, startPoint y: 82, endPoint x: 390, endPoint y: 80, distance: 114.1
click at [390, 80] on div "Loading... Saving… Loading... Saving… PCDMX2366 PCDMX2366 Sorry, there was an e…" at bounding box center [580, 500] width 604 height 923
copy p "PCDMX2366"
click at [402, 431] on img at bounding box center [388, 424] width 58 height 58
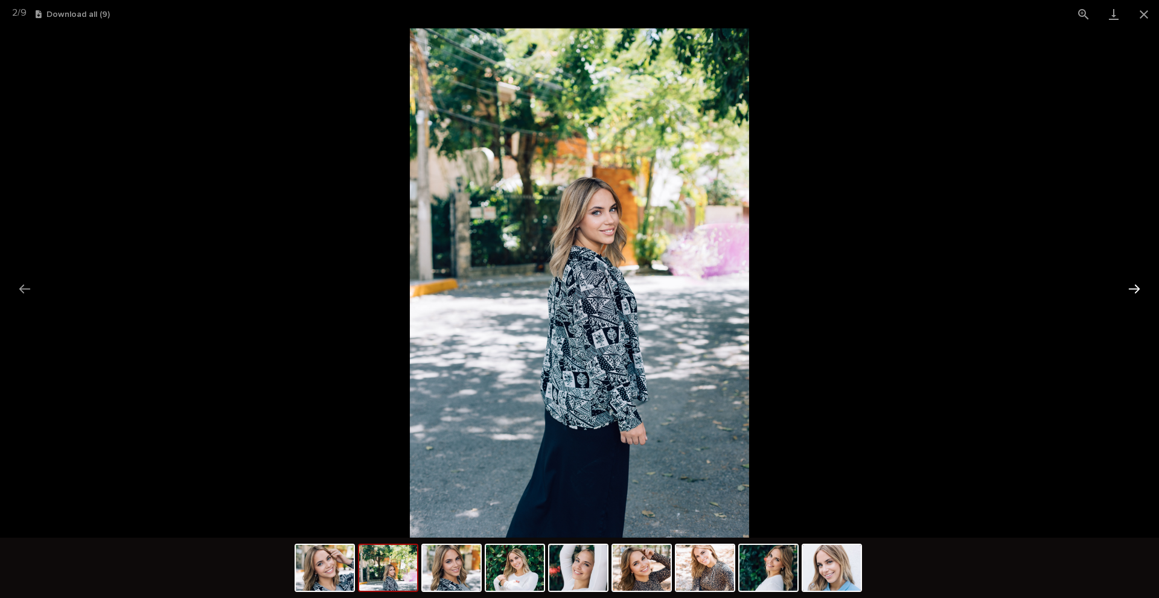
click at [1139, 291] on button "Next slide" at bounding box center [1134, 289] width 25 height 24
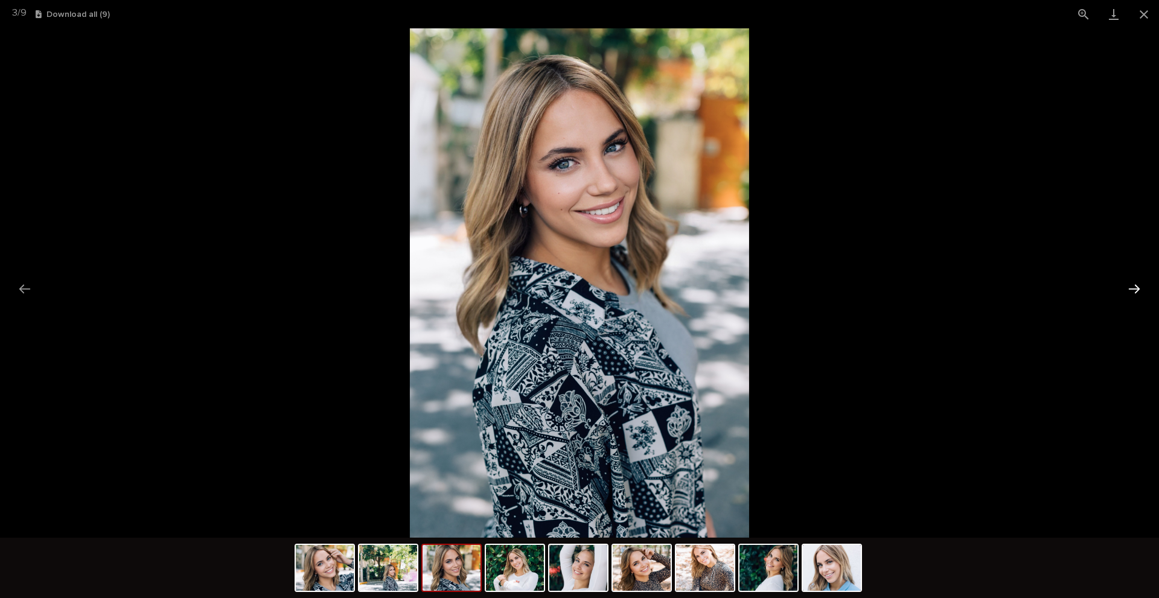
click at [1139, 291] on button "Next slide" at bounding box center [1134, 289] width 25 height 24
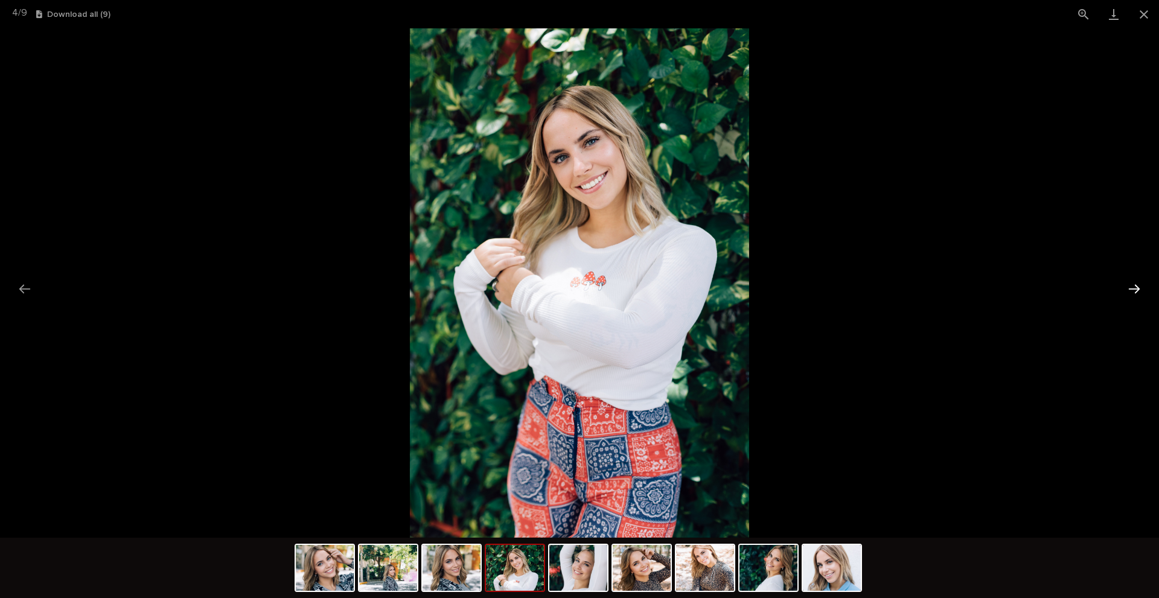
click at [1139, 291] on button "Next slide" at bounding box center [1134, 289] width 25 height 24
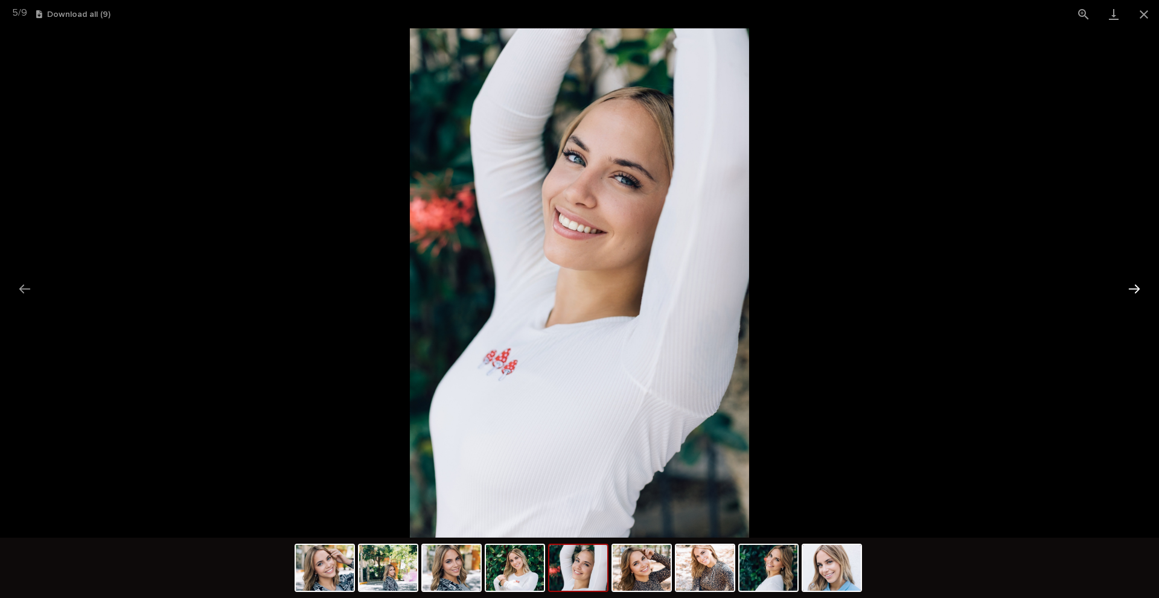
click at [1139, 291] on button "Next slide" at bounding box center [1134, 289] width 25 height 24
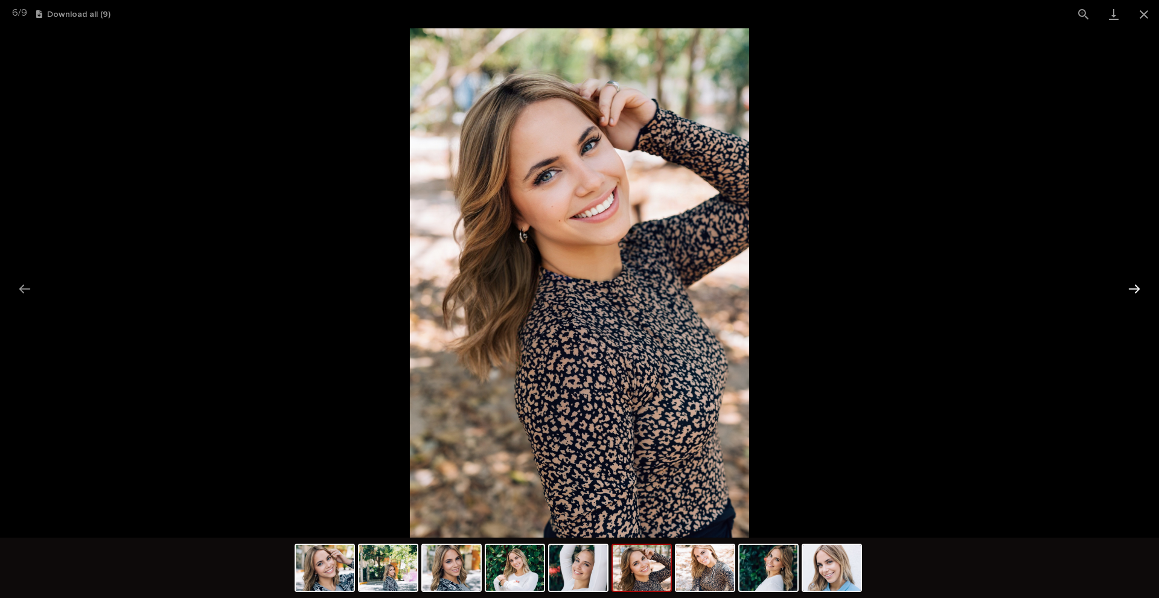
click at [1139, 291] on button "Next slide" at bounding box center [1134, 289] width 25 height 24
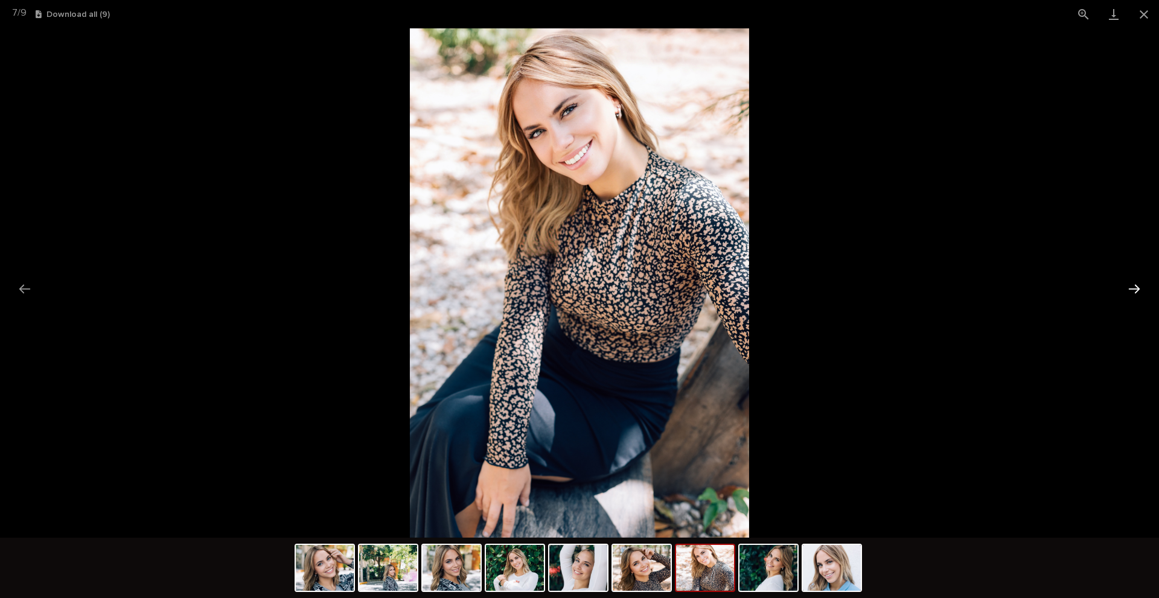
click at [1139, 291] on button "Next slide" at bounding box center [1134, 289] width 25 height 24
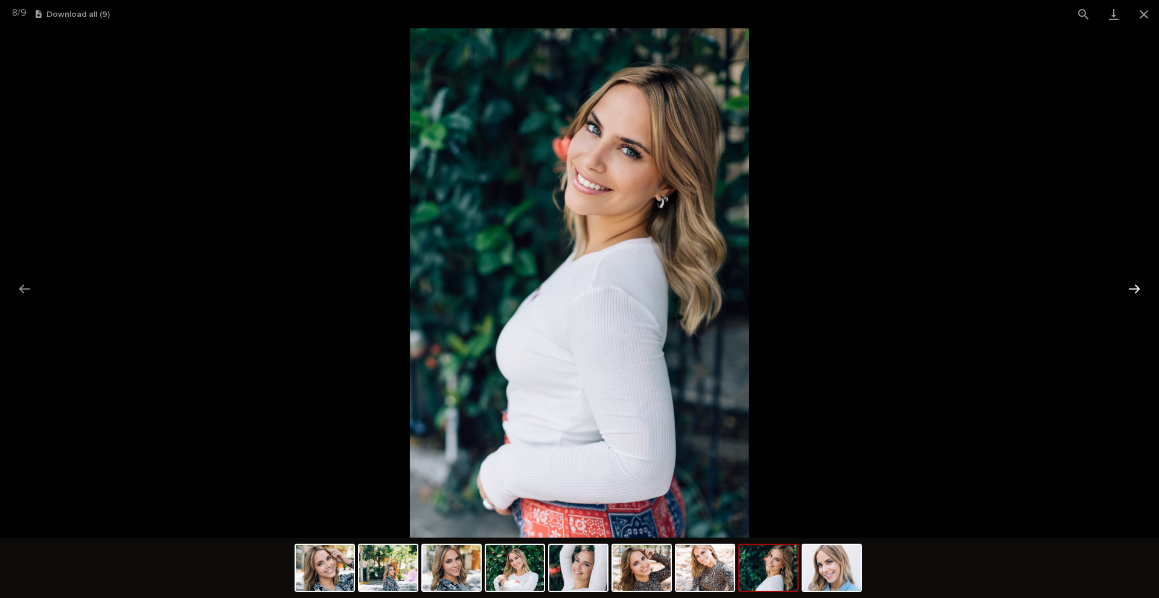
click at [1139, 291] on button "Next slide" at bounding box center [1134, 289] width 25 height 24
